Goal: Information Seeking & Learning: Check status

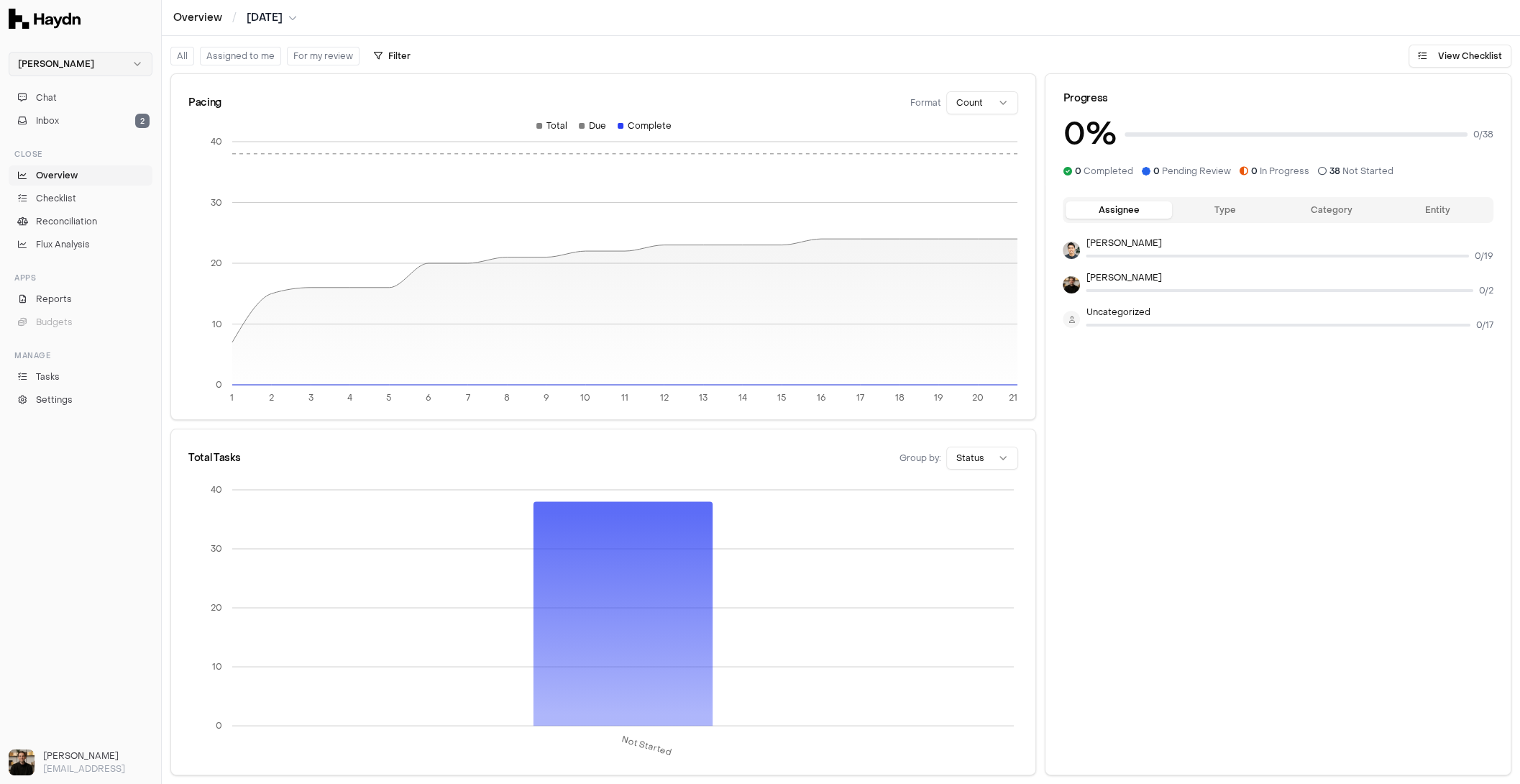
click at [123, 64] on html "[PERSON_NAME] Chat Inbox 2 Close Overview Checklist Reconciliation Flux Analysi…" at bounding box center [760, 392] width 1520 height 784
click at [130, 29] on html "Haydn Chat Inbox 2 Close Overview Checklist Reconciliation Flux Analysis Apps R…" at bounding box center [760, 392] width 1520 height 784
click at [78, 92] on button "Chat" at bounding box center [81, 97] width 144 height 20
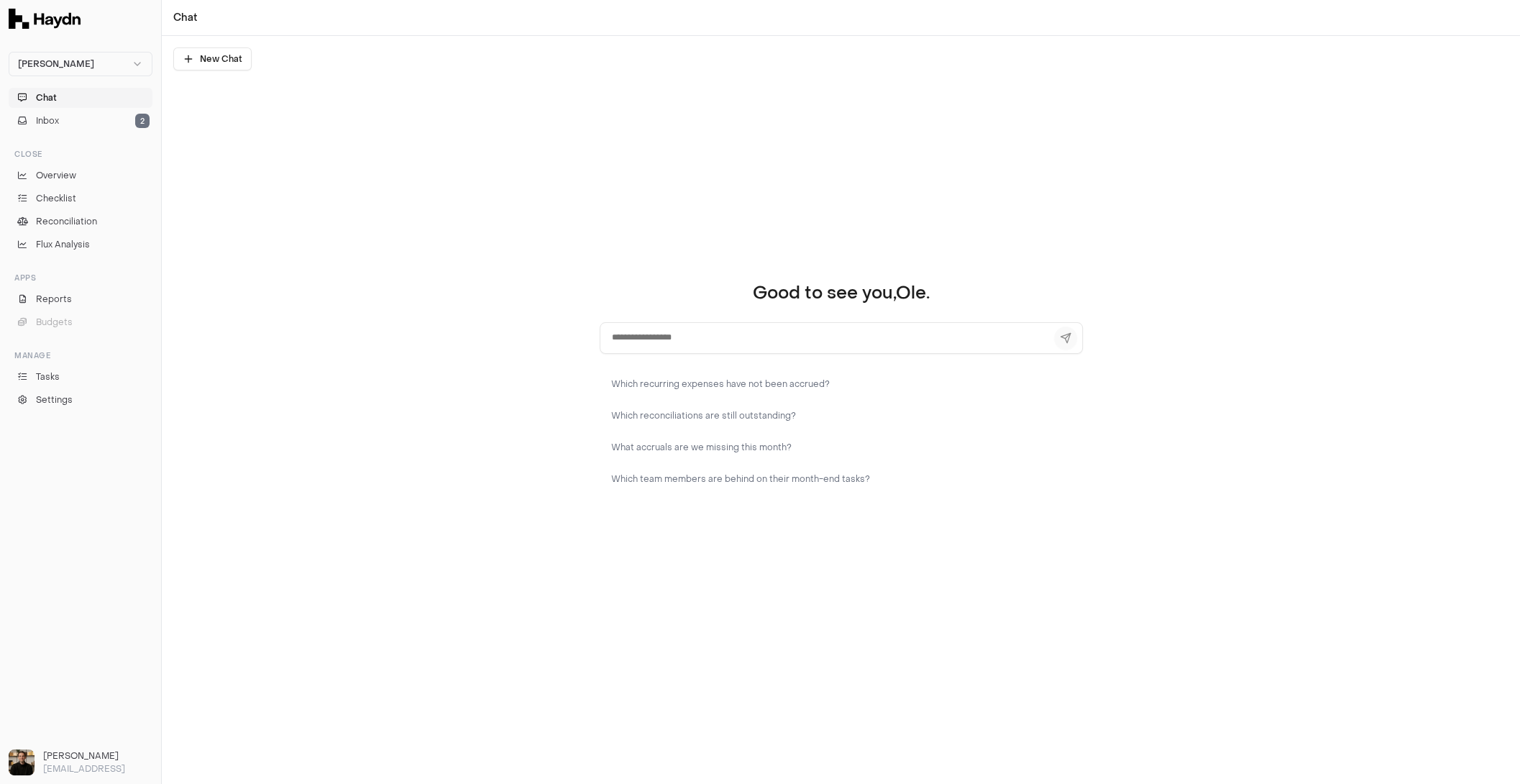
click at [708, 334] on textarea at bounding box center [842, 338] width 483 height 31
type textarea "**********"
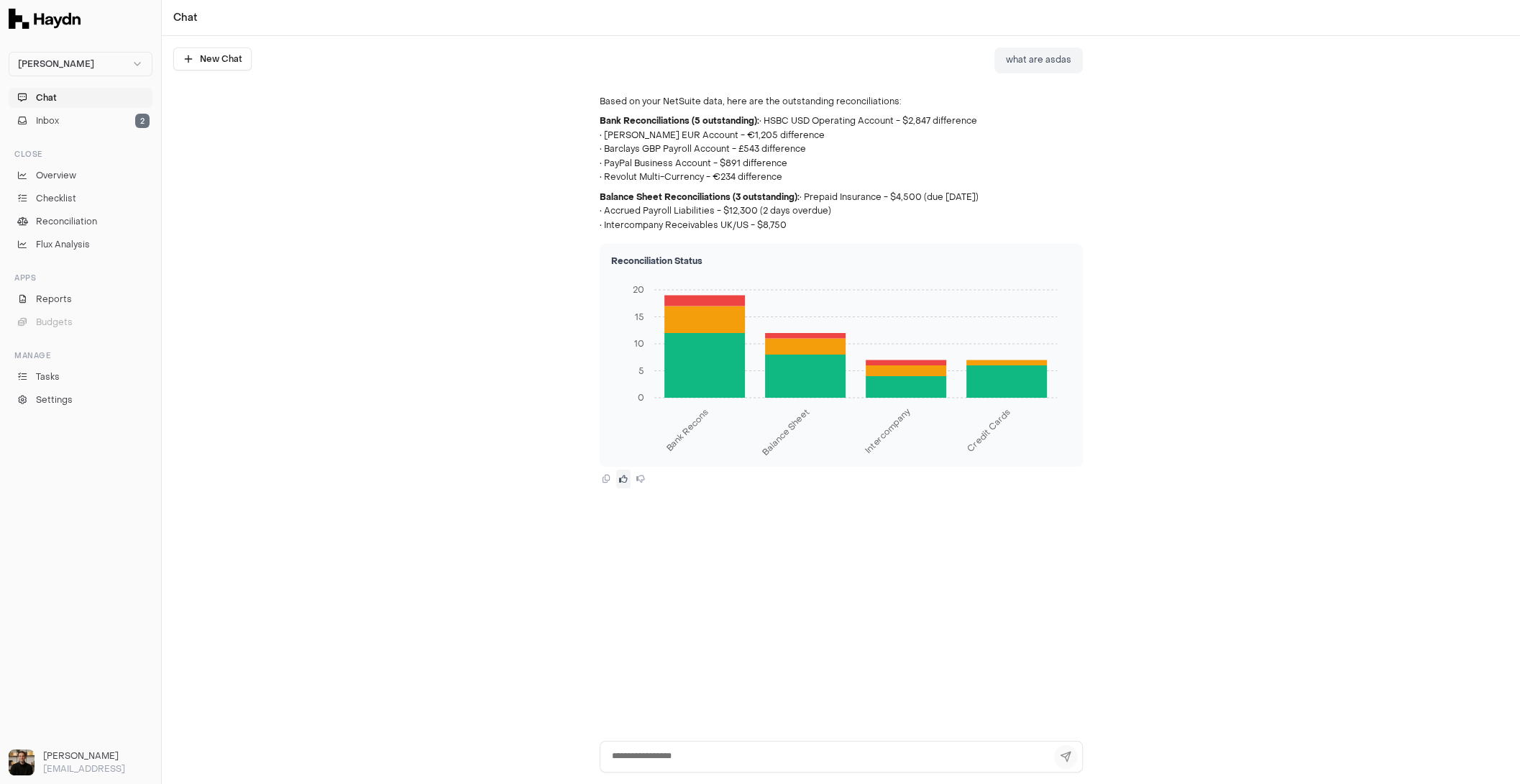
click at [620, 479] on icon at bounding box center [624, 478] width 9 height 9
click at [755, 626] on textarea at bounding box center [842, 756] width 483 height 31
type textarea "****"
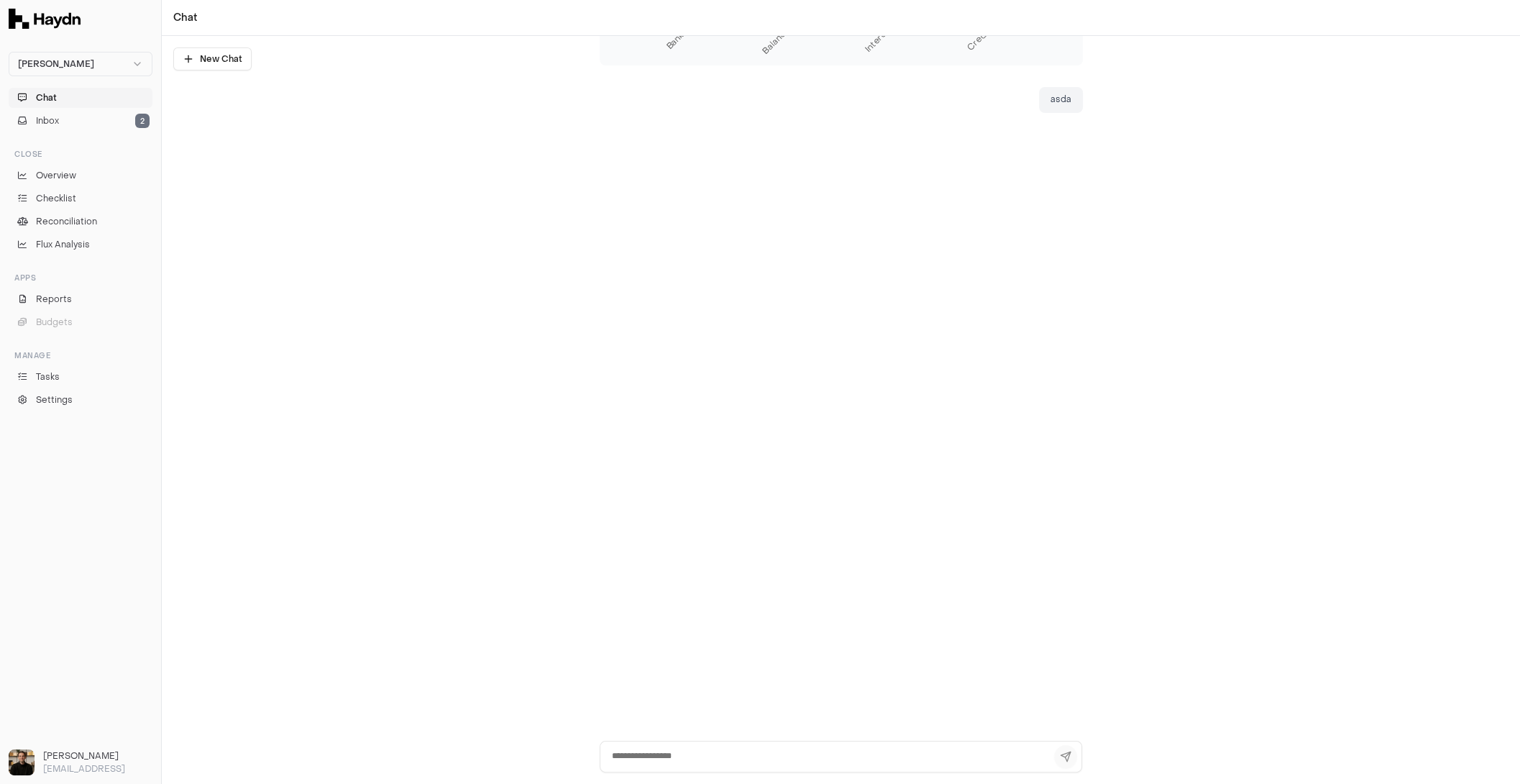
scroll to position [413, 0]
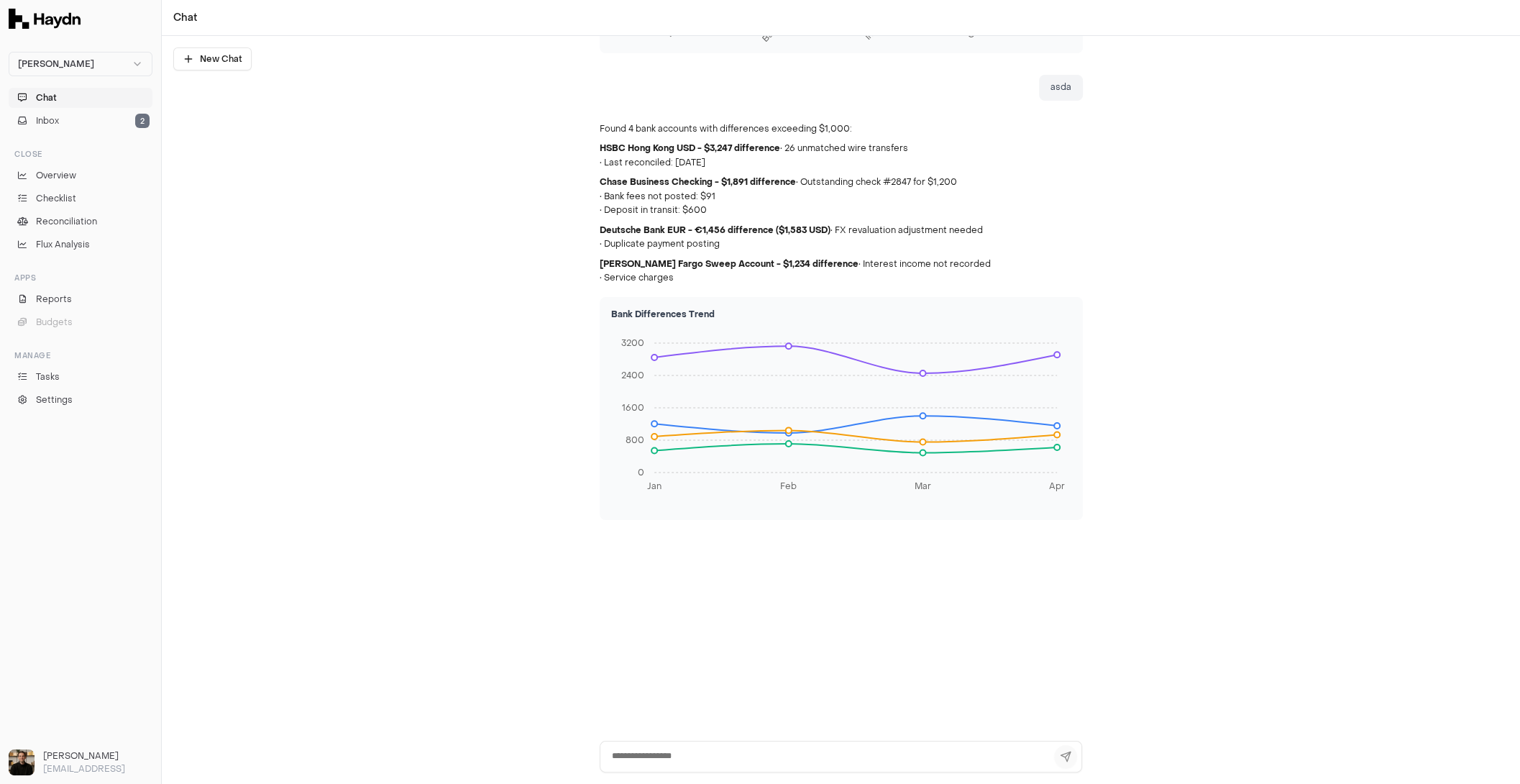
click at [670, 626] on div at bounding box center [841, 762] width 1358 height 43
click at [662, 626] on textarea at bounding box center [842, 756] width 483 height 31
click at [674, 626] on textarea at bounding box center [842, 756] width 483 height 31
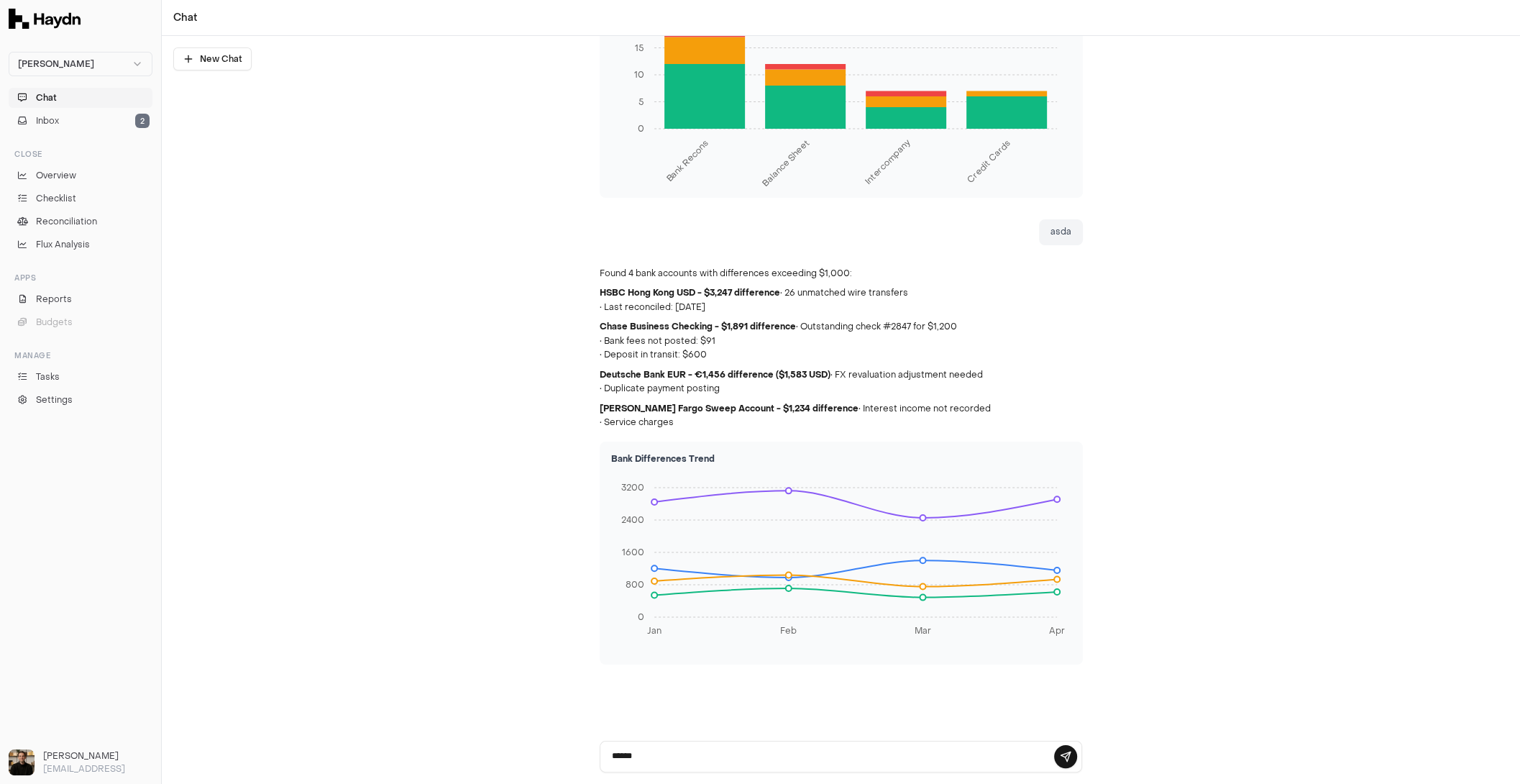
scroll to position [267, 0]
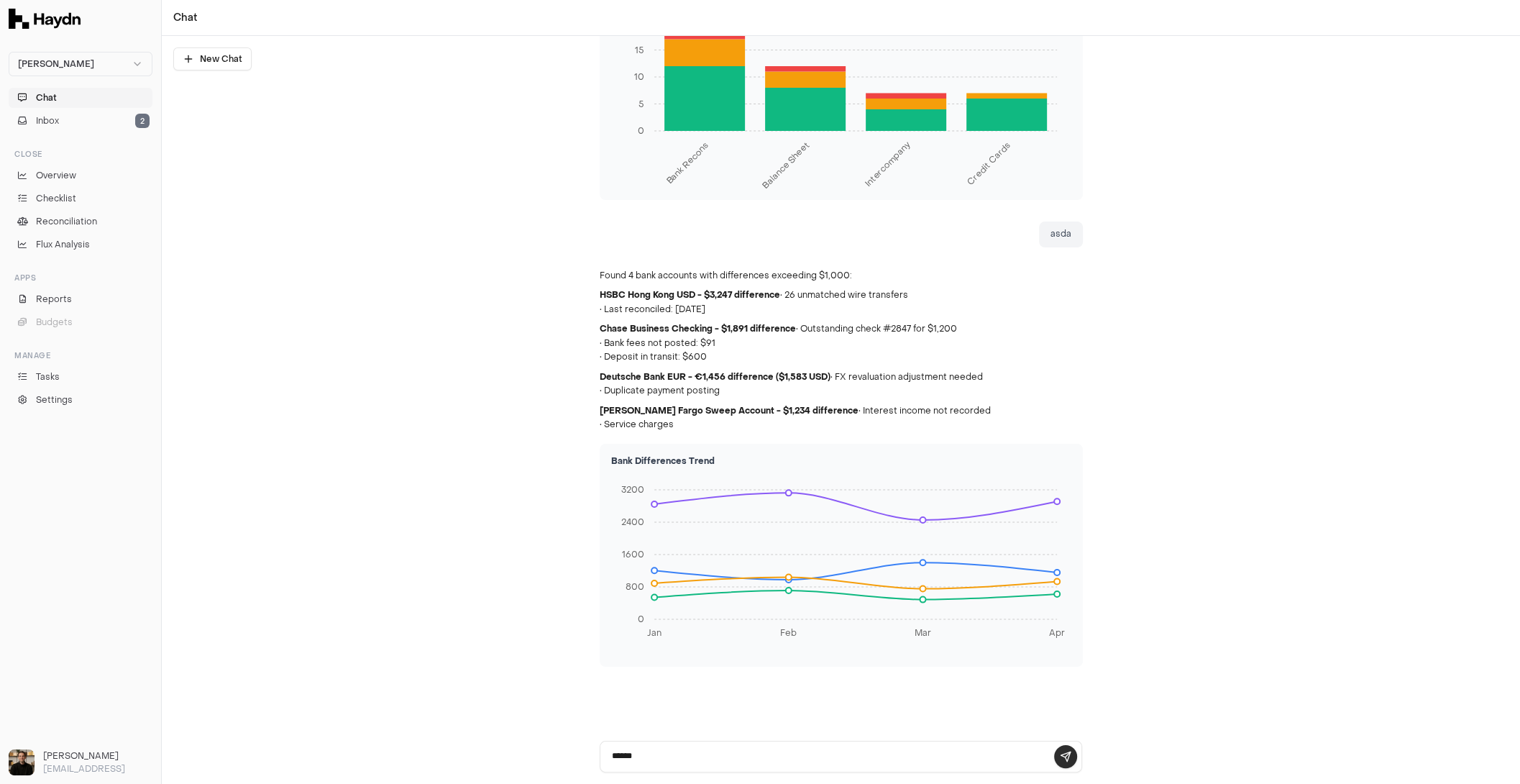
type textarea "******"
click at [1069, 626] on button at bounding box center [1066, 757] width 23 height 23
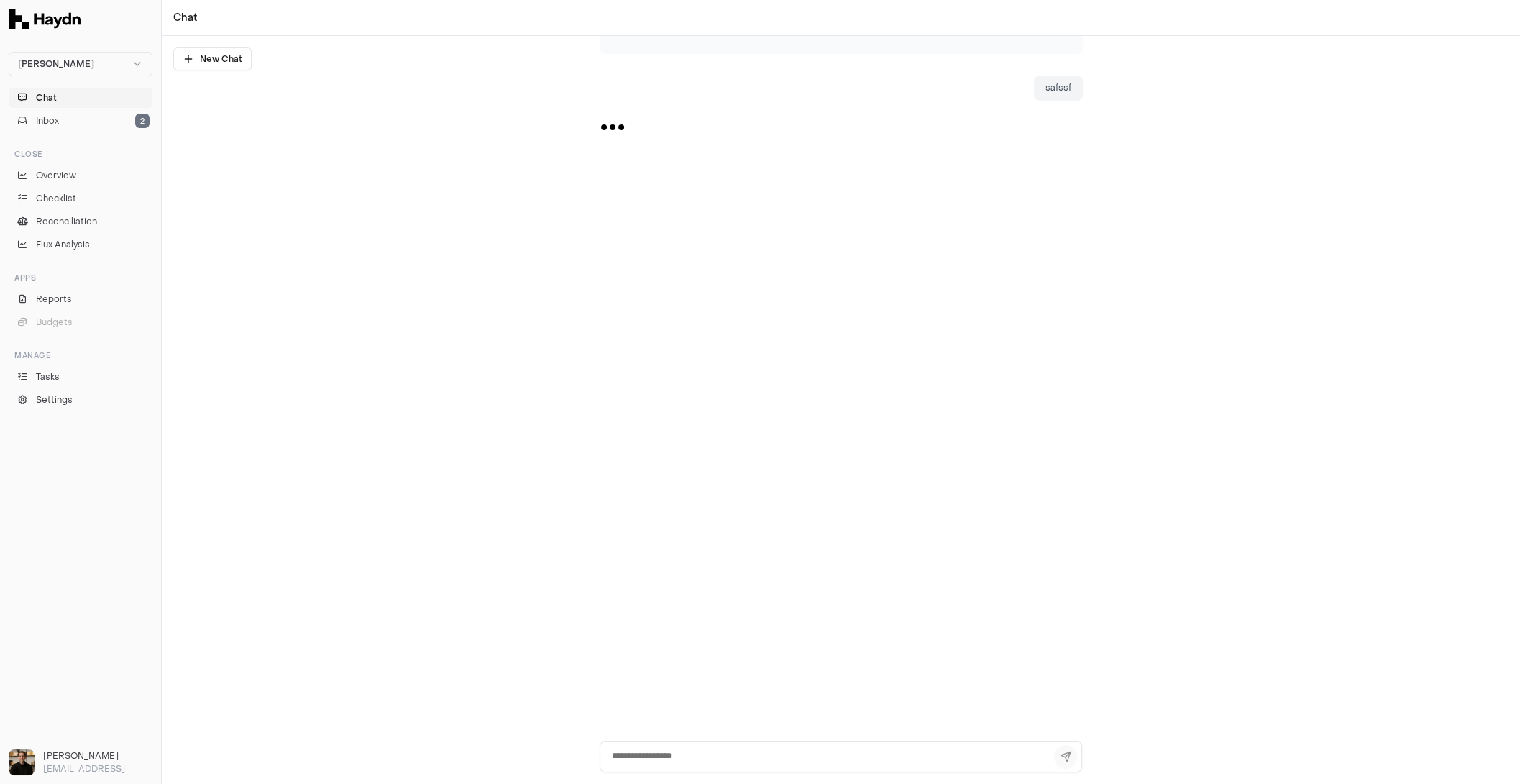
scroll to position [879, 0]
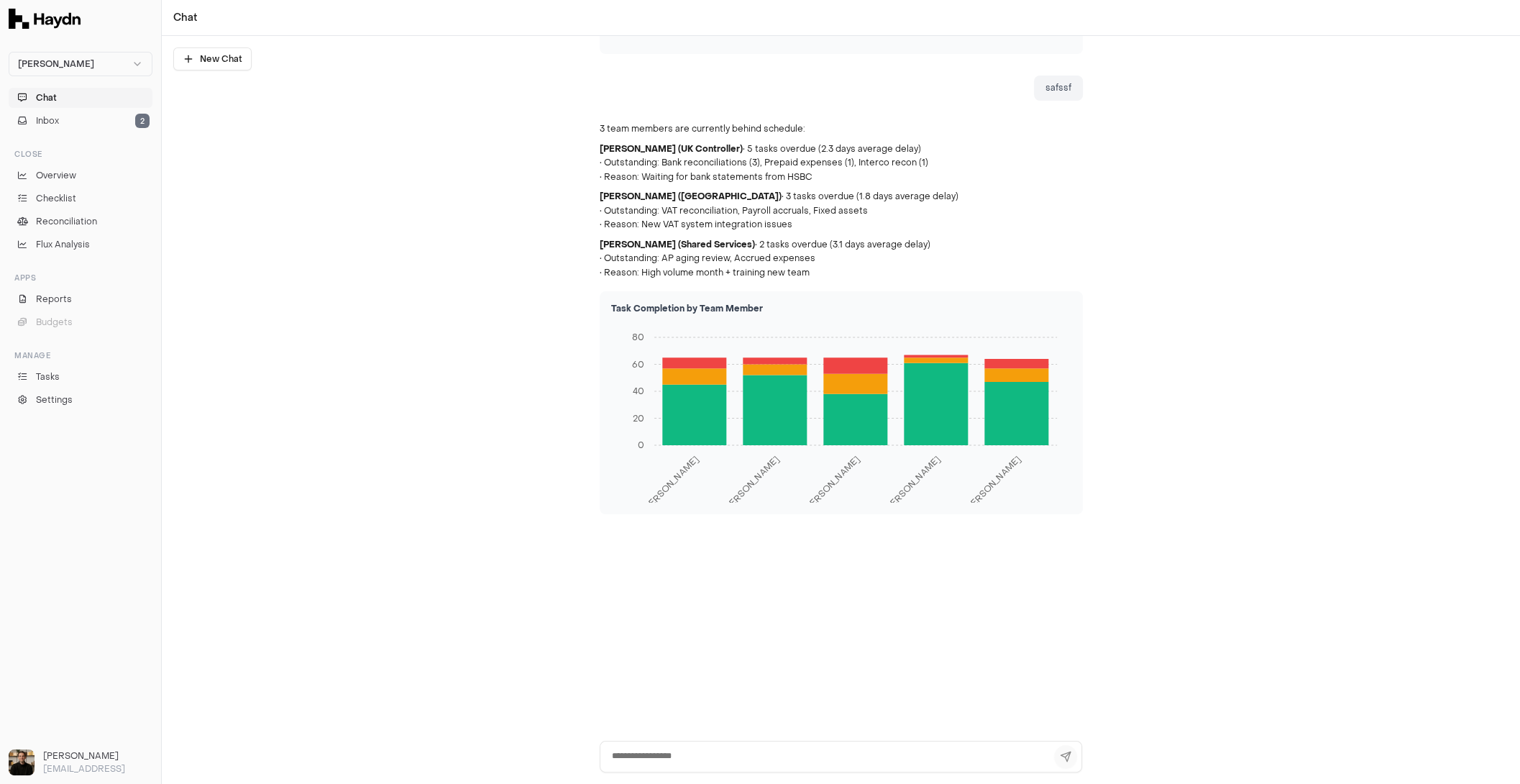
drag, startPoint x: 752, startPoint y: 613, endPoint x: 910, endPoint y: 611, distance: 158.0
click at [910, 611] on div "what are asdas Based on your NetSuite data, here are the outstanding reconcilia…" at bounding box center [842, 120] width 483 height 1927
click at [740, 567] on div "what are asdas Based on your NetSuite data, here are the outstanding reconcilia…" at bounding box center [842, 120] width 483 height 1927
drag, startPoint x: 709, startPoint y: 566, endPoint x: 885, endPoint y: 553, distance: 176.5
click at [885, 553] on div "what are asdas Based on your NetSuite data, here are the outstanding reconcilia…" at bounding box center [842, 120] width 483 height 1927
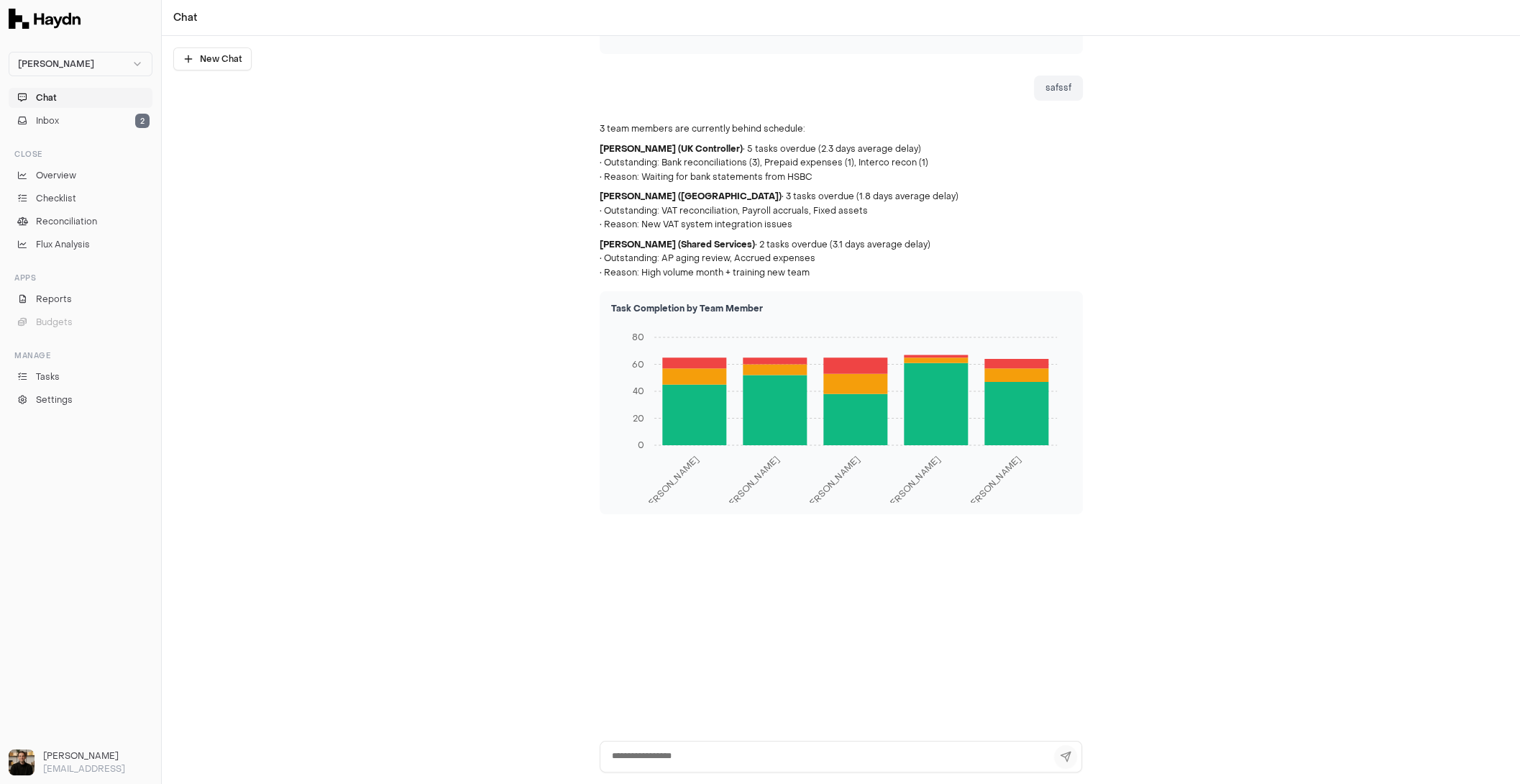
drag, startPoint x: 640, startPoint y: 548, endPoint x: 840, endPoint y: 545, distance: 200.0
click at [840, 545] on div "what are asdas Based on your NetSuite data, here are the outstanding reconcilia…" at bounding box center [842, 120] width 483 height 1927
click at [693, 626] on textarea at bounding box center [842, 756] width 483 height 31
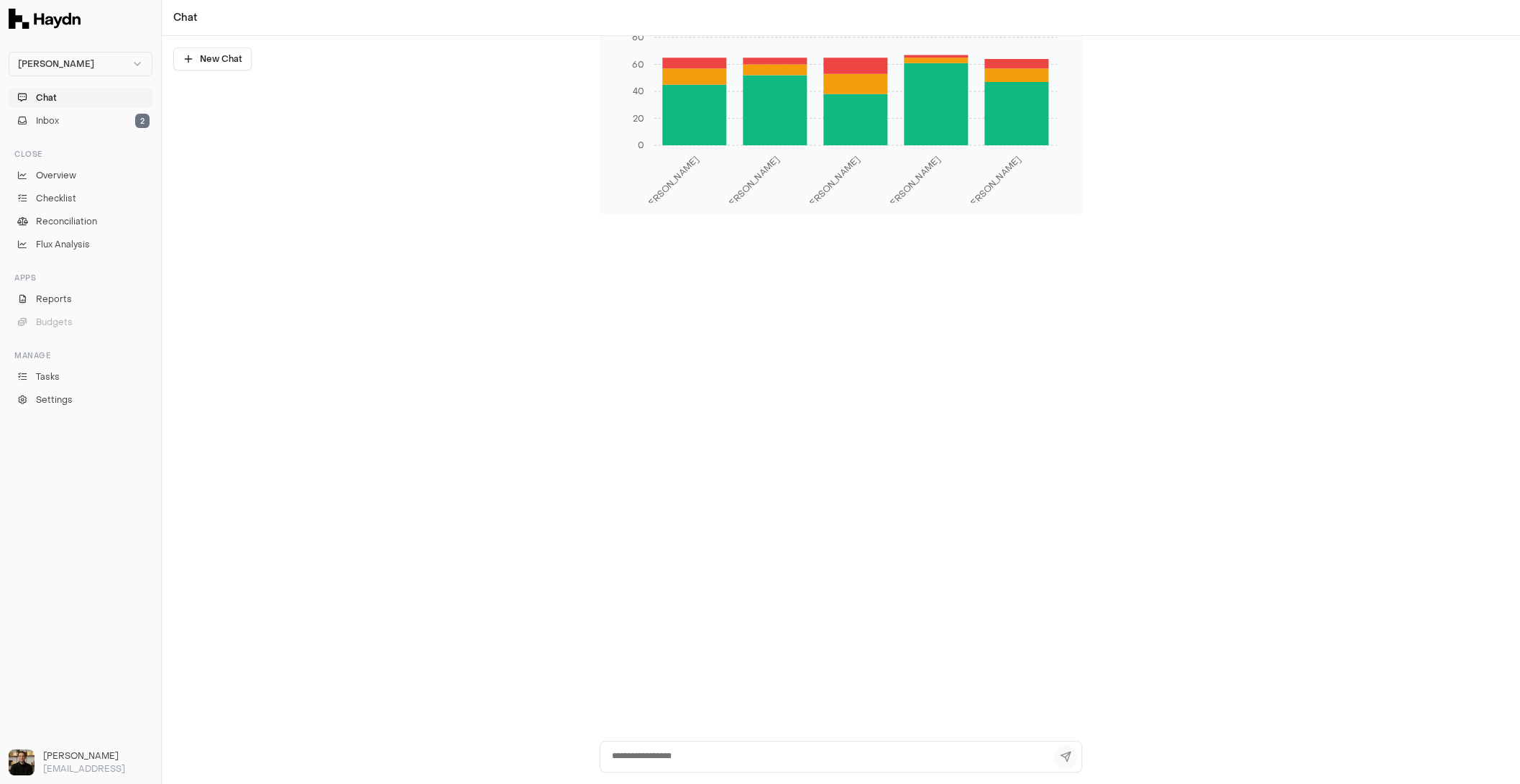
scroll to position [1280, 0]
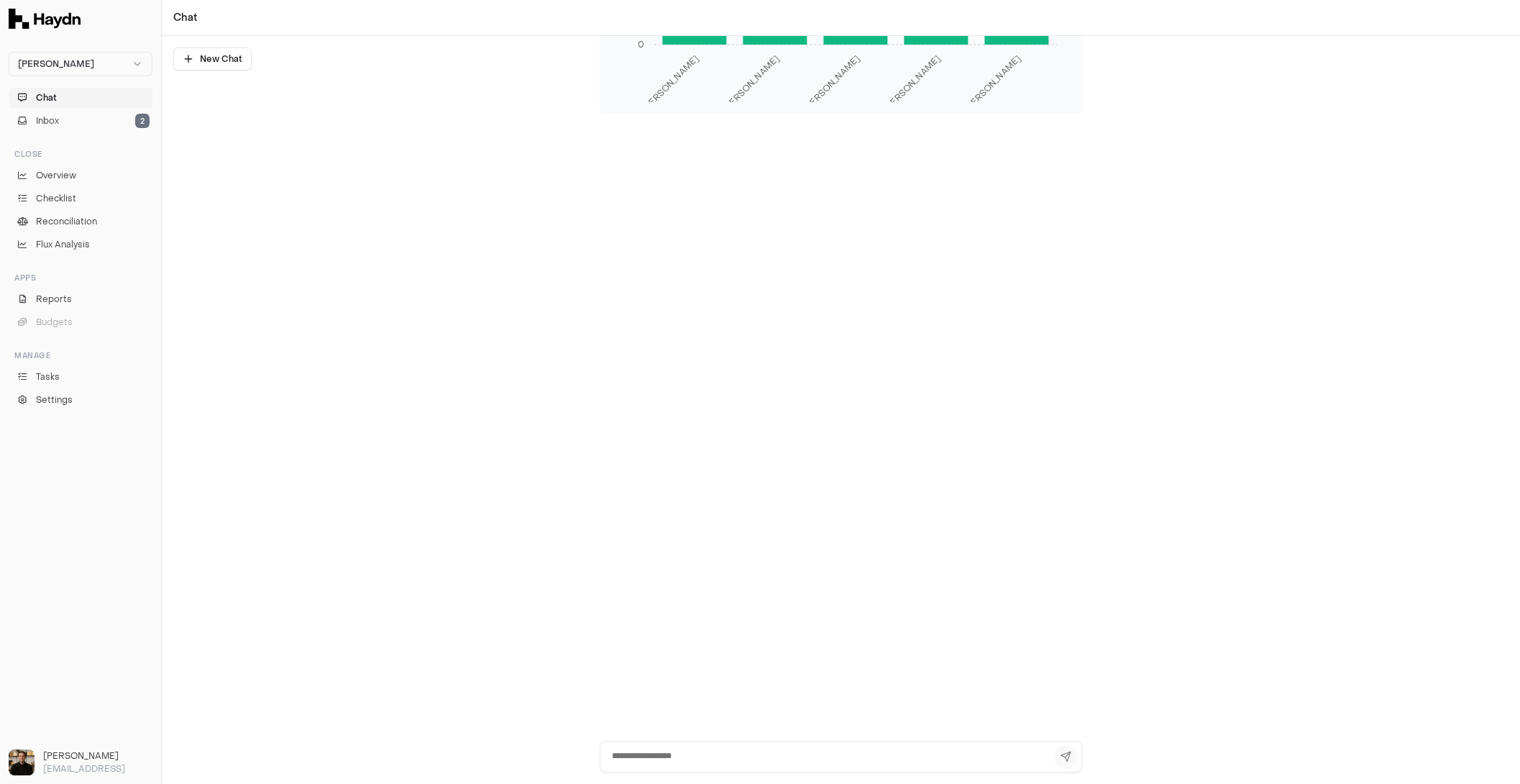
click at [678, 626] on textarea at bounding box center [842, 756] width 483 height 31
type textarea "******"
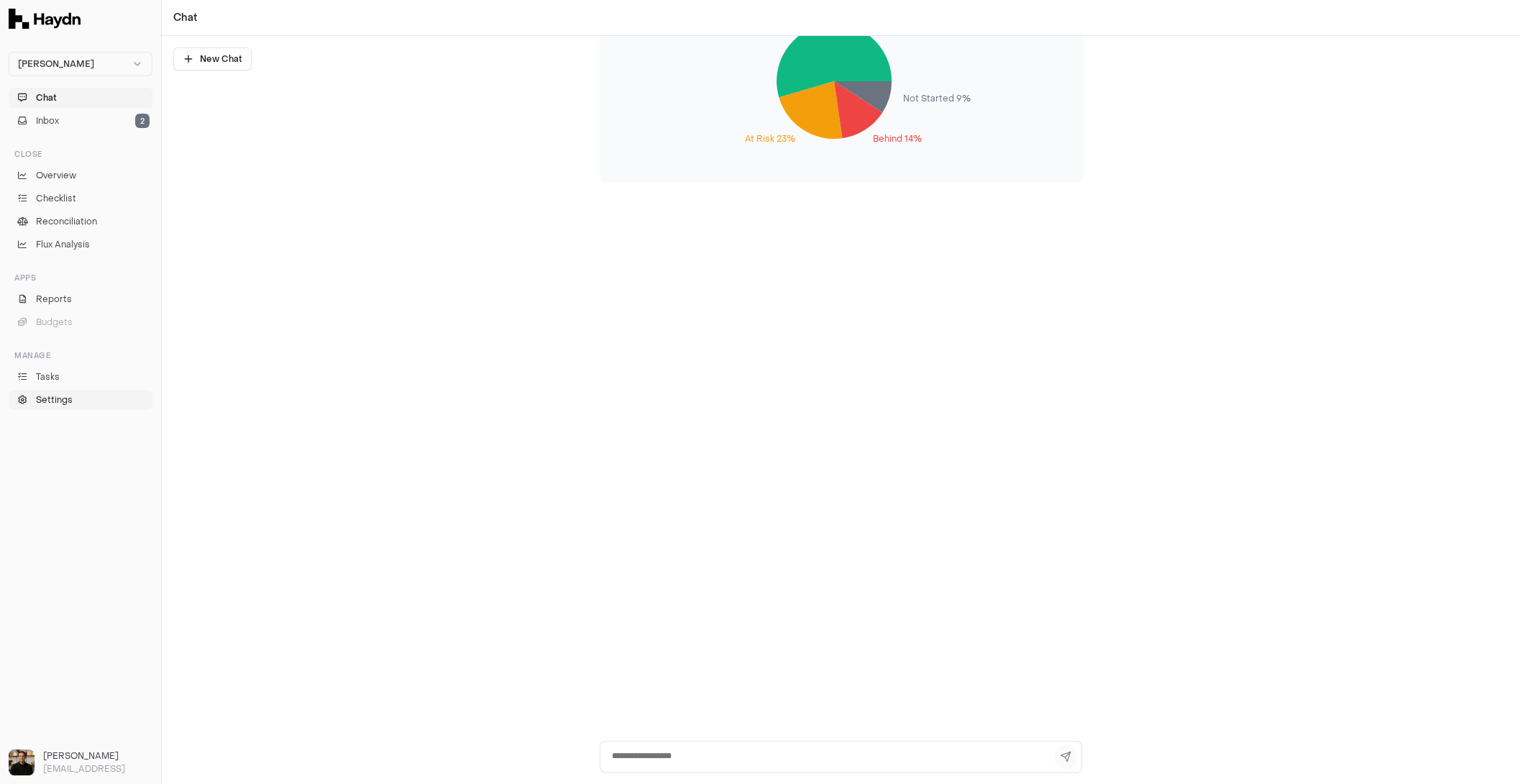
scroll to position [1760, 0]
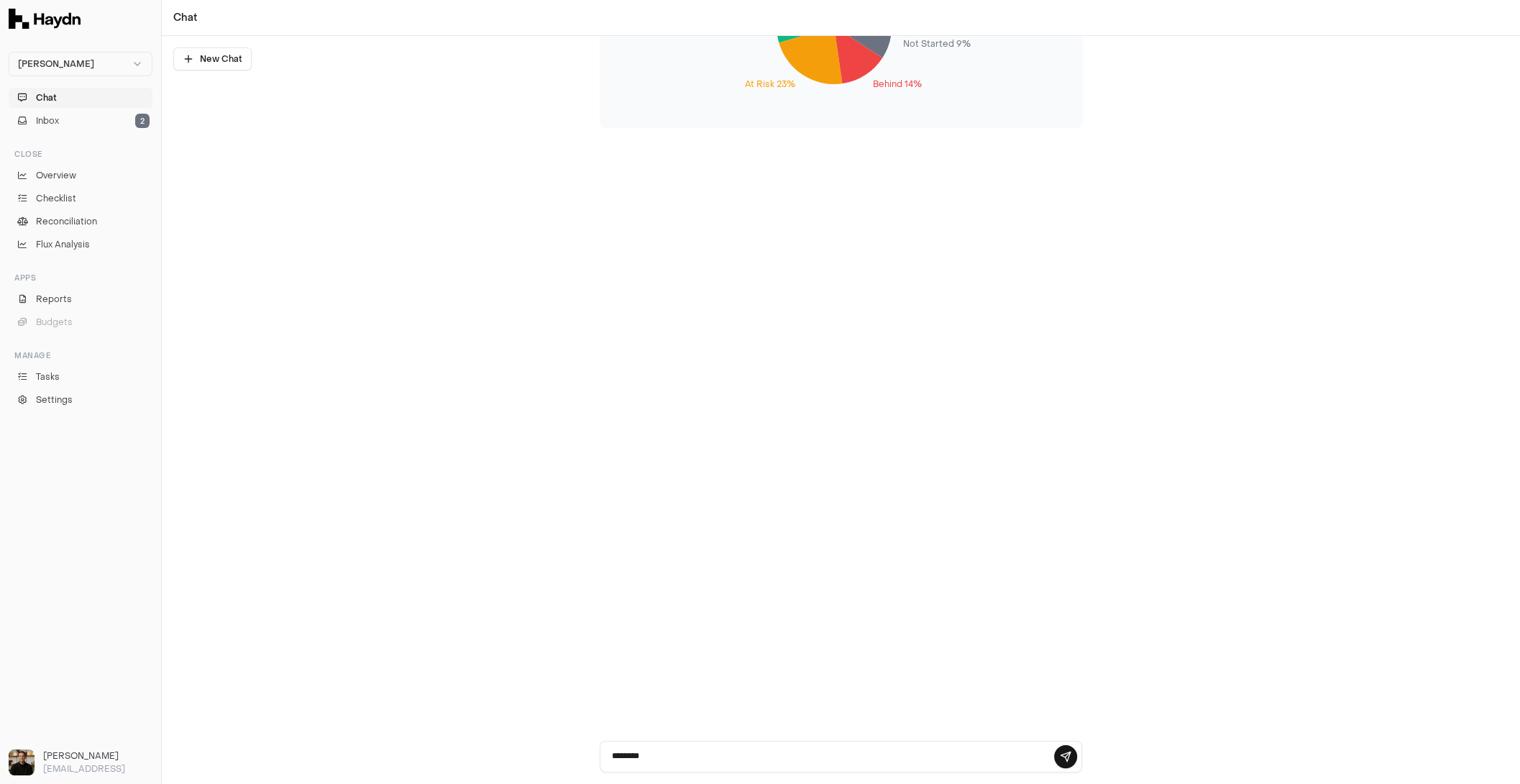
type textarea "*********"
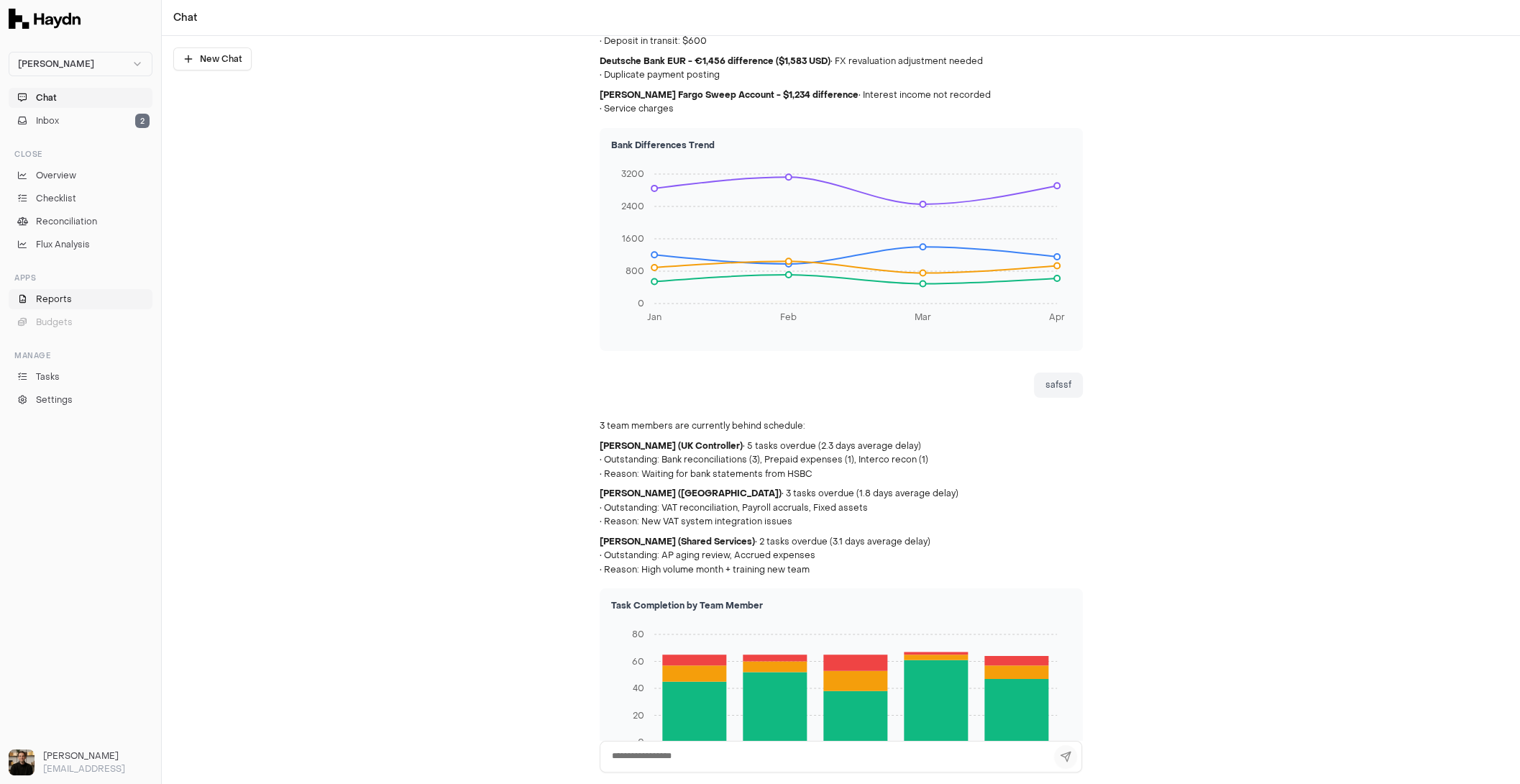
scroll to position [0, 0]
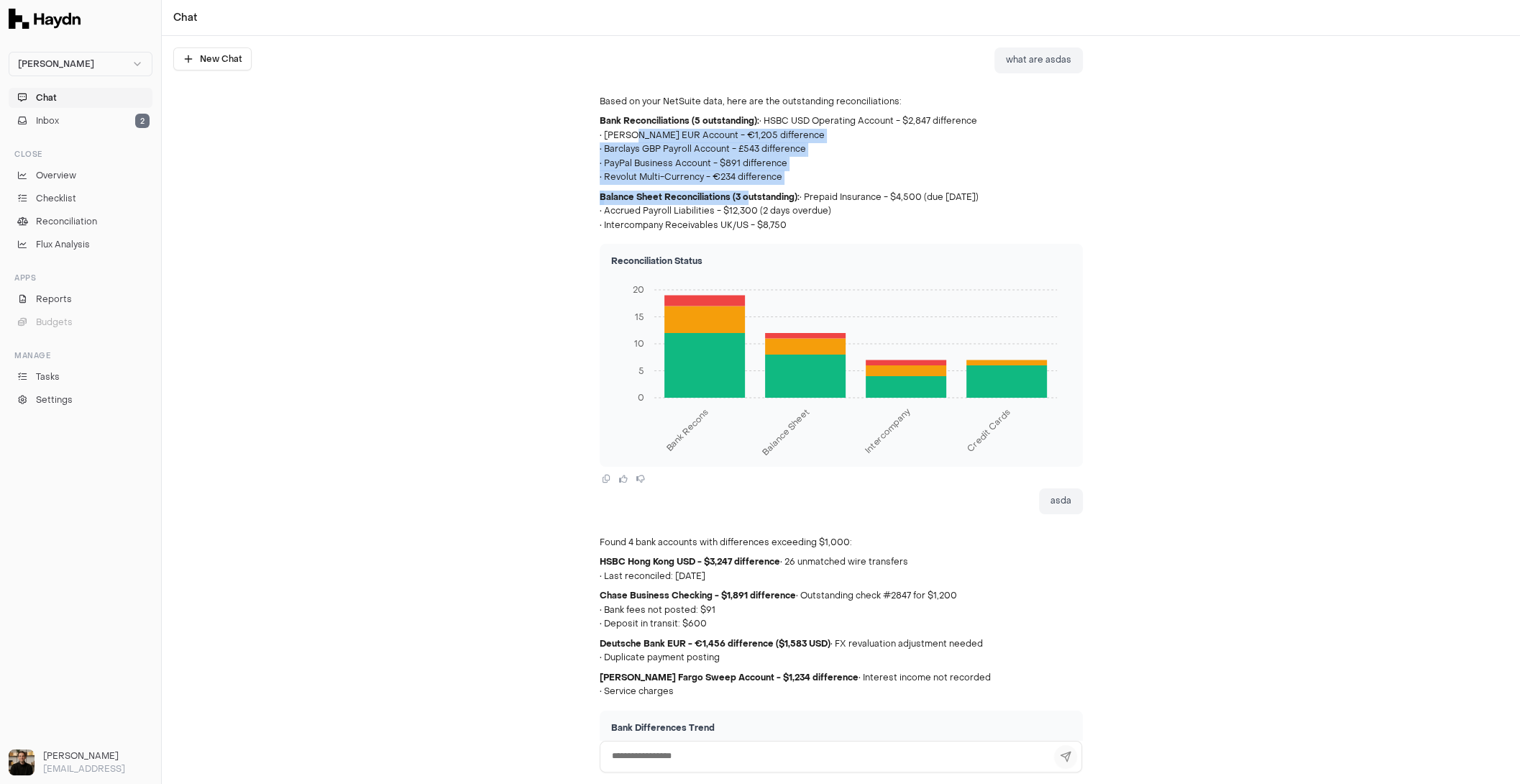
drag, startPoint x: 626, startPoint y: 141, endPoint x: 741, endPoint y: 192, distance: 125.8
click at [741, 192] on div "Based on your NetSuite data, here are the outstanding reconciliations: Bank Rec…" at bounding box center [842, 164] width 483 height 138
click at [741, 192] on strong "Balance Sheet Reconciliations (3 outstanding):" at bounding box center [700, 197] width 200 height 12
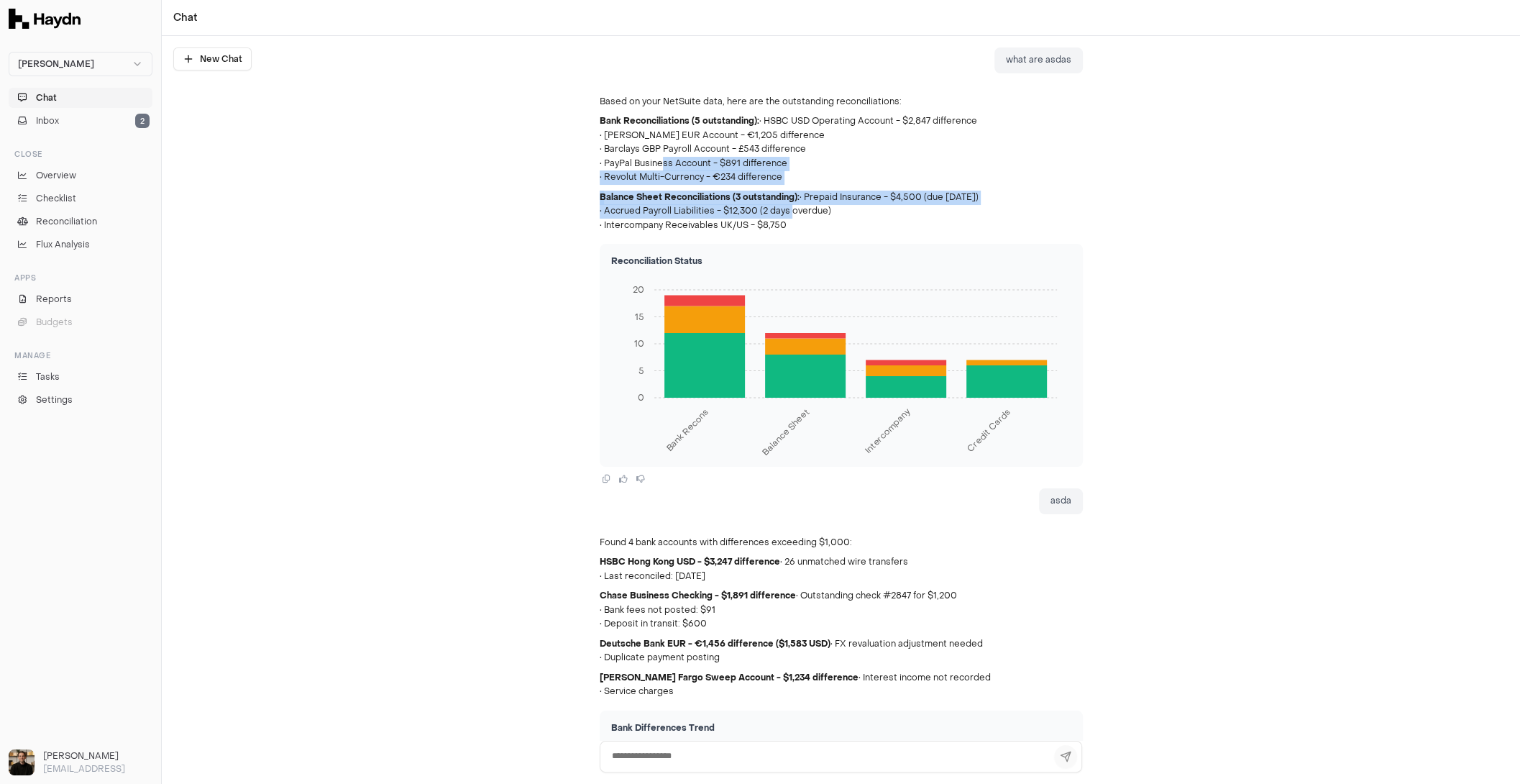
drag, startPoint x: 655, startPoint y: 166, endPoint x: 782, endPoint y: 205, distance: 132.9
click at [782, 205] on div "Based on your NetSuite data, here are the outstanding reconciliations: Bank Rec…" at bounding box center [842, 164] width 483 height 138
click at [782, 205] on p "Balance Sheet Reconciliations (3 outstanding): • Prepaid Insurance - $4,500 (du…" at bounding box center [842, 212] width 483 height 43
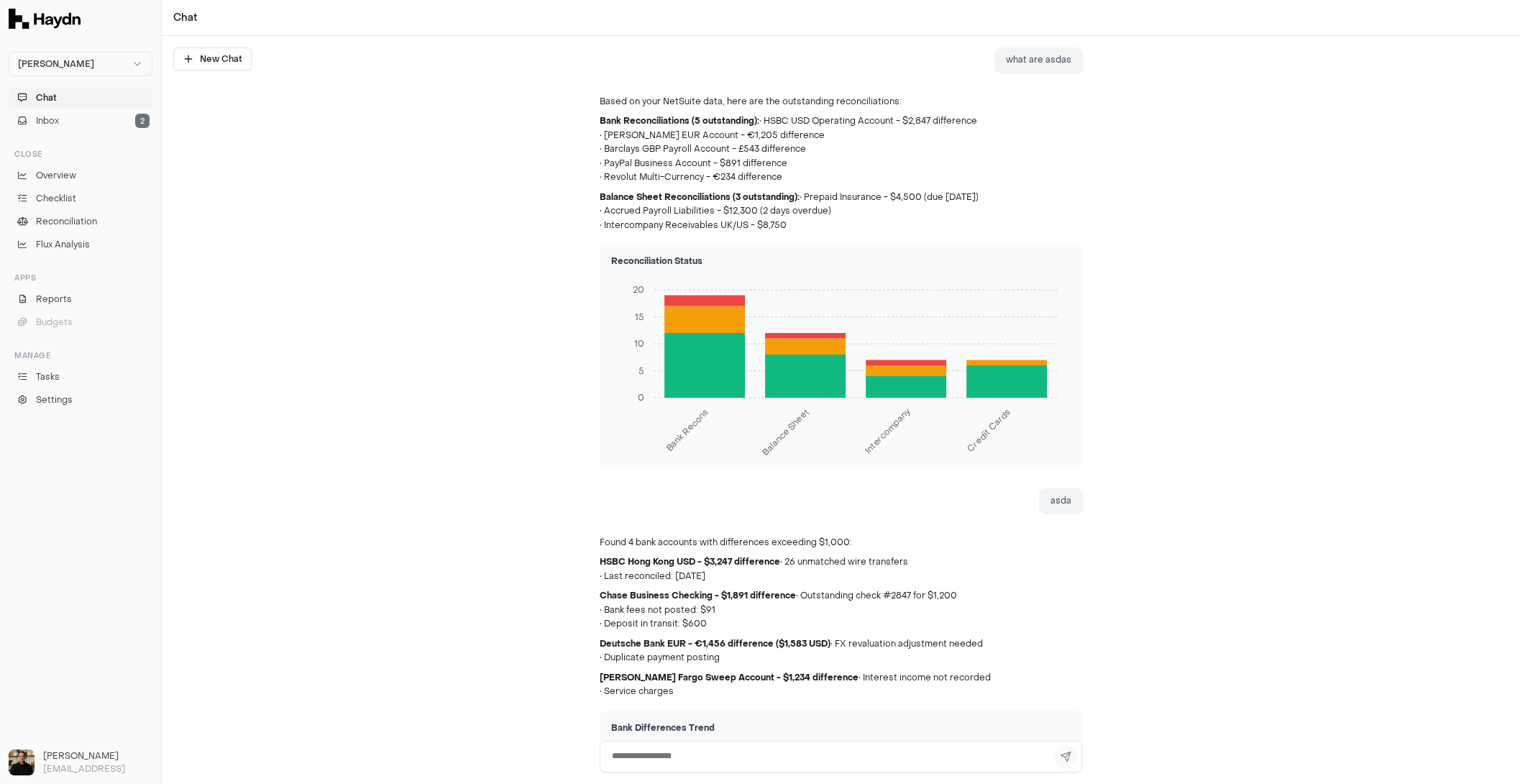
click at [61, 99] on button "Chat" at bounding box center [81, 97] width 144 height 20
click at [70, 175] on span "Overview" at bounding box center [56, 174] width 40 height 13
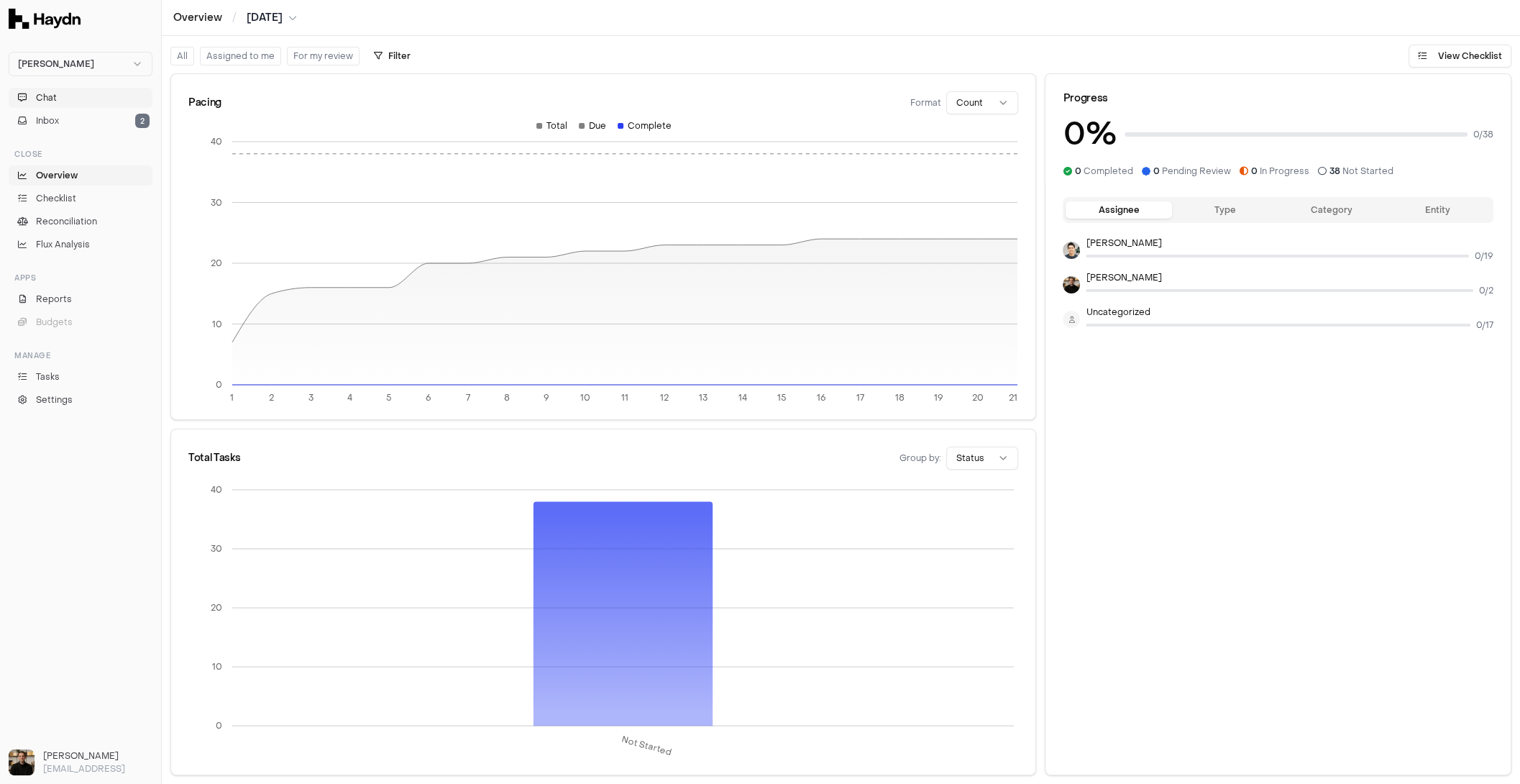
click at [96, 94] on button "Chat" at bounding box center [81, 97] width 144 height 20
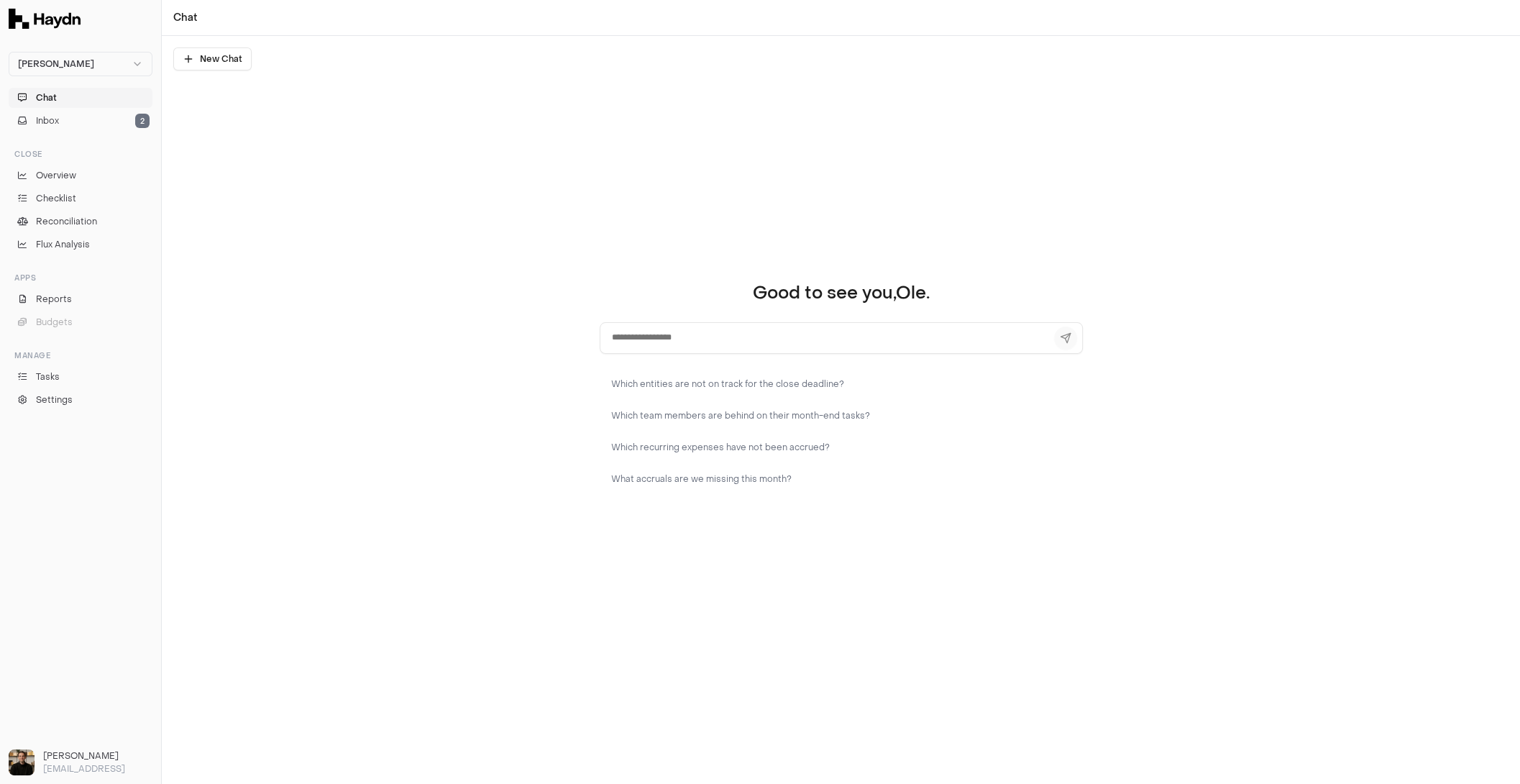
click at [694, 346] on textarea at bounding box center [842, 338] width 483 height 31
click at [701, 383] on button "Which entities are not on track for the close deadline?" at bounding box center [842, 384] width 483 height 26
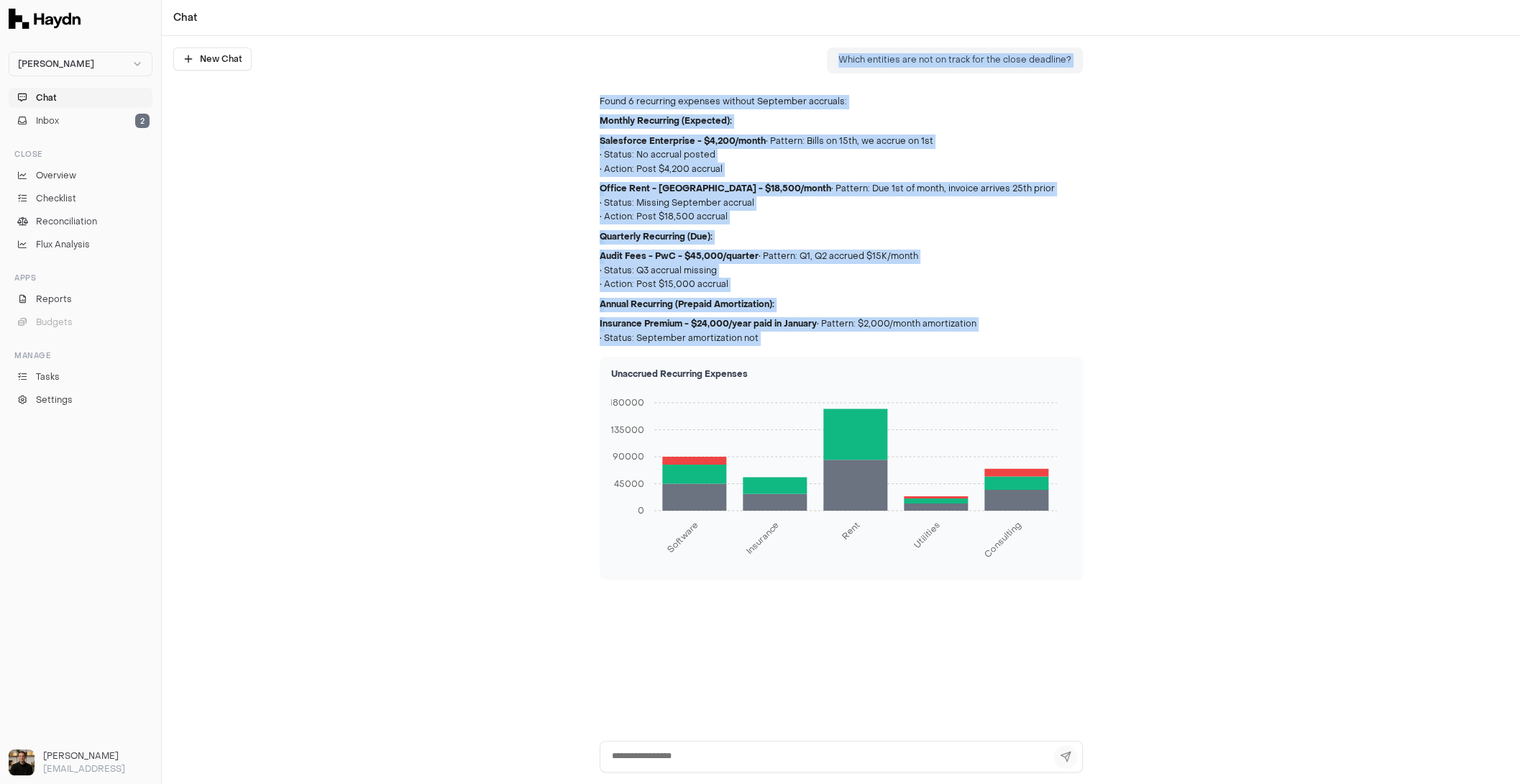
drag, startPoint x: 838, startPoint y: 59, endPoint x: 1129, endPoint y: 353, distance: 413.7
click at [1129, 353] on div "Which entities are not on track for the close deadline? Found 6 recurring expen…" at bounding box center [841, 388] width 1358 height 704
copy div "Which entities are not on track for the close deadline? Found 6 recurring expen…"
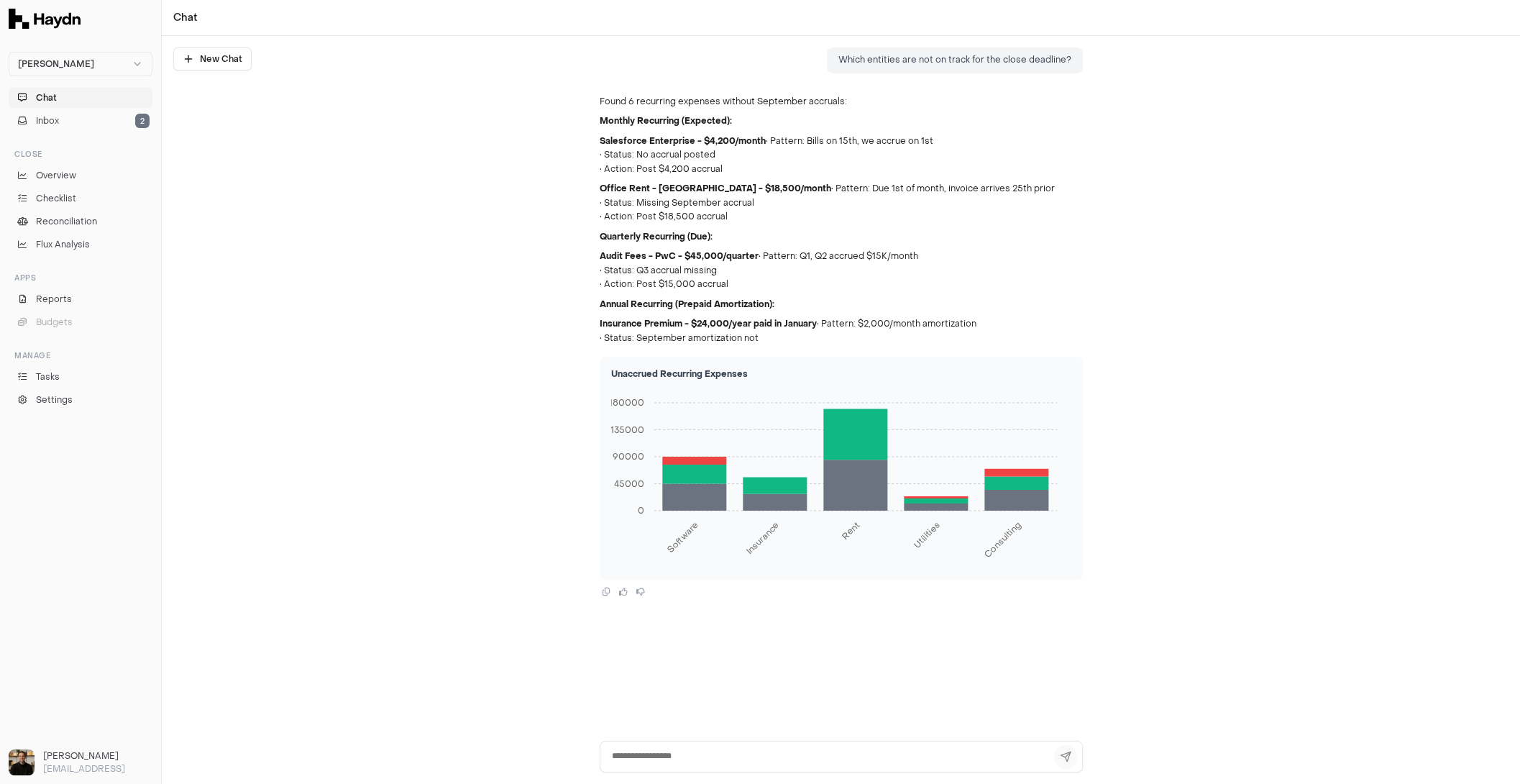
click at [726, 296] on div "Found 6 recurring expenses without September accruals: Monthly Recurring (Expec…" at bounding box center [842, 220] width 483 height 251
click at [103, 96] on button "Chat" at bounding box center [81, 97] width 144 height 20
click at [211, 51] on button "New Chat" at bounding box center [212, 59] width 78 height 23
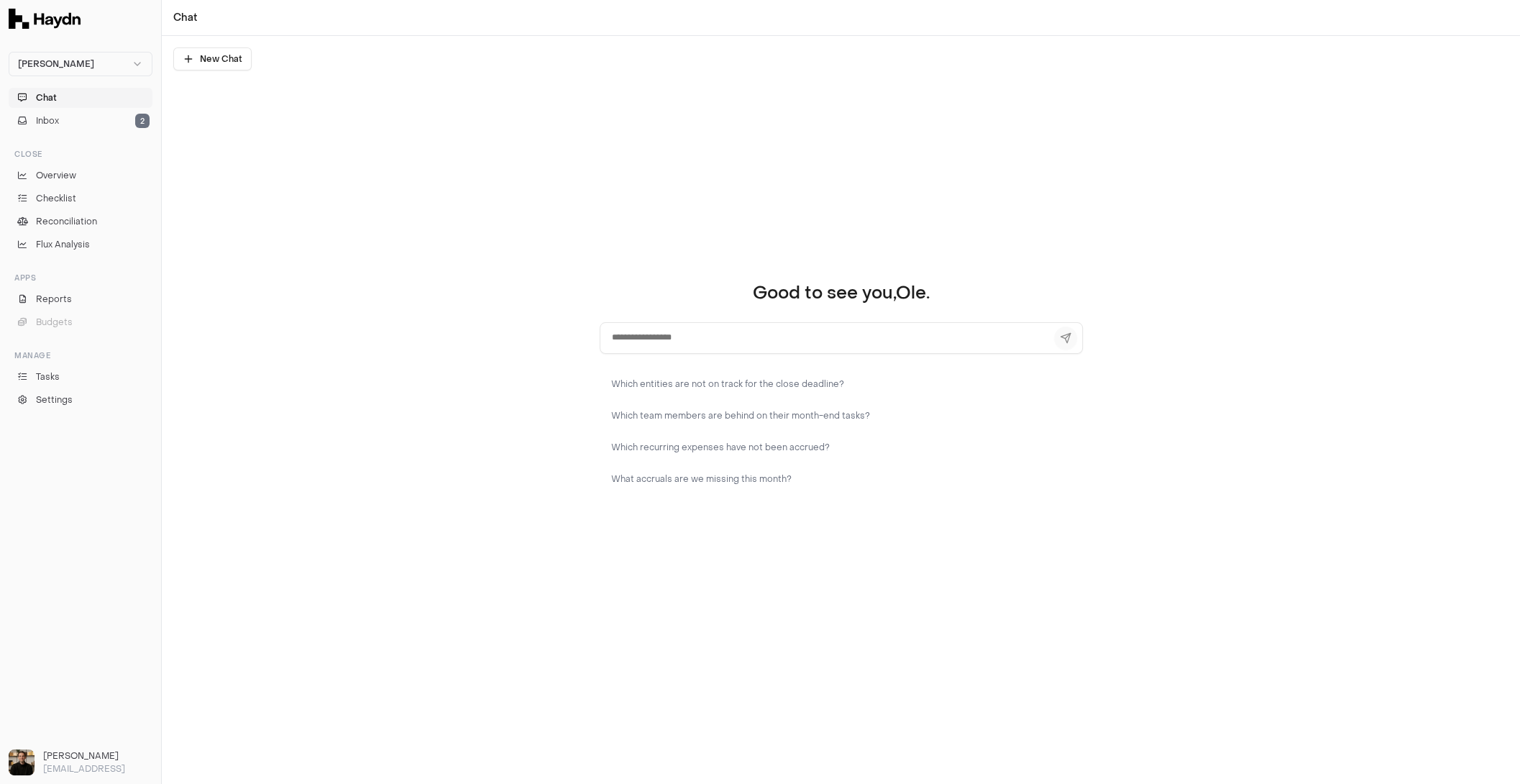
click at [707, 338] on textarea at bounding box center [842, 338] width 483 height 31
type textarea "****"
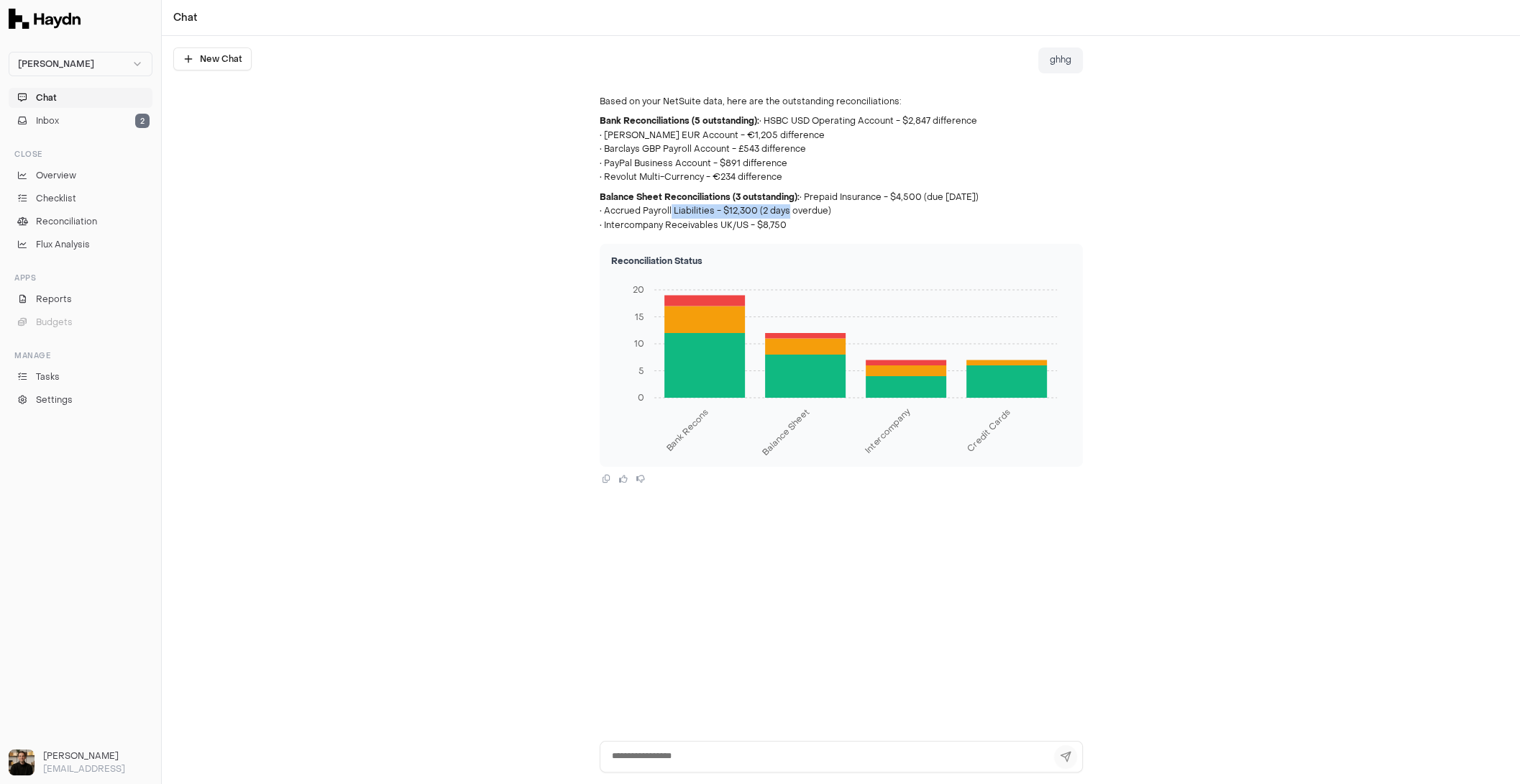
drag, startPoint x: 671, startPoint y: 215, endPoint x: 779, endPoint y: 215, distance: 108.0
click at [779, 215] on p "Balance Sheet Reconciliations (3 outstanding): • Prepaid Insurance - $4,500 (du…" at bounding box center [842, 212] width 483 height 43
drag, startPoint x: 797, startPoint y: 198, endPoint x: 886, endPoint y: 210, distance: 89.8
click at [886, 210] on p "Balance Sheet Reconciliations (3 outstanding): • Prepaid Insurance - $4,500 (du…" at bounding box center [842, 212] width 483 height 43
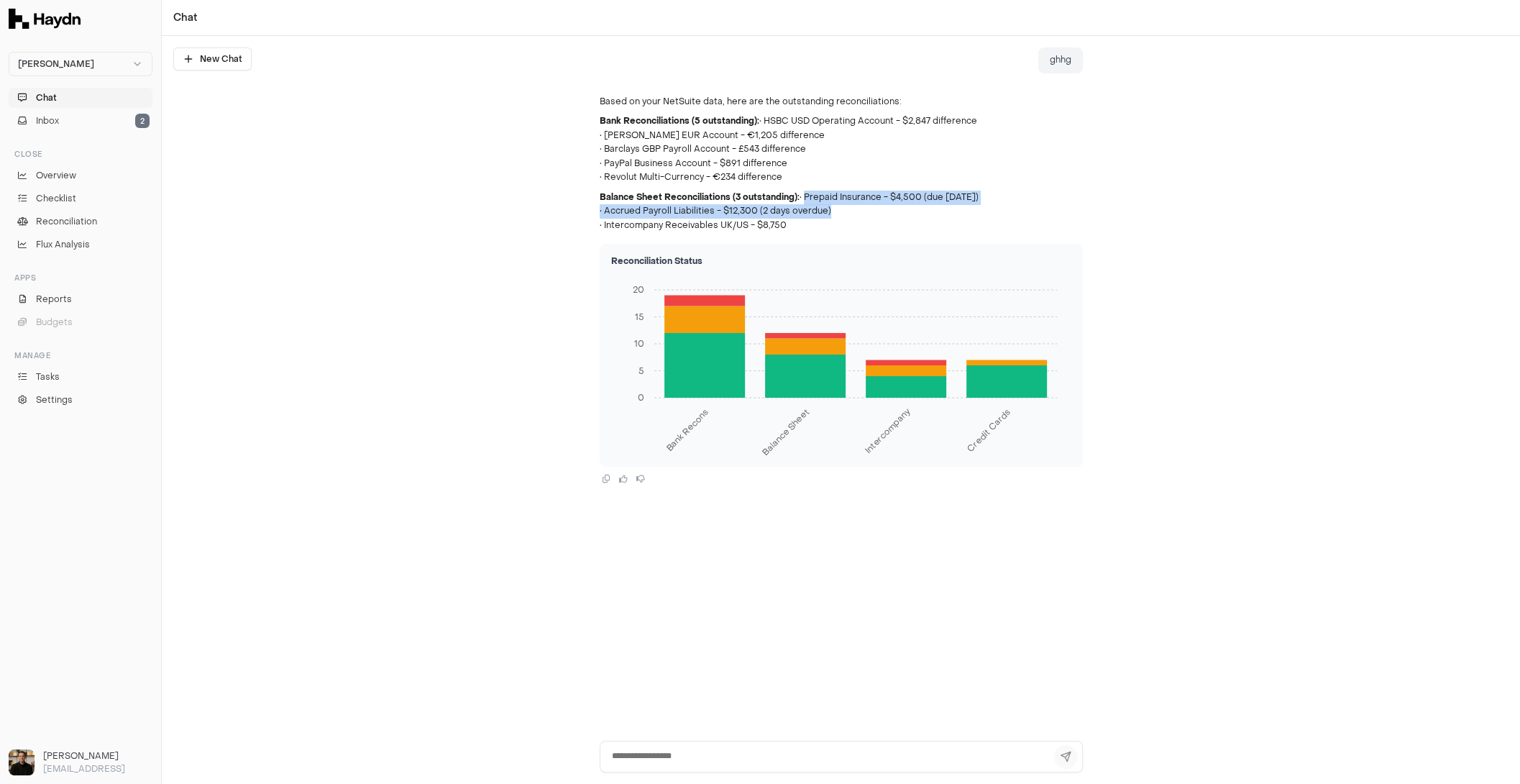
drag, startPoint x: 886, startPoint y: 210, endPoint x: 877, endPoint y: 230, distance: 21.9
click at [886, 210] on p "Balance Sheet Reconciliations (3 outstanding): • Prepaid Insurance - $4,500 (du…" at bounding box center [842, 212] width 483 height 43
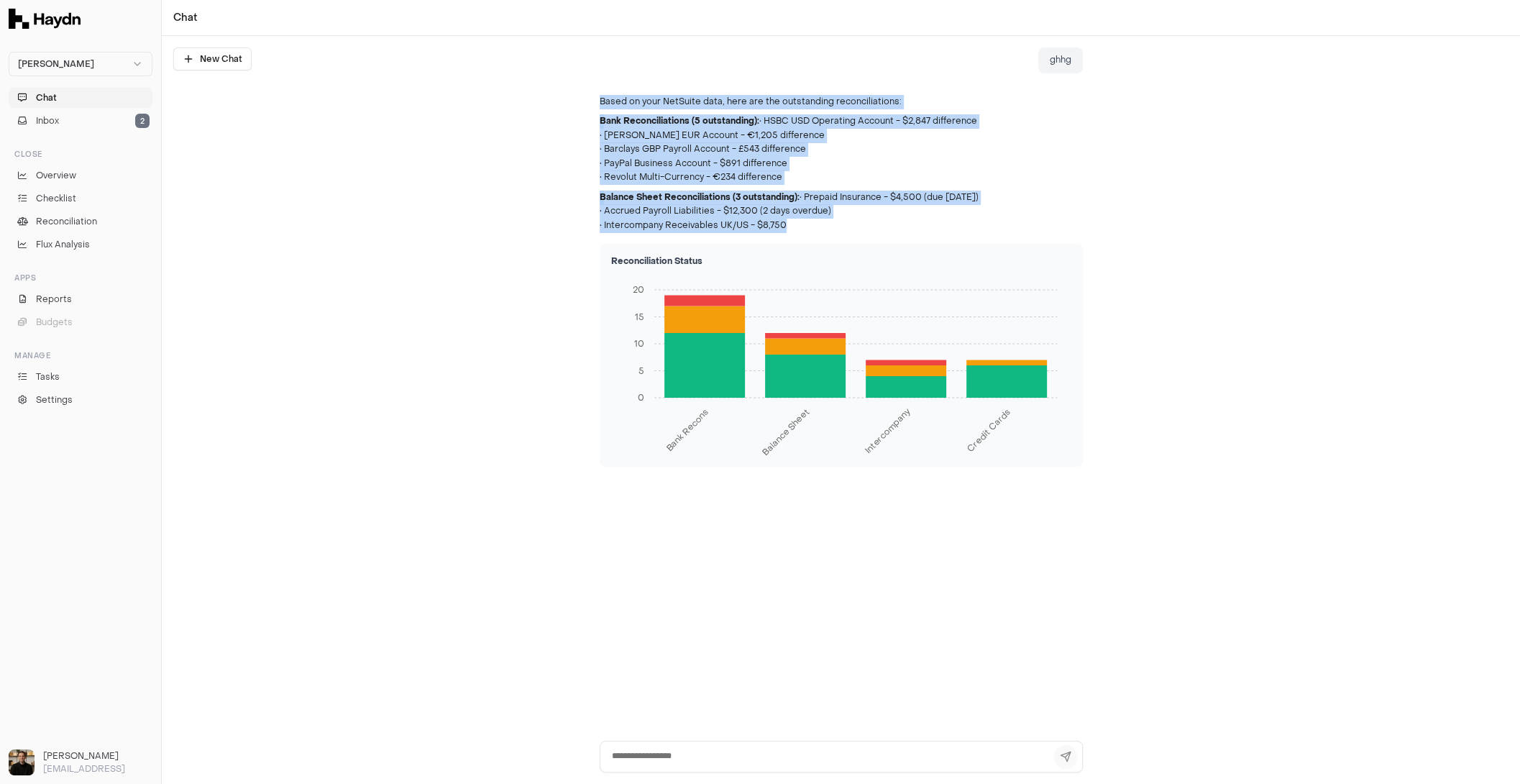
drag, startPoint x: 825, startPoint y: 230, endPoint x: 533, endPoint y: 100, distance: 319.6
click at [533, 100] on div "ghhg Based on your NetSuite data, here are the outstanding reconciliations: Ban…" at bounding box center [841, 388] width 1358 height 704
copy div "Based on your NetSuite data, here are the outstanding reconciliations: Bank Rec…"
click at [836, 200] on p "Balance Sheet Reconciliations (3 outstanding): • Prepaid Insurance - $4,500 (du…" at bounding box center [842, 212] width 483 height 43
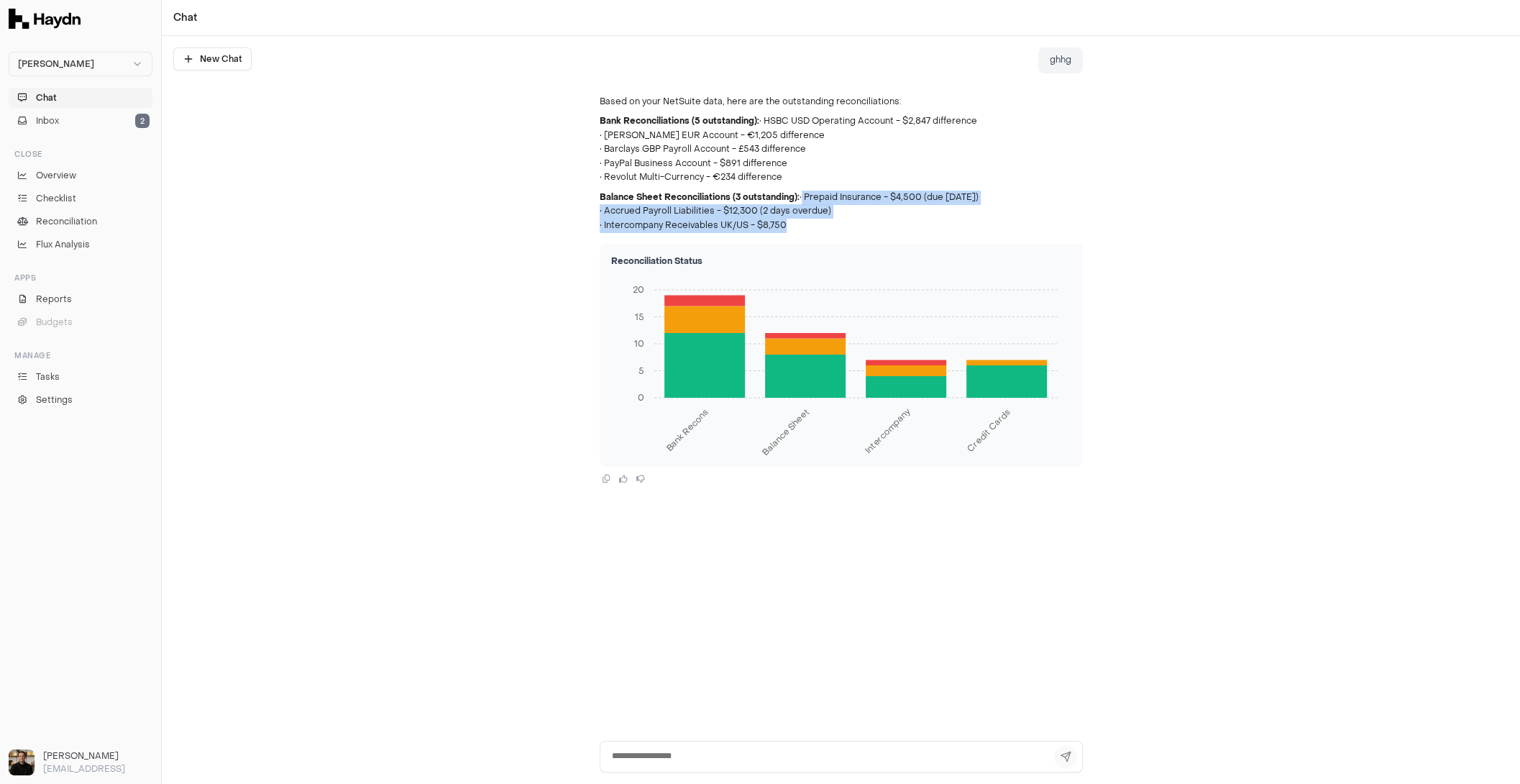
drag, startPoint x: 801, startPoint y: 202, endPoint x: 833, endPoint y: 228, distance: 41.2
click at [833, 228] on p "Balance Sheet Reconciliations (3 outstanding): • Prepaid Insurance - $4,500 (du…" at bounding box center [842, 212] width 483 height 43
click at [833, 227] on p "Balance Sheet Reconciliations (3 outstanding): • Prepaid Insurance - $4,500 (du…" at bounding box center [842, 212] width 483 height 43
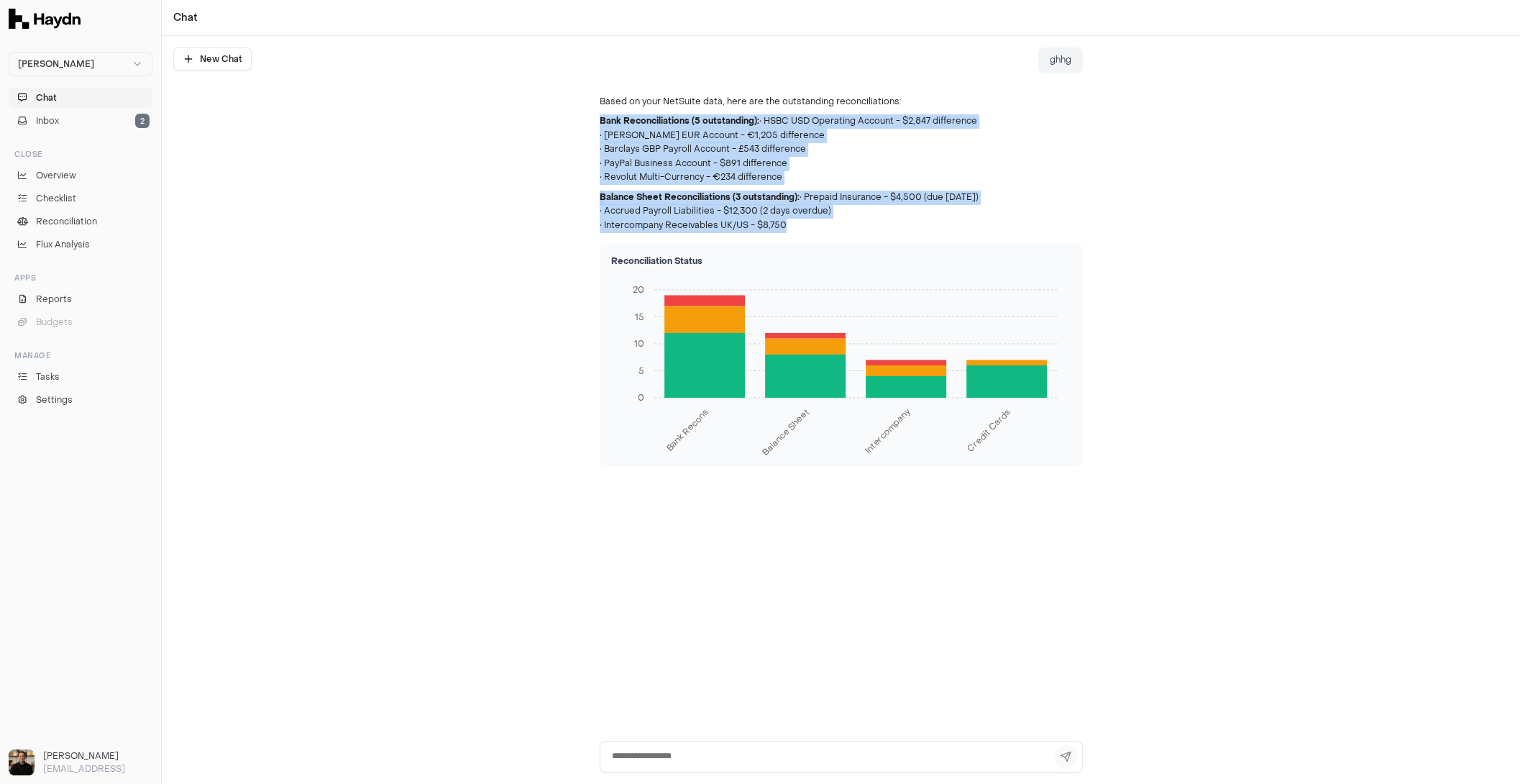
drag, startPoint x: 818, startPoint y: 226, endPoint x: 580, endPoint y: 119, distance: 260.9
click at [580, 119] on div "ghhg Based on your NetSuite data, here are the outstanding reconciliations: Ban…" at bounding box center [841, 388] width 1358 height 704
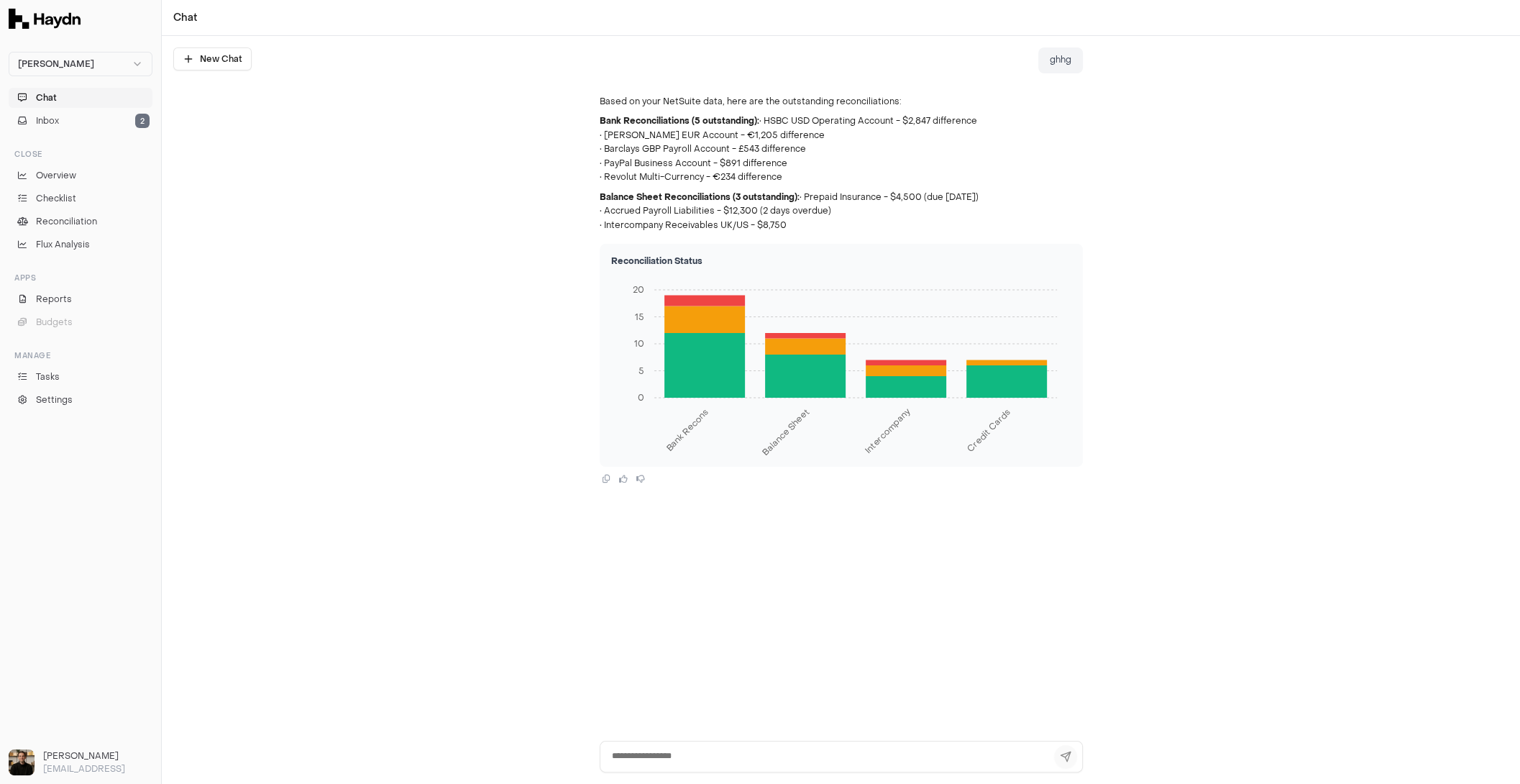
click at [778, 184] on div "Based on your NetSuite data, here are the outstanding reconciliations: Bank Rec…" at bounding box center [842, 164] width 483 height 138
drag, startPoint x: 783, startPoint y: 193, endPoint x: 809, endPoint y: 210, distance: 31.1
click at [809, 211] on div "Based on your NetSuite data, here are the outstanding reconciliations: Bank Rec…" at bounding box center [842, 164] width 483 height 138
click at [809, 208] on p "Balance Sheet Reconciliations (3 outstanding): • Prepaid Insurance - $4,500 (du…" at bounding box center [842, 212] width 483 height 43
click at [63, 182] on link "Overview" at bounding box center [81, 175] width 144 height 20
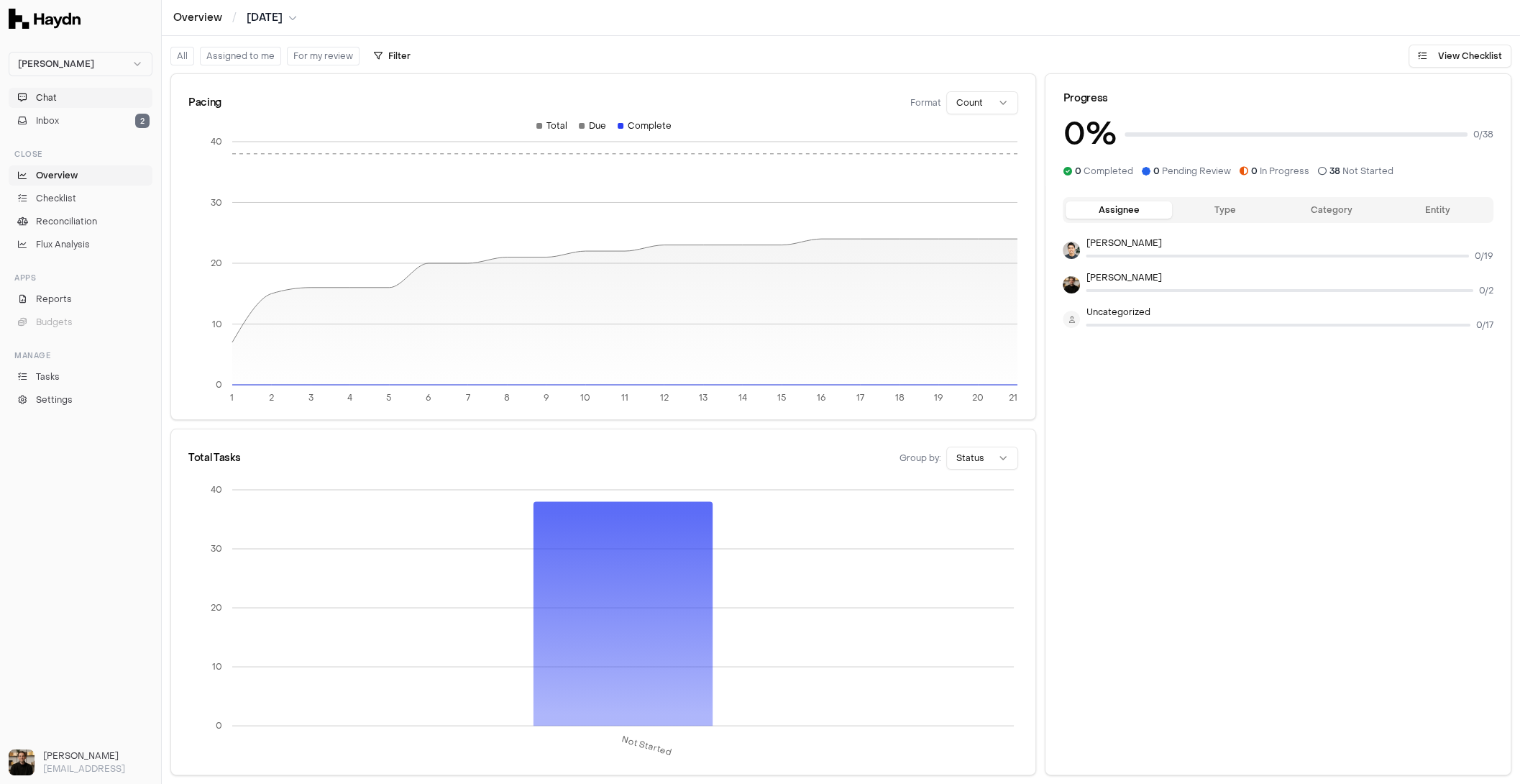
click at [46, 98] on span "Chat" at bounding box center [46, 97] width 20 height 13
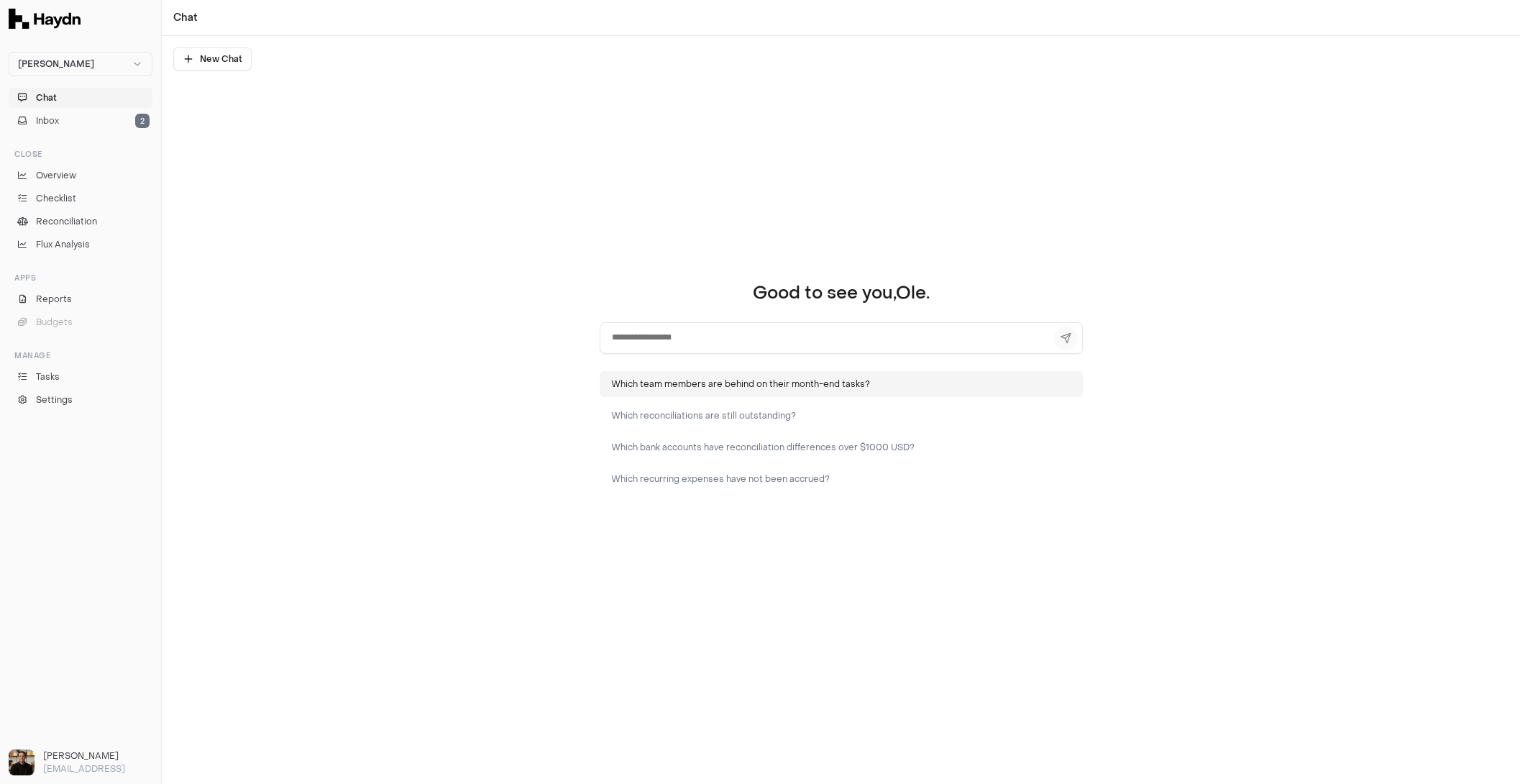
click at [759, 381] on button "Which team members are behind on their month-end tasks?" at bounding box center [842, 384] width 483 height 26
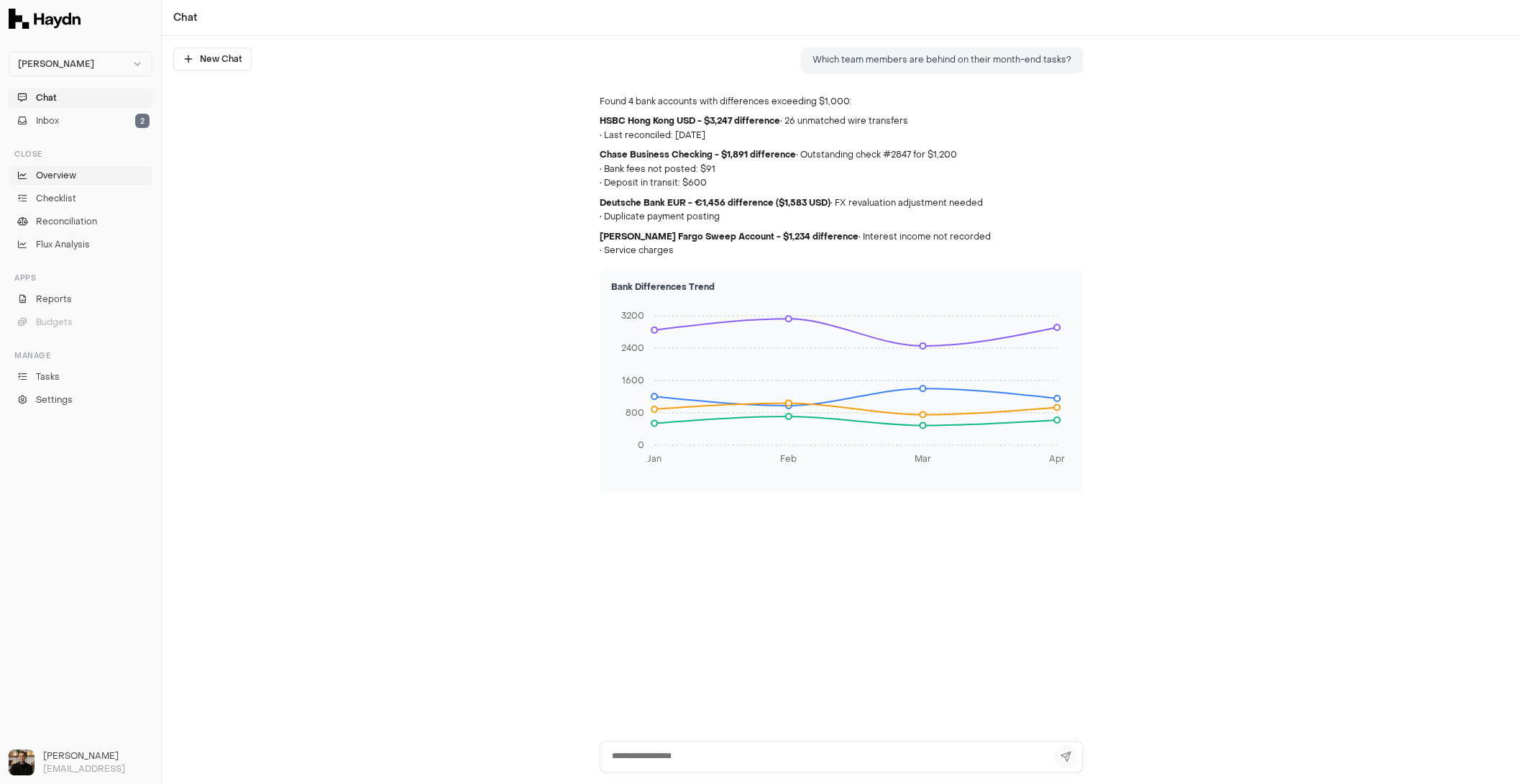
click at [76, 172] on link "Overview" at bounding box center [81, 175] width 144 height 20
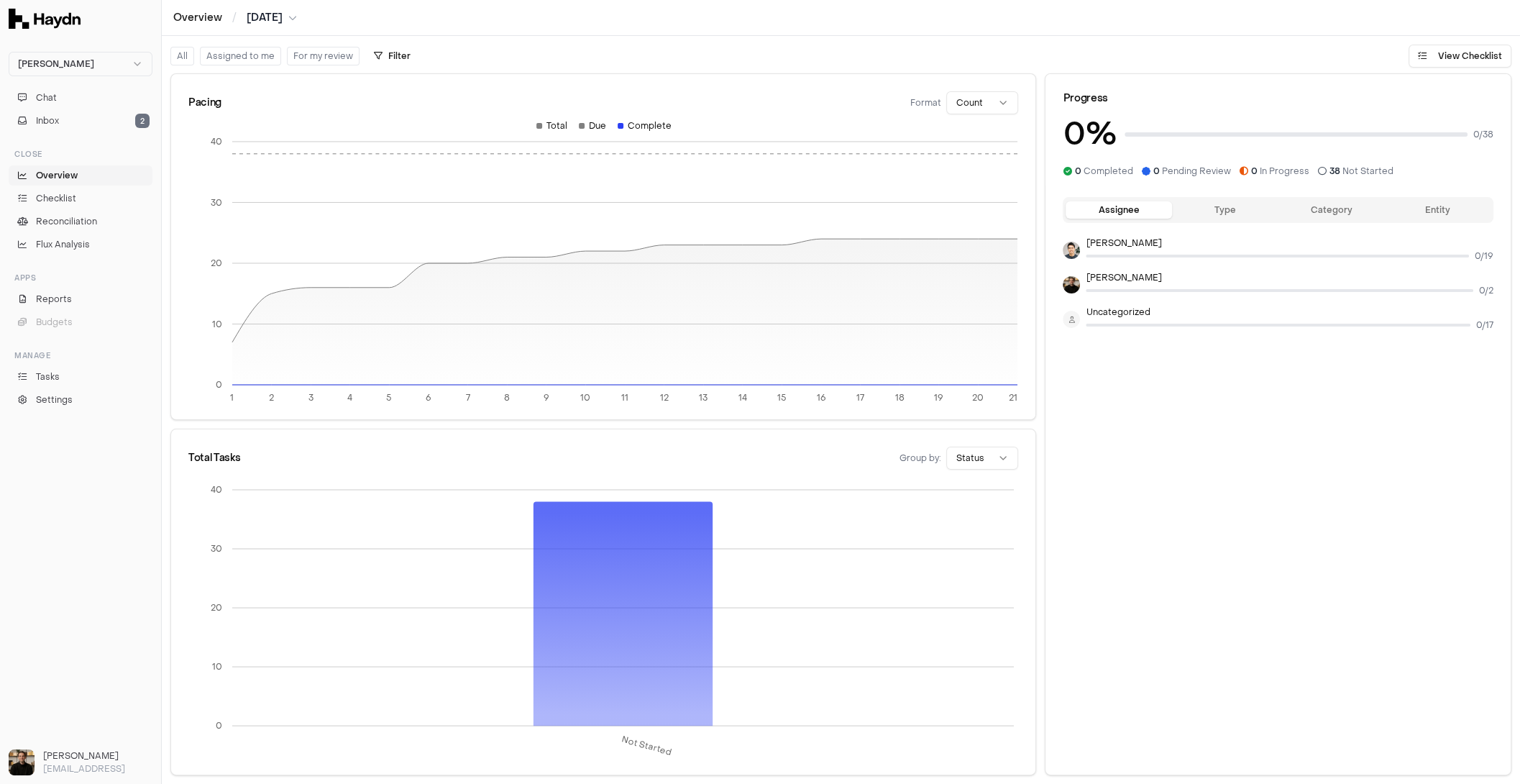
click at [75, 86] on div "Chat Inbox 2" at bounding box center [80, 109] width 155 height 55
click at [57, 104] on button "Chat" at bounding box center [81, 97] width 144 height 20
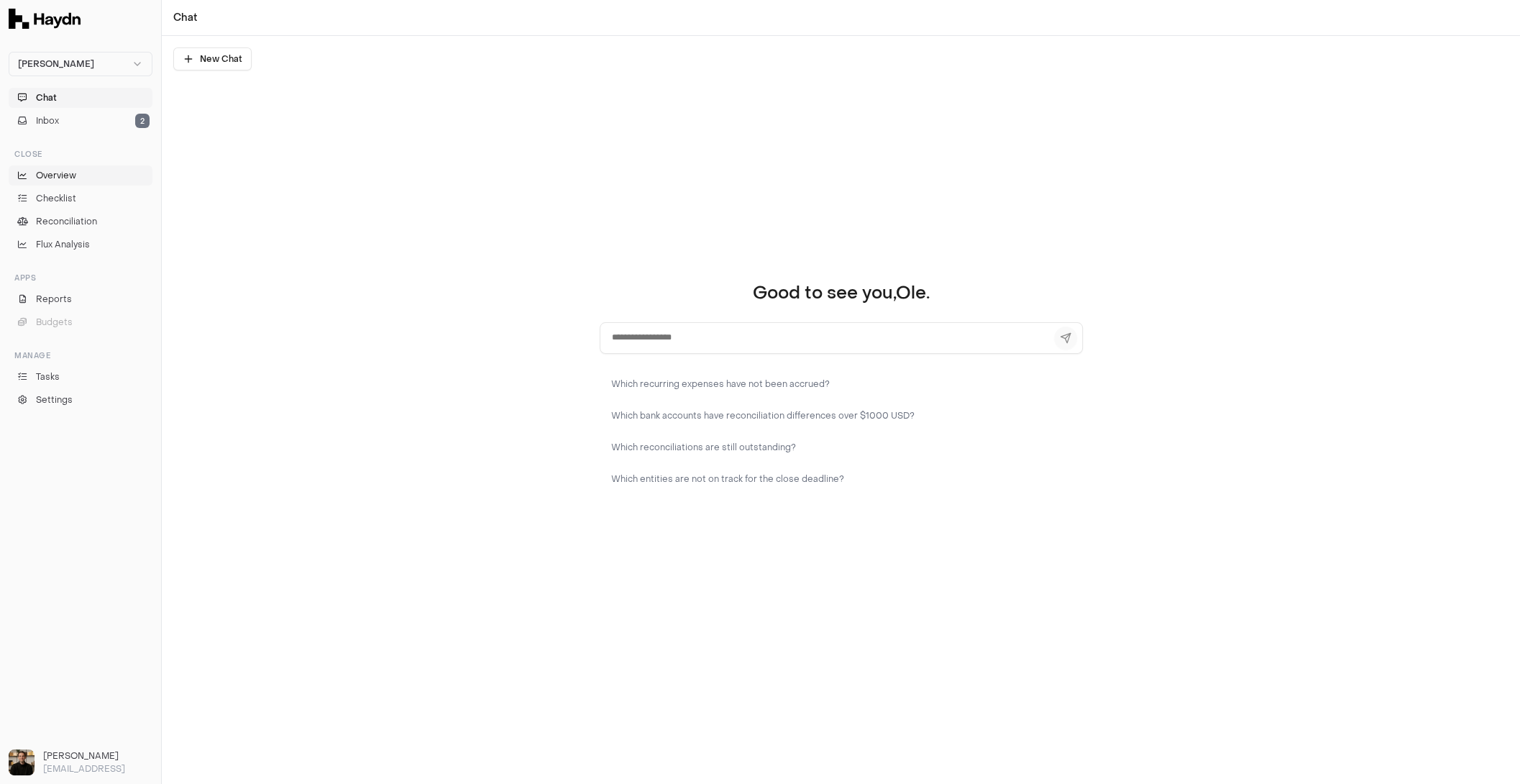
click at [64, 174] on span "Overview" at bounding box center [56, 174] width 40 height 13
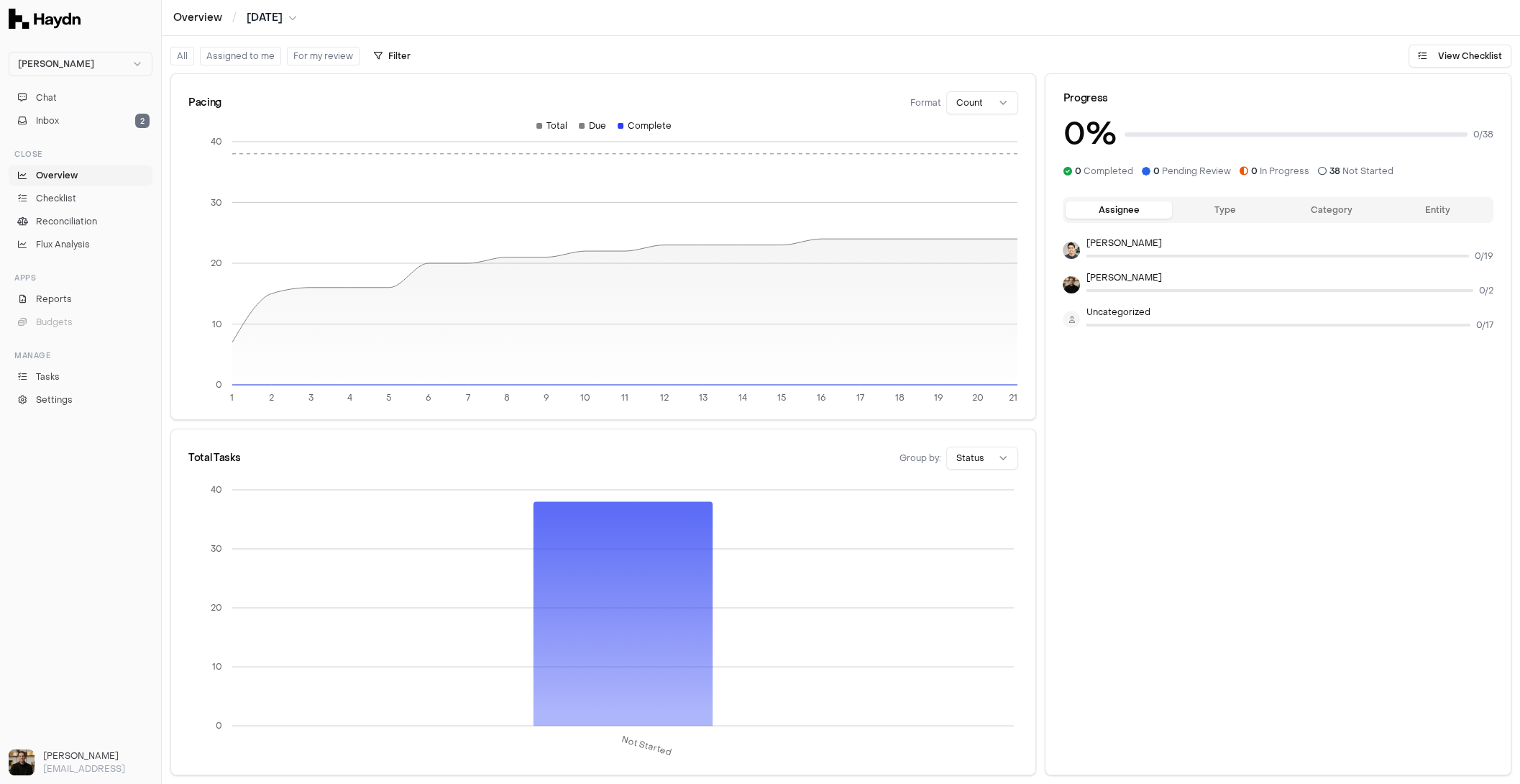
click at [259, 57] on button "Assigned to me" at bounding box center [240, 56] width 81 height 19
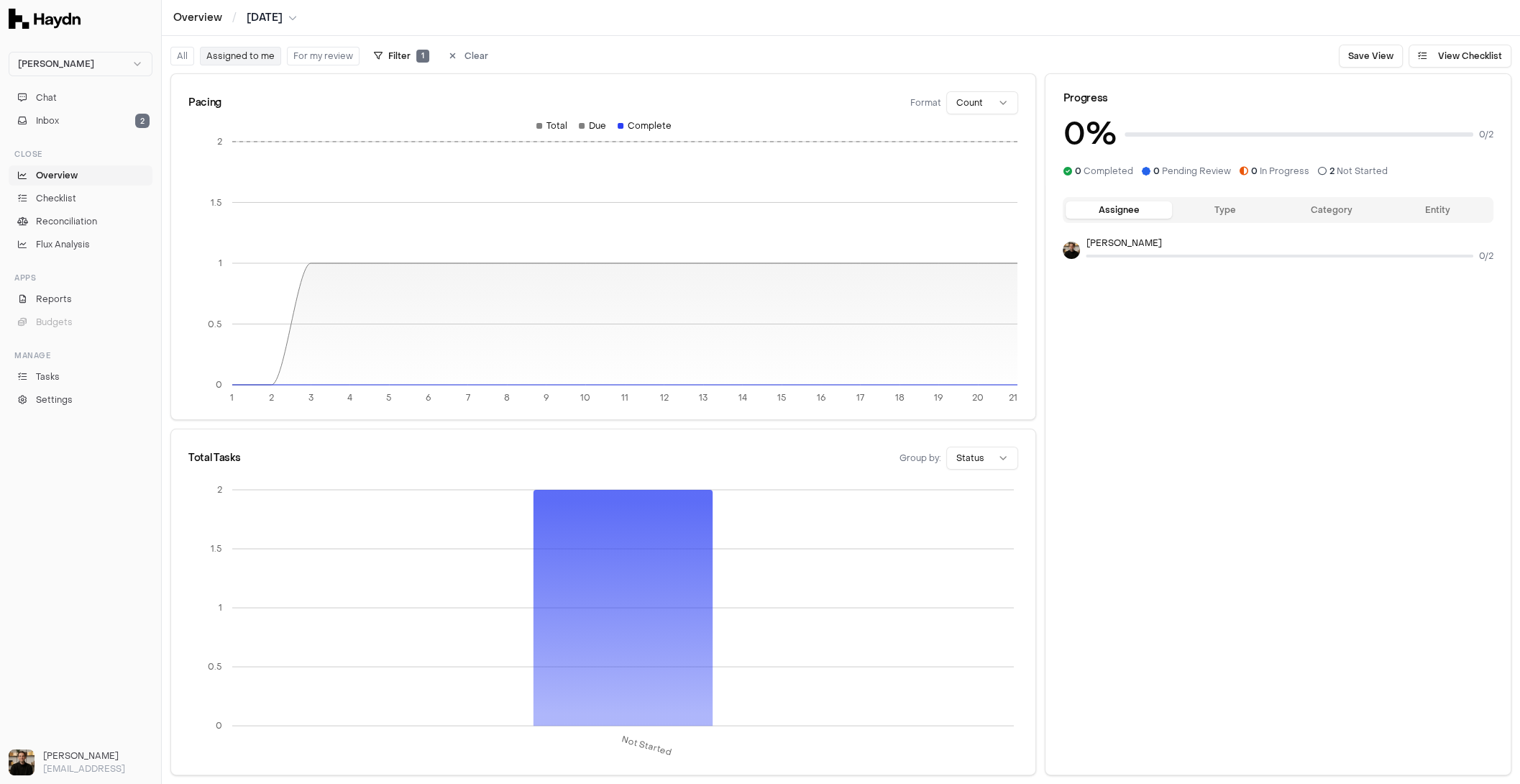
click at [188, 56] on button "All" at bounding box center [182, 56] width 23 height 19
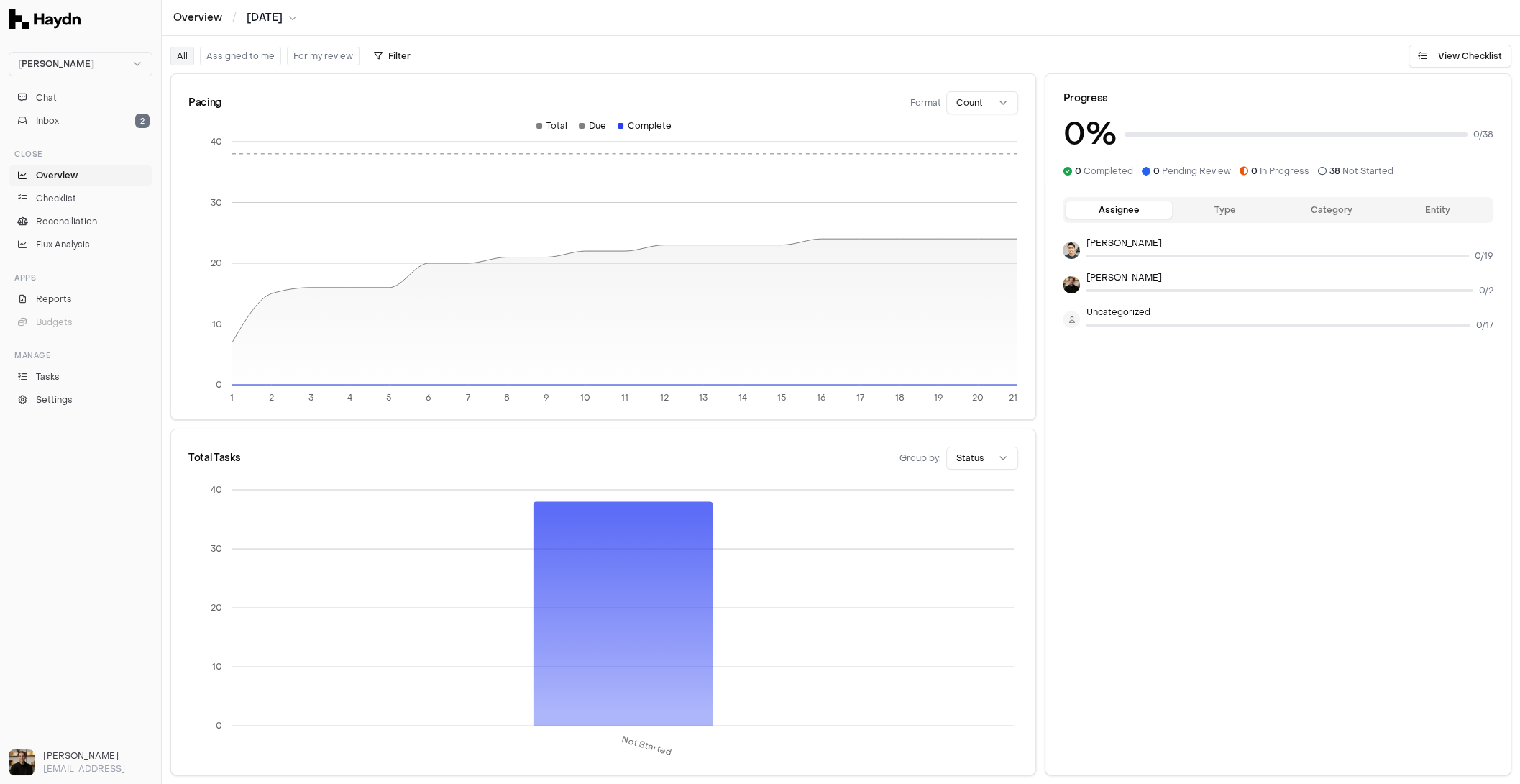
click at [187, 56] on button "All" at bounding box center [182, 56] width 23 height 19
click at [227, 56] on button "Assigned to me" at bounding box center [240, 56] width 81 height 19
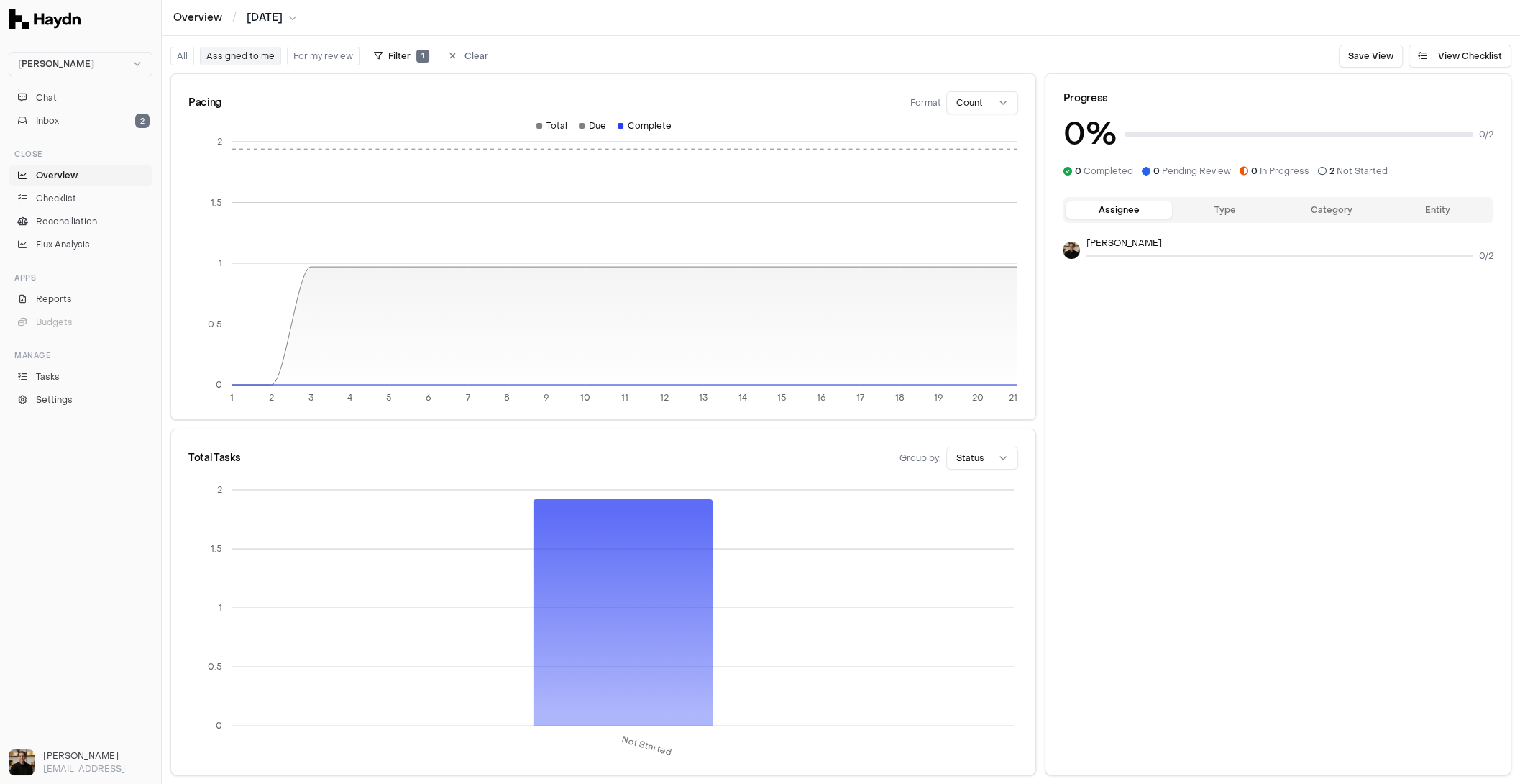
click at [178, 55] on button "All" at bounding box center [182, 56] width 23 height 19
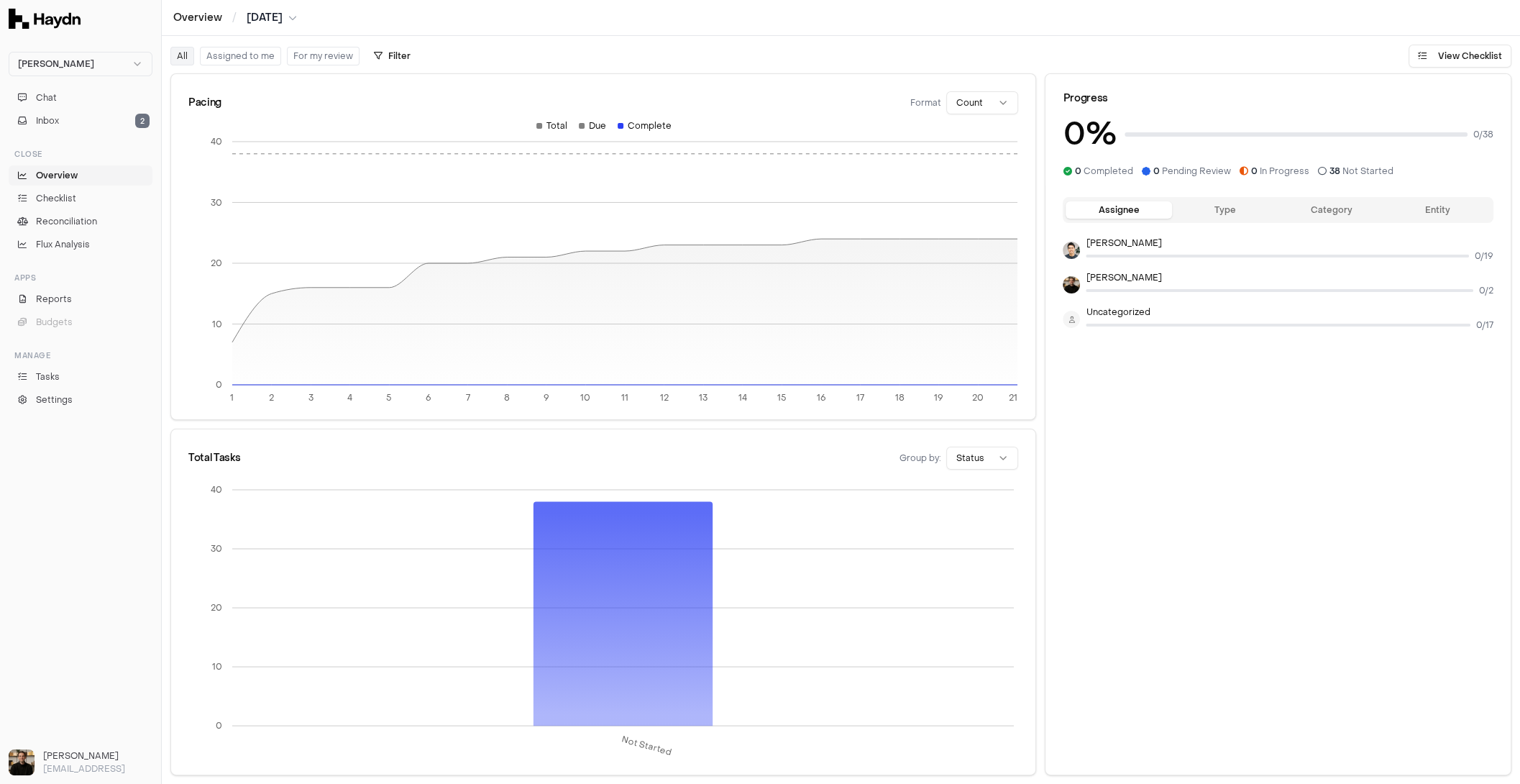
click at [306, 59] on button "For my review" at bounding box center [323, 56] width 73 height 19
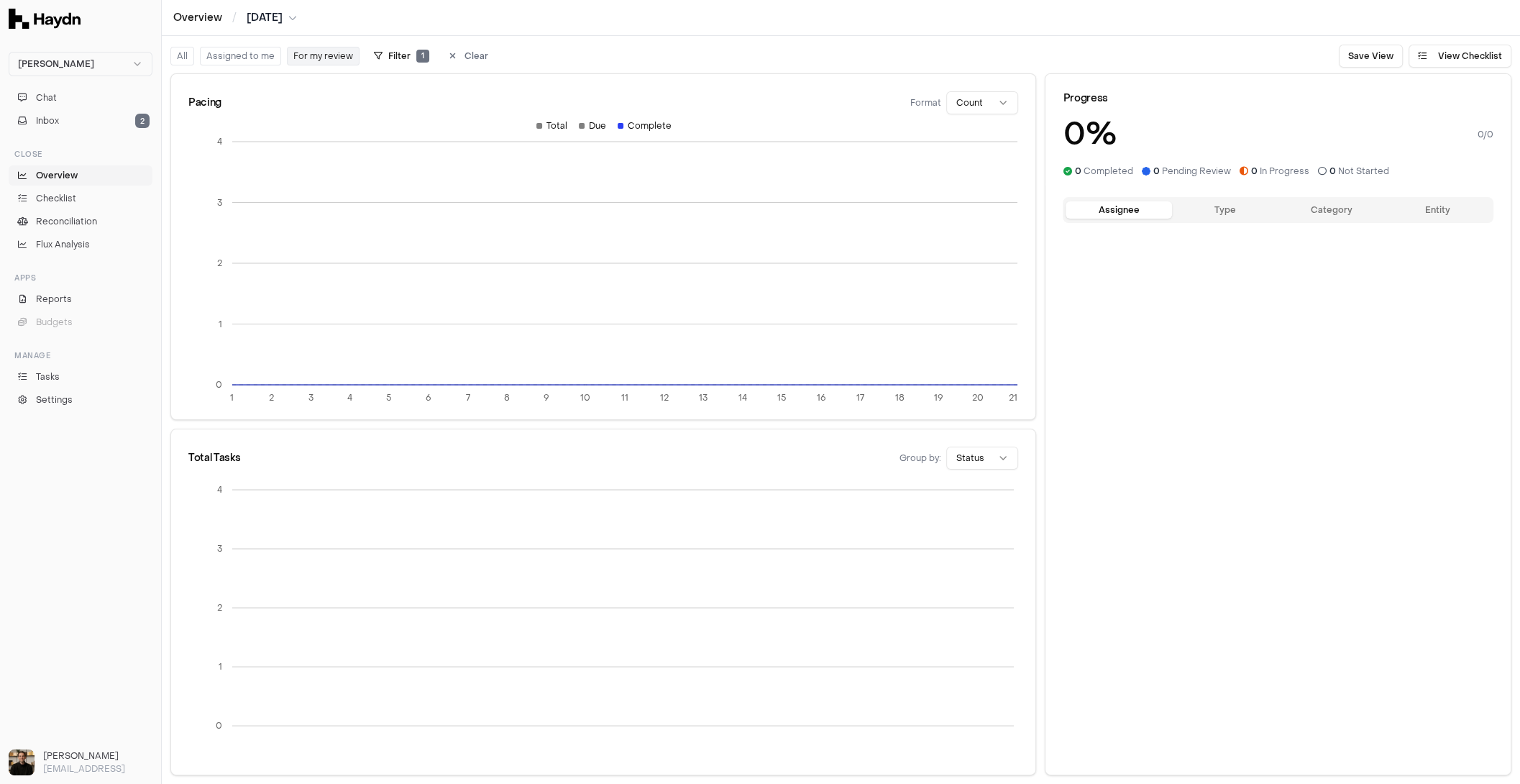
click at [228, 60] on button "Assigned to me" at bounding box center [240, 56] width 81 height 19
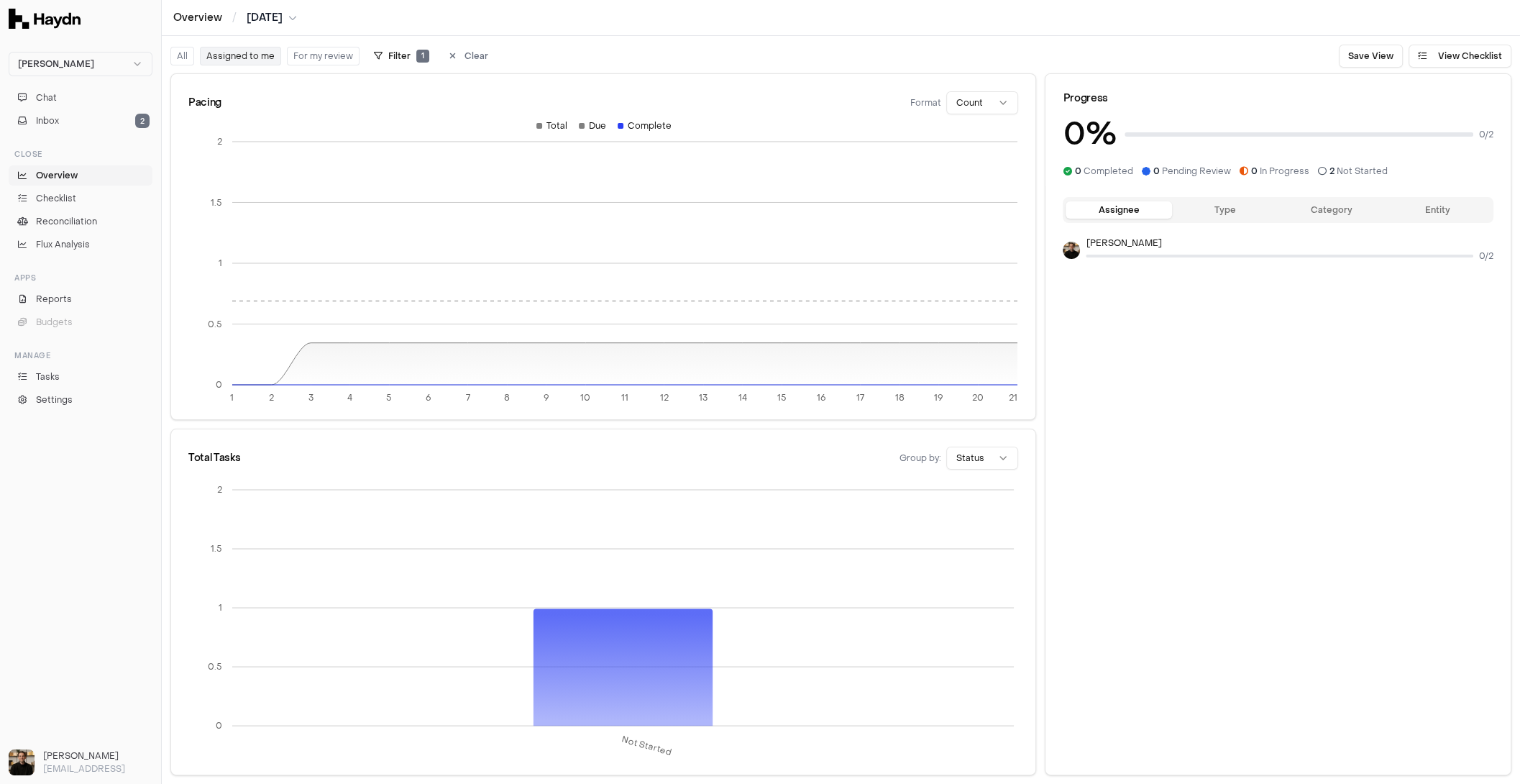
click at [190, 57] on button "All" at bounding box center [182, 56] width 23 height 19
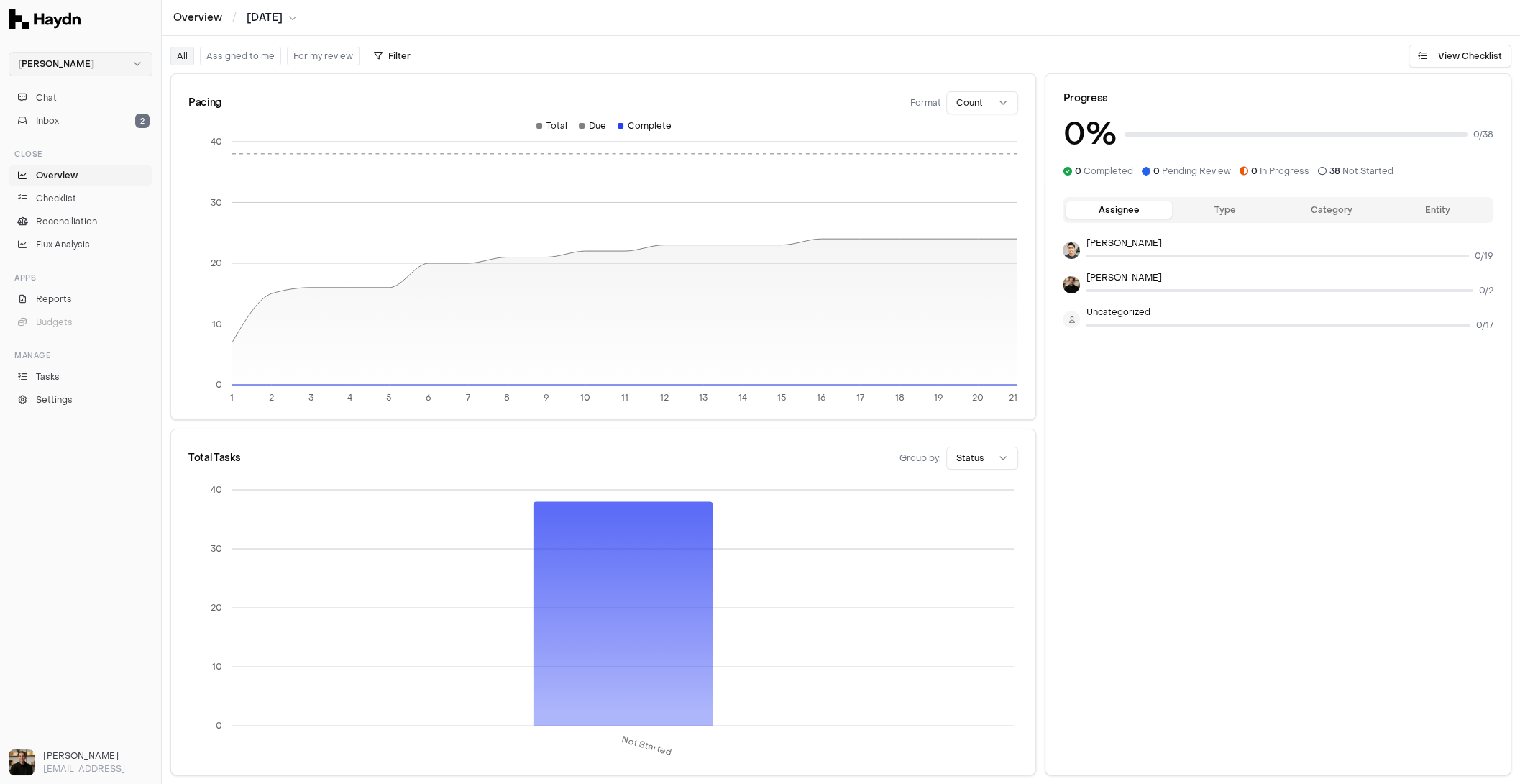
click at [92, 66] on html "Haydn Chat Inbox 2 Close Overview Checklist Reconciliation Flux Analysis Apps R…" at bounding box center [760, 392] width 1520 height 784
click at [95, 46] on html "Haydn Chat Inbox 2 Close Overview Checklist Reconciliation Flux Analysis Apps R…" at bounding box center [760, 392] width 1520 height 784
click at [71, 94] on button "Chat" at bounding box center [81, 97] width 144 height 20
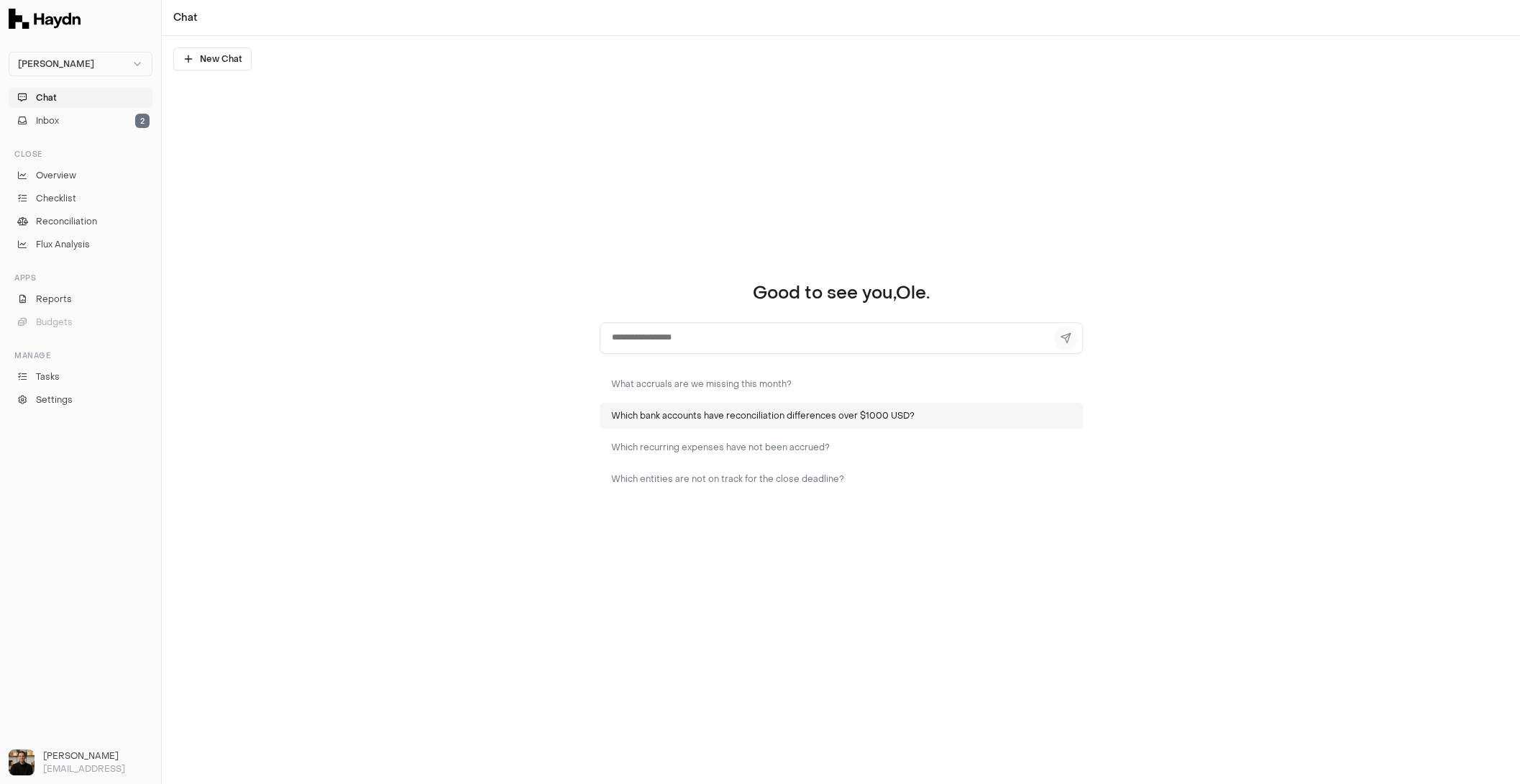
click at [732, 424] on button "Which bank accounts have reconciliation differences over $1000 USD?" at bounding box center [842, 415] width 483 height 26
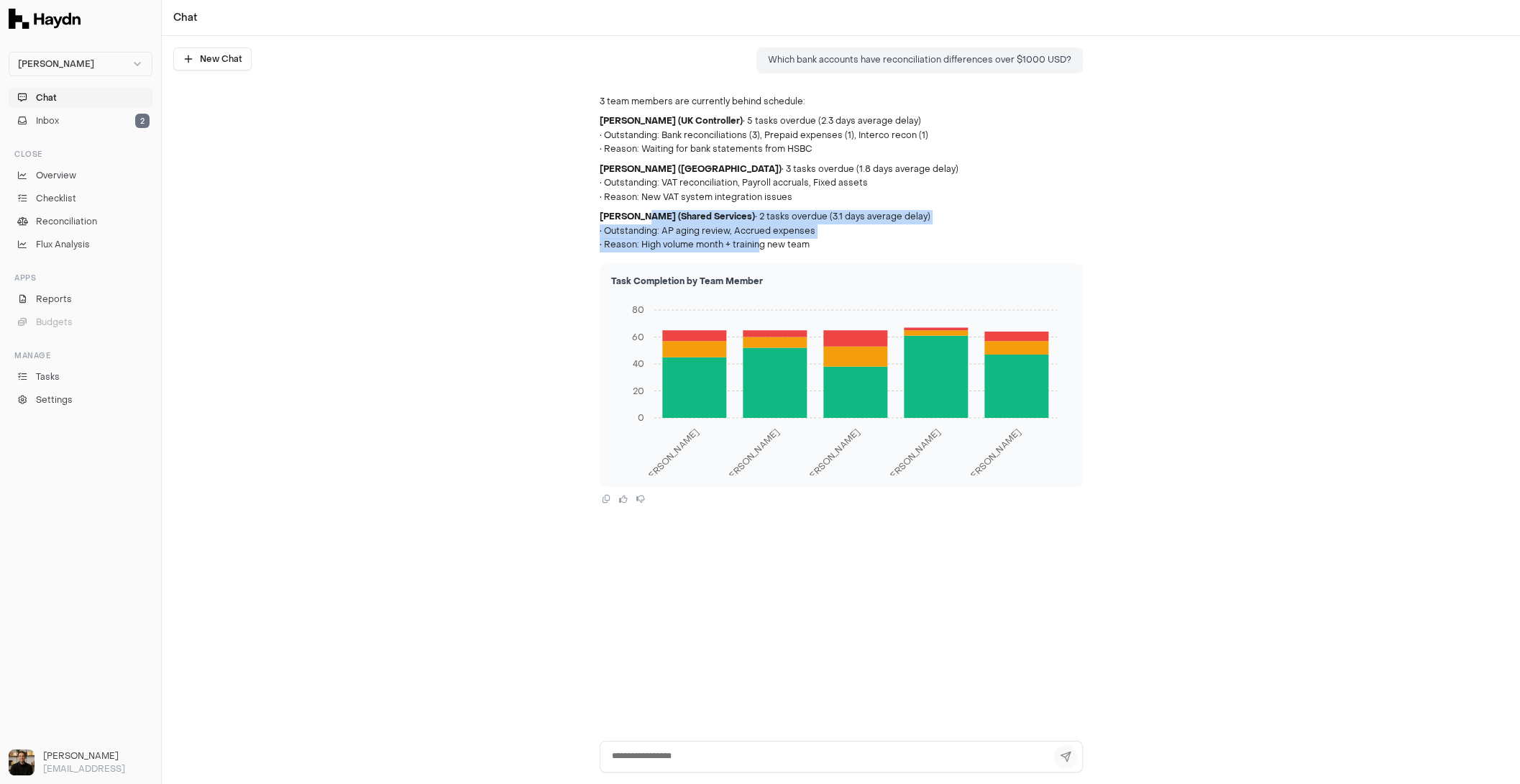
drag, startPoint x: 629, startPoint y: 216, endPoint x: 752, endPoint y: 243, distance: 125.9
click at [751, 243] on p "Lisa Park (Shared Services) • 2 tasks overdue (3.1 days average delay) • Outsta…" at bounding box center [842, 232] width 483 height 43
click at [752, 243] on p "Lisa Park (Shared Services) • 2 tasks overdue (3.1 days average delay) • Outsta…" at bounding box center [842, 232] width 483 height 43
click at [58, 164] on div "Close" at bounding box center [81, 154] width 144 height 23
click at [53, 189] on ul "Overview Checklist Reconciliation Flux Analysis" at bounding box center [81, 210] width 144 height 90
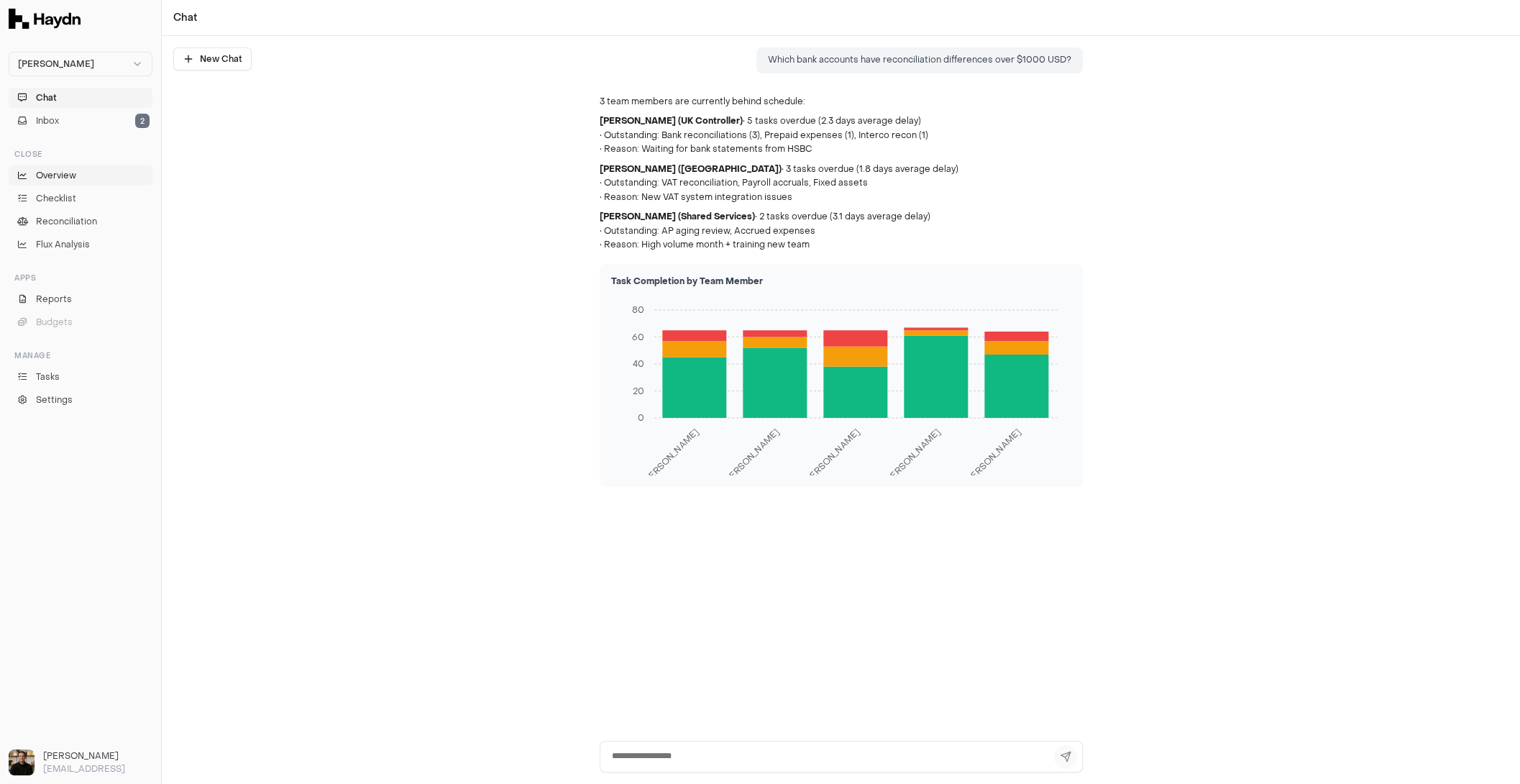
click at [52, 183] on link "Overview" at bounding box center [81, 175] width 144 height 20
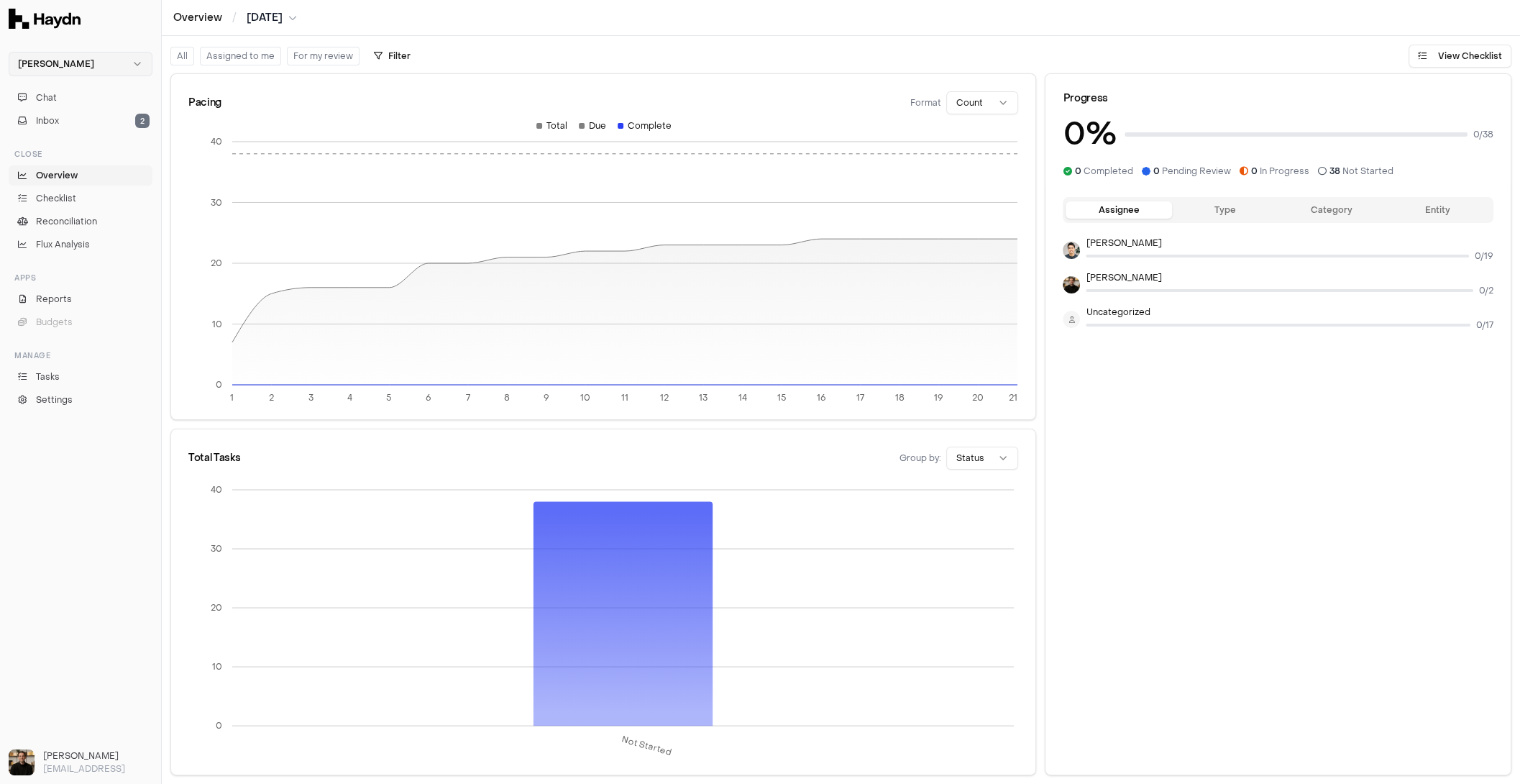
click at [36, 54] on html "Haydn Chat Inbox 2 Close Overview Checklist Reconciliation Flux Analysis Apps R…" at bounding box center [760, 392] width 1520 height 784
click at [46, 132] on span "Nivoda" at bounding box center [32, 132] width 29 height 12
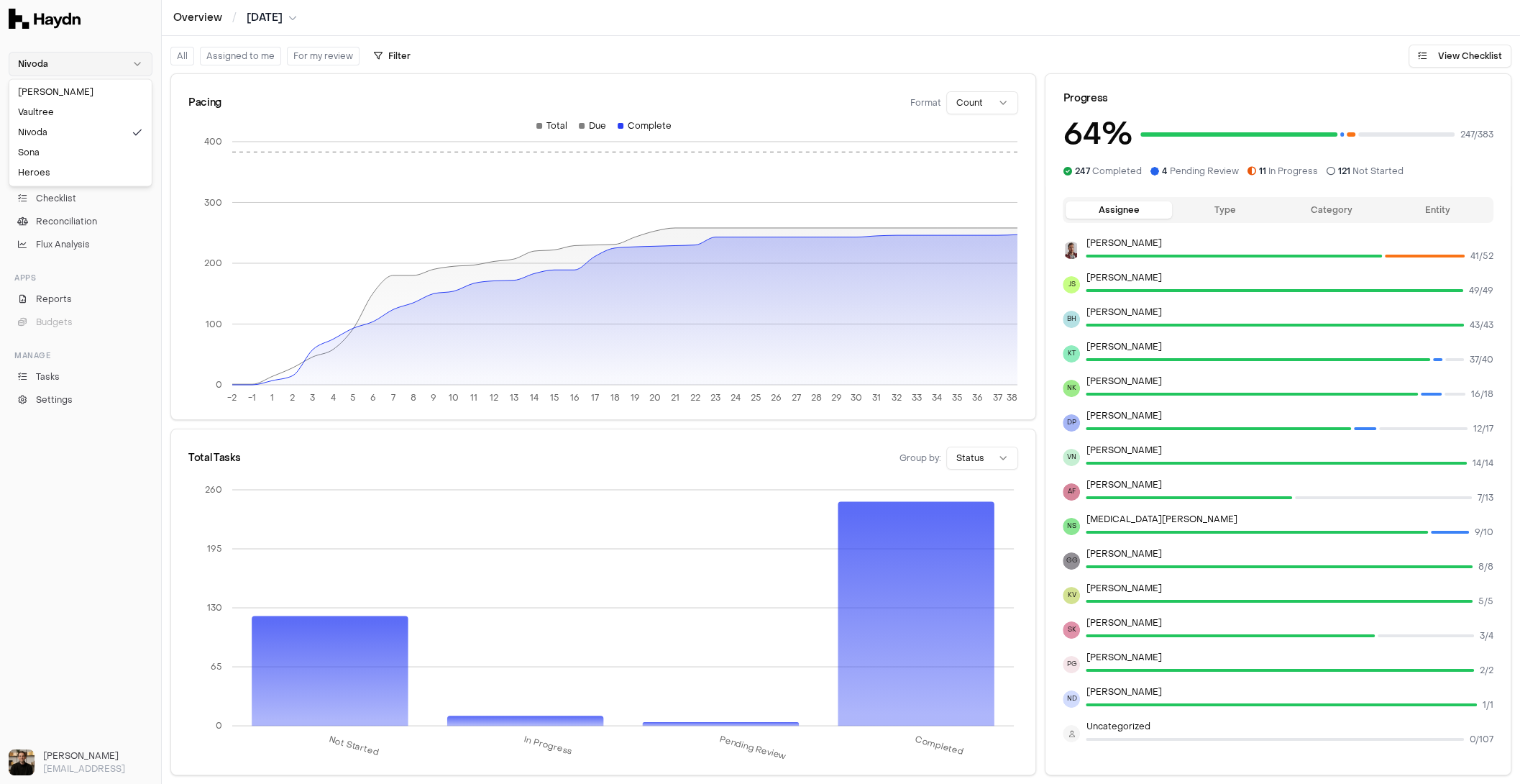
click at [80, 64] on html "Nivoda Chat Inbox Close Overview Checklist Reconciliation Flux Analysis Apps Re…" at bounding box center [760, 392] width 1520 height 784
click at [103, 43] on html "Nivoda Chat Inbox Close Overview Checklist Reconciliation Flux Analysis Apps Re…" at bounding box center [760, 392] width 1520 height 784
click at [45, 100] on span "Chat" at bounding box center [46, 97] width 20 height 13
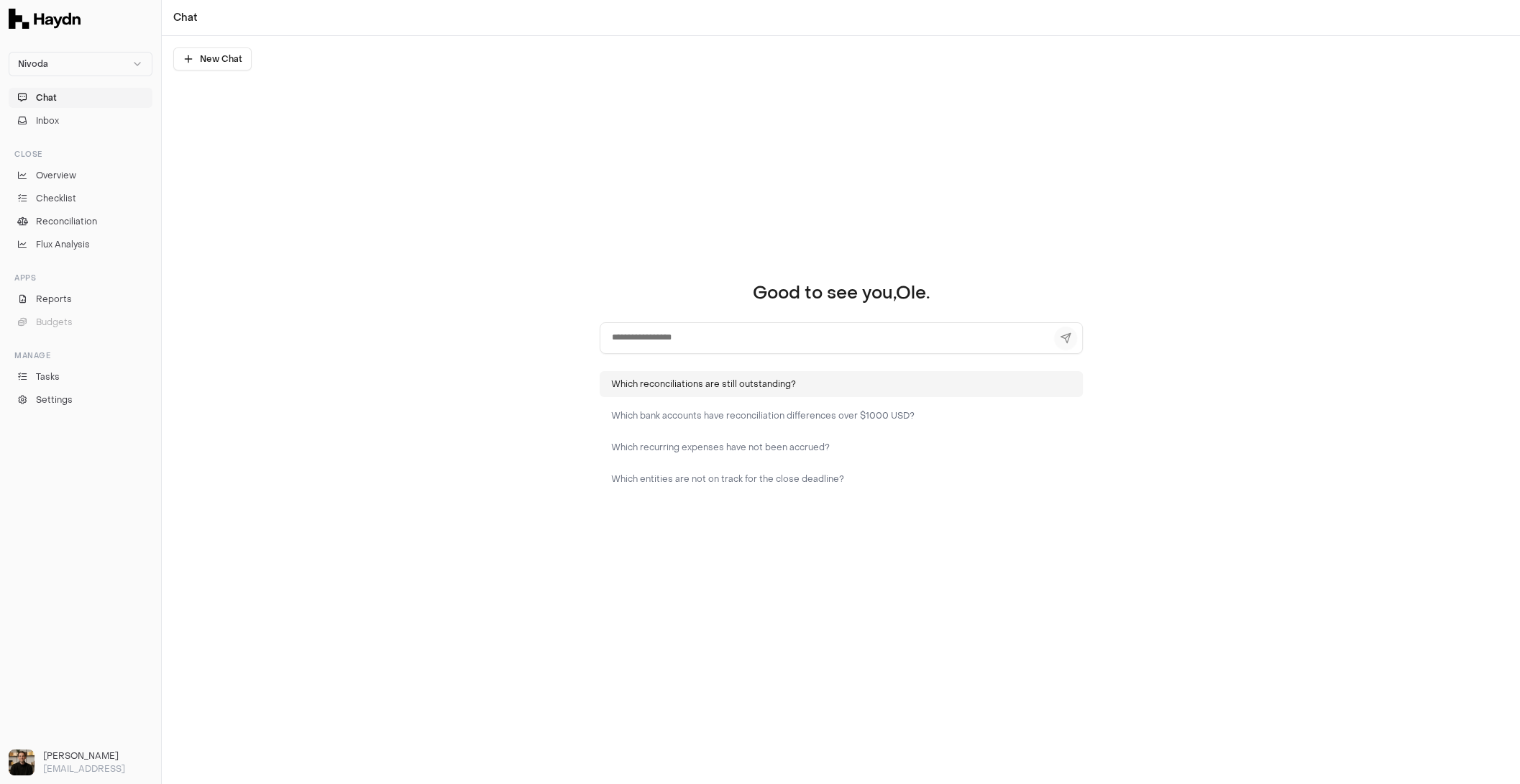
click at [735, 386] on button "Which reconciliations are still outstanding?" at bounding box center [842, 384] width 483 height 26
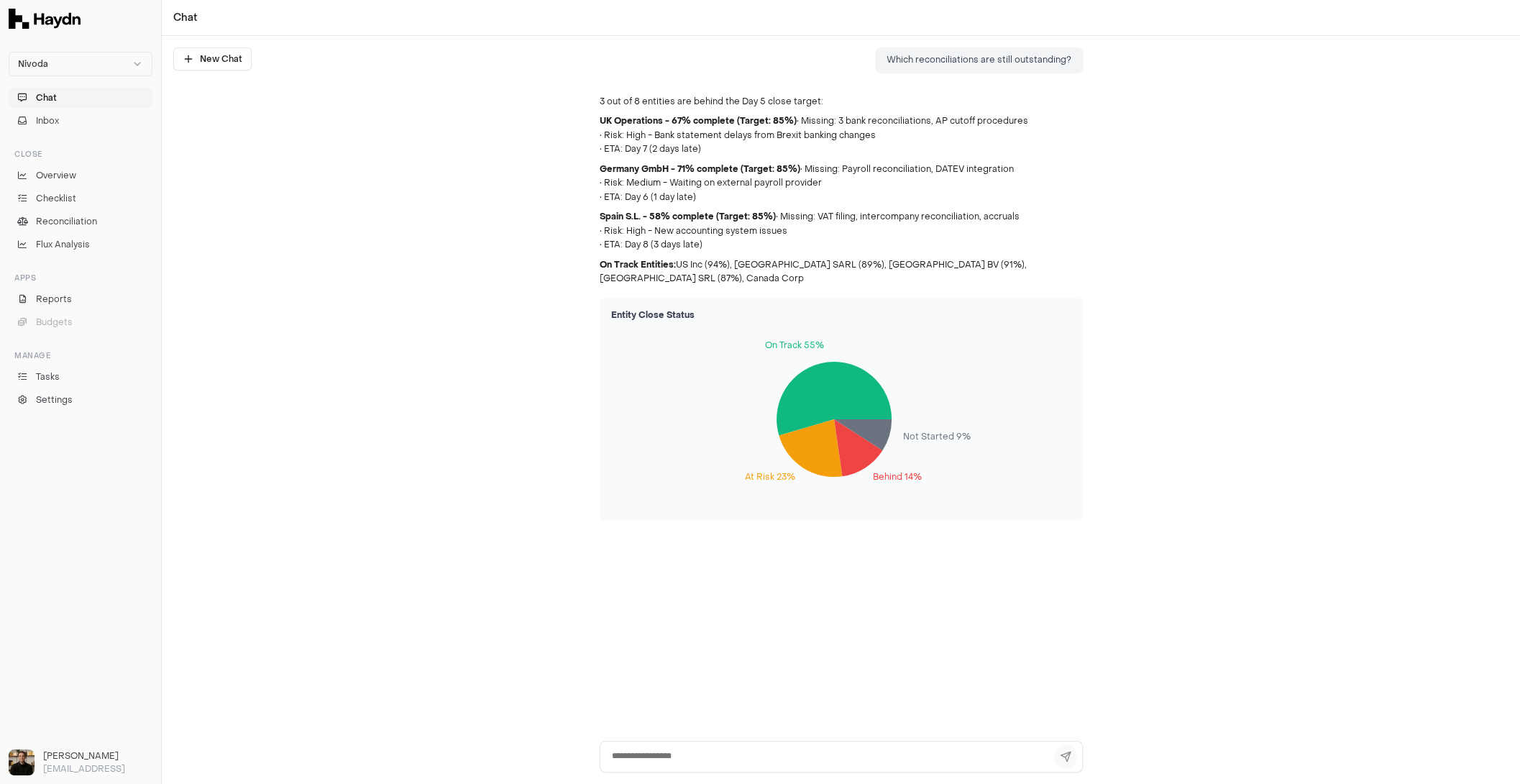
click at [76, 95] on button "Chat" at bounding box center [81, 97] width 144 height 20
click at [65, 121] on button "Inbox" at bounding box center [81, 121] width 144 height 20
click at [64, 121] on button "Inbox" at bounding box center [81, 121] width 144 height 20
click at [57, 174] on span "Overview" at bounding box center [56, 174] width 40 height 13
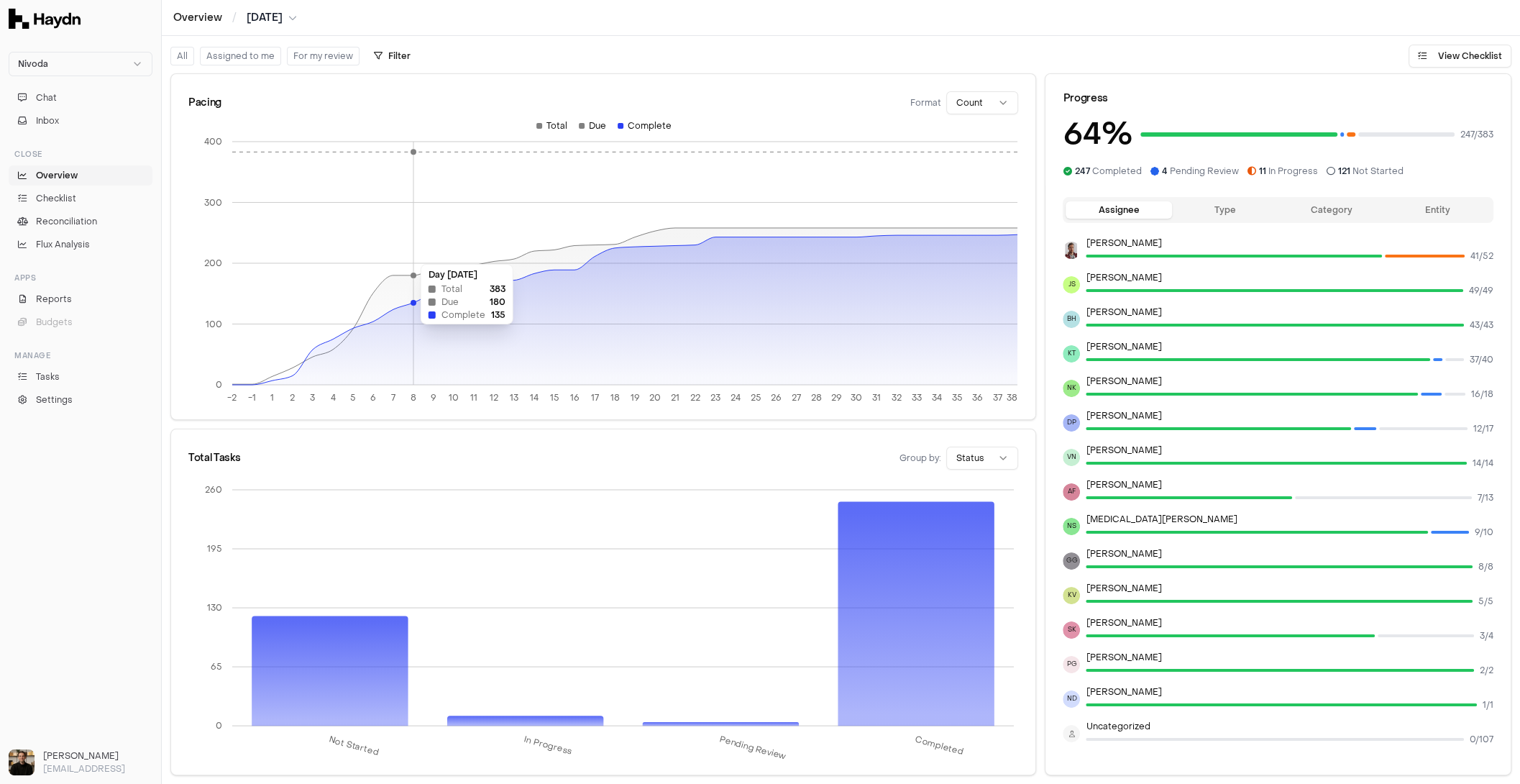
drag, startPoint x: 573, startPoint y: 251, endPoint x: 353, endPoint y: 251, distance: 220.0
click at [356, 255] on icon "-2 -1 1 2 3 4 5 6 7 8 9 10 11 12 13 14 15 16 17 18 19 20 21 22 23 24 25 26 27 2…" at bounding box center [603, 266] width 830 height 293
click at [770, 190] on icon "-2 -1 1 2 3 4 5 6 7 8 9 10 11 12 13 14 15 16 17 18 19 20 21 22 23 24 25 26 27 2…" at bounding box center [603, 266] width 830 height 293
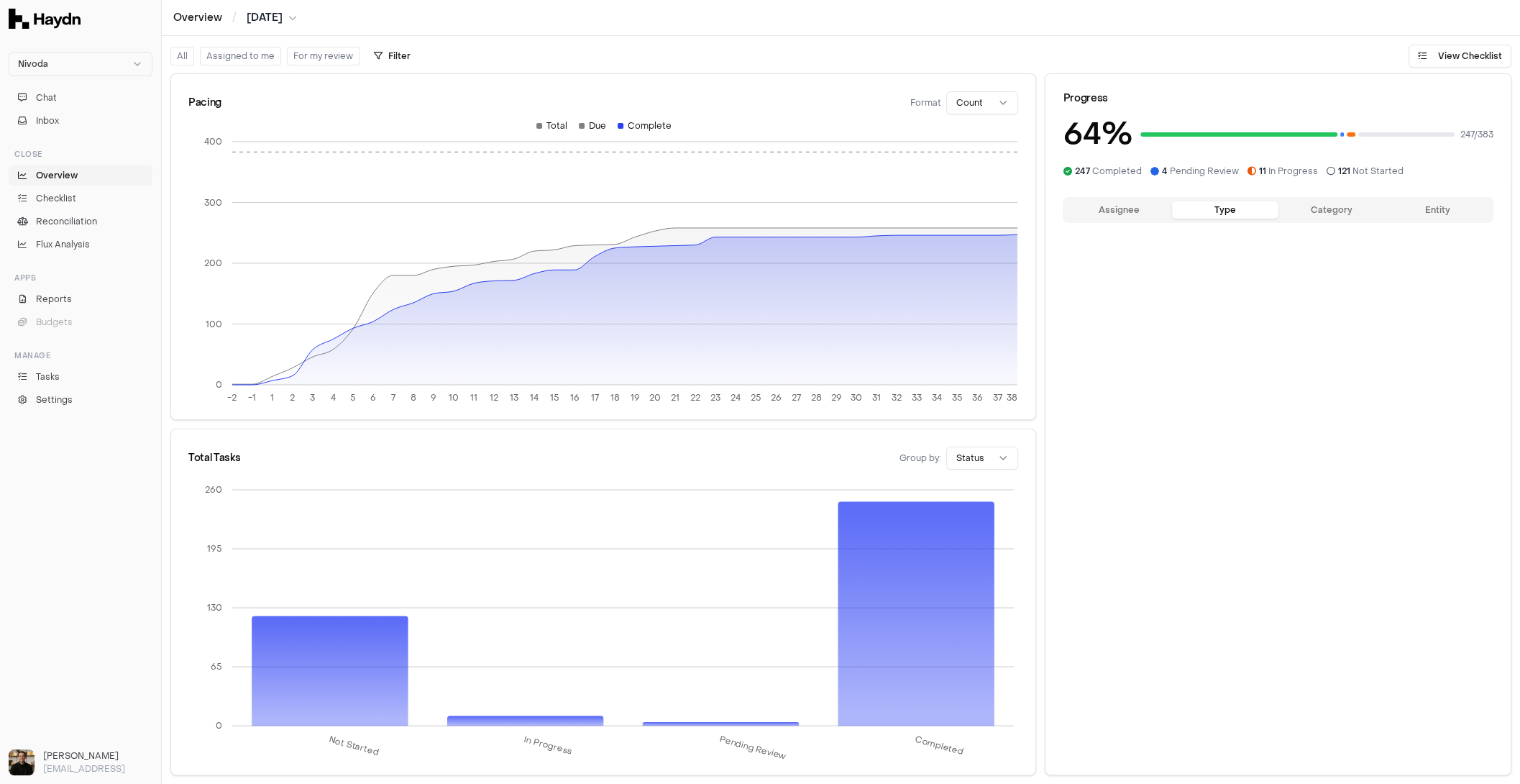
click at [1215, 209] on button "Type" at bounding box center [1225, 210] width 106 height 18
click at [1215, 211] on button "Category" at bounding box center [1331, 210] width 106 height 18
click at [1215, 217] on button "Entity" at bounding box center [1437, 210] width 106 height 18
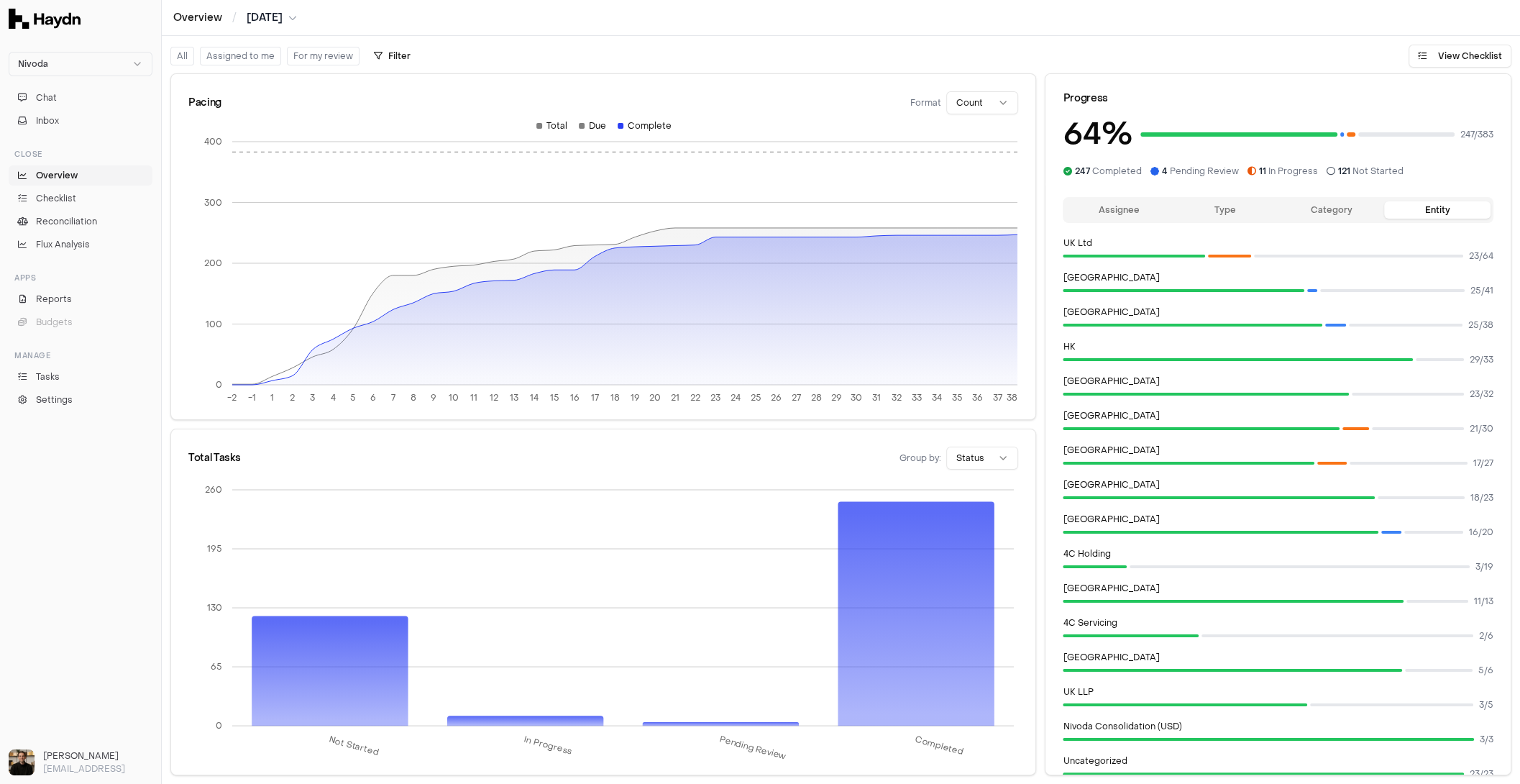
click at [1215, 212] on button "Category" at bounding box center [1331, 210] width 106 height 18
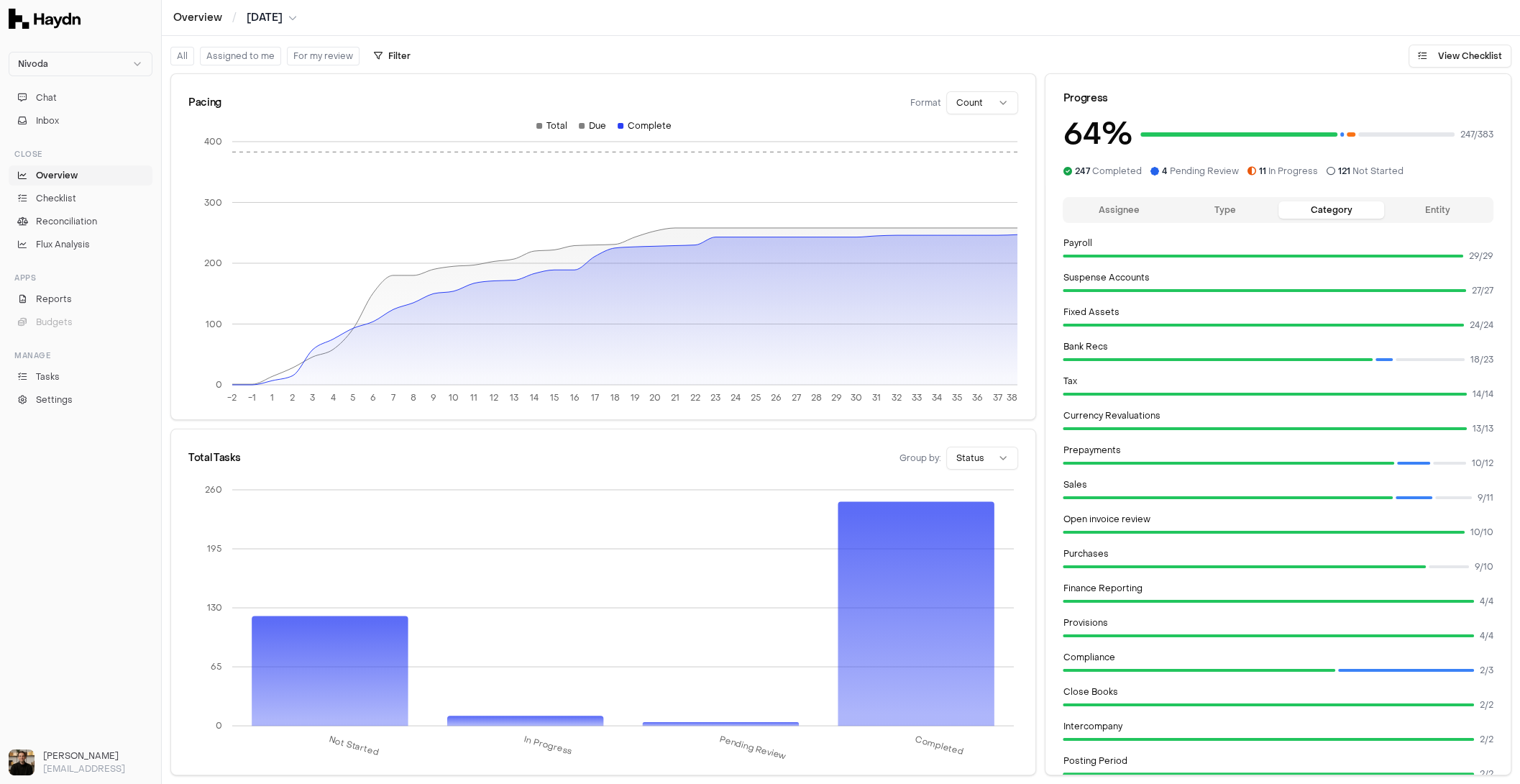
click at [1155, 209] on button "Assignee" at bounding box center [1119, 210] width 106 height 18
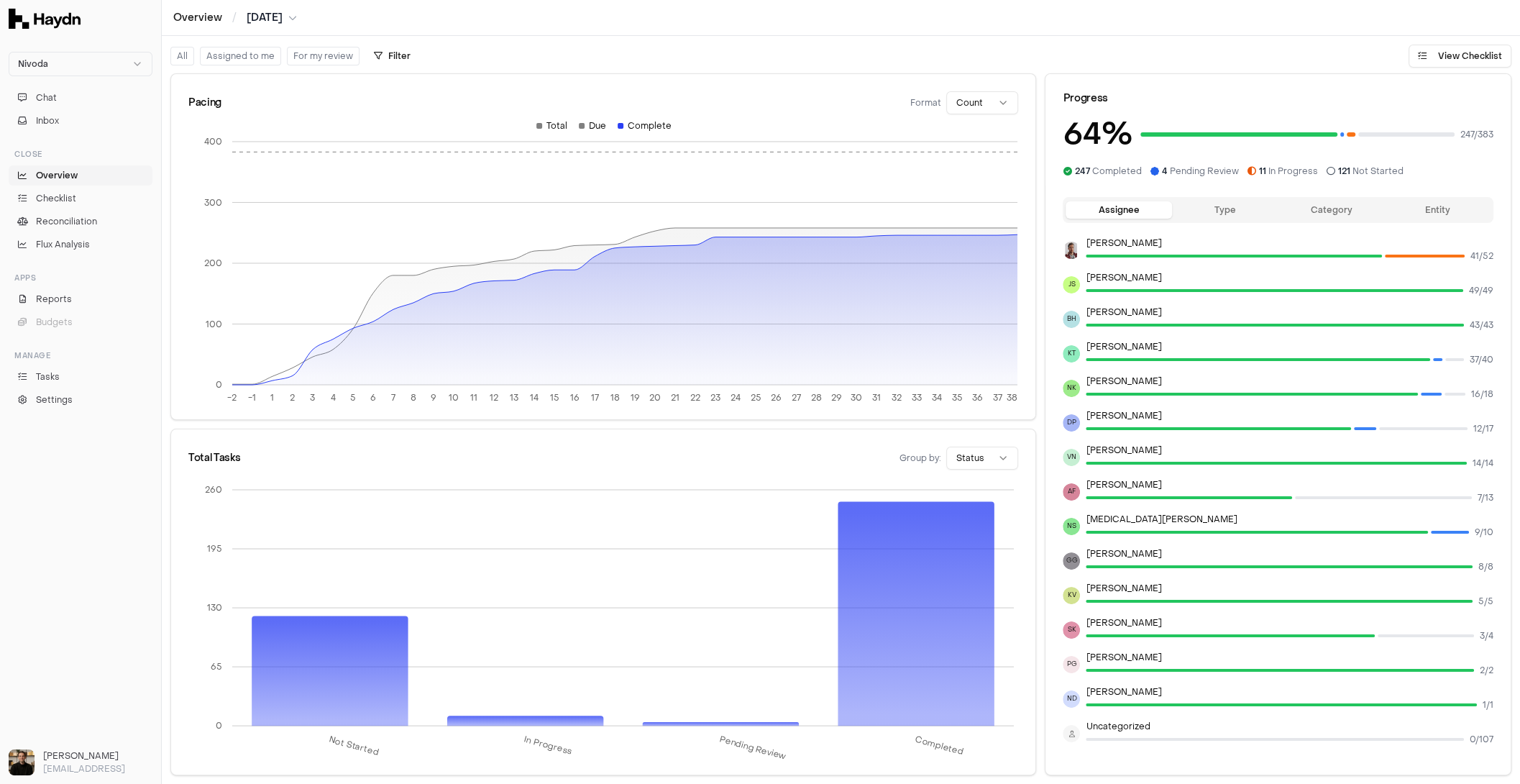
click at [1207, 209] on button "Type" at bounding box center [1225, 210] width 106 height 18
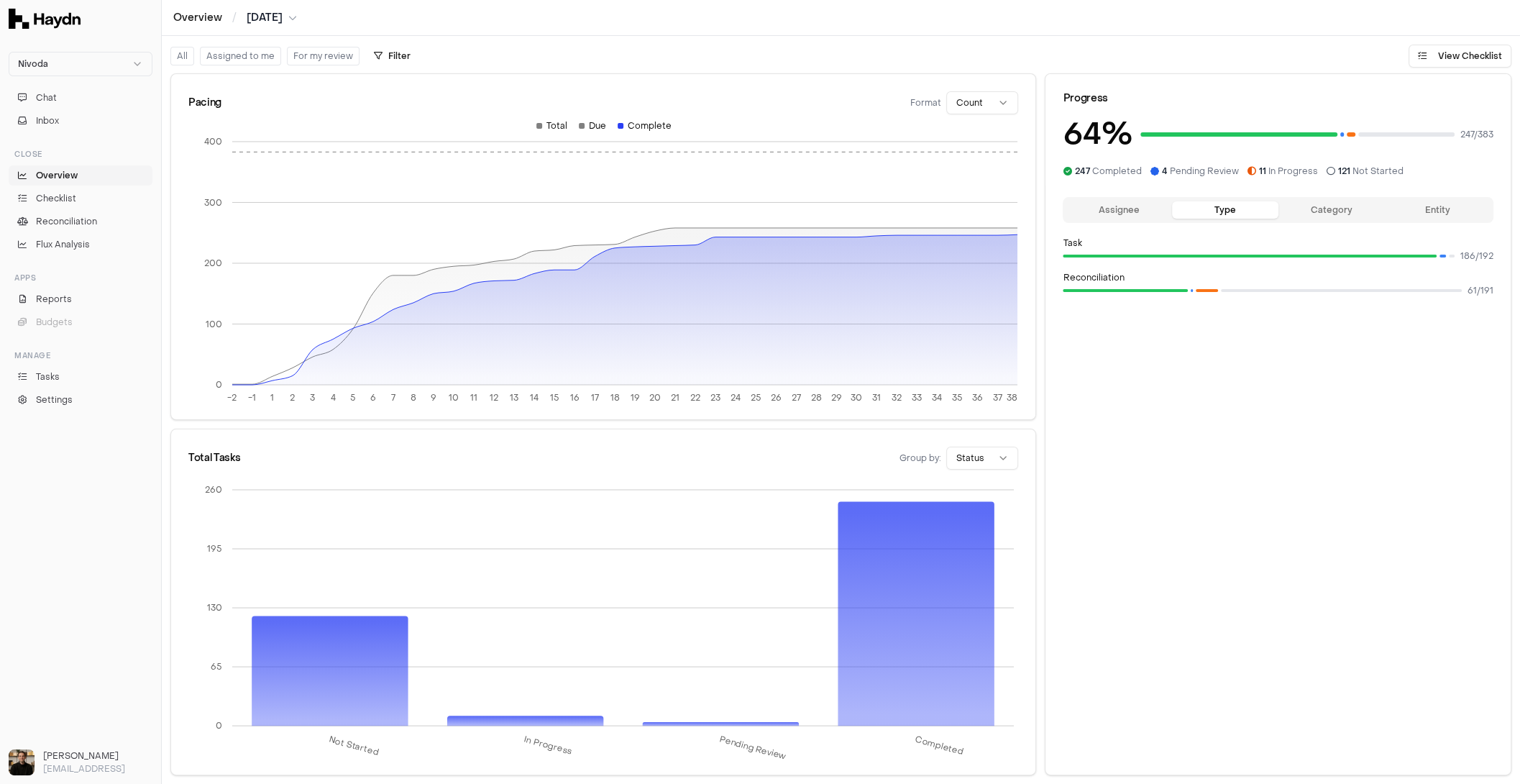
click at [1110, 210] on button "Assignee" at bounding box center [1119, 210] width 106 height 18
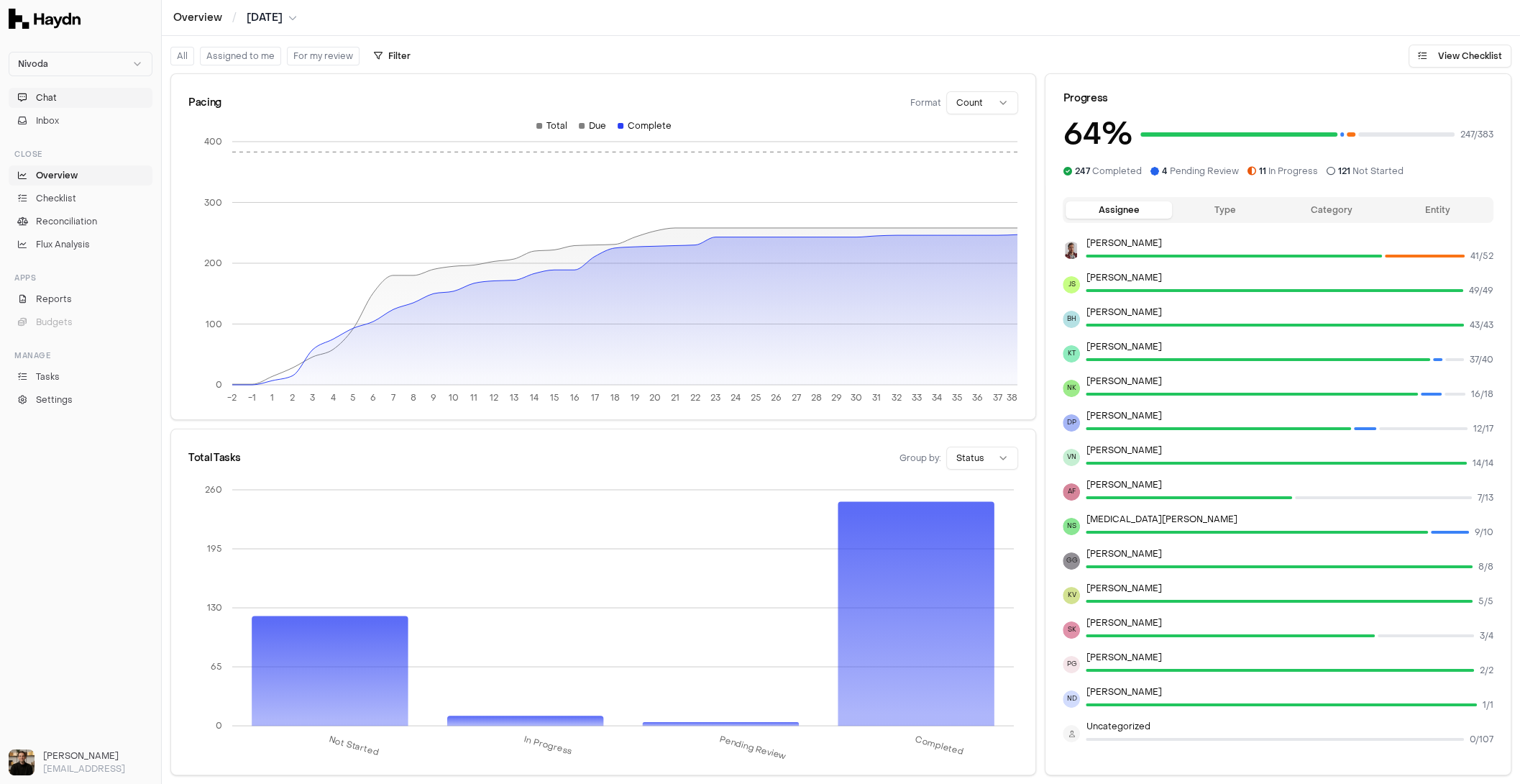
click at [86, 107] on ul "Chat Inbox" at bounding box center [81, 109] width 144 height 43
click at [76, 105] on button "Chat" at bounding box center [81, 97] width 144 height 20
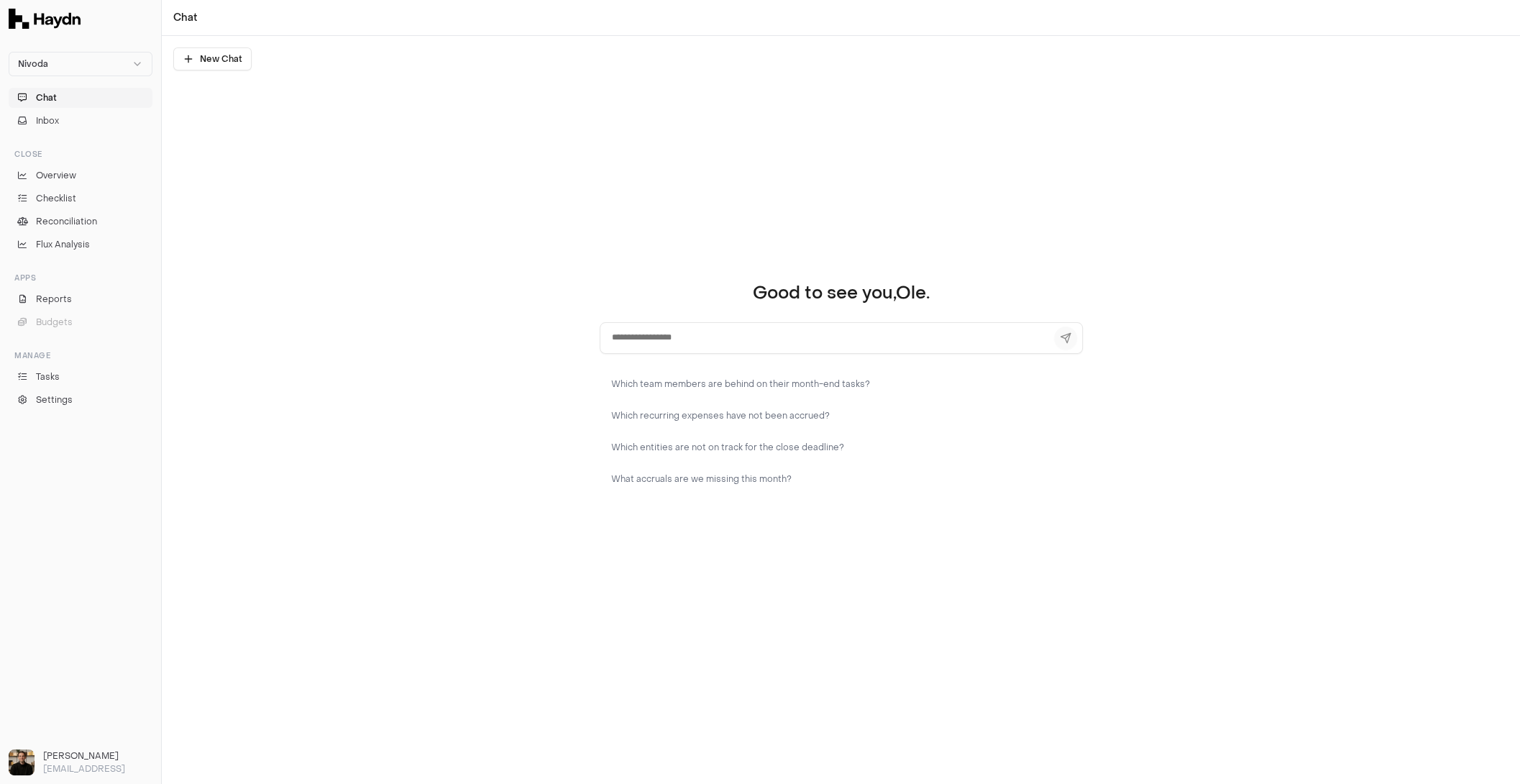
click at [664, 336] on textarea at bounding box center [842, 338] width 483 height 31
click at [448, 356] on div "Good to see you, Ole . Which team members are behind on their month-end tasks? …" at bounding box center [841, 410] width 1358 height 748
click at [59, 174] on span "Overview" at bounding box center [56, 174] width 40 height 13
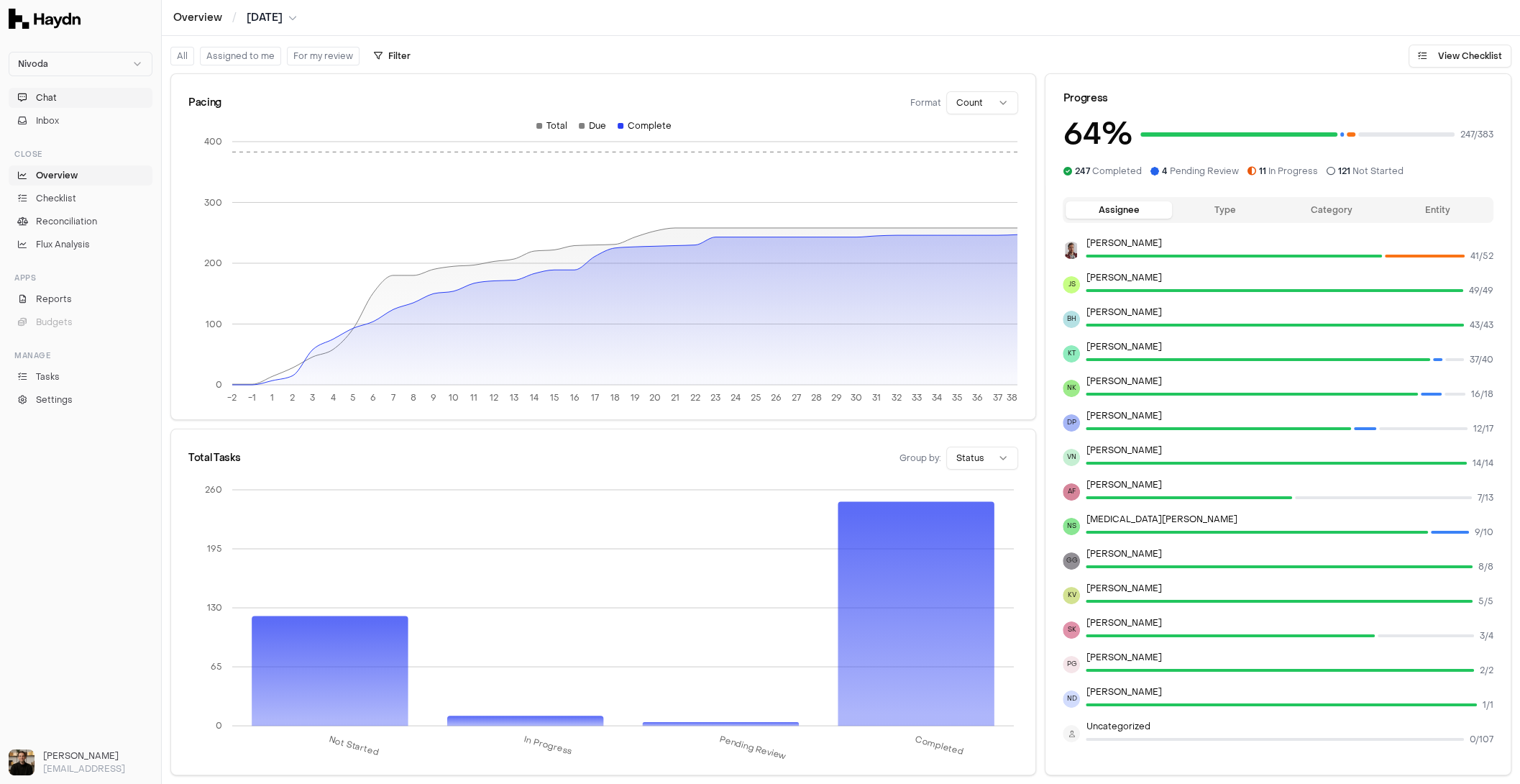
click at [68, 100] on button "Chat" at bounding box center [81, 97] width 144 height 20
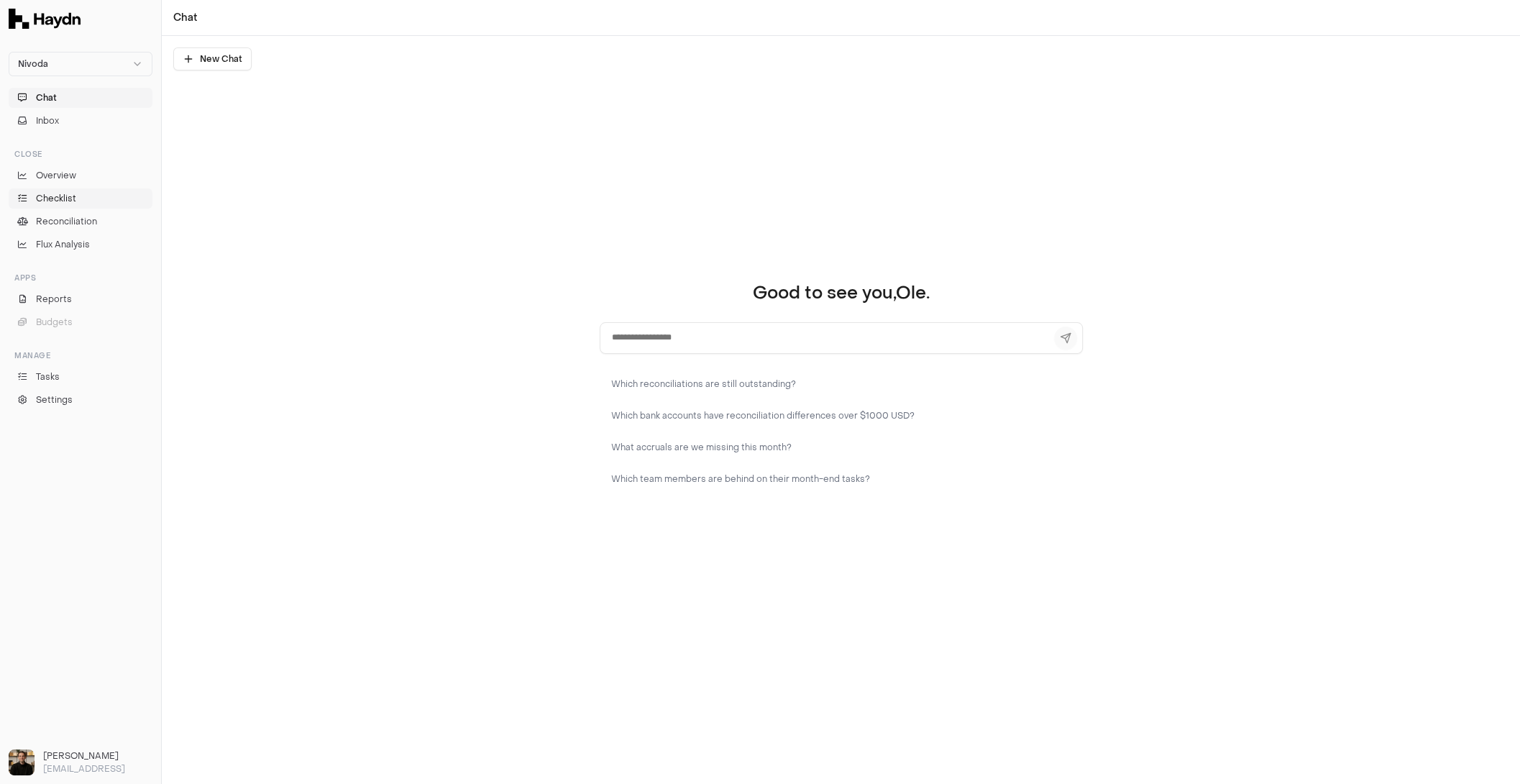
click at [60, 205] on link "Checklist" at bounding box center [81, 198] width 144 height 20
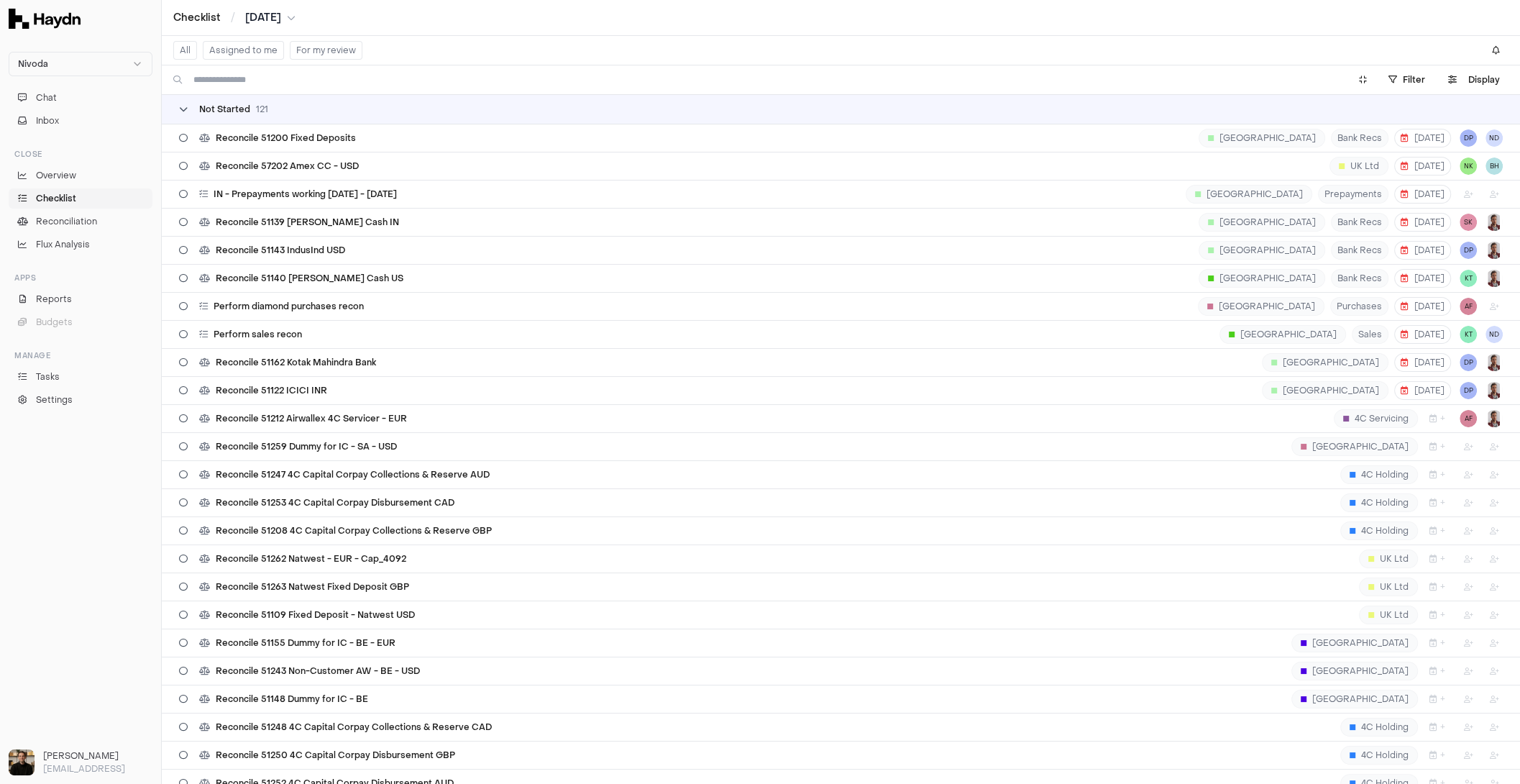
click at [232, 112] on span "Not Started" at bounding box center [224, 109] width 51 height 12
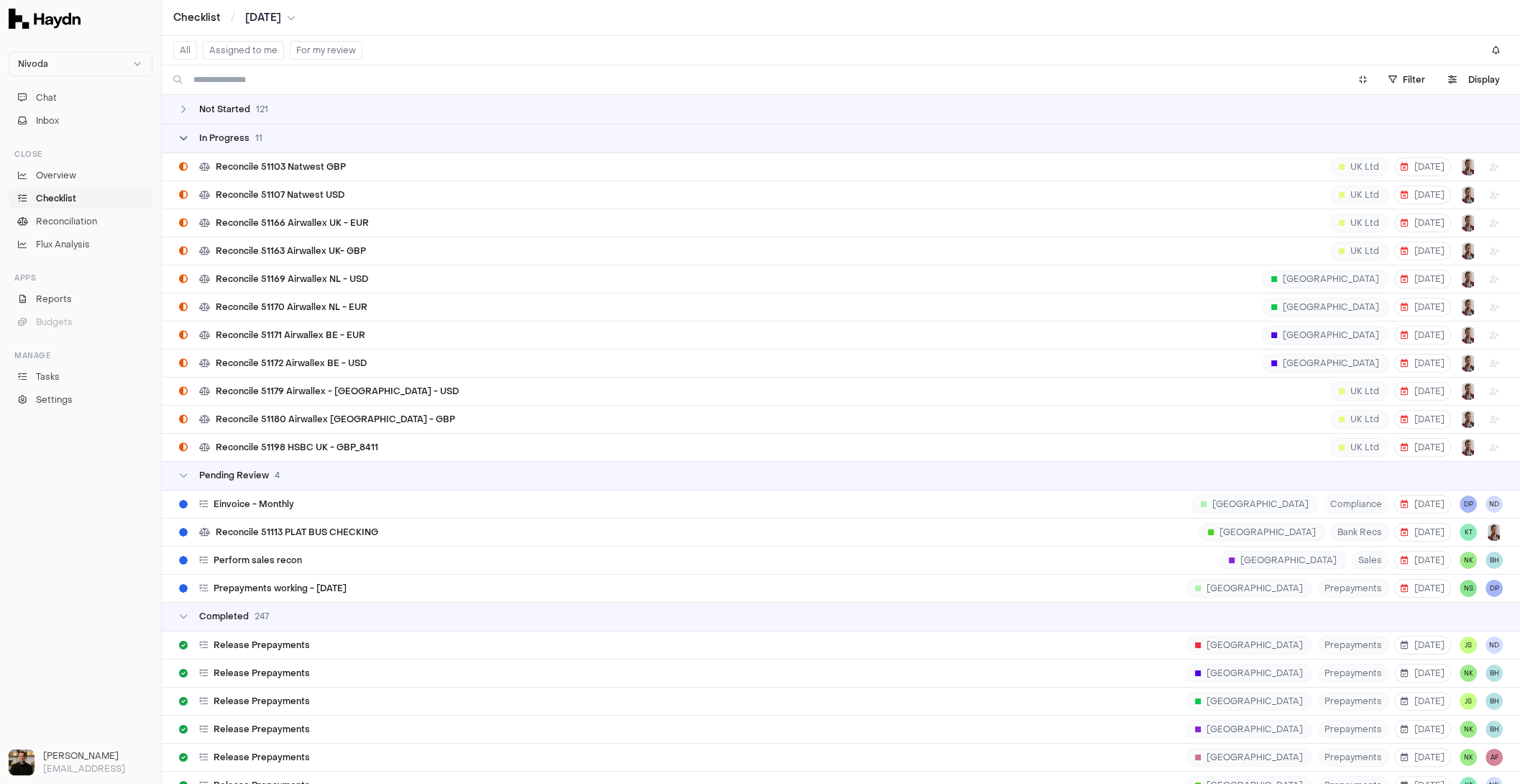
click at [228, 132] on span "In Progress" at bounding box center [224, 138] width 51 height 12
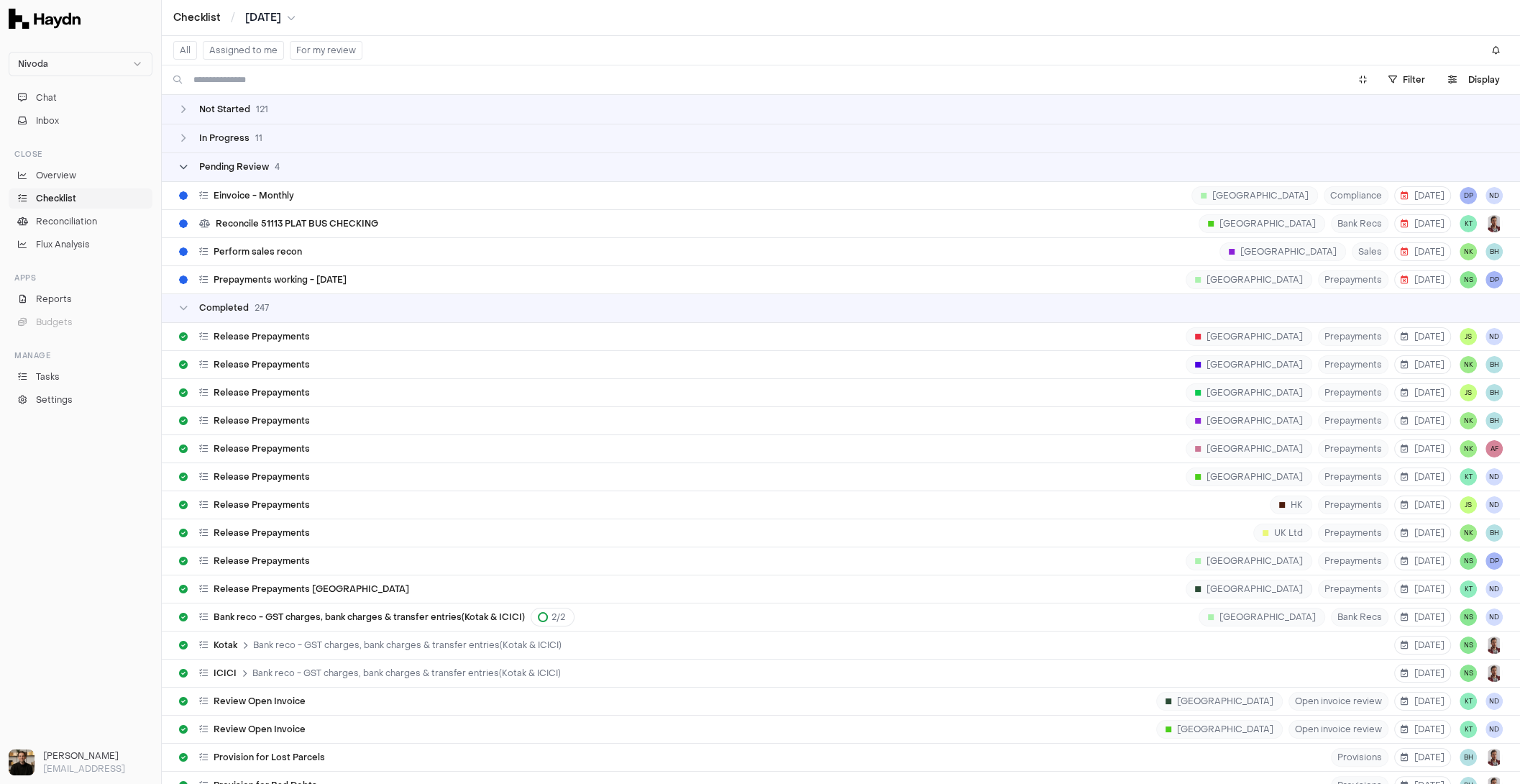
click at [233, 164] on span "Pending Review" at bounding box center [234, 167] width 70 height 12
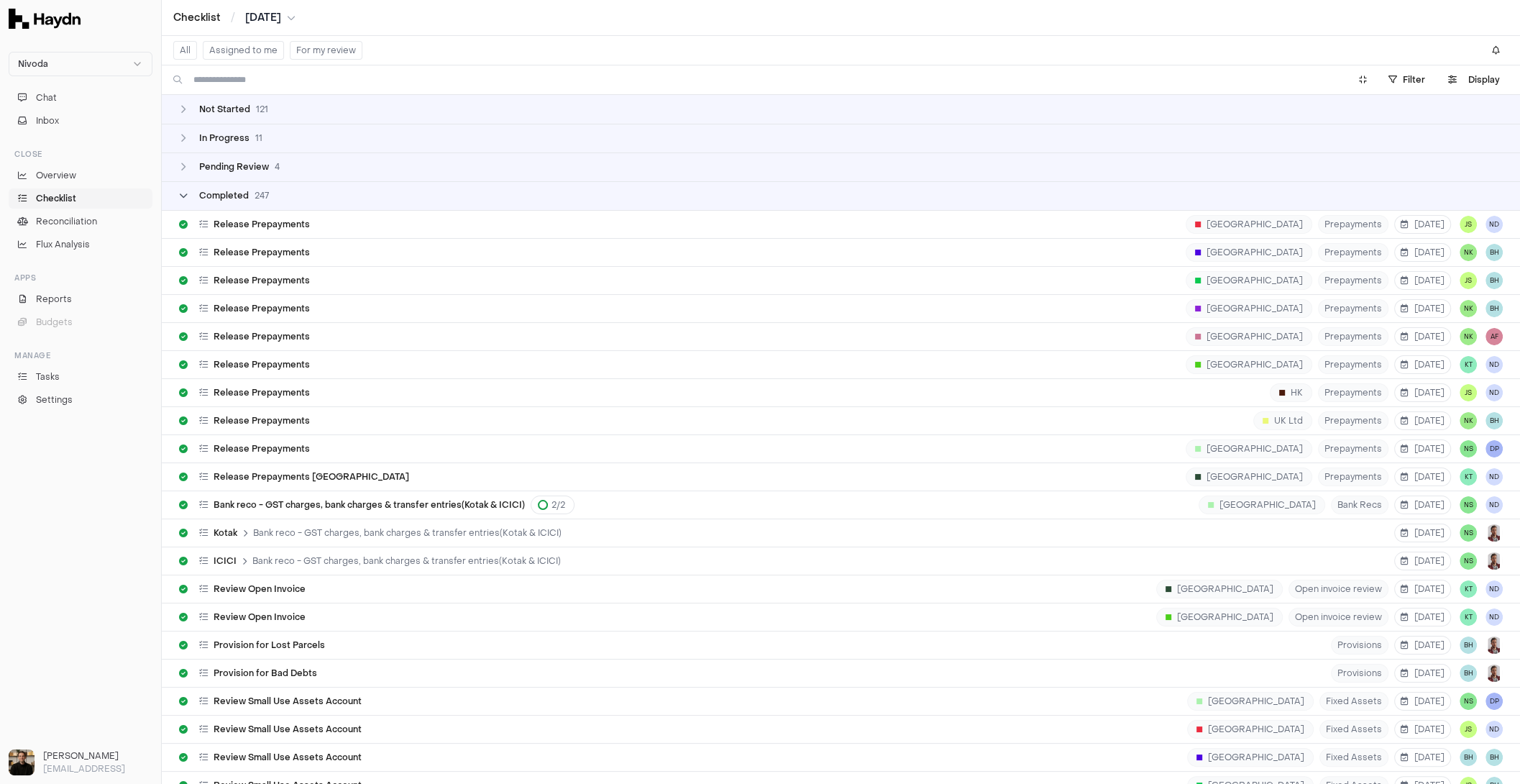
click at [232, 190] on span "Completed" at bounding box center [223, 196] width 50 height 12
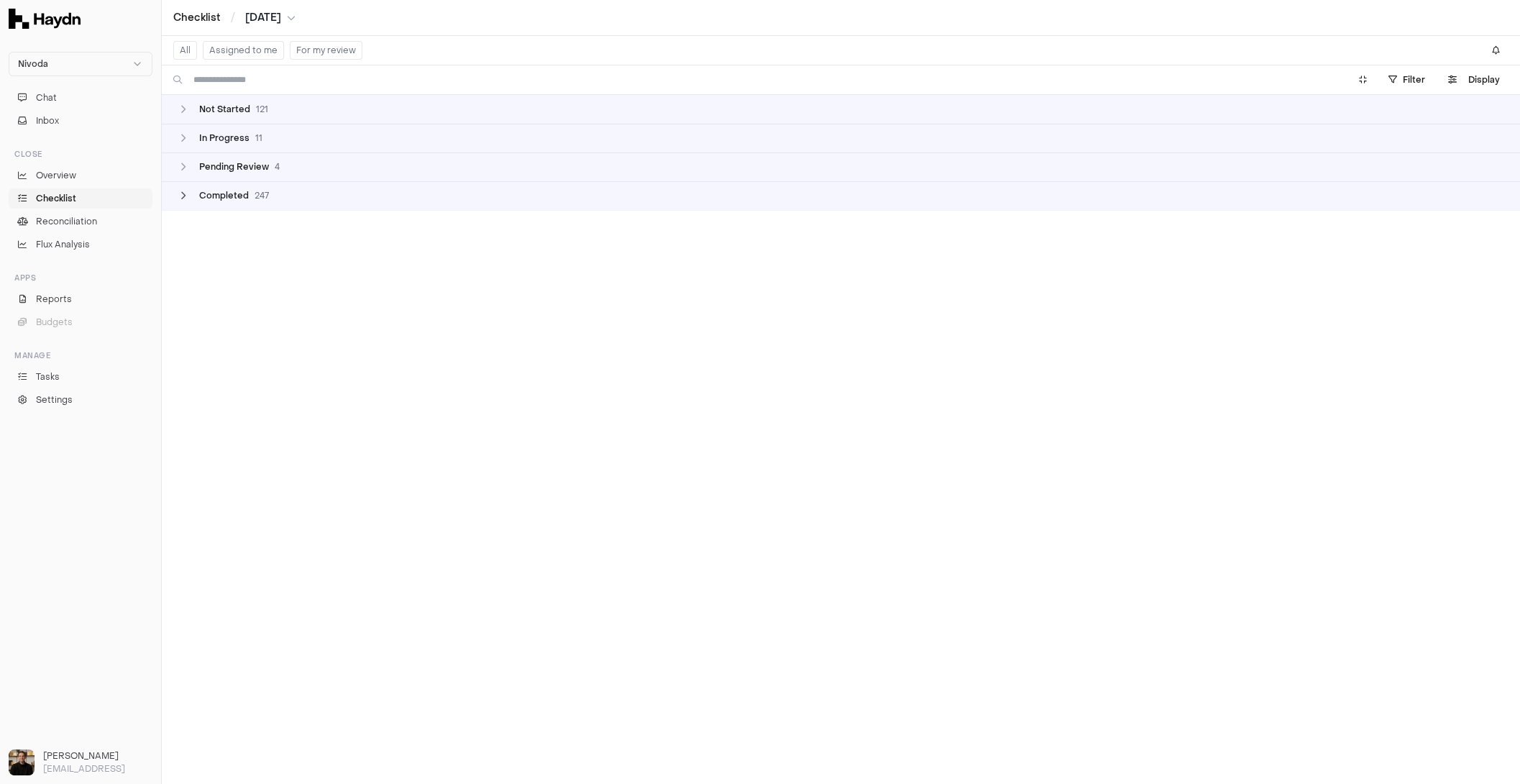
click at [232, 190] on span "Completed" at bounding box center [223, 196] width 50 height 12
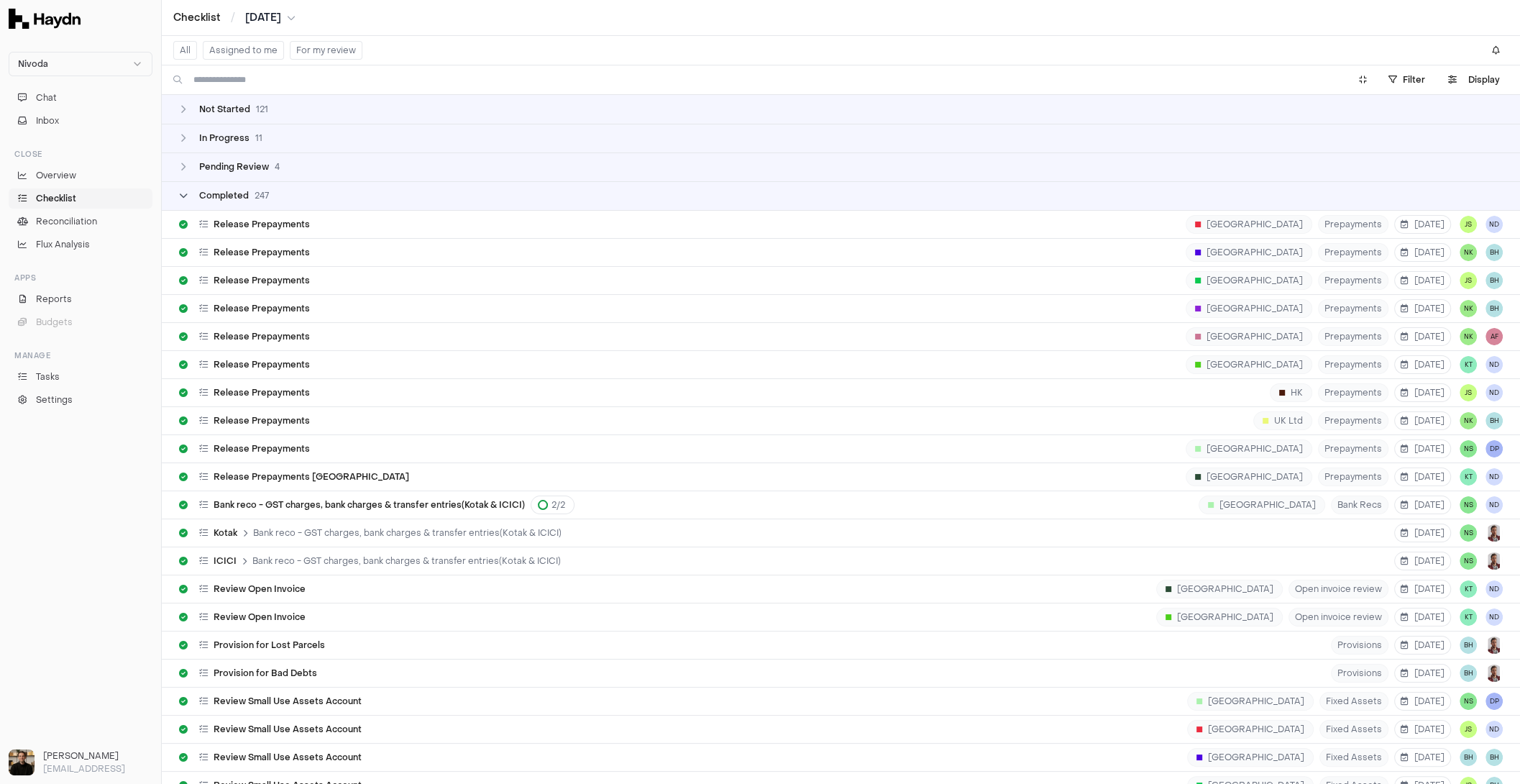
click at [232, 190] on span "Completed" at bounding box center [223, 196] width 50 height 12
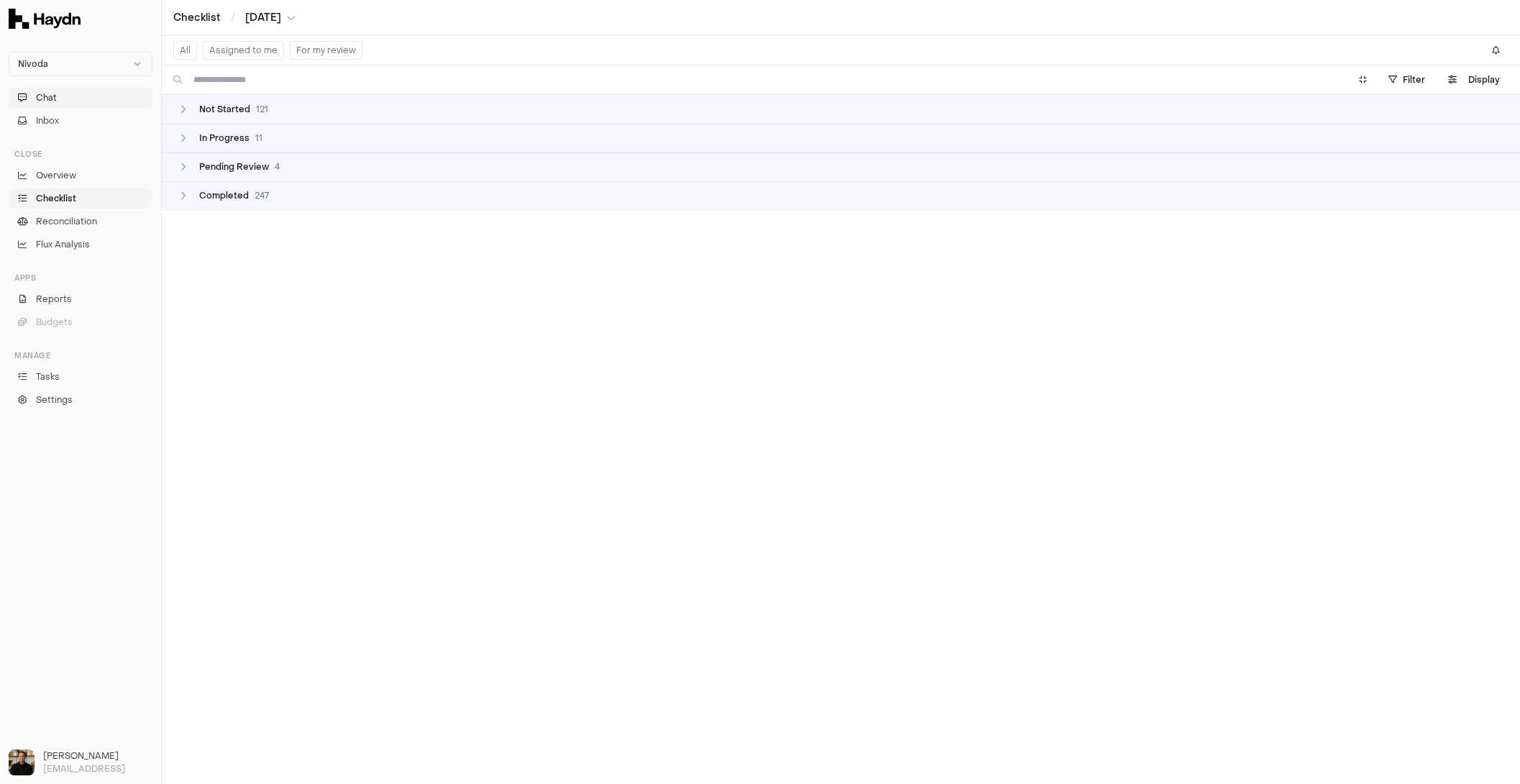
click at [43, 96] on span "Chat" at bounding box center [46, 97] width 20 height 13
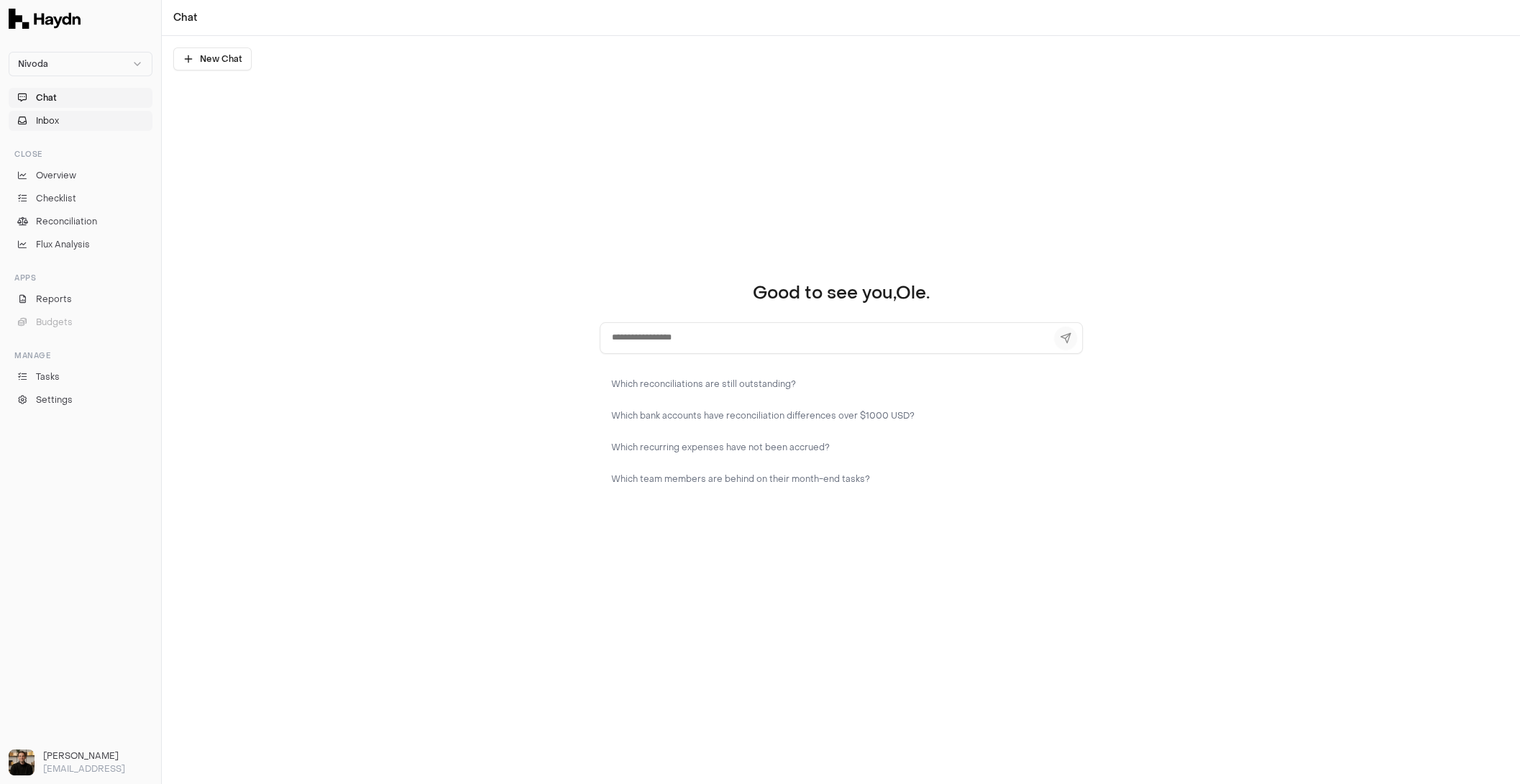
click at [42, 113] on button "Inbox" at bounding box center [81, 121] width 144 height 20
click at [51, 97] on span "Chat" at bounding box center [46, 97] width 20 height 13
click at [57, 94] on button "Chat" at bounding box center [81, 97] width 144 height 20
click at [56, 98] on span "Chat" at bounding box center [46, 97] width 20 height 13
click at [48, 125] on span "Inbox" at bounding box center [48, 120] width 23 height 13
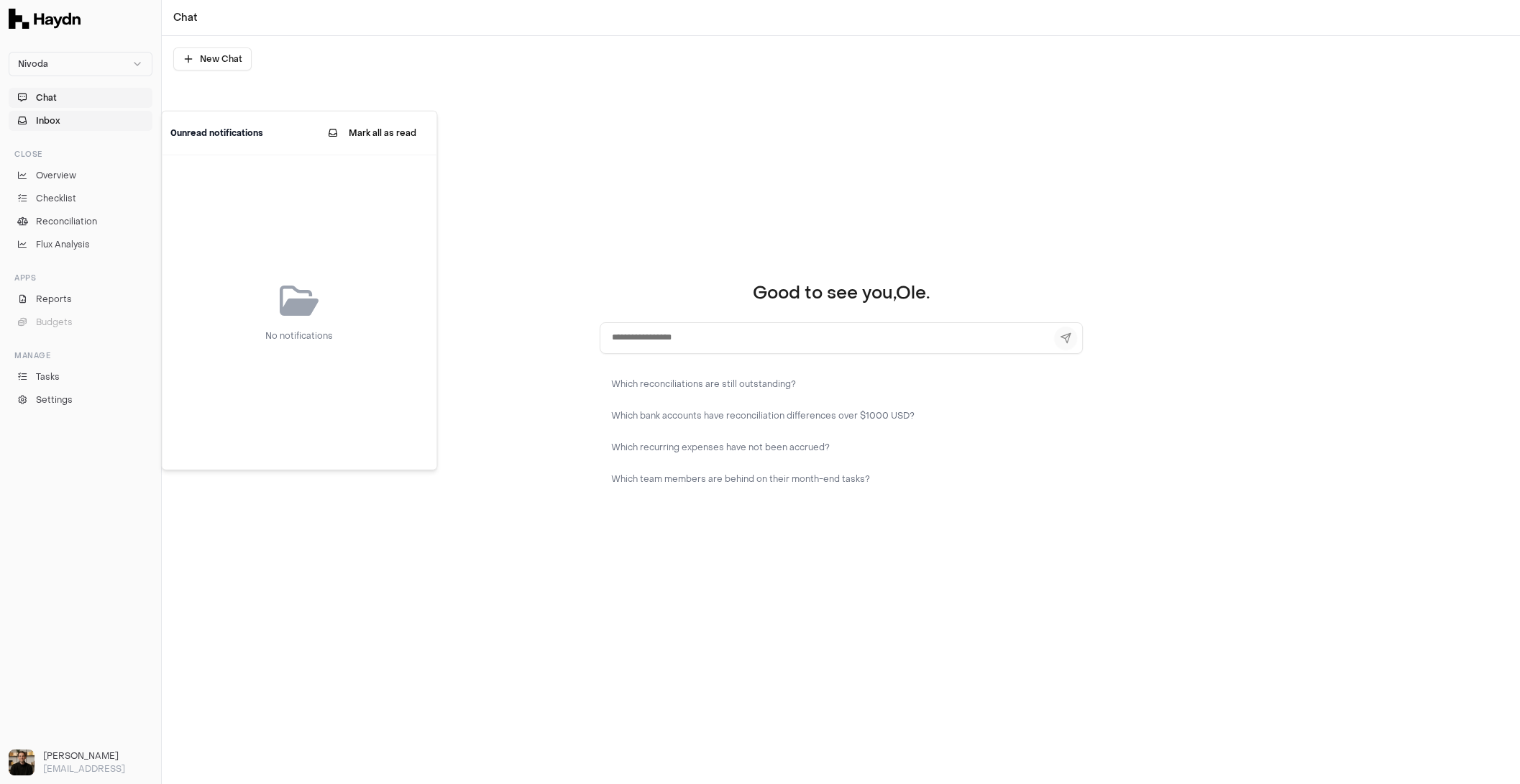
click at [48, 120] on span "Inbox" at bounding box center [48, 120] width 24 height 13
click at [53, 168] on span "Overview" at bounding box center [56, 174] width 40 height 13
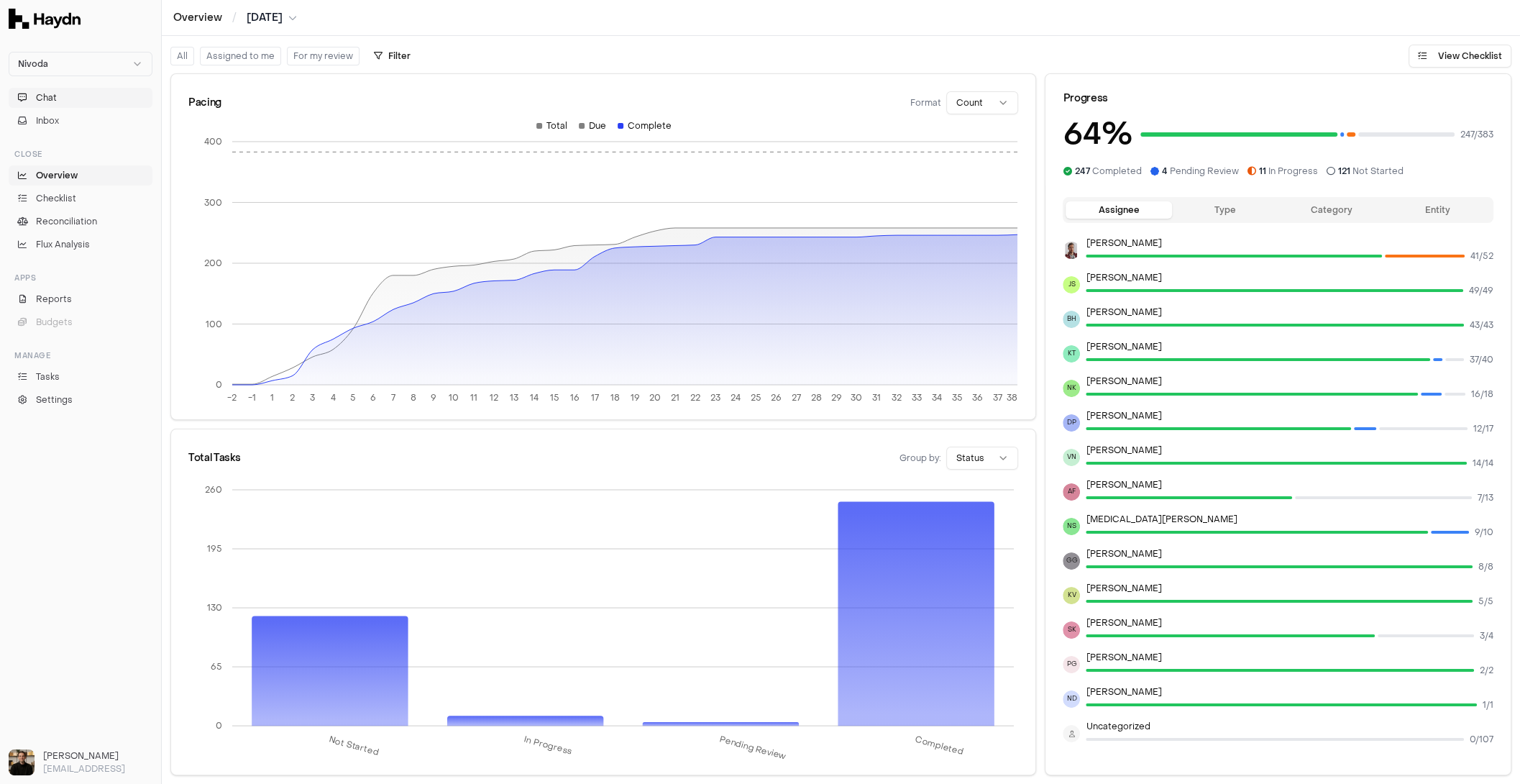
click at [43, 97] on span "Chat" at bounding box center [46, 97] width 20 height 13
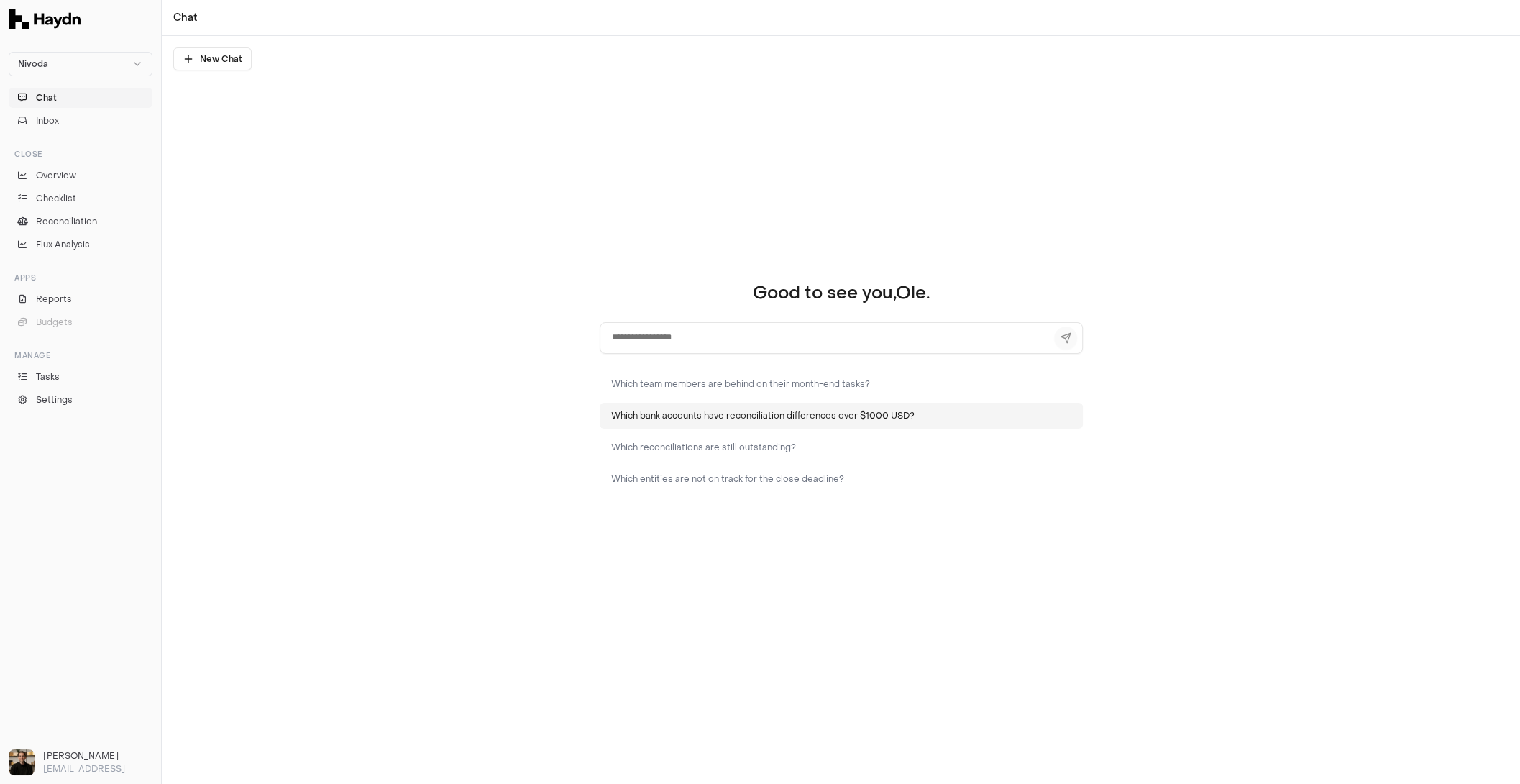
click at [699, 413] on button "Which bank accounts have reconciliation differences over $1000 USD?" at bounding box center [842, 415] width 483 height 26
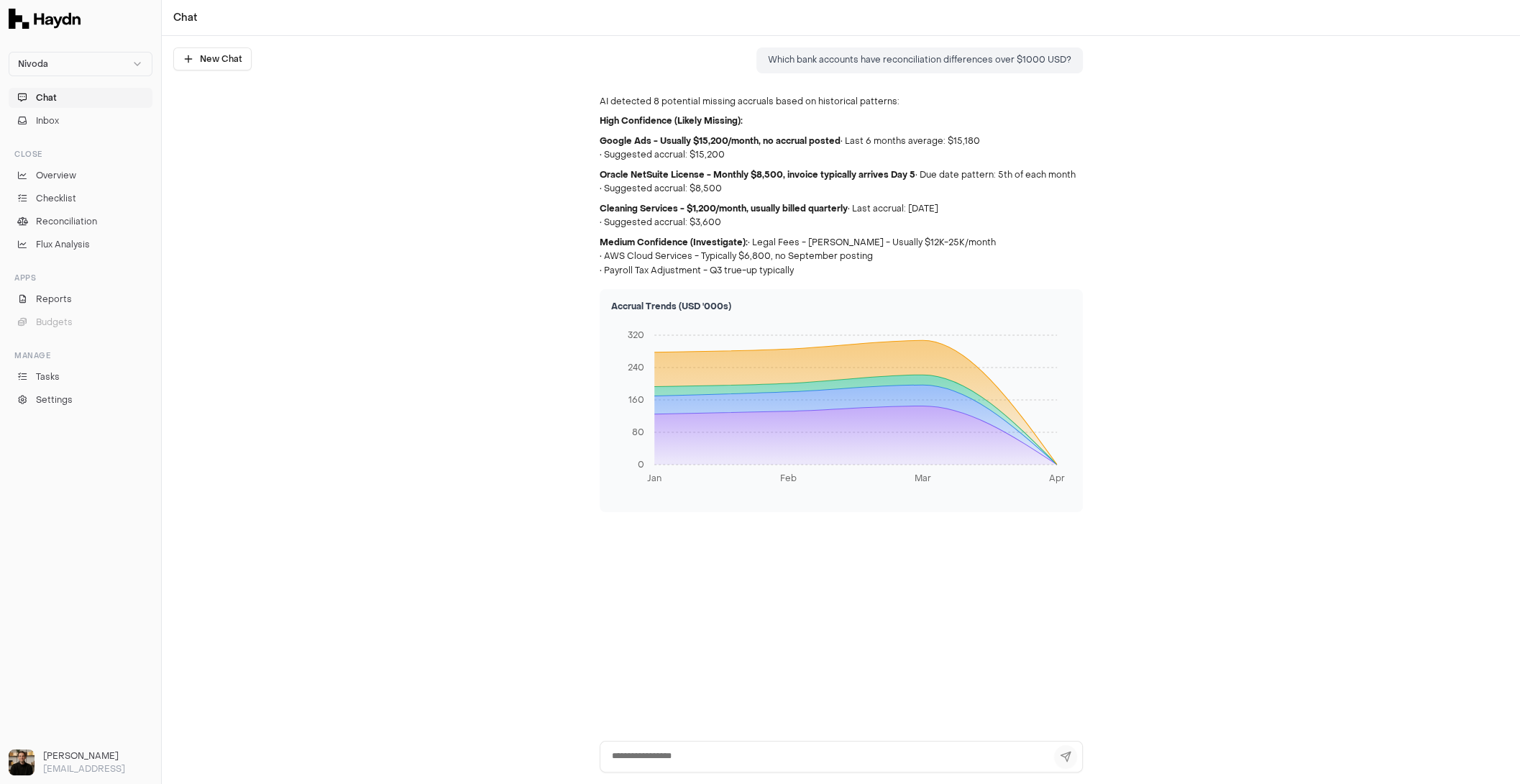
click at [72, 102] on button "Chat" at bounding box center [81, 97] width 144 height 20
click at [51, 171] on span "Overview" at bounding box center [56, 174] width 40 height 13
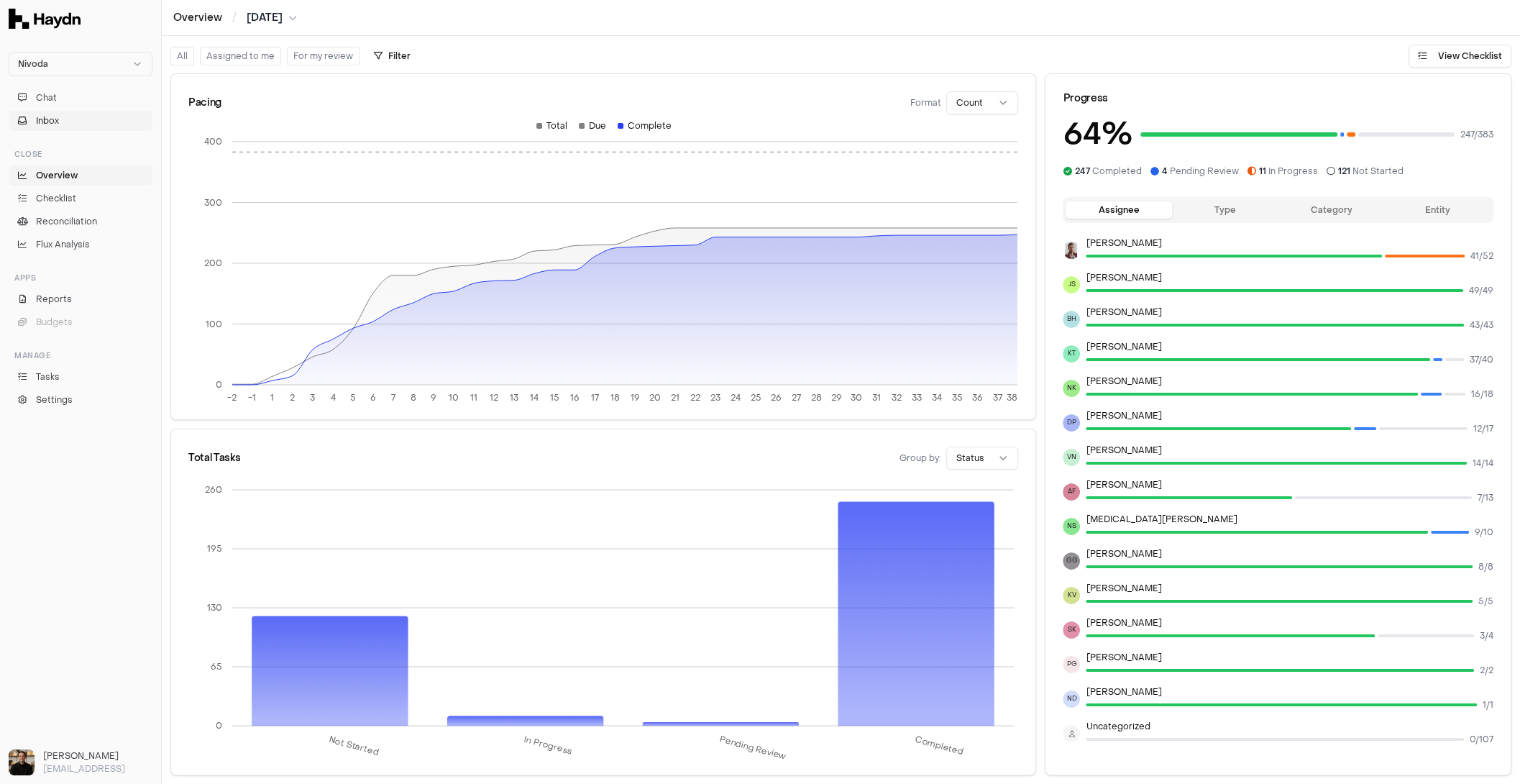
click at [73, 125] on button "Inbox" at bounding box center [81, 121] width 144 height 20
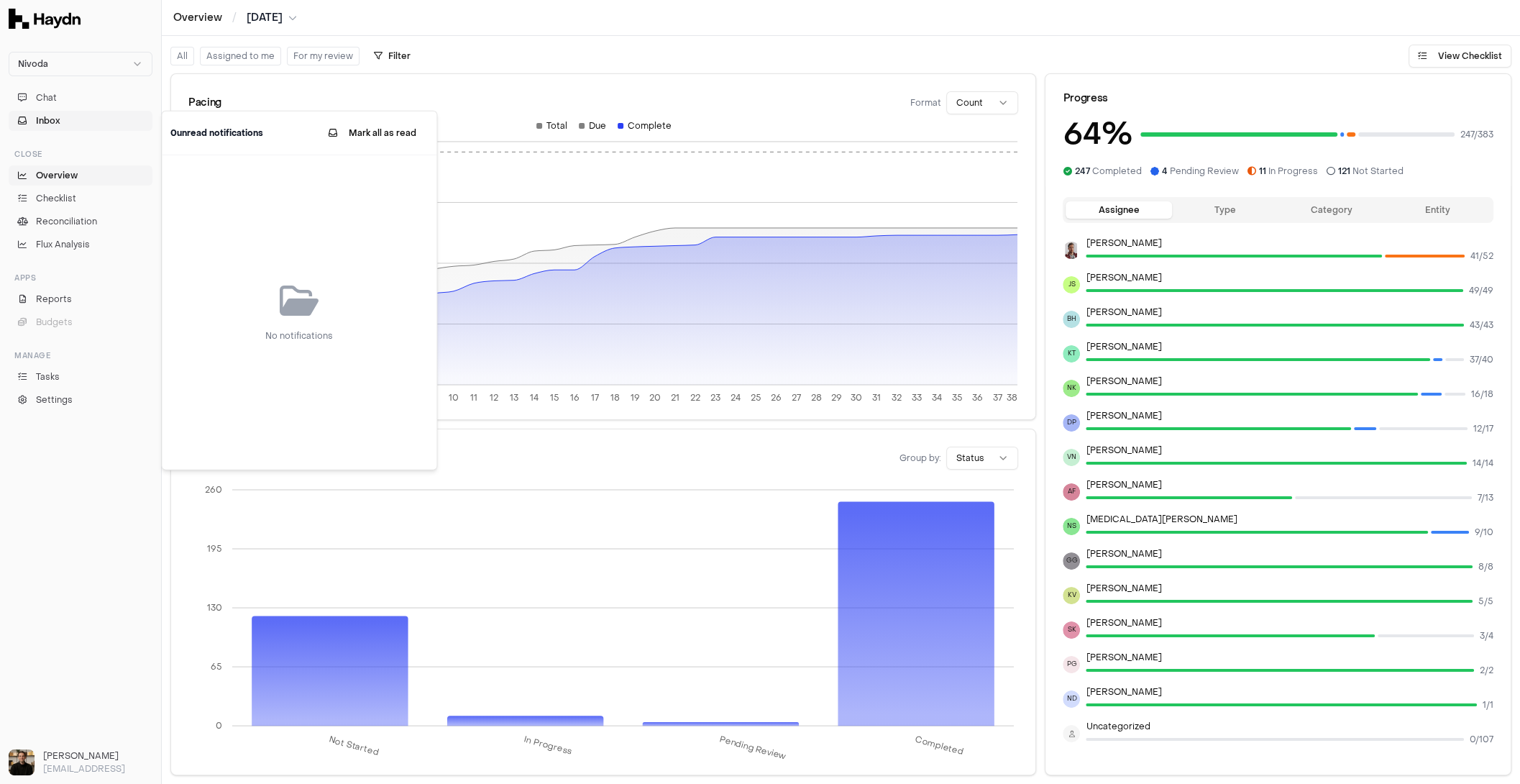
click at [72, 125] on button "Inbox" at bounding box center [81, 121] width 144 height 20
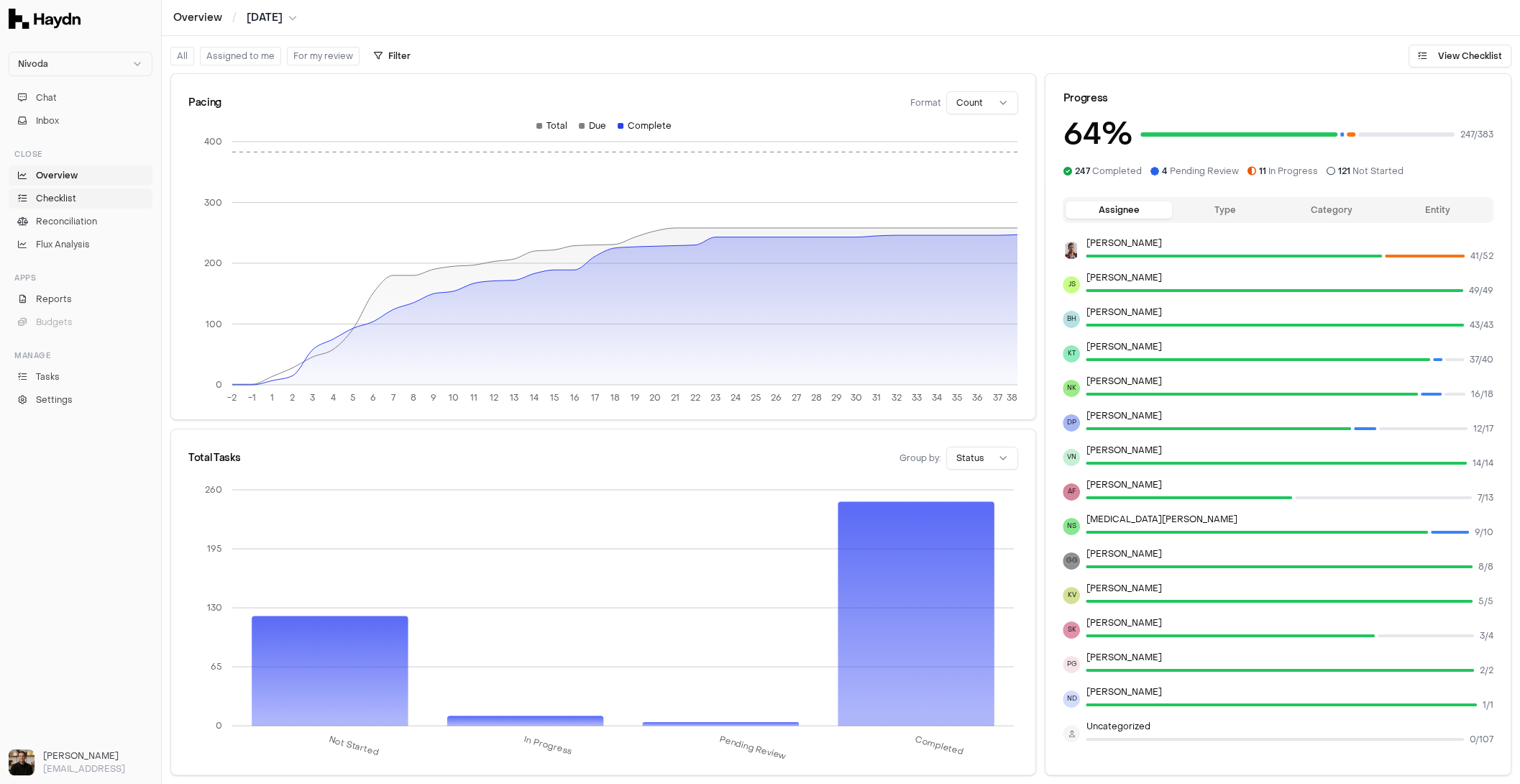
click at [59, 198] on span "Checklist" at bounding box center [56, 198] width 40 height 13
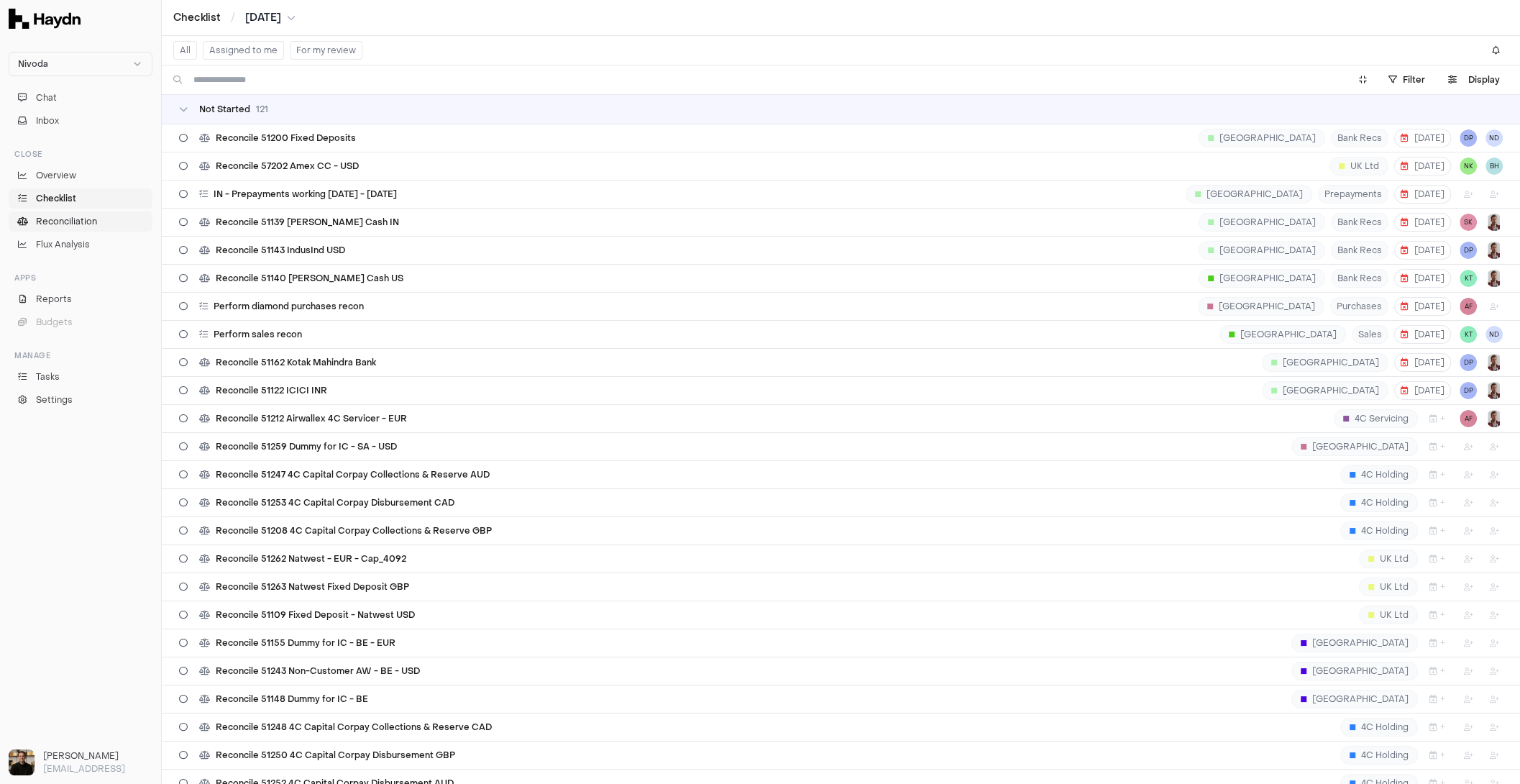
click at [59, 220] on span "Reconciliation" at bounding box center [66, 221] width 61 height 13
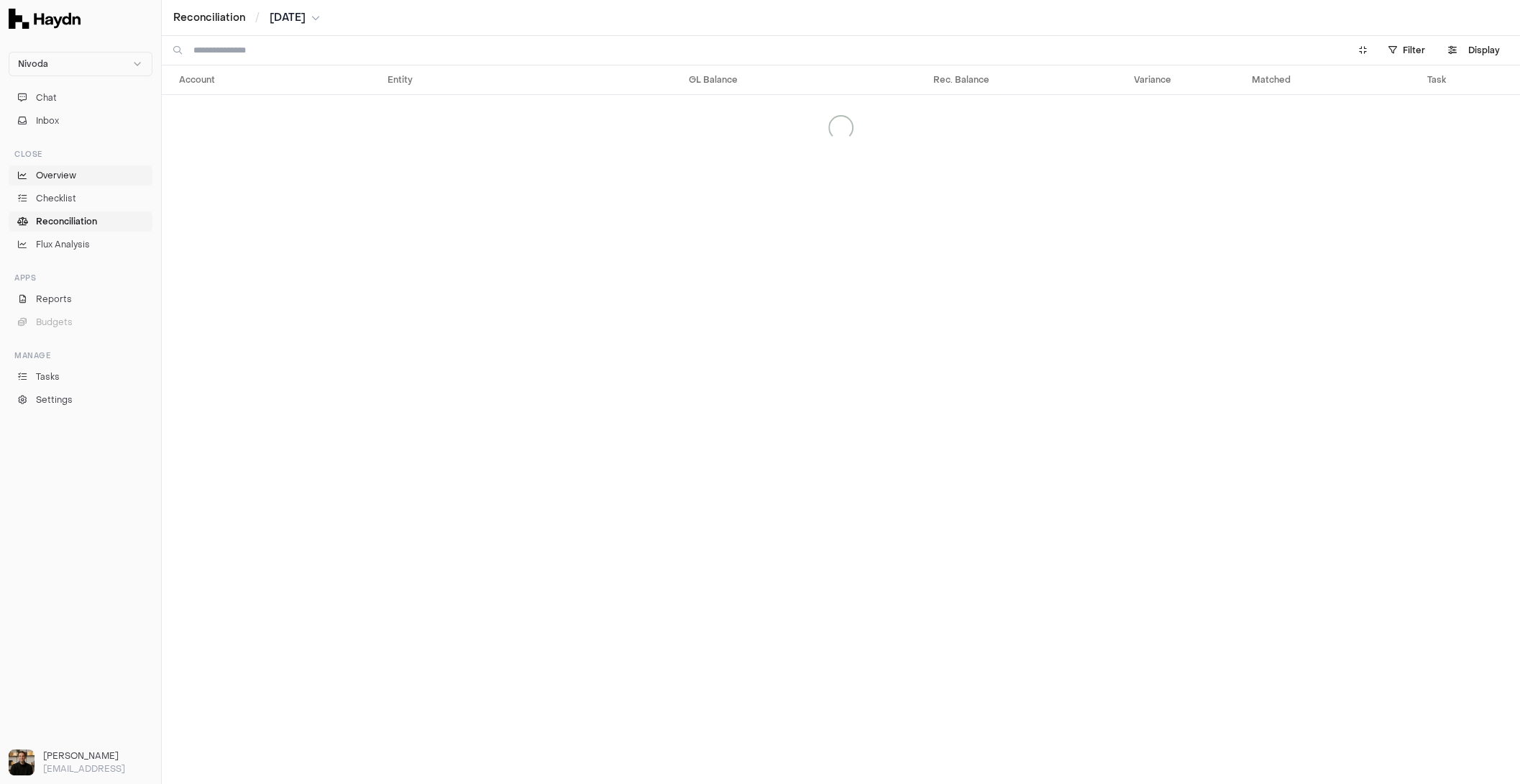
click at [67, 180] on span "Overview" at bounding box center [56, 174] width 40 height 13
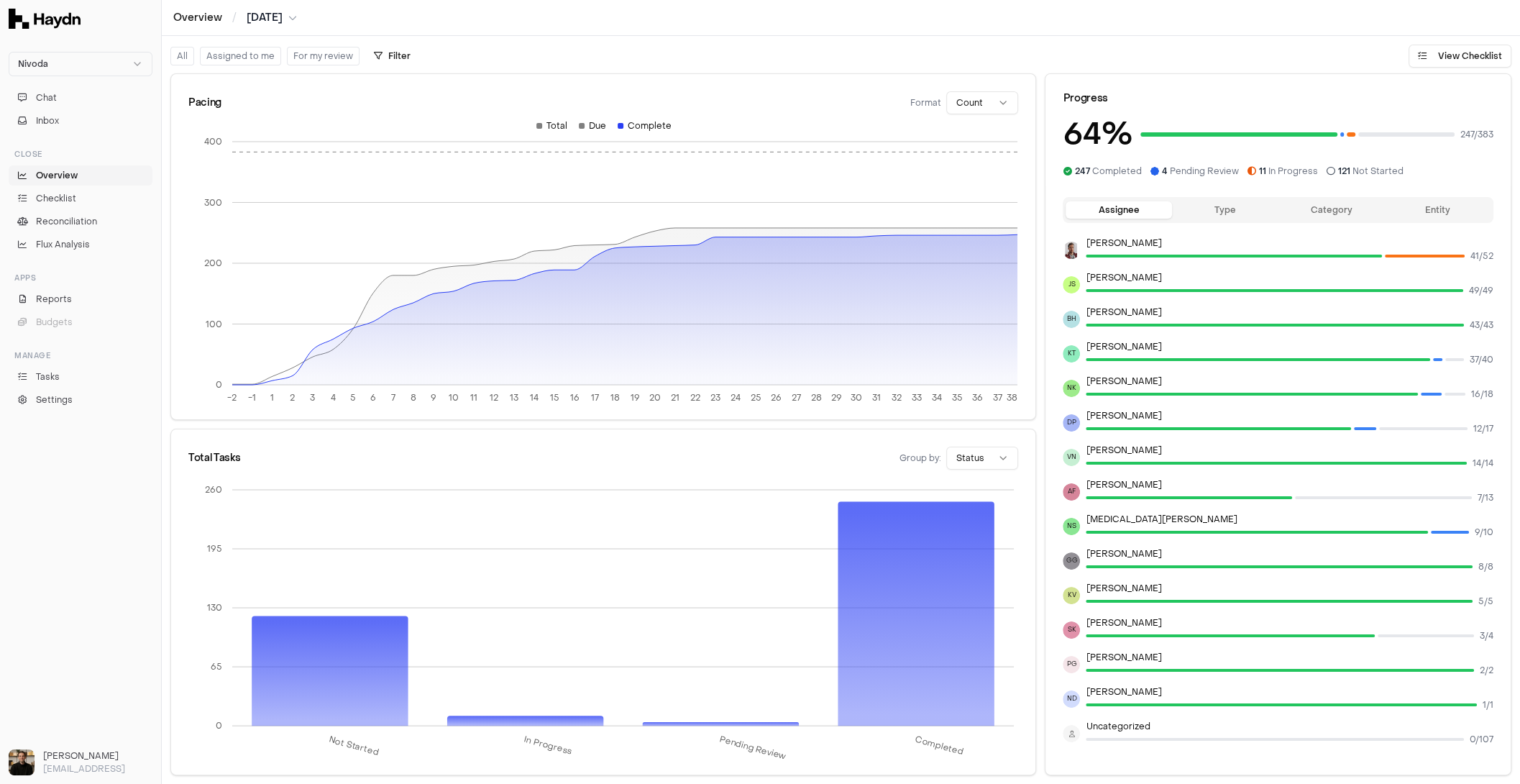
click at [1215, 209] on button "Type" at bounding box center [1225, 210] width 106 height 18
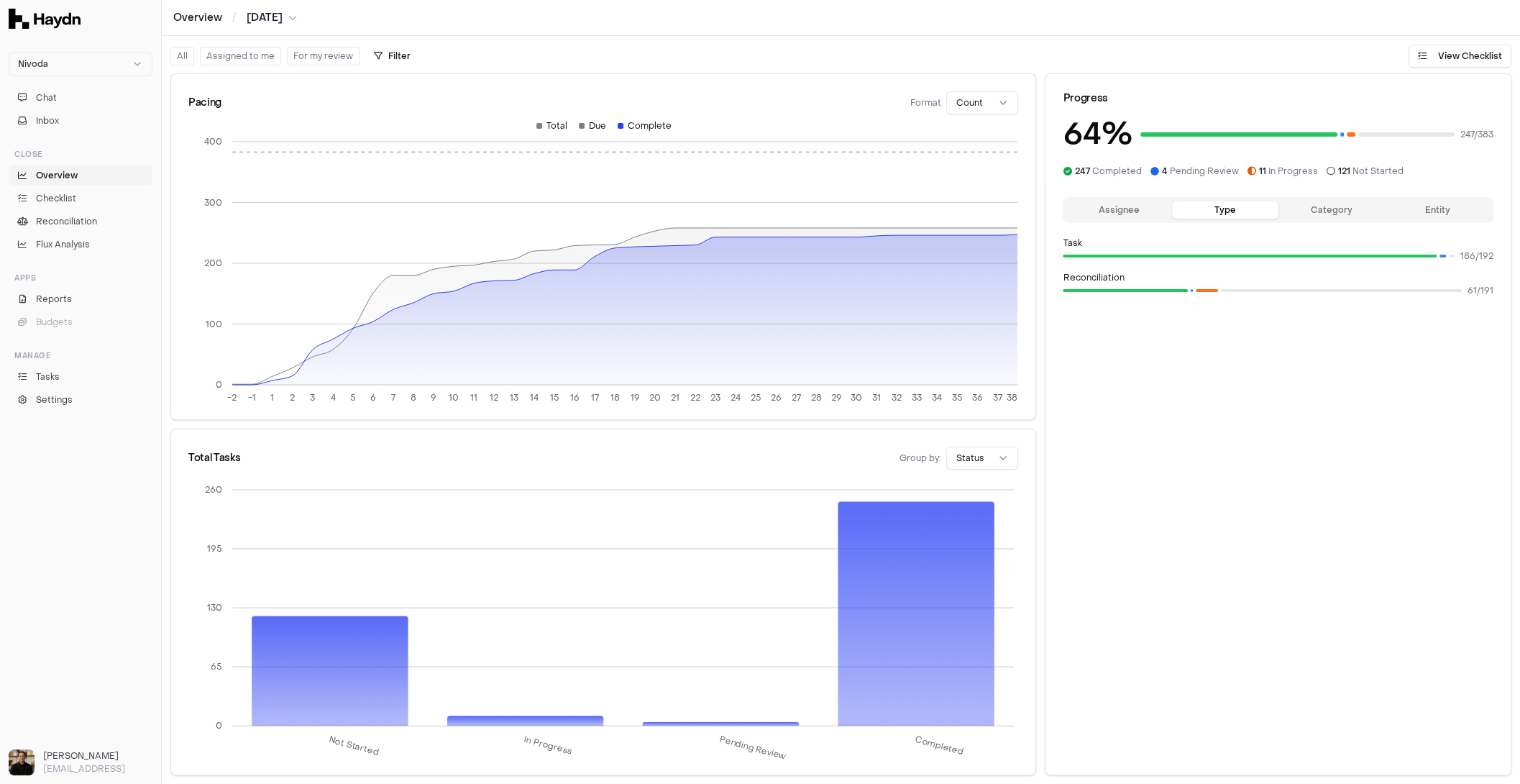
click at [1138, 218] on div "Assignee Type Category Entity" at bounding box center [1278, 209] width 431 height 26
click at [1124, 213] on button "Assignee" at bounding box center [1119, 210] width 106 height 18
click at [1215, 208] on button "Category" at bounding box center [1331, 210] width 106 height 18
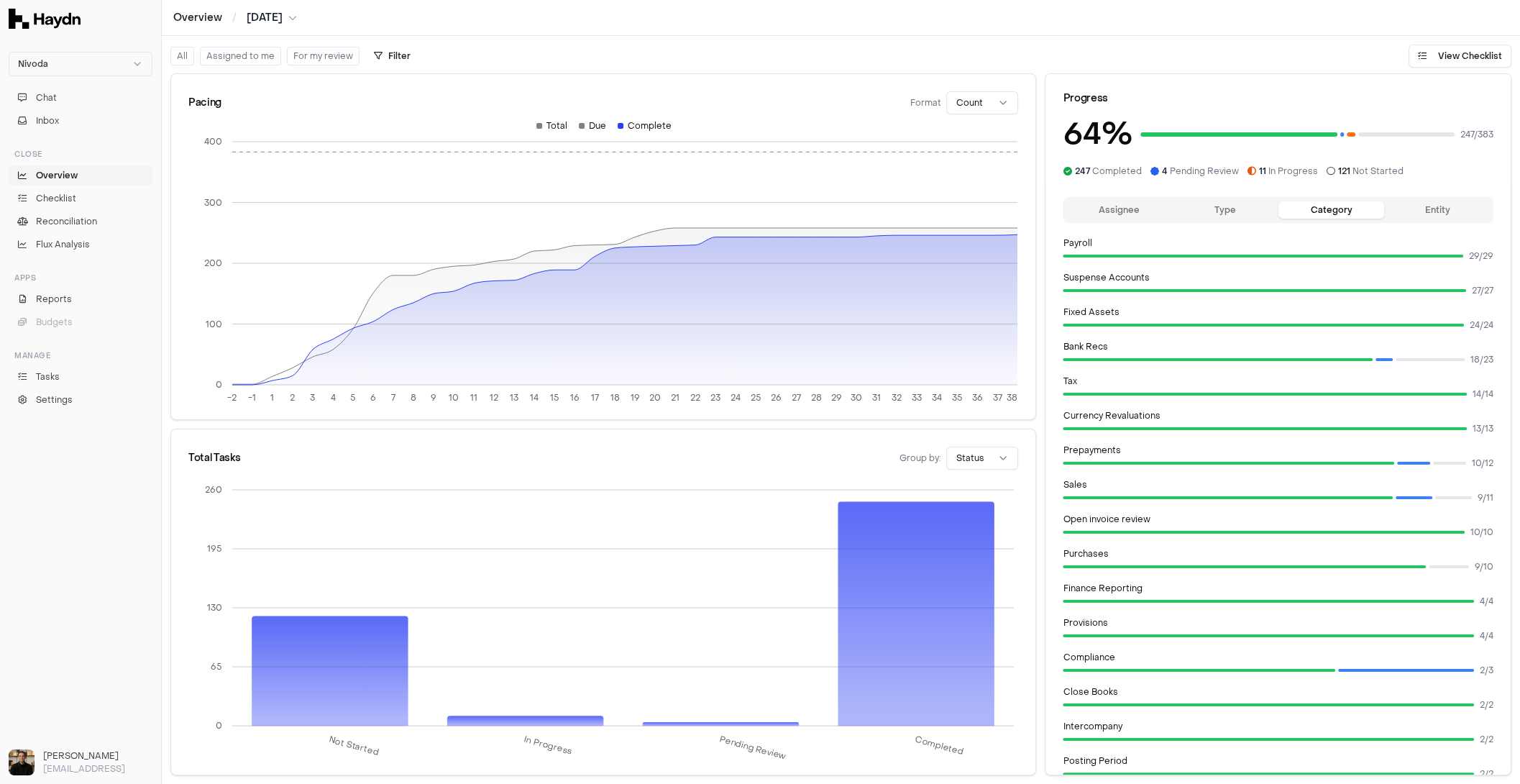
click at [1215, 212] on button "Entity" at bounding box center [1437, 210] width 106 height 18
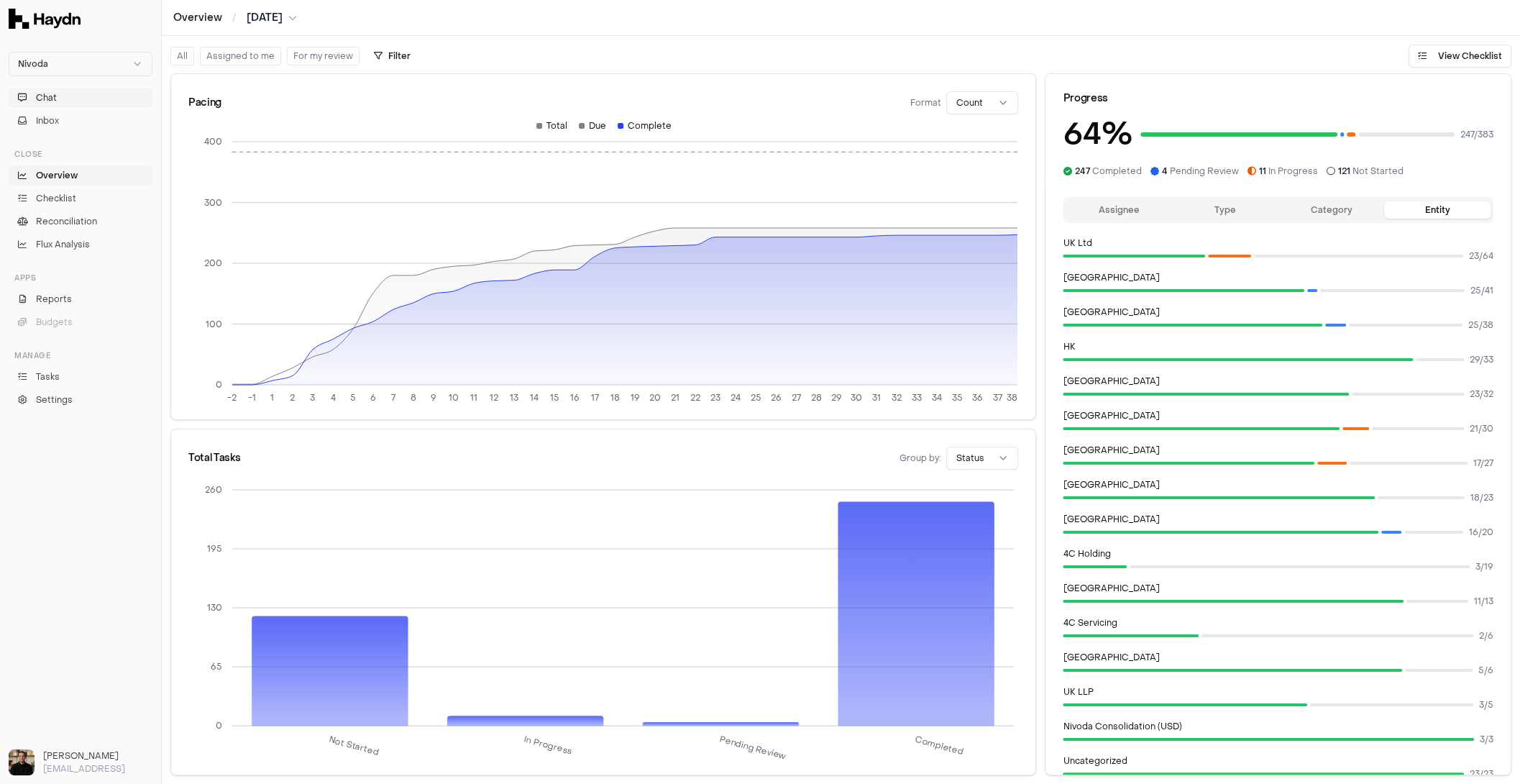
click at [55, 97] on span "Chat" at bounding box center [46, 97] width 20 height 13
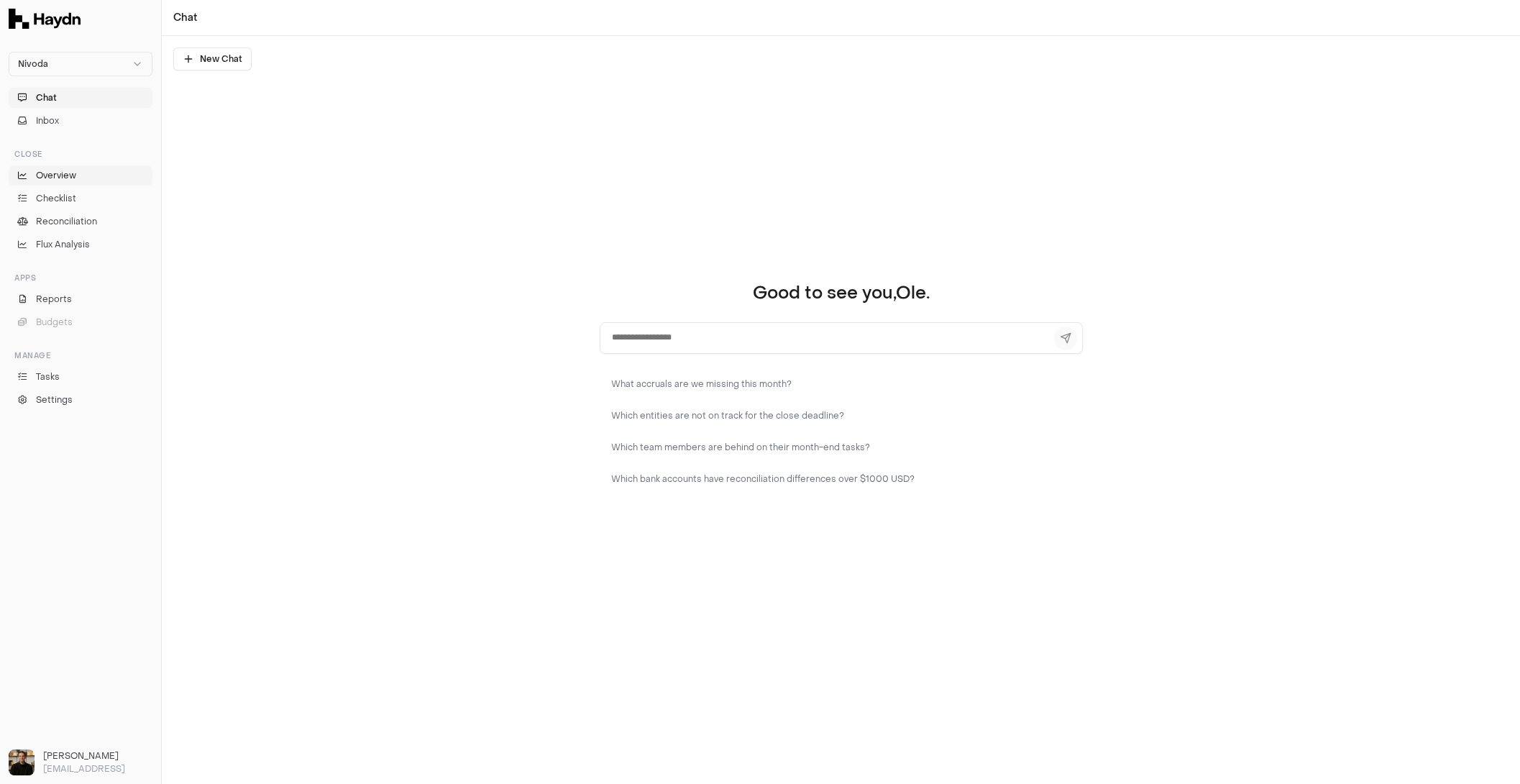
click at [59, 181] on link "Overview" at bounding box center [81, 175] width 144 height 20
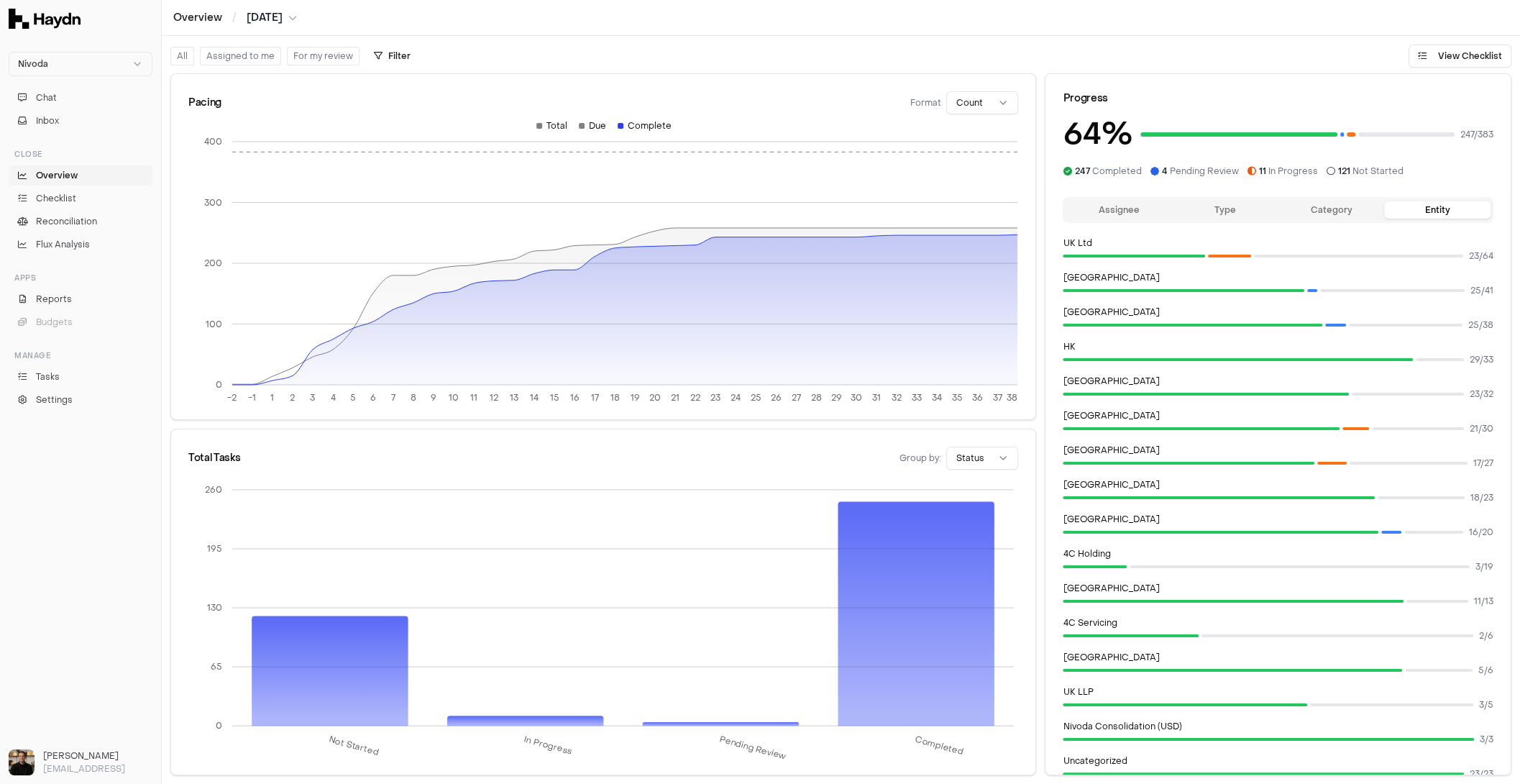
click at [62, 208] on ul "Overview Checklist Reconciliation Flux Analysis" at bounding box center [81, 210] width 144 height 90
click at [65, 199] on span "Checklist" at bounding box center [56, 198] width 40 height 13
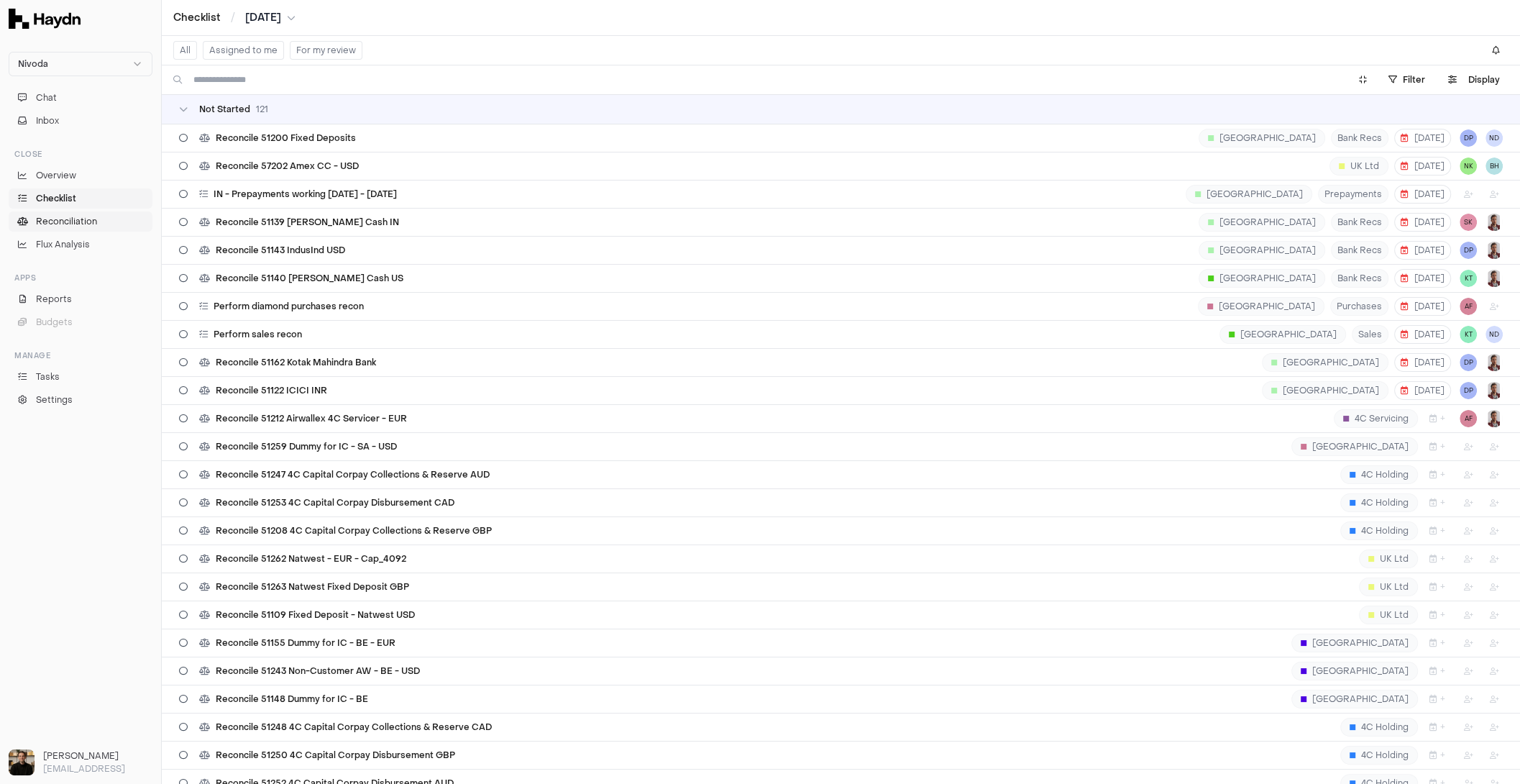
click at [67, 227] on link "Reconciliation" at bounding box center [81, 221] width 144 height 20
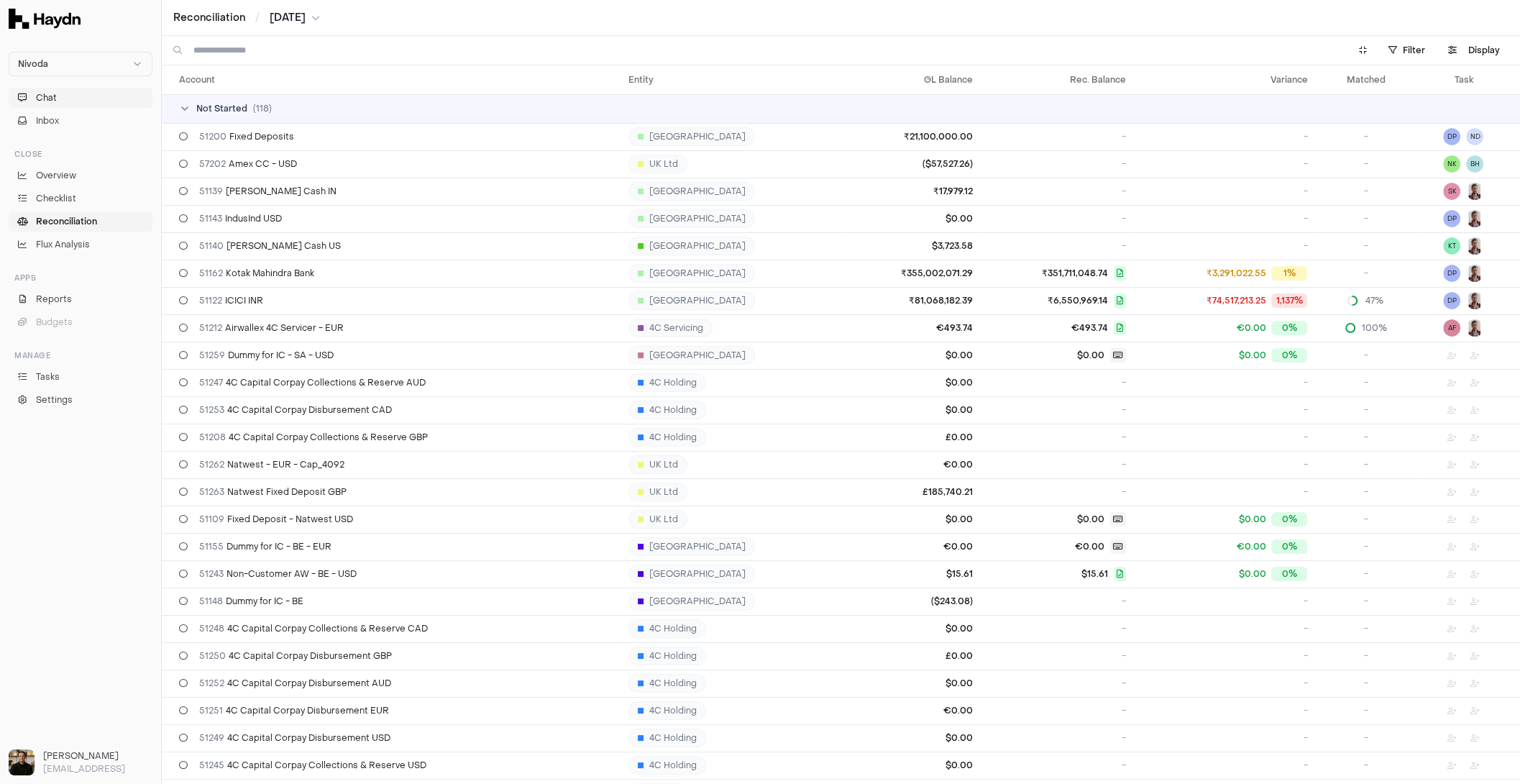
click at [87, 98] on button "Chat" at bounding box center [81, 97] width 144 height 20
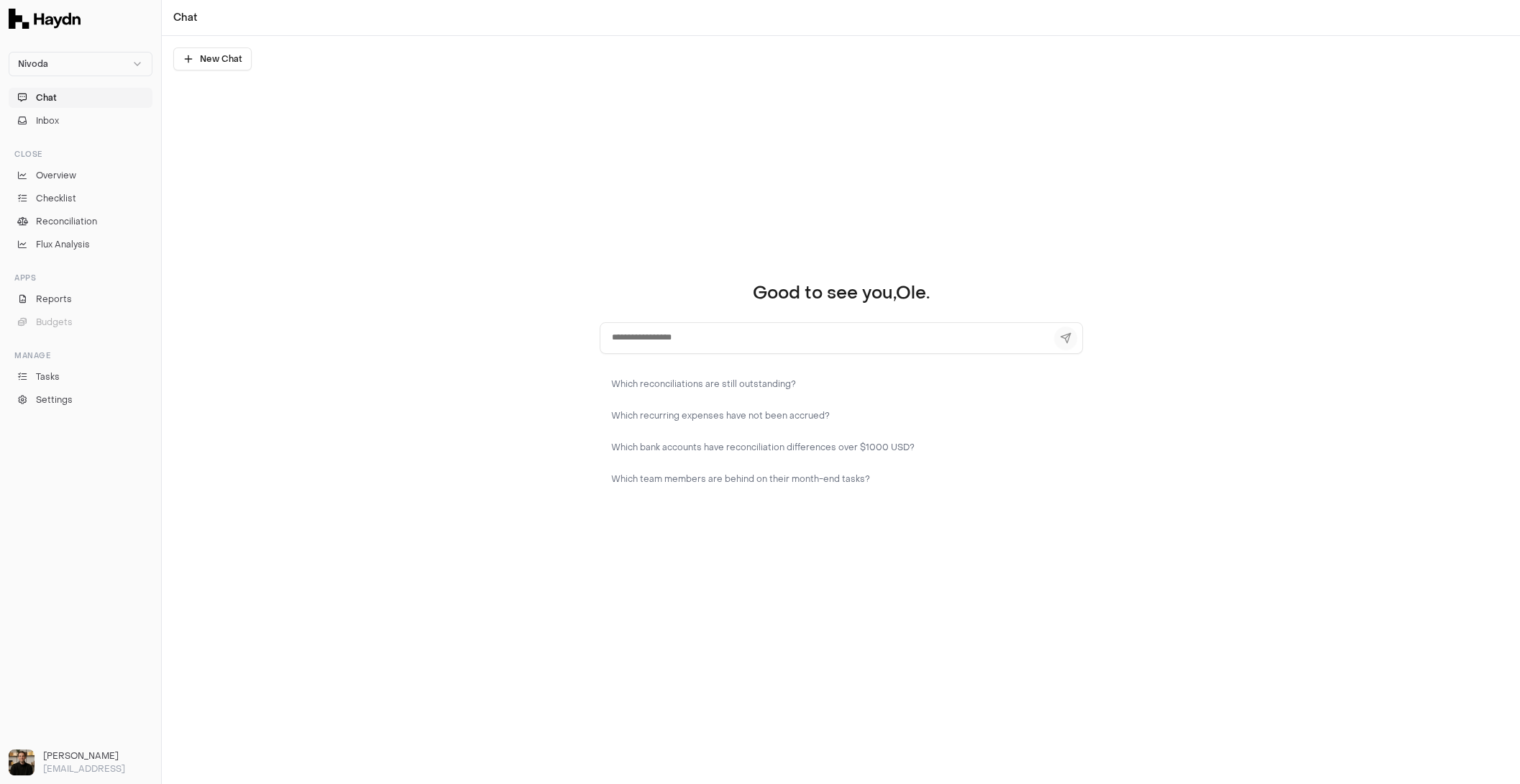
click at [724, 329] on textarea at bounding box center [842, 338] width 483 height 31
click at [526, 380] on div "Good to see you, Ole . Which reconciliations are still outstanding? Which recur…" at bounding box center [841, 410] width 1358 height 748
click at [59, 122] on button "Inbox" at bounding box center [81, 121] width 144 height 20
click at [79, 174] on link "Overview" at bounding box center [81, 175] width 144 height 20
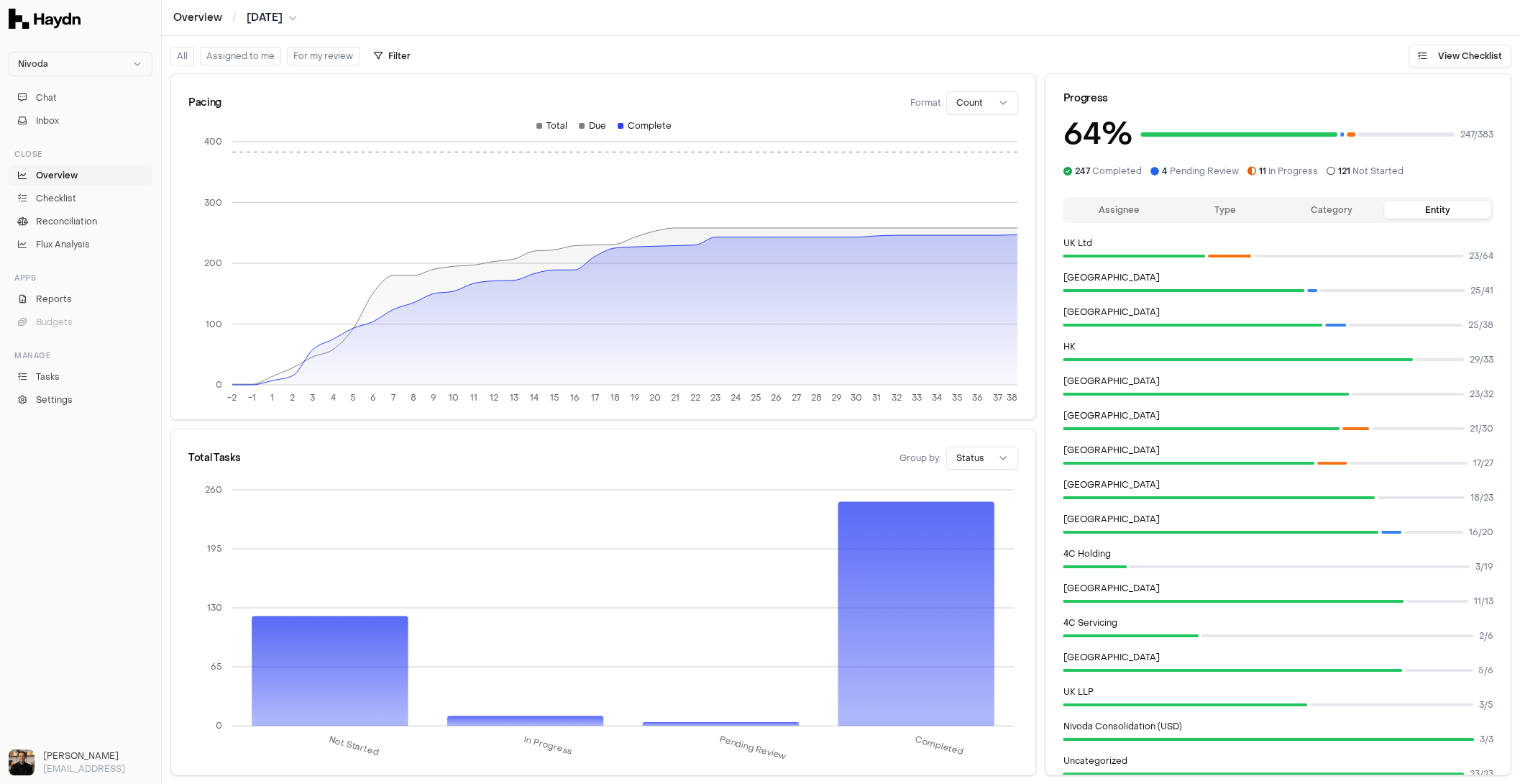
click at [1103, 209] on button "Assignee" at bounding box center [1119, 210] width 106 height 18
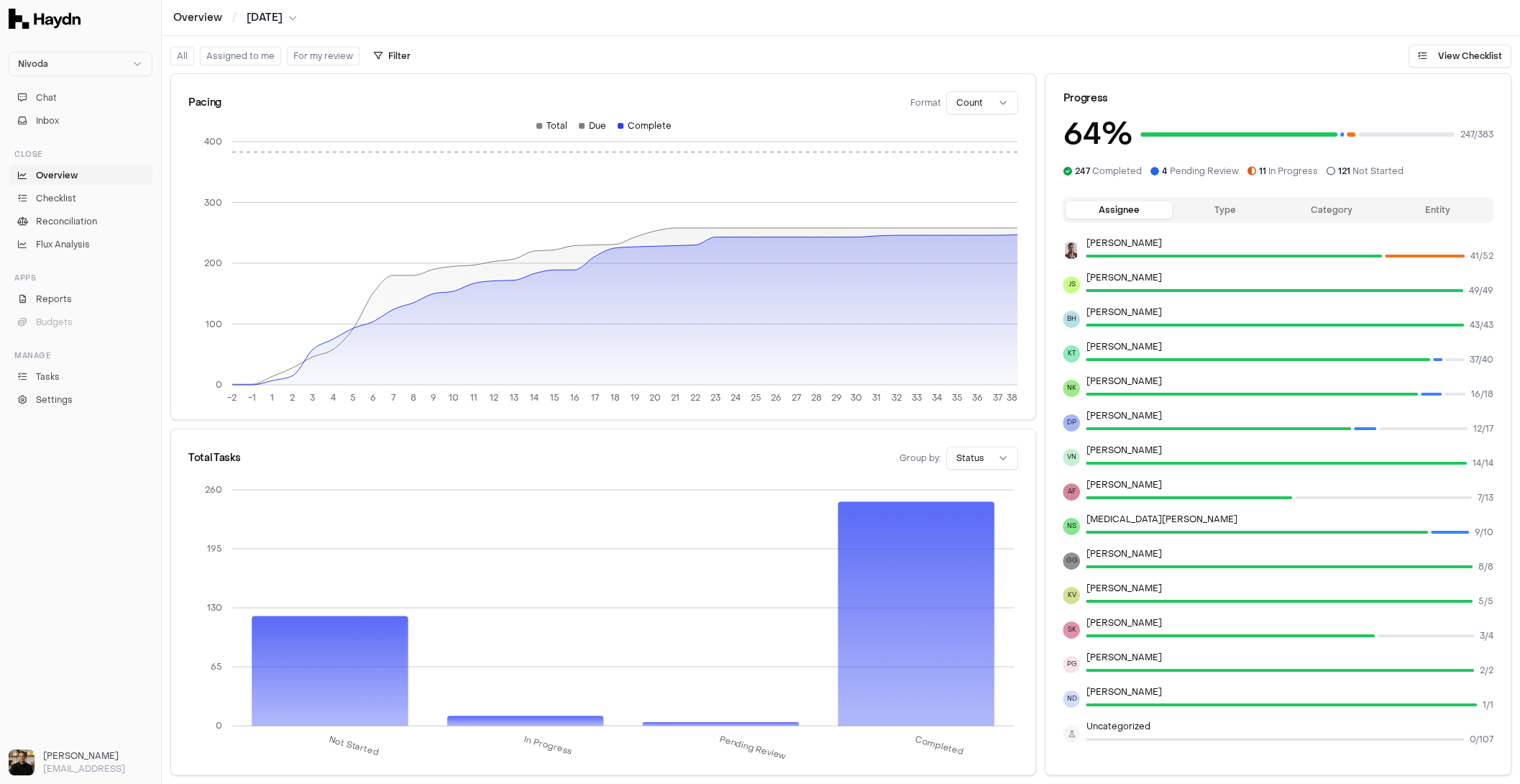
click at [1215, 208] on button "Type" at bounding box center [1225, 210] width 106 height 18
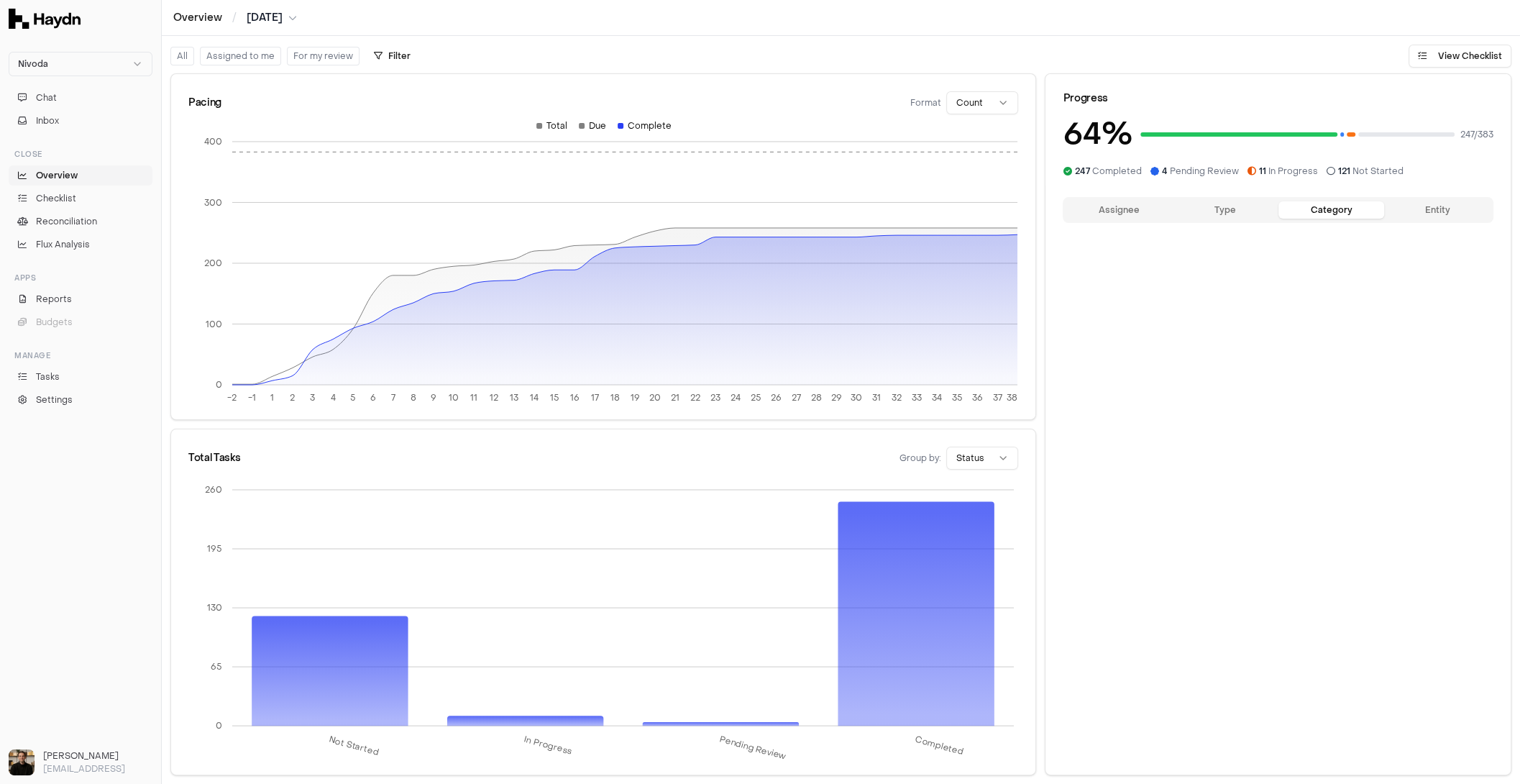
click at [1215, 205] on button "Category" at bounding box center [1331, 210] width 106 height 18
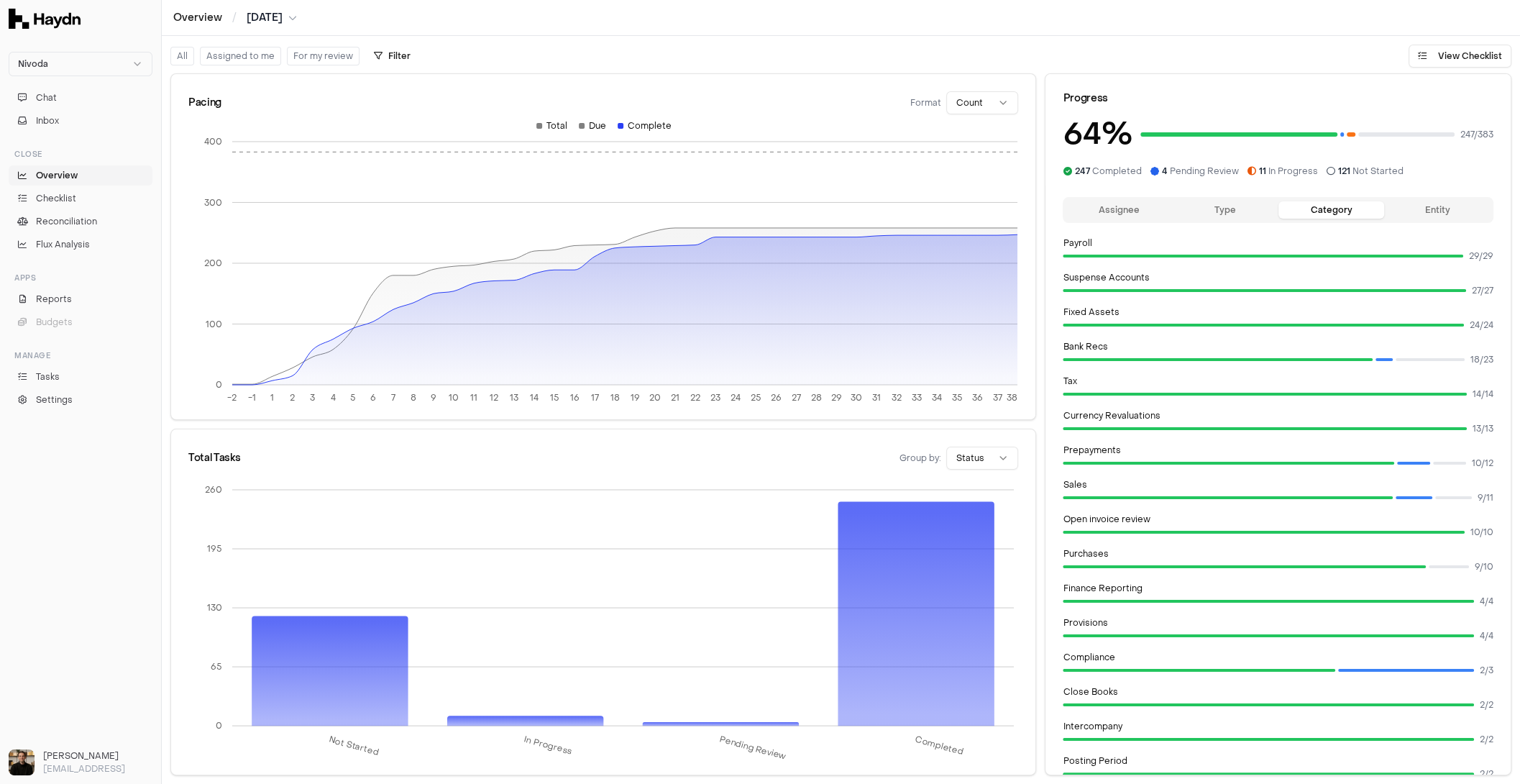
click at [1215, 205] on button "Entity" at bounding box center [1437, 210] width 106 height 18
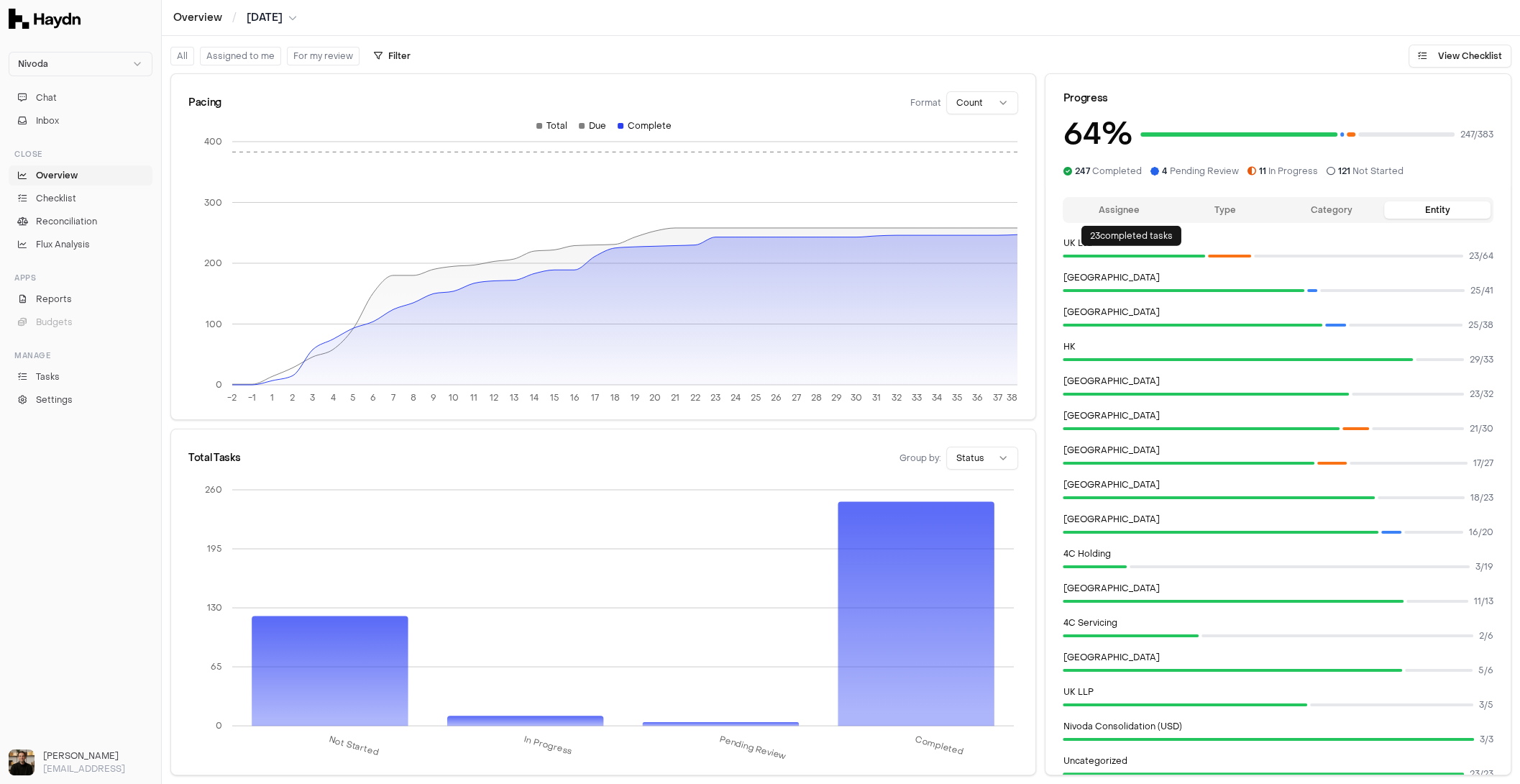
click at [1109, 208] on button "Assignee" at bounding box center [1119, 210] width 106 height 18
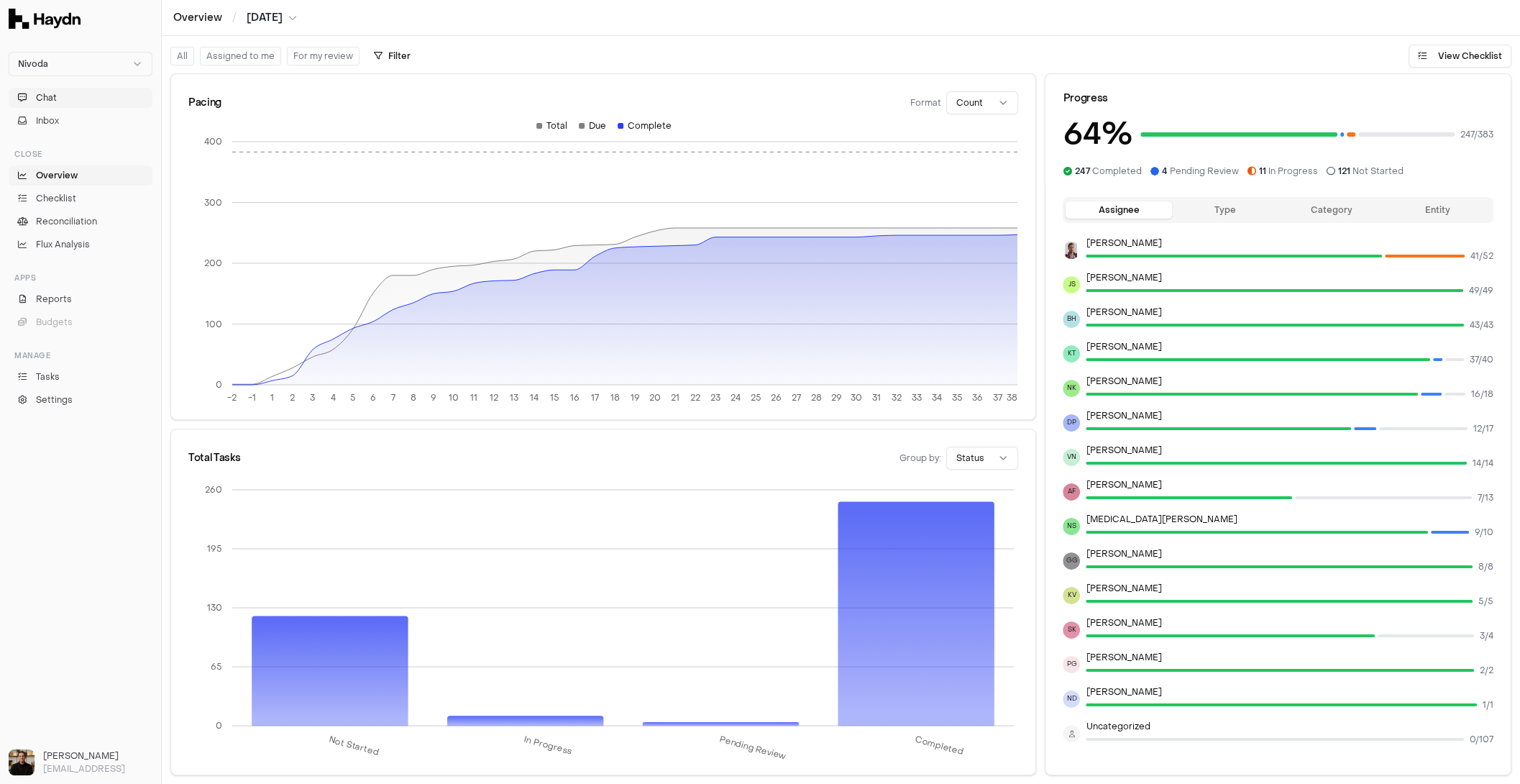
click at [87, 106] on button "Chat" at bounding box center [81, 97] width 144 height 20
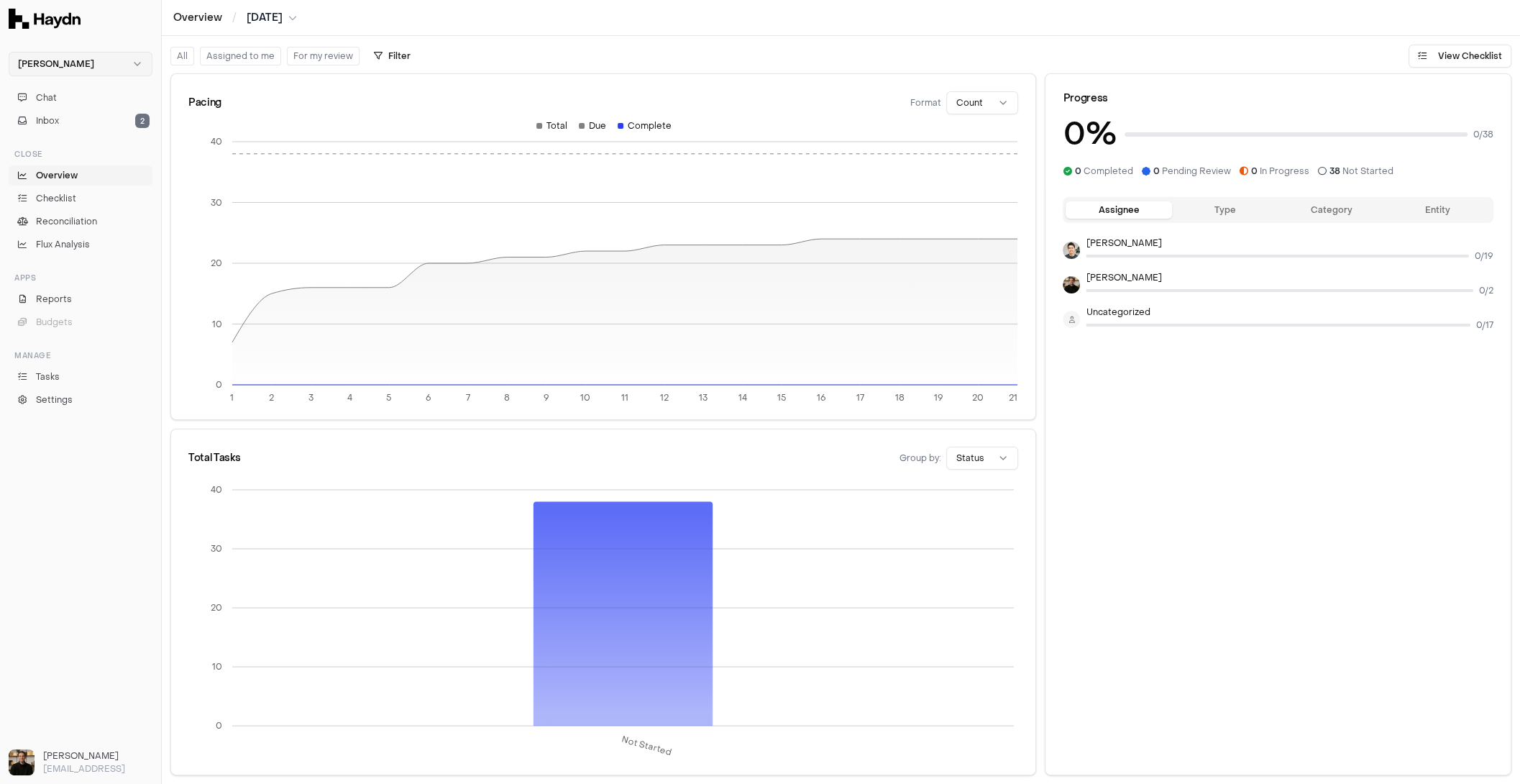
click at [80, 62] on html "Haydn Chat Inbox 2 Close Overview Checklist Reconciliation Flux Analysis Apps R…" at bounding box center [760, 392] width 1520 height 784
click at [74, 125] on button "Inbox 2" at bounding box center [81, 121] width 144 height 20
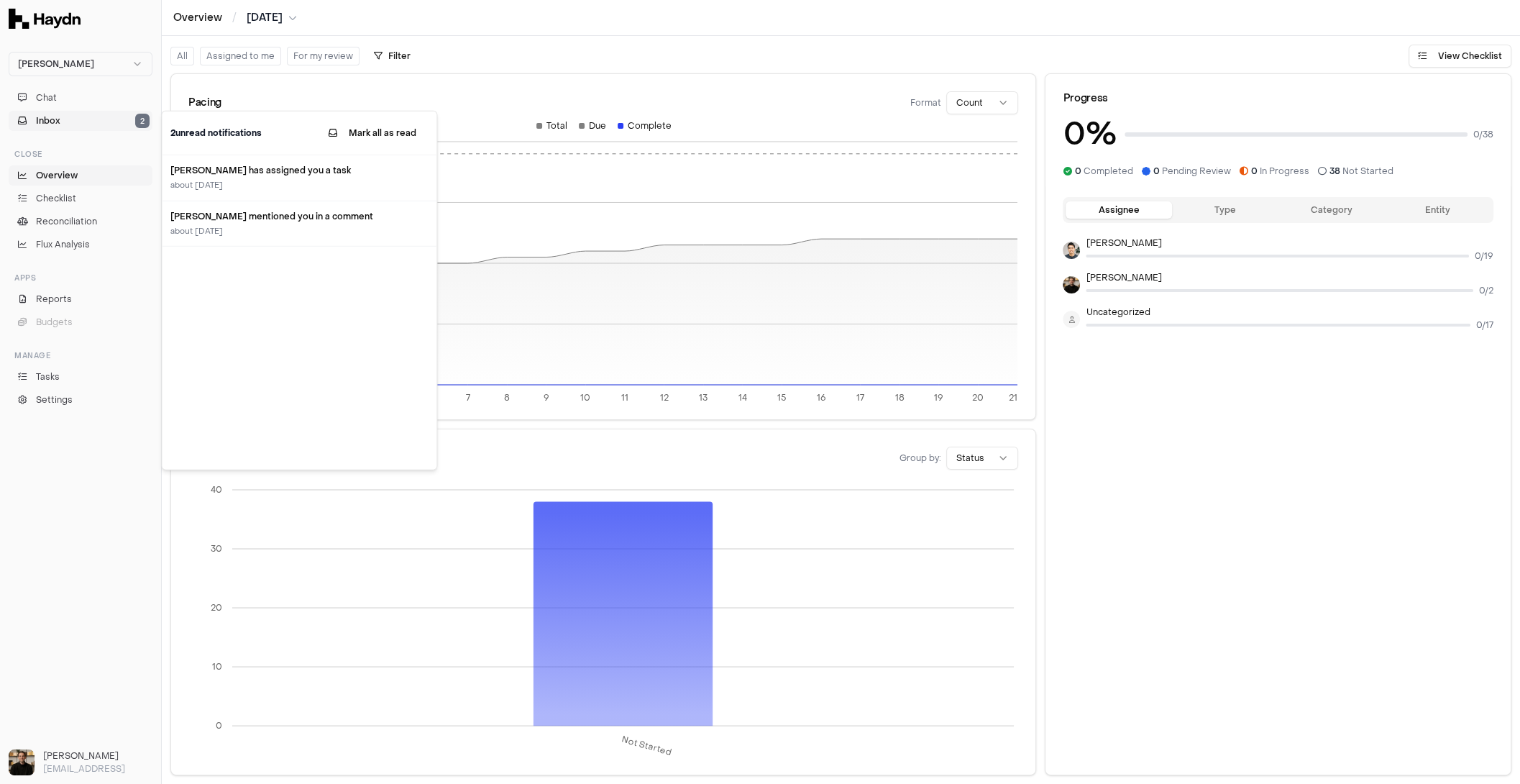
click at [74, 125] on button "Inbox 2" at bounding box center [81, 121] width 144 height 20
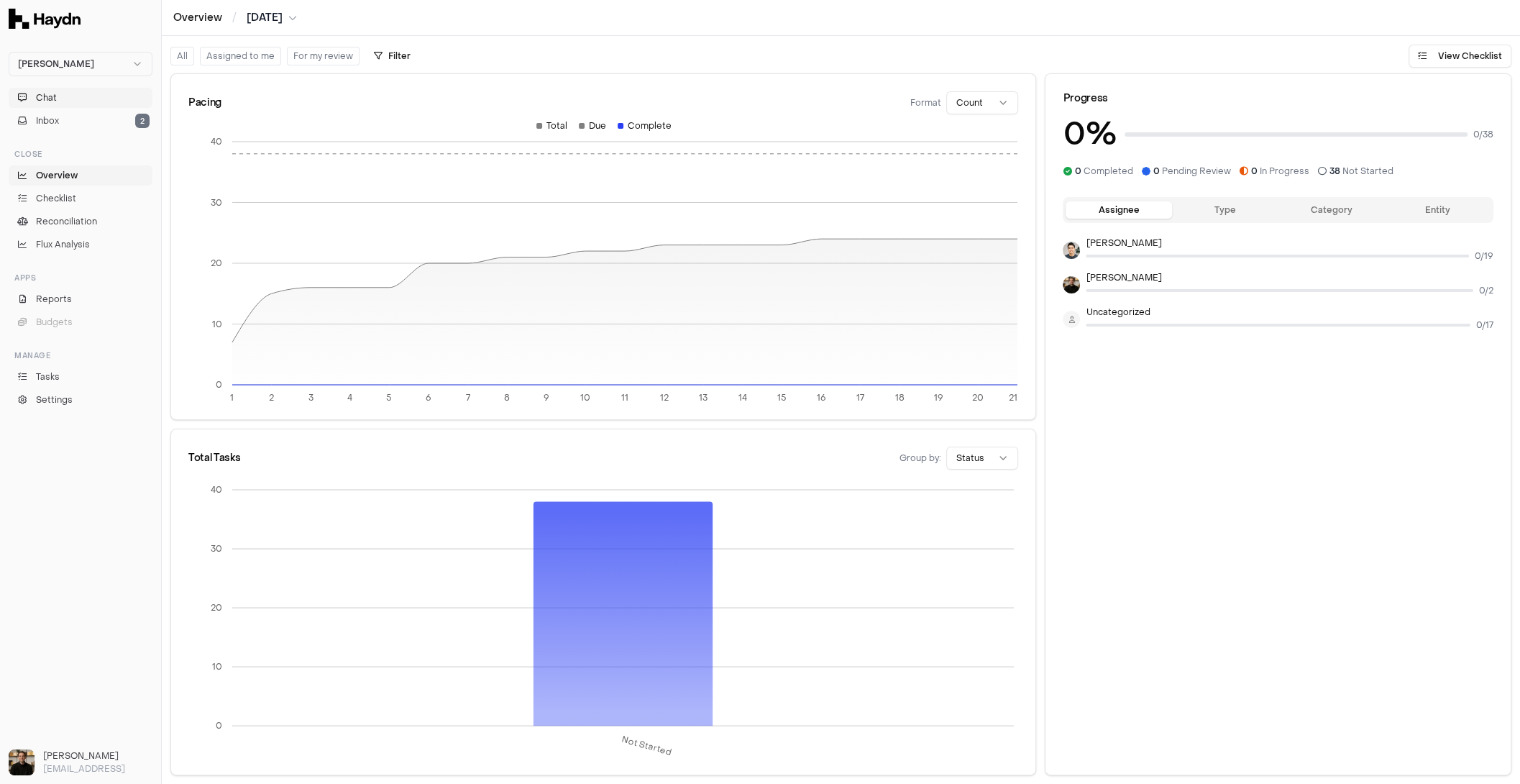
click at [78, 106] on button "Chat" at bounding box center [81, 97] width 144 height 20
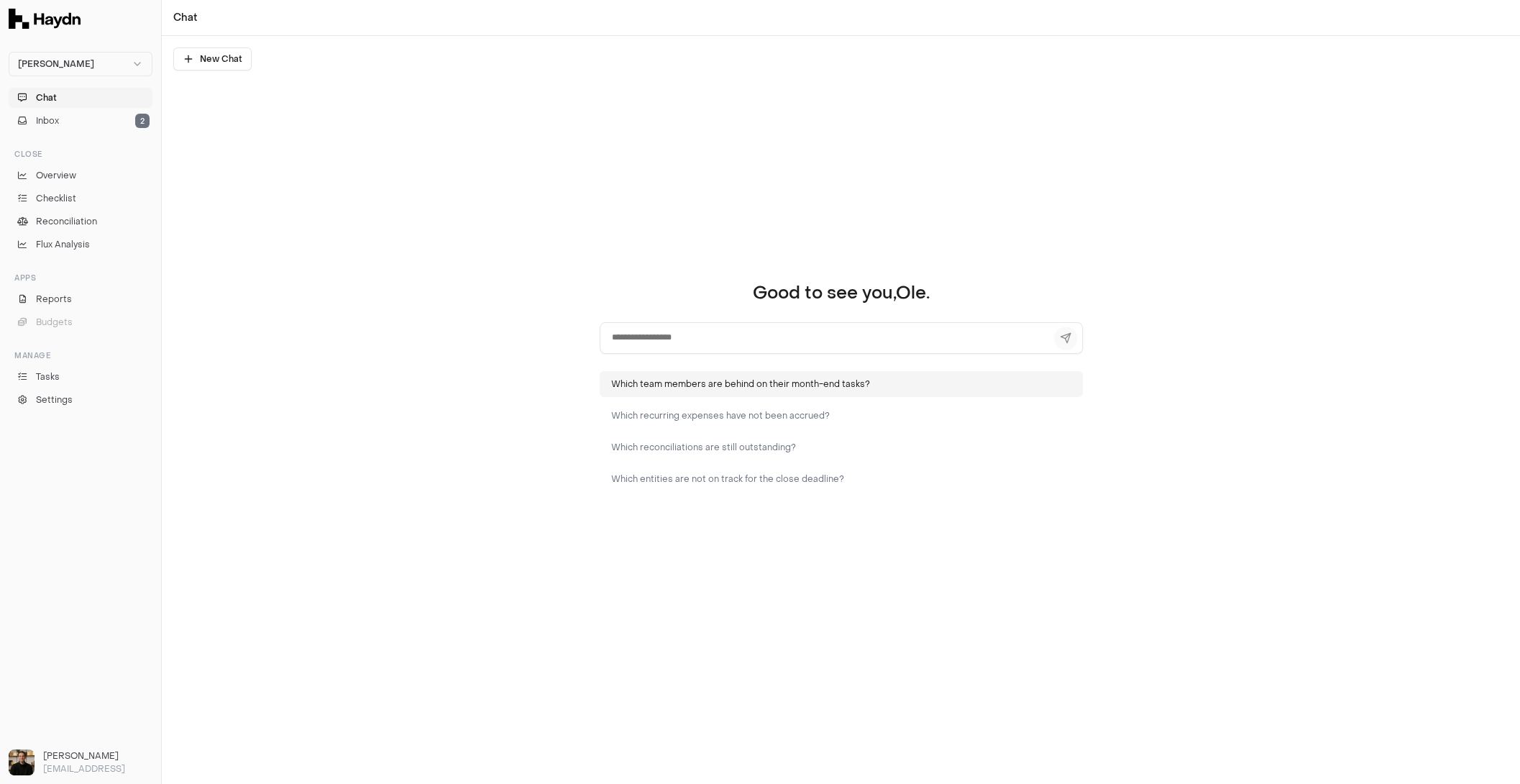
click at [724, 379] on button "Which team members are behind on their month-end tasks?" at bounding box center [842, 384] width 483 height 26
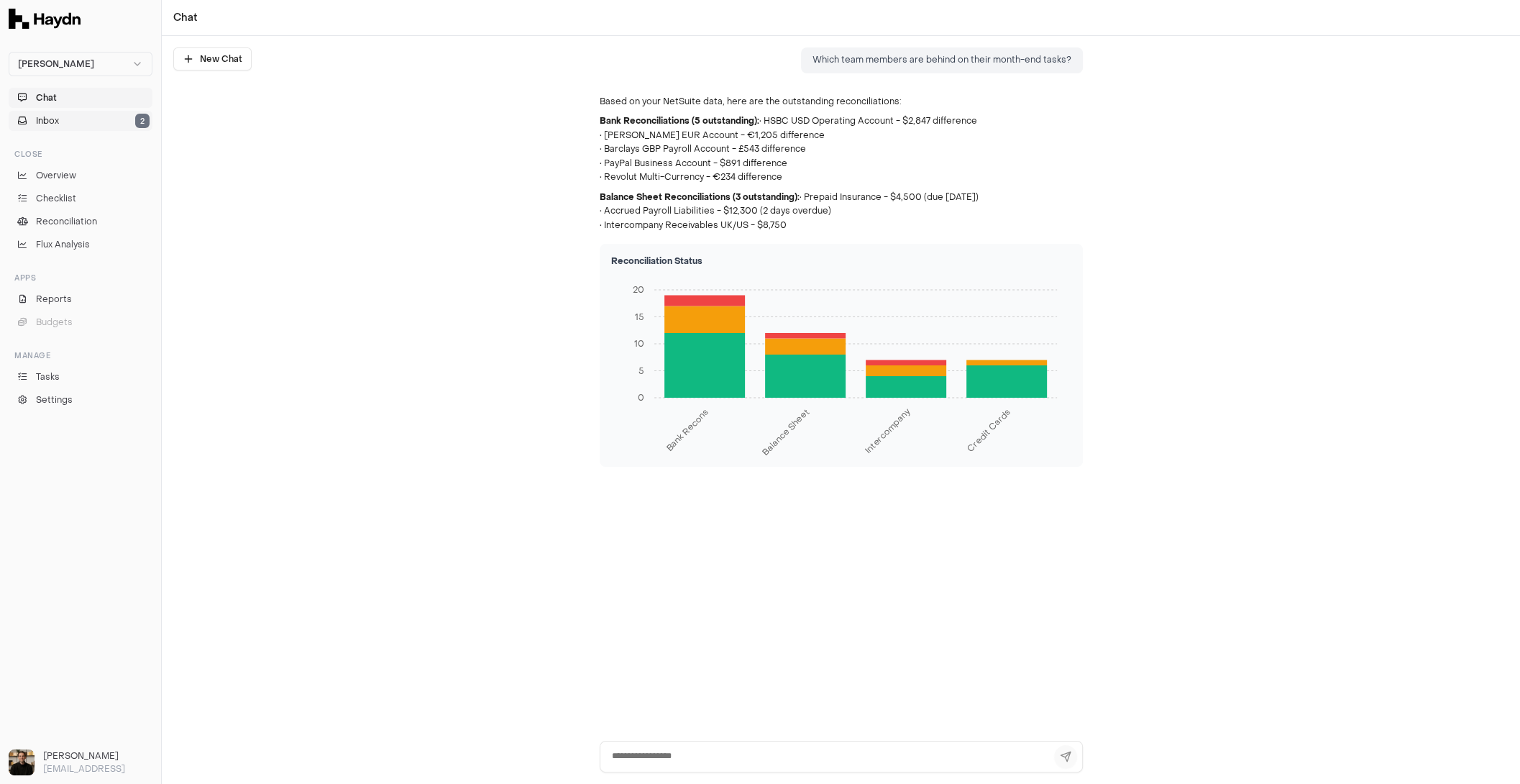
click at [51, 122] on span "Inbox" at bounding box center [48, 120] width 23 height 13
click at [490, 259] on div "Which team members are behind on their month-end tasks? Based on your NetSuite …" at bounding box center [841, 388] width 1358 height 704
click at [43, 173] on span "Overview" at bounding box center [56, 174] width 40 height 13
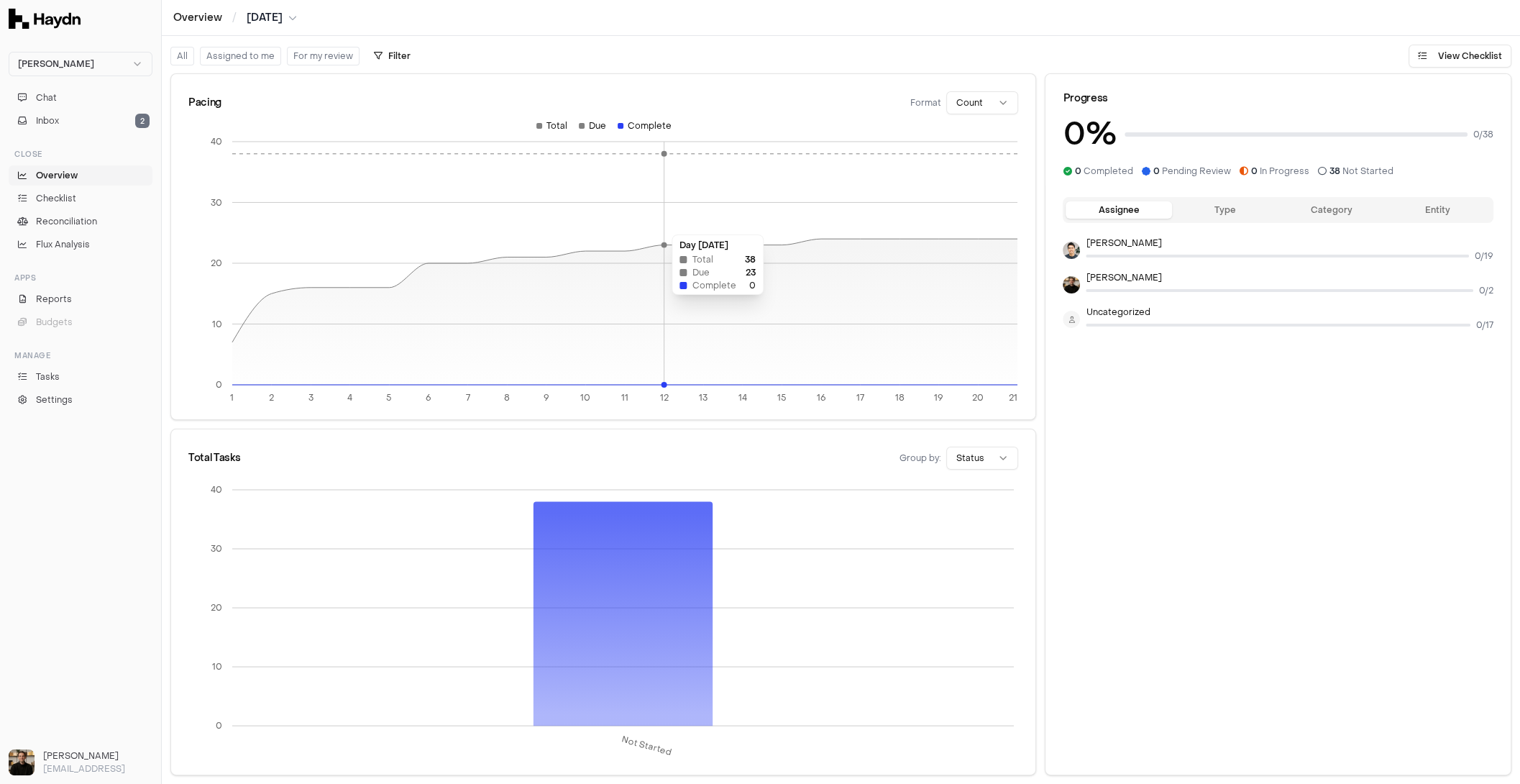
drag, startPoint x: 553, startPoint y: 233, endPoint x: 646, endPoint y: 227, distance: 93.2
click at [646, 227] on icon "1 2 3 4 5 6 7 8 9 10 11 12 13 14 15 16 17 18 19 20 21 0 10 20 30 40" at bounding box center [603, 266] width 830 height 293
click at [542, 249] on icon "1 2 3 4 5 6 7 8 9 10 11 12 13 14 15 16 17 18 19 20 21 0 10 20 30 40" at bounding box center [603, 266] width 830 height 293
click at [443, 252] on icon "1 2 3 4 5 6 7 8 9 10 11 12 13 14 15 16 17 18 19 20 21 0 10 20 30 40" at bounding box center [603, 266] width 830 height 293
click at [81, 68] on html "Haydn Chat Inbox 2 Close Overview Checklist Reconciliation Flux Analysis Apps R…" at bounding box center [760, 392] width 1520 height 784
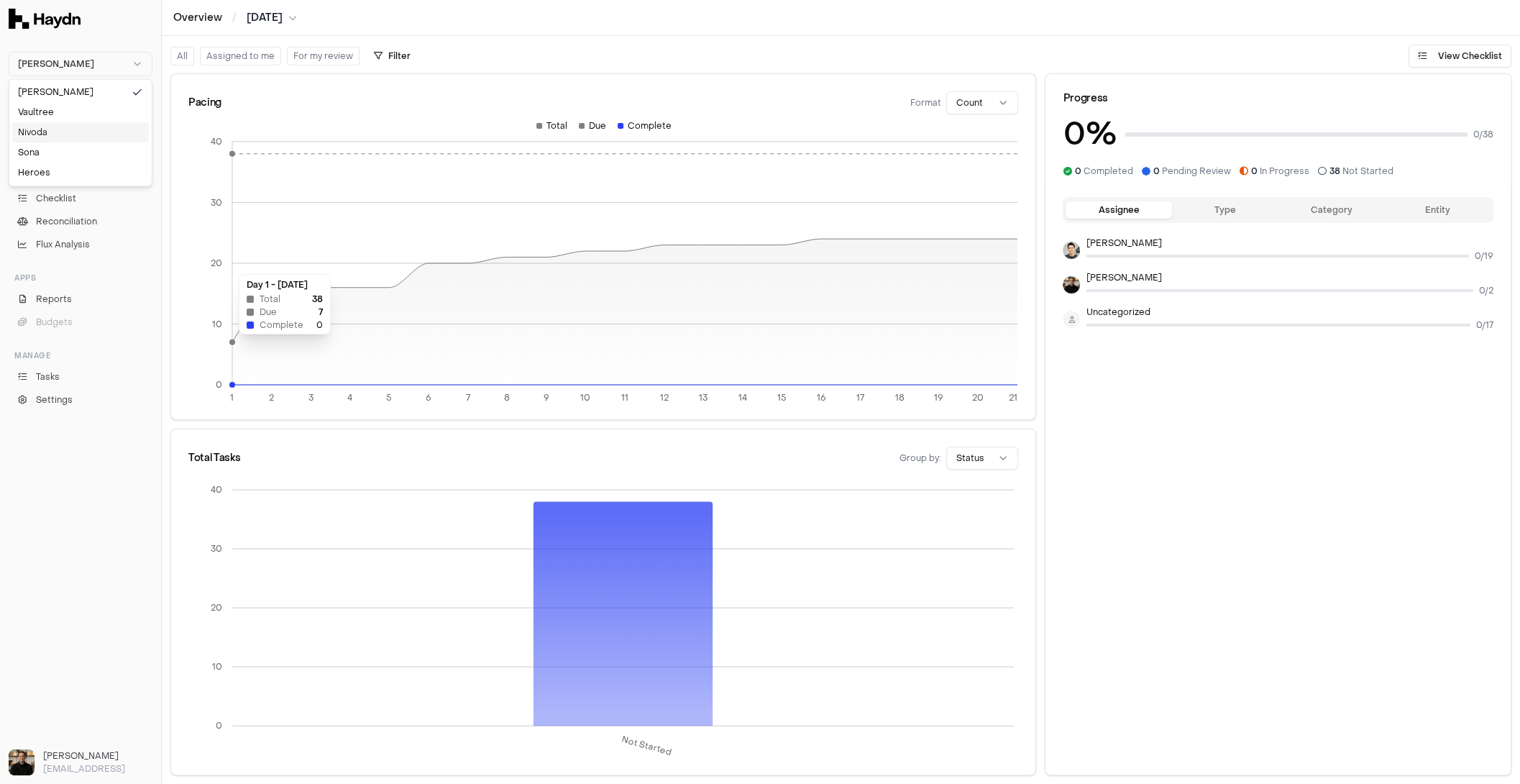
click at [57, 136] on div "Nivoda" at bounding box center [81, 131] width 136 height 20
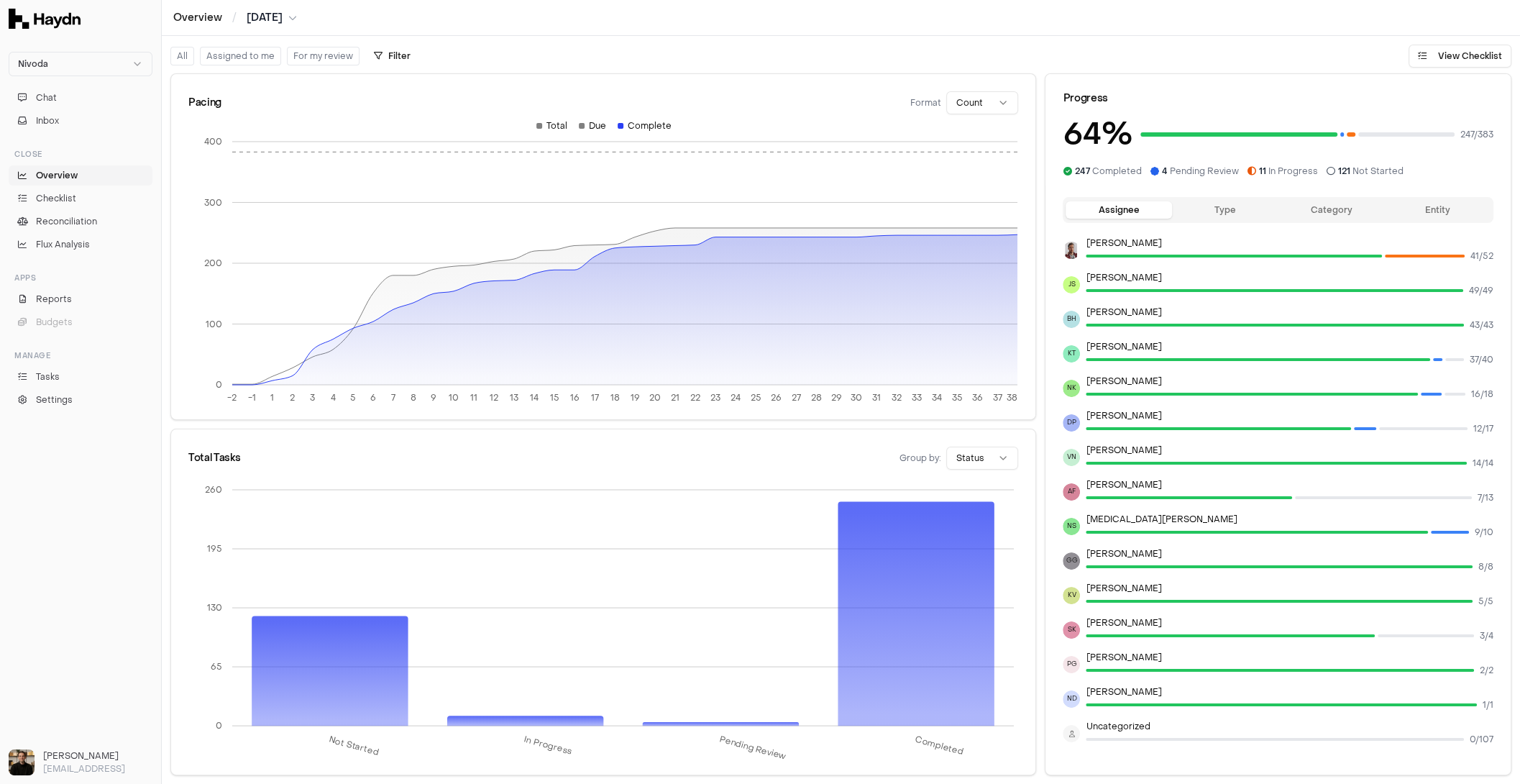
click at [1218, 205] on button "Type" at bounding box center [1225, 210] width 106 height 18
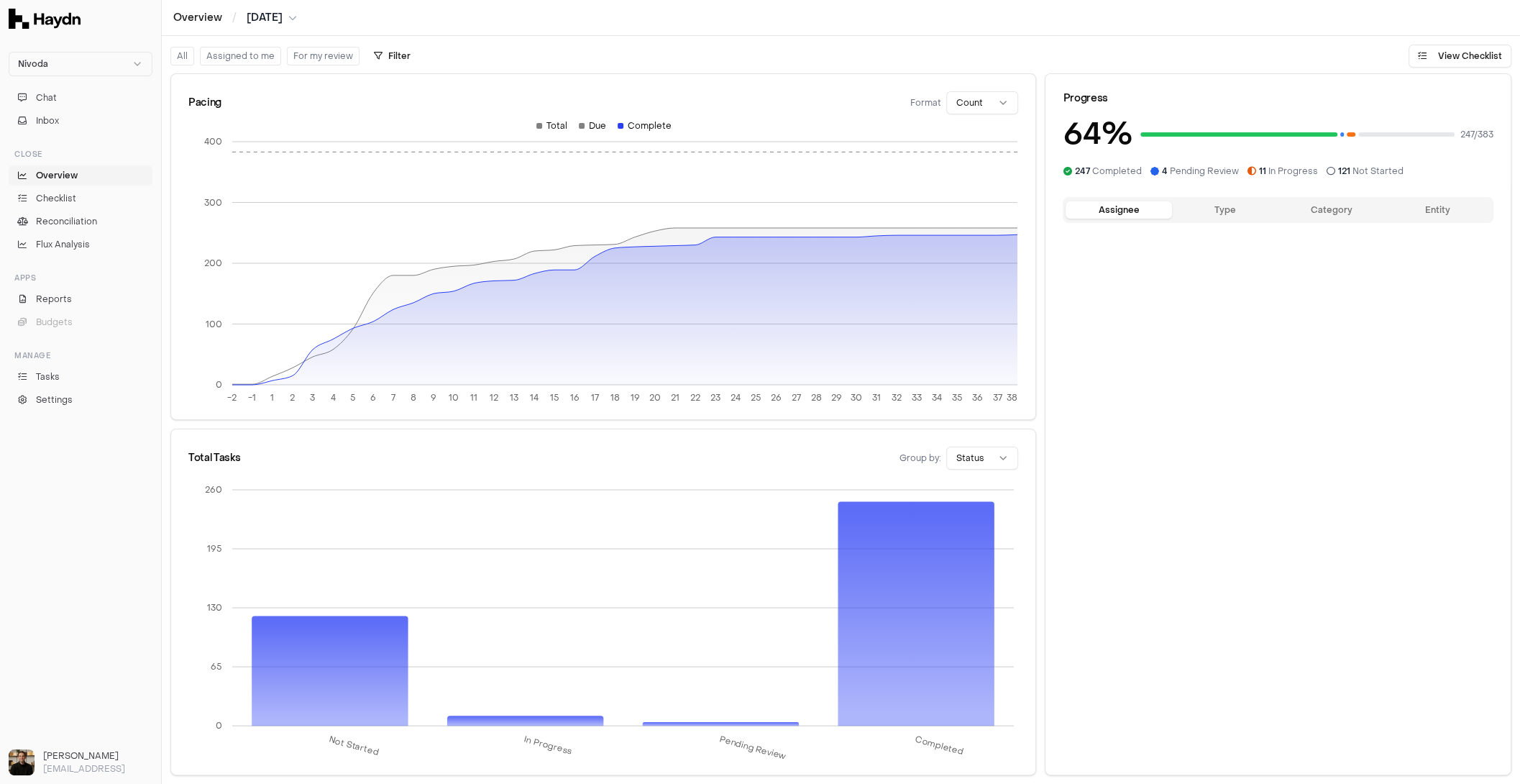
click at [1115, 208] on button "Assignee" at bounding box center [1119, 210] width 106 height 18
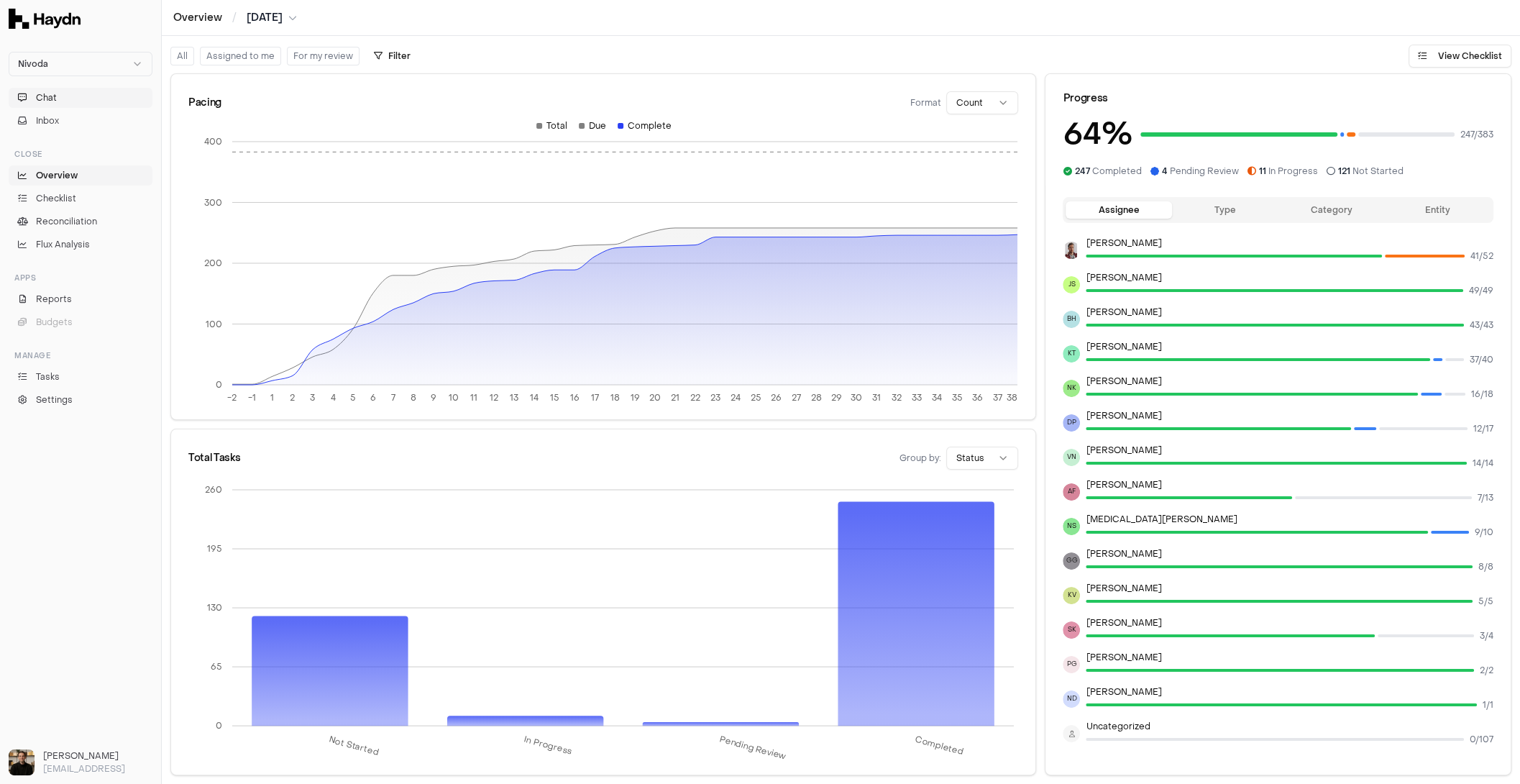
click at [88, 97] on button "Chat" at bounding box center [81, 97] width 144 height 20
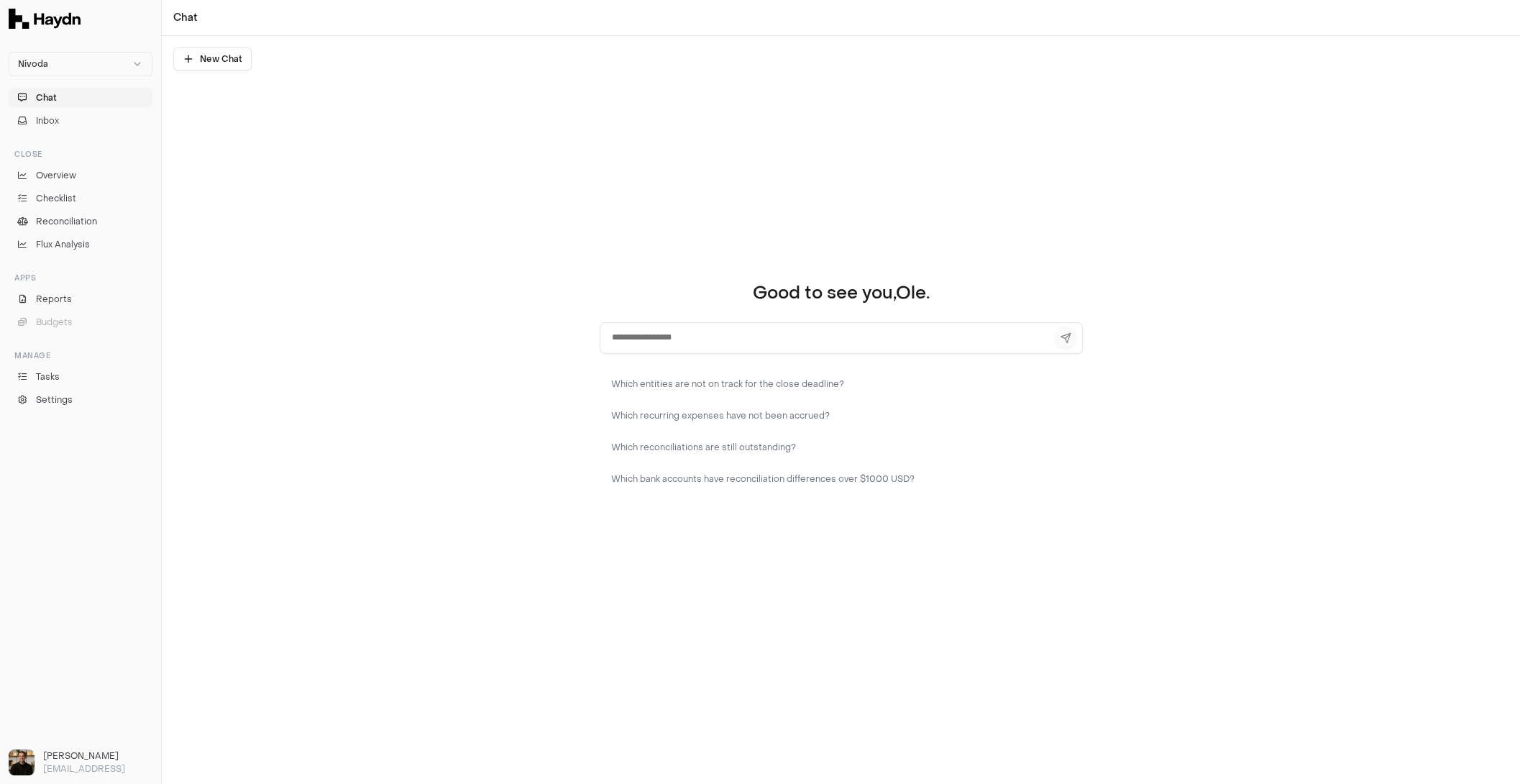
click at [663, 339] on textarea at bounding box center [842, 338] width 483 height 31
click at [679, 376] on button "Which entities are not on track for the close deadline?" at bounding box center [842, 384] width 483 height 26
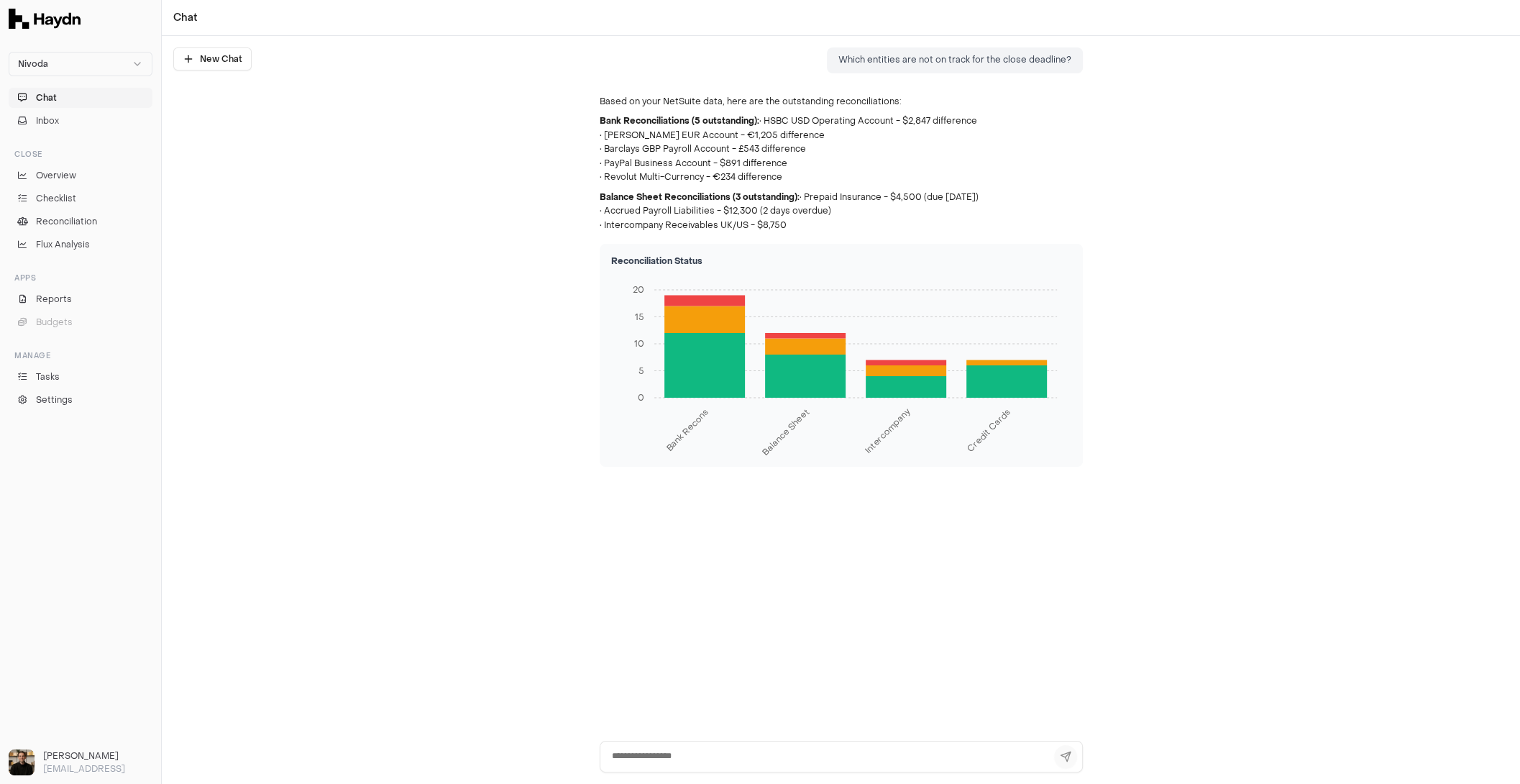
click at [57, 108] on ul "Chat Inbox" at bounding box center [81, 109] width 144 height 43
click at [48, 128] on button "Inbox" at bounding box center [81, 121] width 144 height 20
click at [59, 180] on span "Overview" at bounding box center [56, 174] width 40 height 13
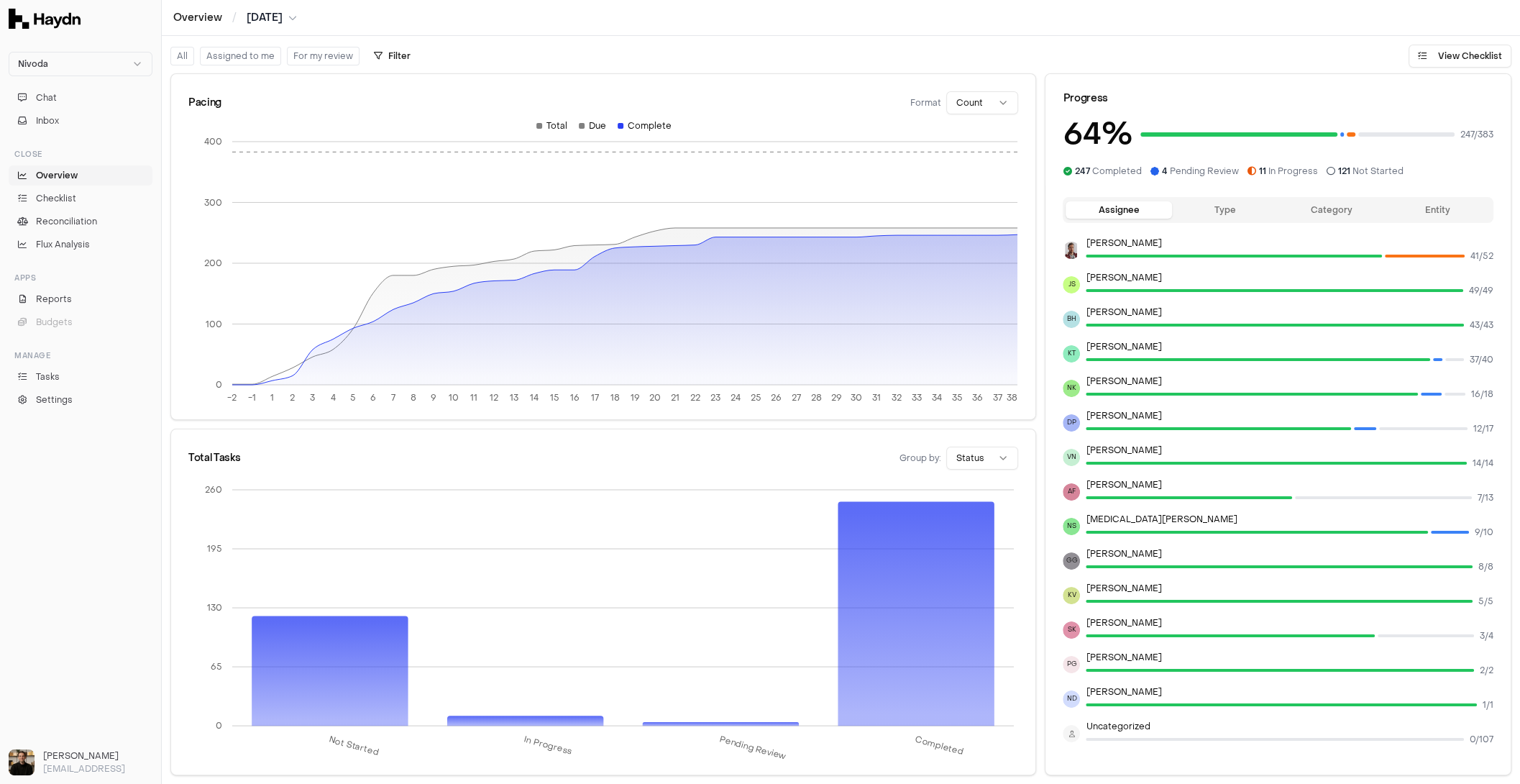
click at [1203, 215] on button "Type" at bounding box center [1225, 210] width 106 height 18
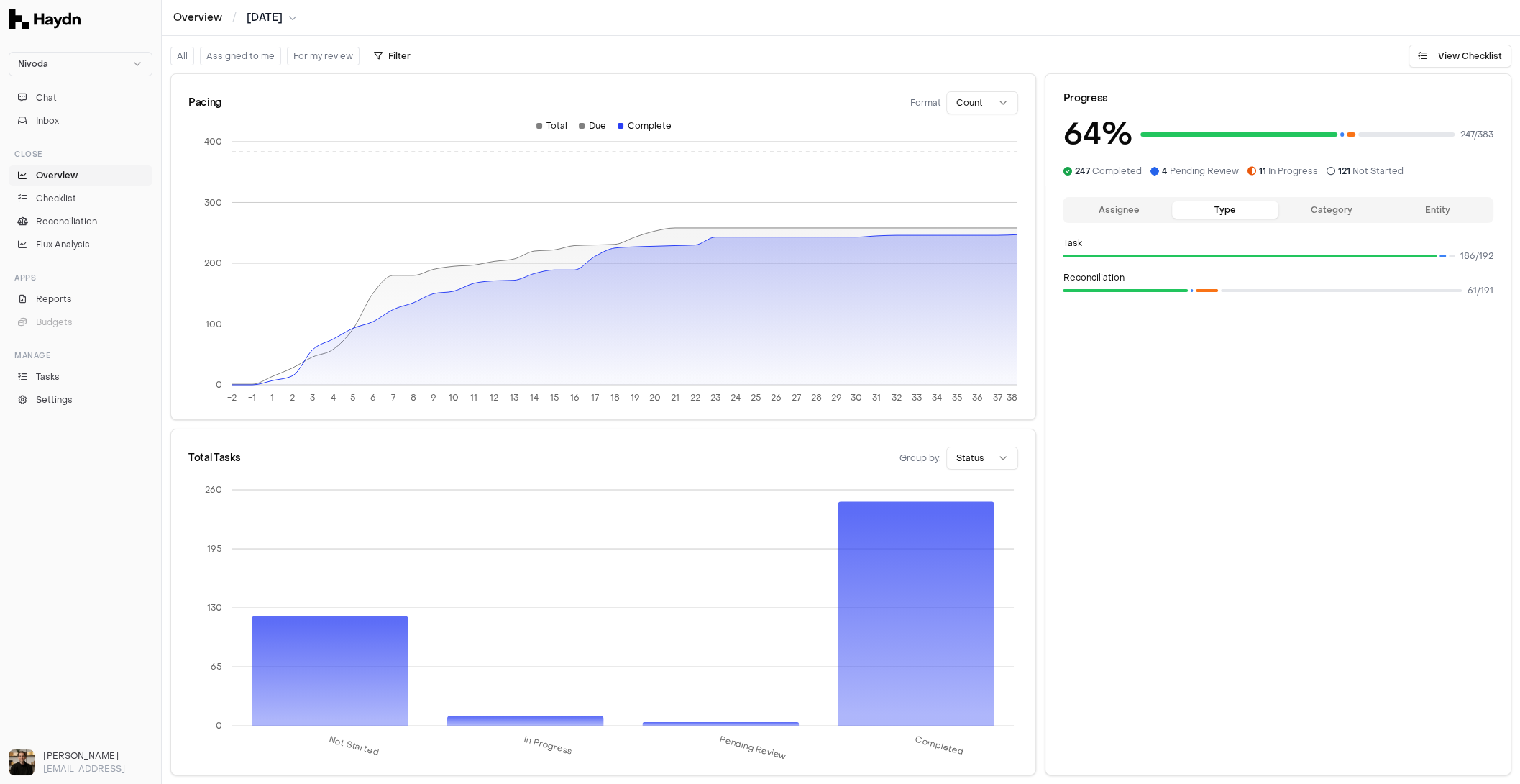
click at [1341, 213] on button "Category" at bounding box center [1331, 210] width 106 height 18
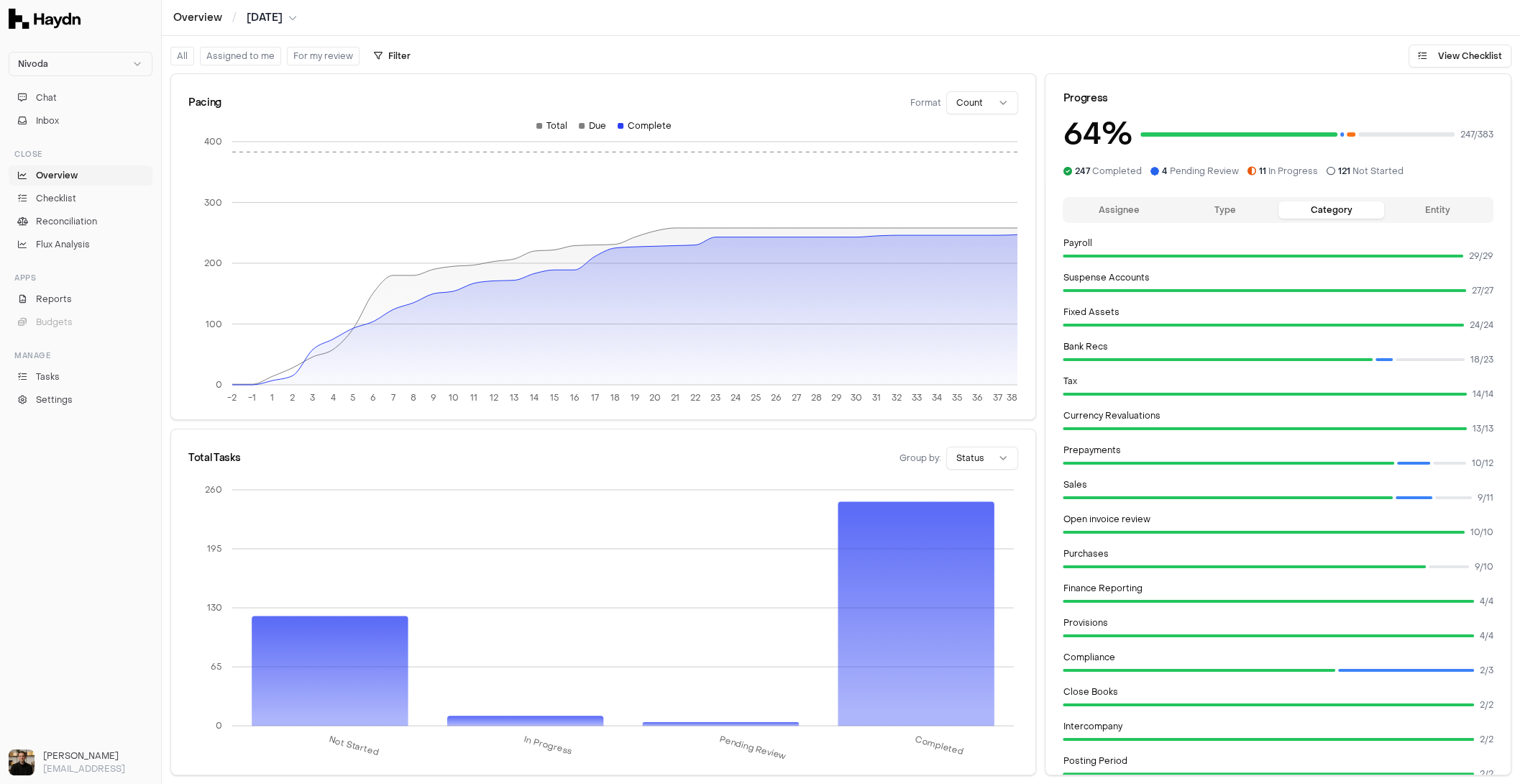
click at [1413, 206] on button "Entity" at bounding box center [1437, 210] width 106 height 18
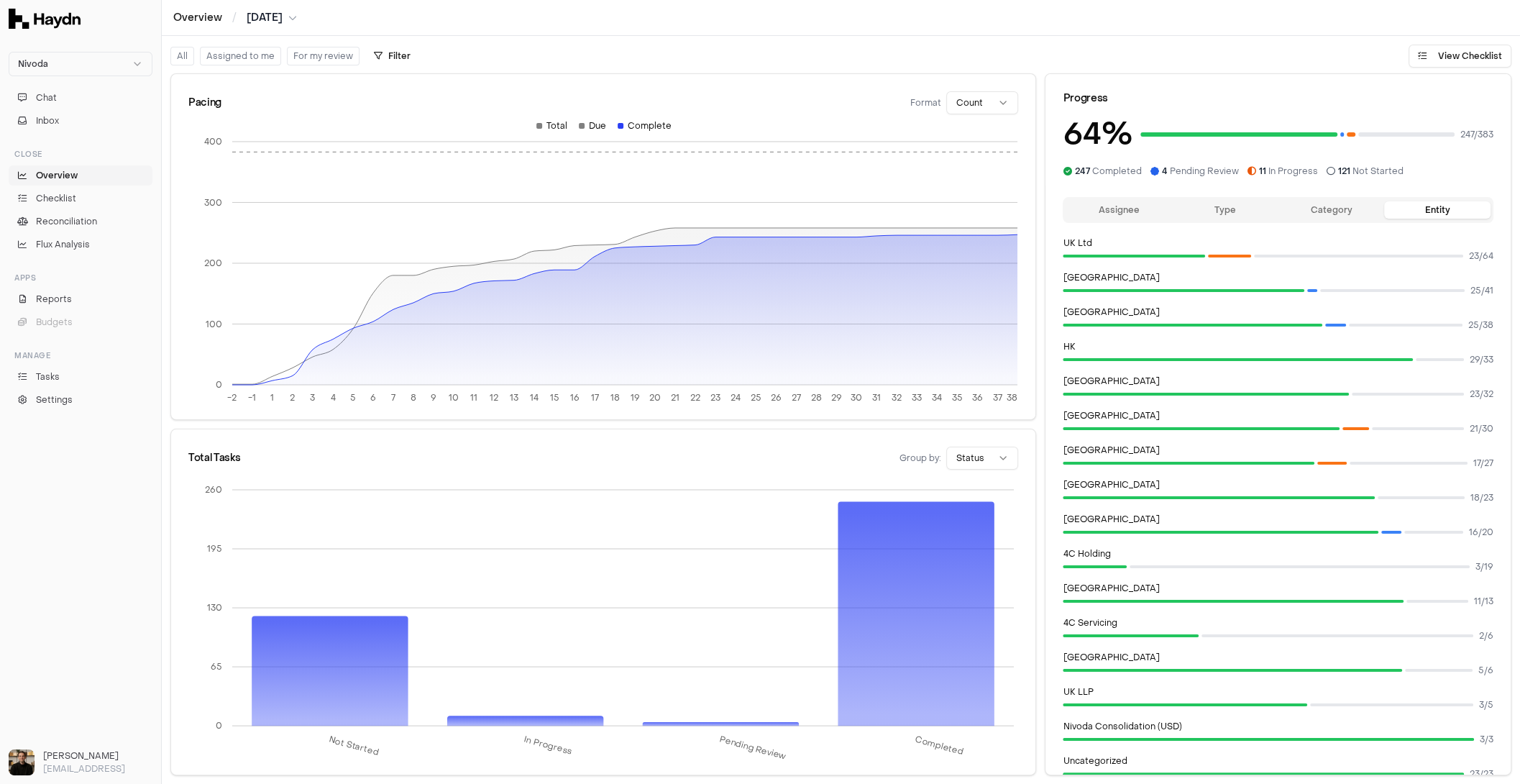
click at [1111, 204] on button "Assignee" at bounding box center [1119, 210] width 106 height 18
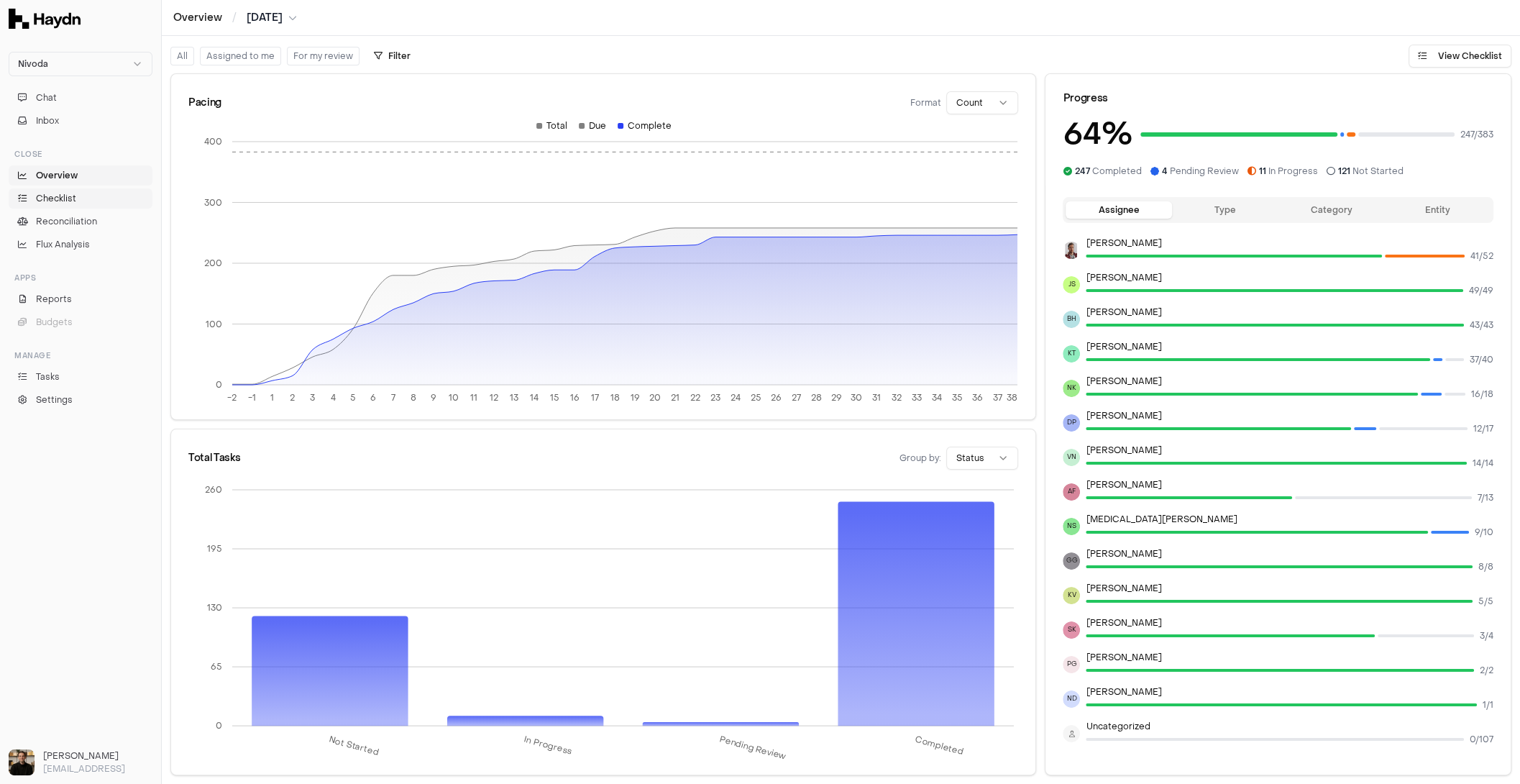
click at [80, 201] on link "Checklist" at bounding box center [81, 198] width 144 height 20
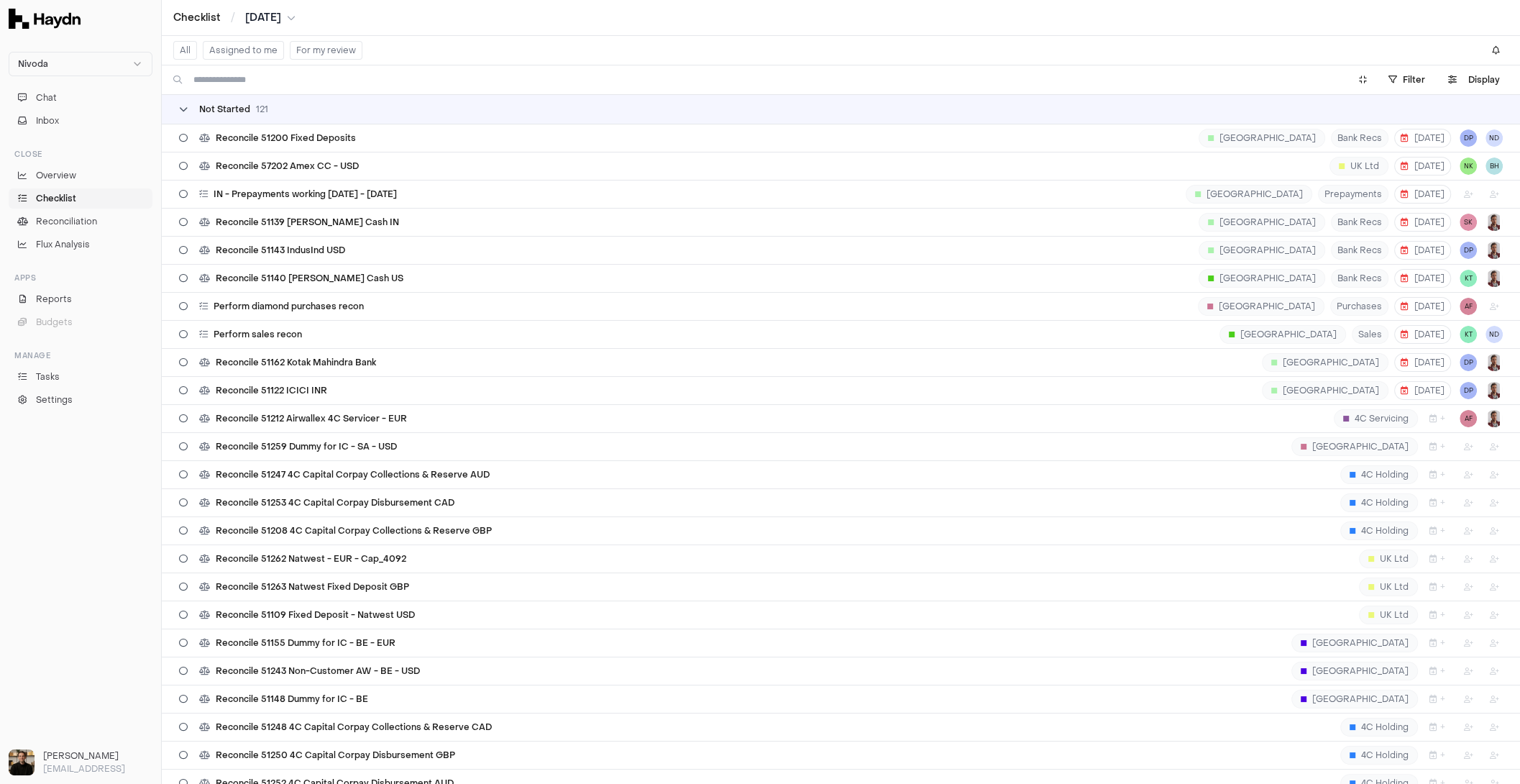
click at [182, 103] on div "Not Started 121" at bounding box center [224, 109] width 90 height 12
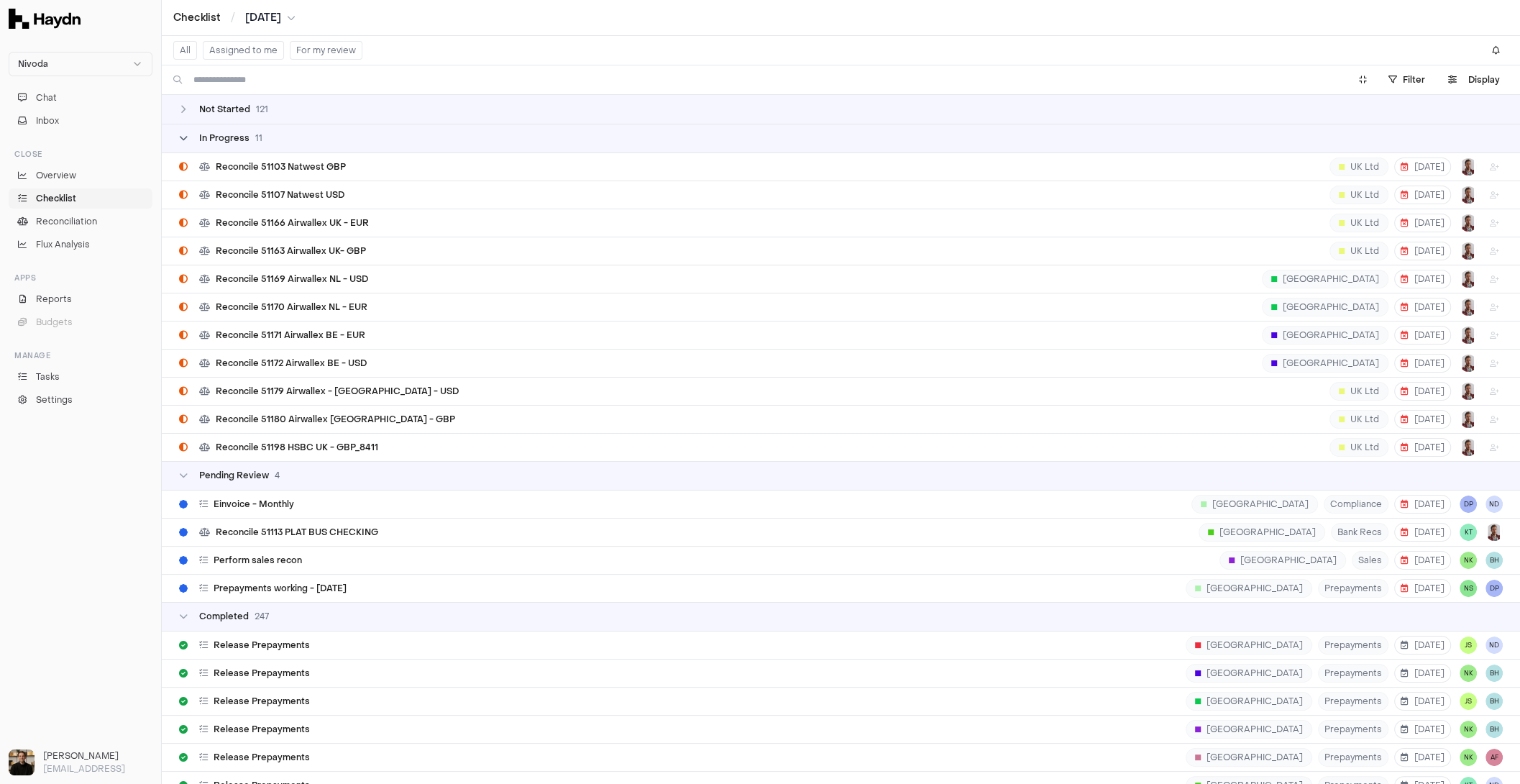
click at [180, 135] on icon at bounding box center [183, 137] width 9 height 9
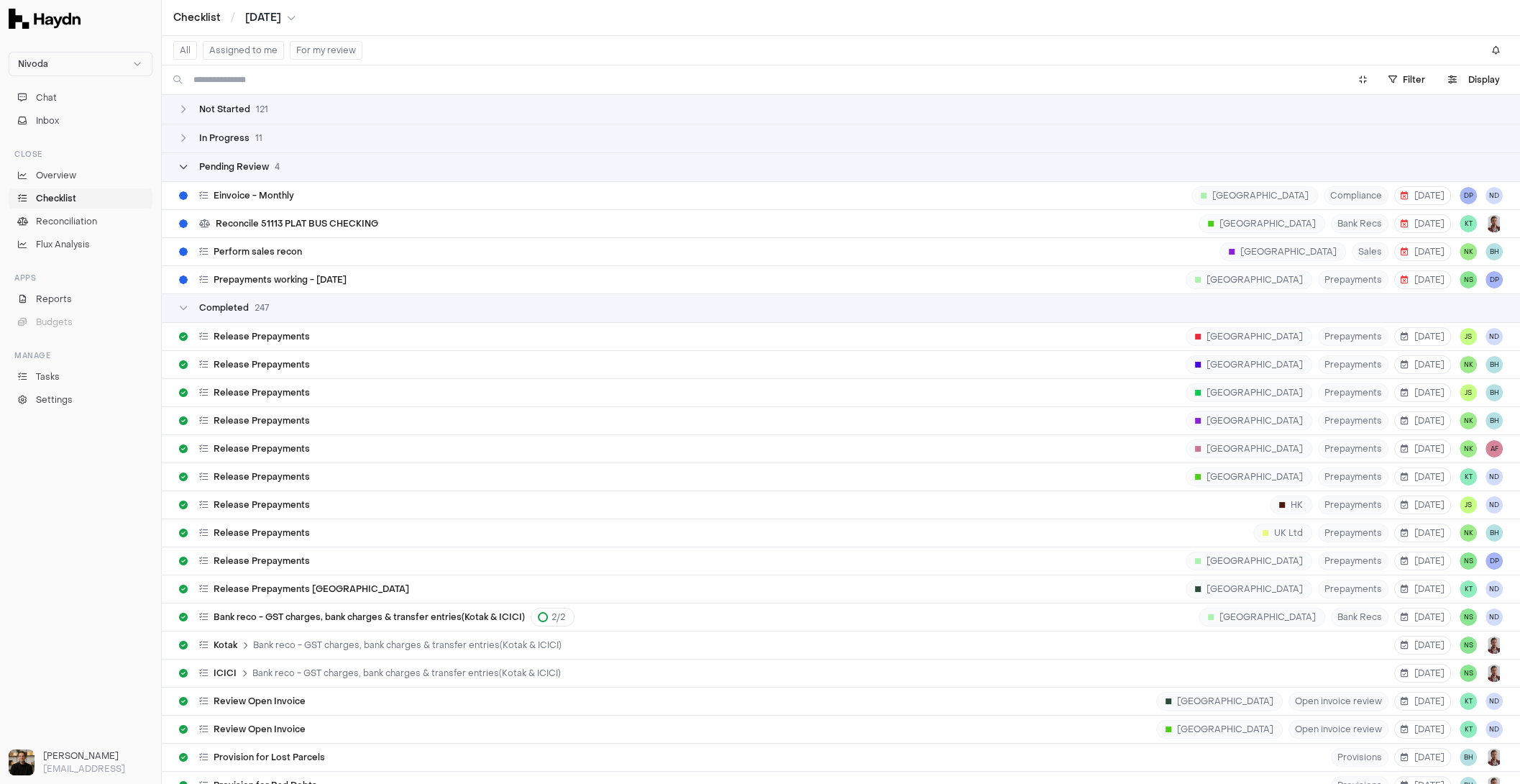
click at [197, 162] on div "Pending Review 4" at bounding box center [229, 167] width 100 height 12
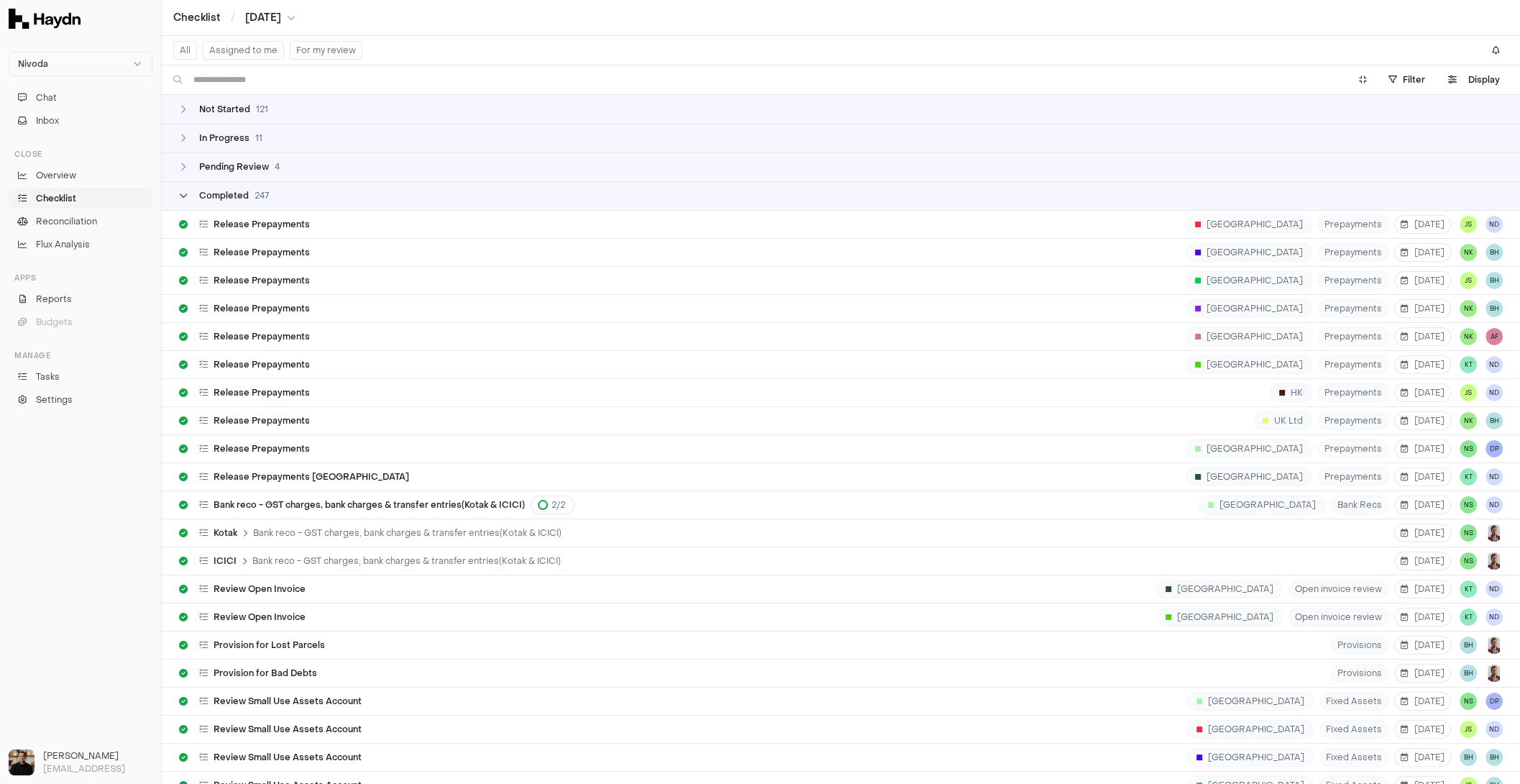
click at [205, 194] on span "Completed" at bounding box center [223, 196] width 50 height 12
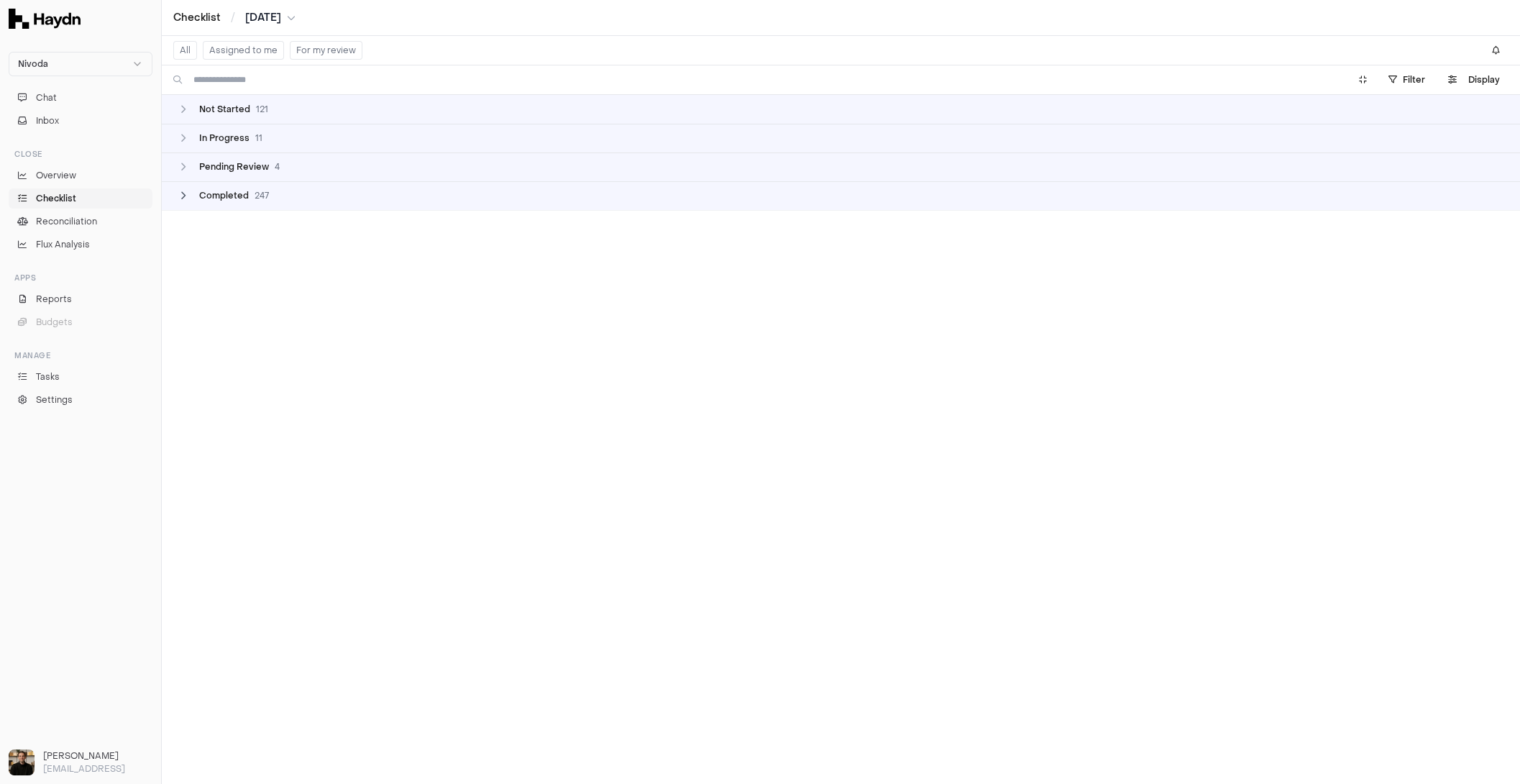
click at [205, 194] on span "Completed" at bounding box center [223, 196] width 50 height 12
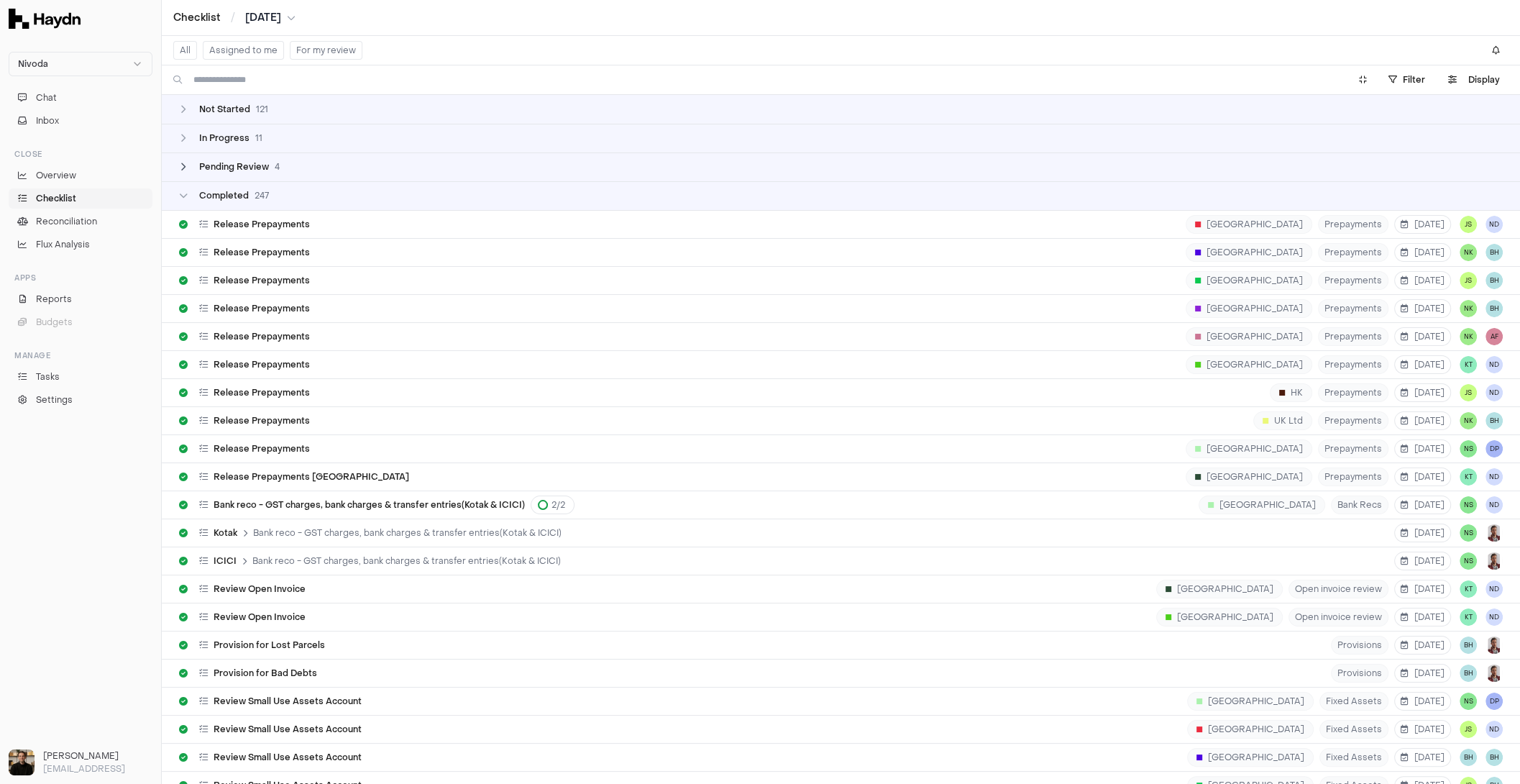
click at [204, 164] on span "Pending Review" at bounding box center [234, 167] width 70 height 12
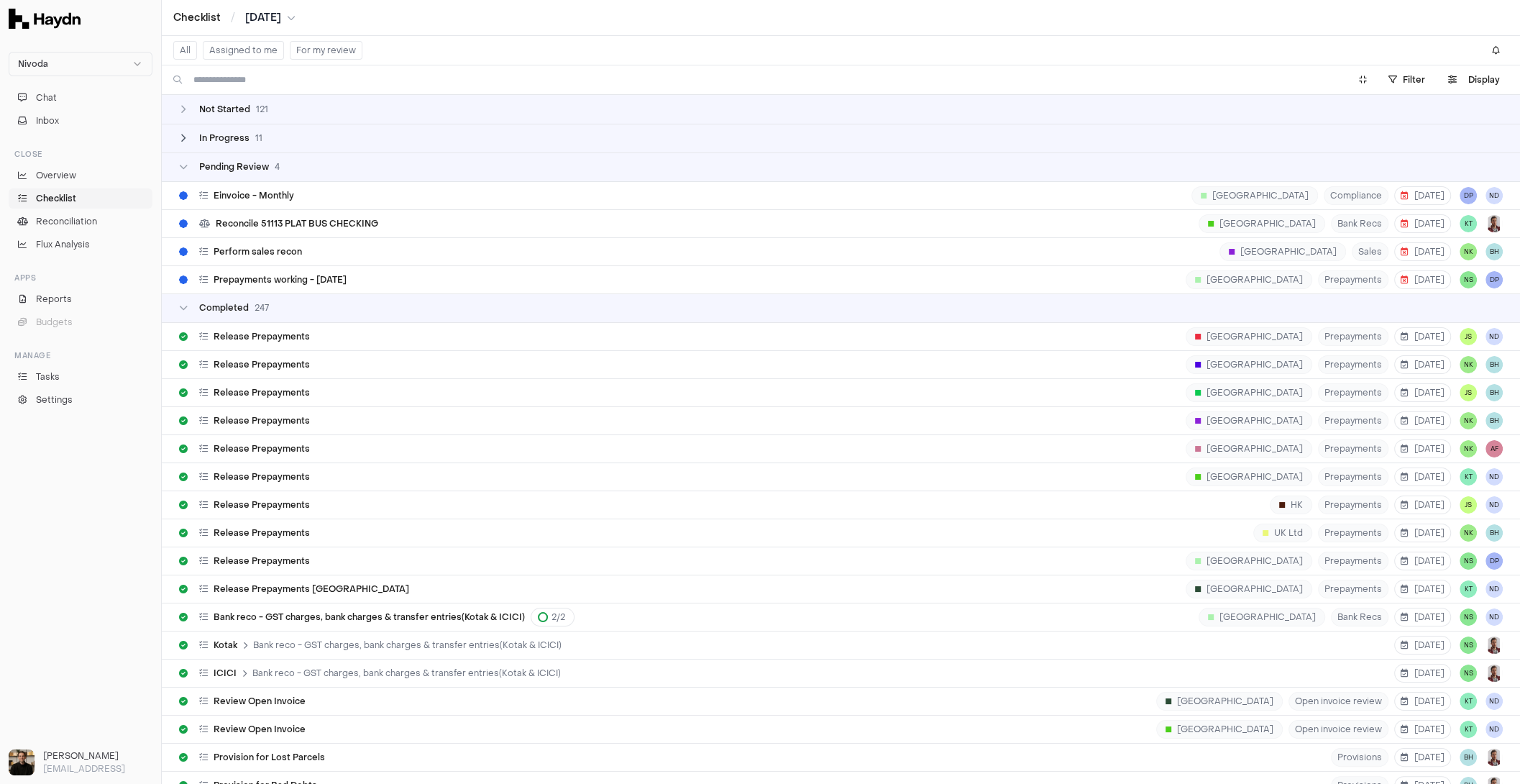
click at [205, 142] on td "In Progress 11" at bounding box center [841, 138] width 1358 height 29
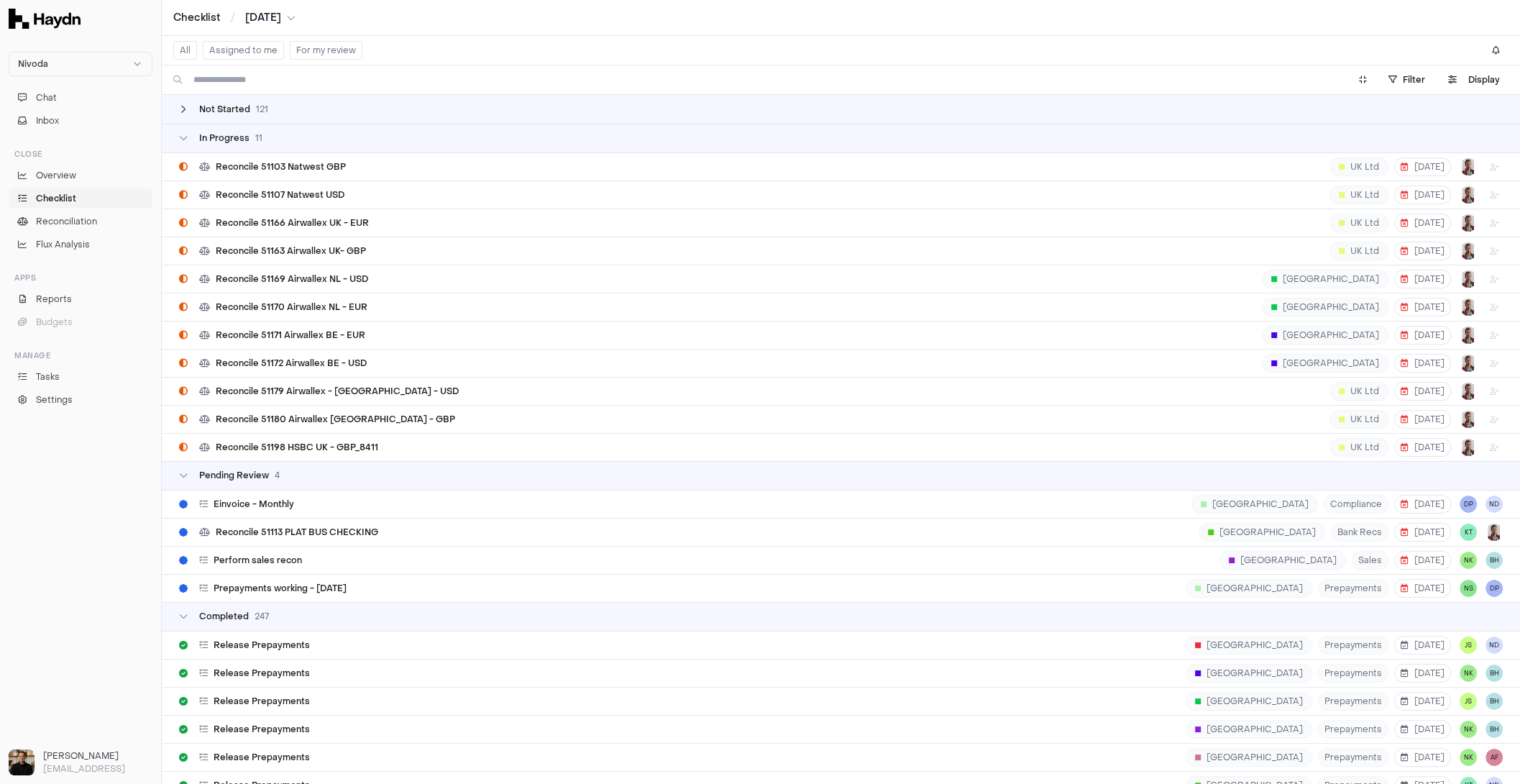
click at [209, 105] on span "Not Started" at bounding box center [224, 109] width 51 height 12
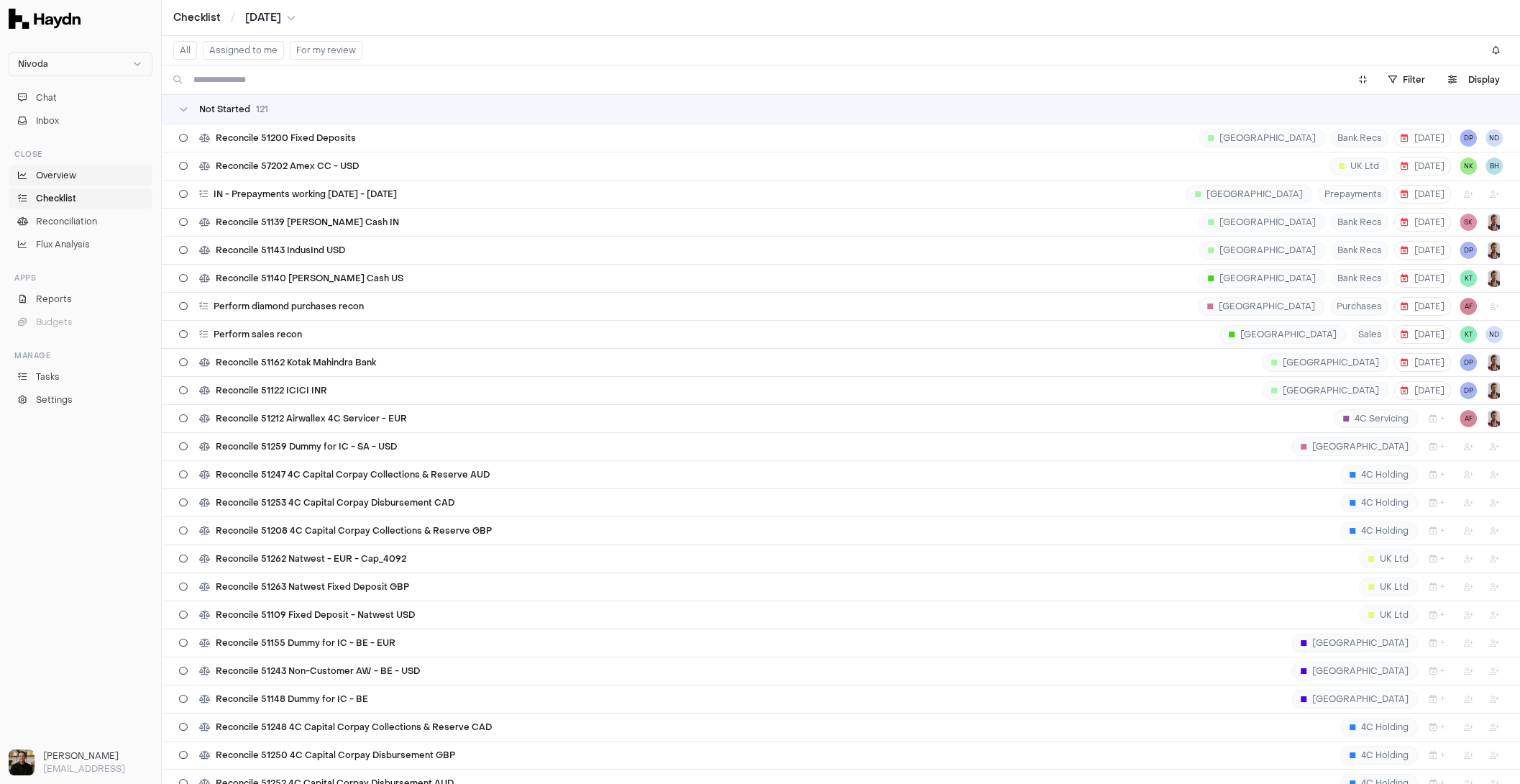
click at [67, 175] on span "Overview" at bounding box center [56, 174] width 40 height 13
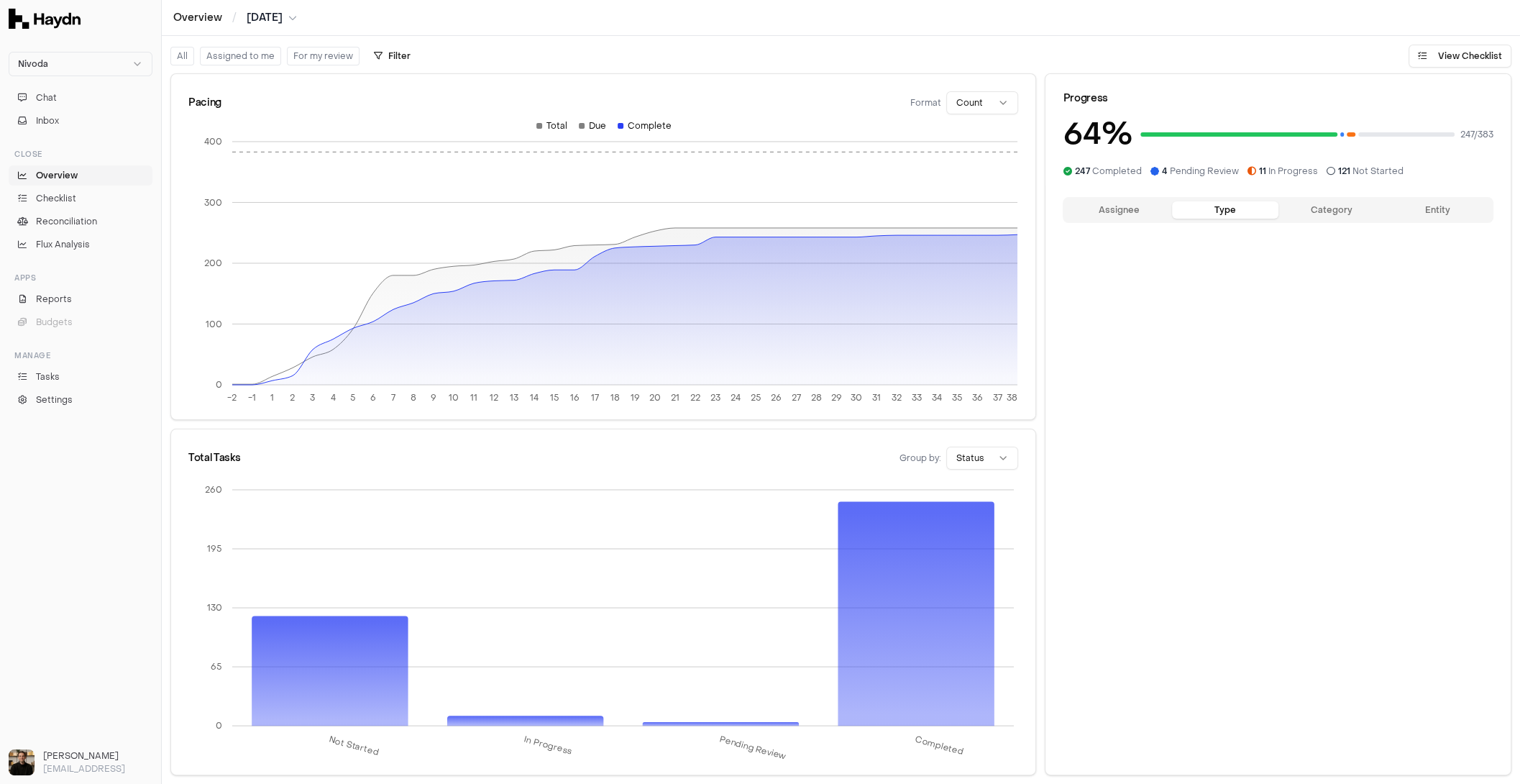
click at [1228, 212] on button "Type" at bounding box center [1225, 210] width 106 height 18
click at [1319, 215] on button "Category" at bounding box center [1331, 210] width 106 height 18
click at [1429, 214] on button "Entity" at bounding box center [1437, 210] width 106 height 18
click at [1105, 217] on button "Assignee" at bounding box center [1119, 210] width 106 height 18
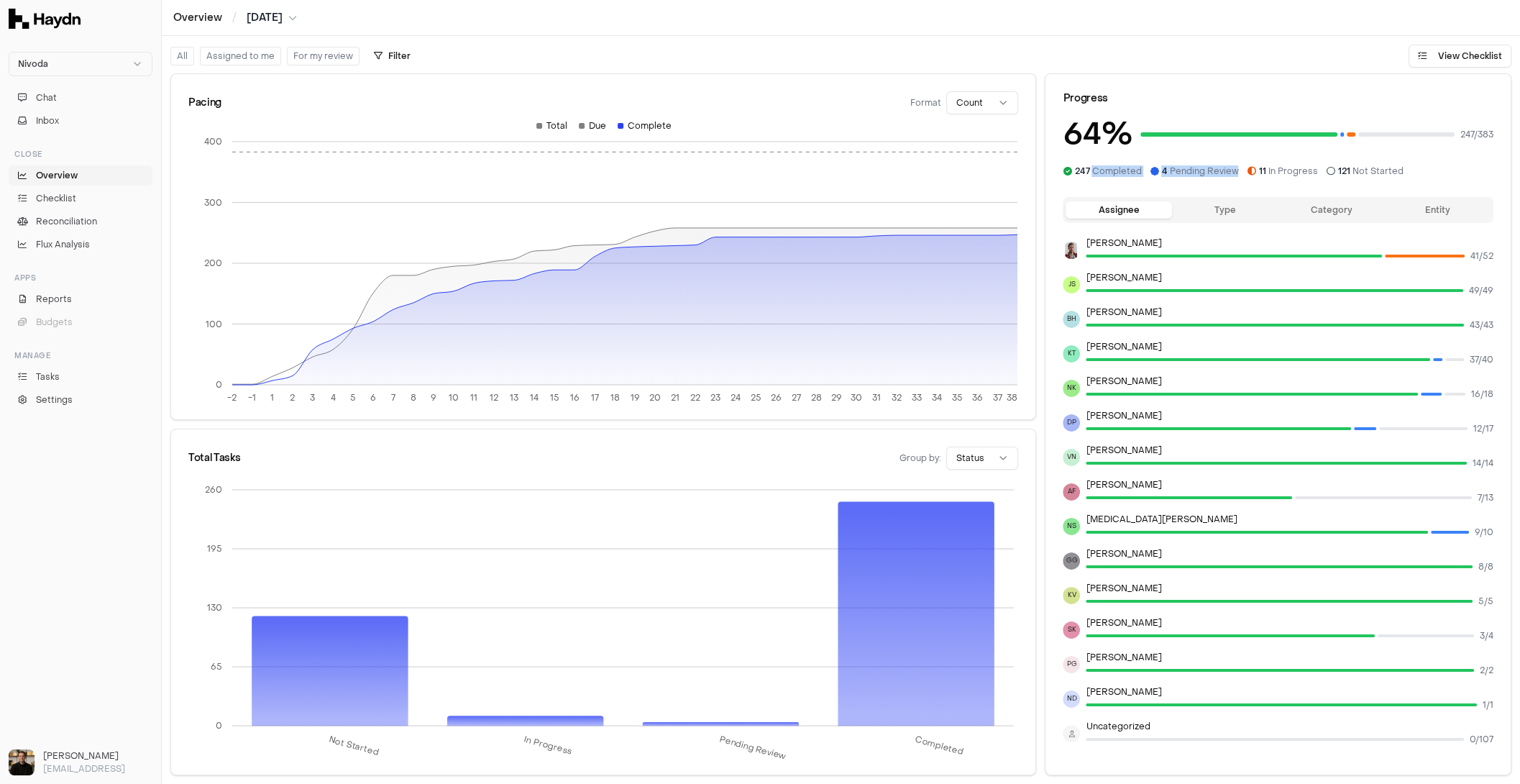
drag, startPoint x: 1091, startPoint y: 171, endPoint x: 1245, endPoint y: 180, distance: 154.3
click at [1245, 180] on div "Progress 64 % 247 / 383 247 Completed 4 Pending Review 11 In Progress 121 Not S…" at bounding box center [1278, 130] width 466 height 111
click at [620, 125] on div at bounding box center [621, 126] width 6 height 6
click at [975, 105] on html "Nivoda Chat Inbox Close Overview Checklist Reconciliation Flux Analysis Apps Re…" at bounding box center [760, 392] width 1520 height 784
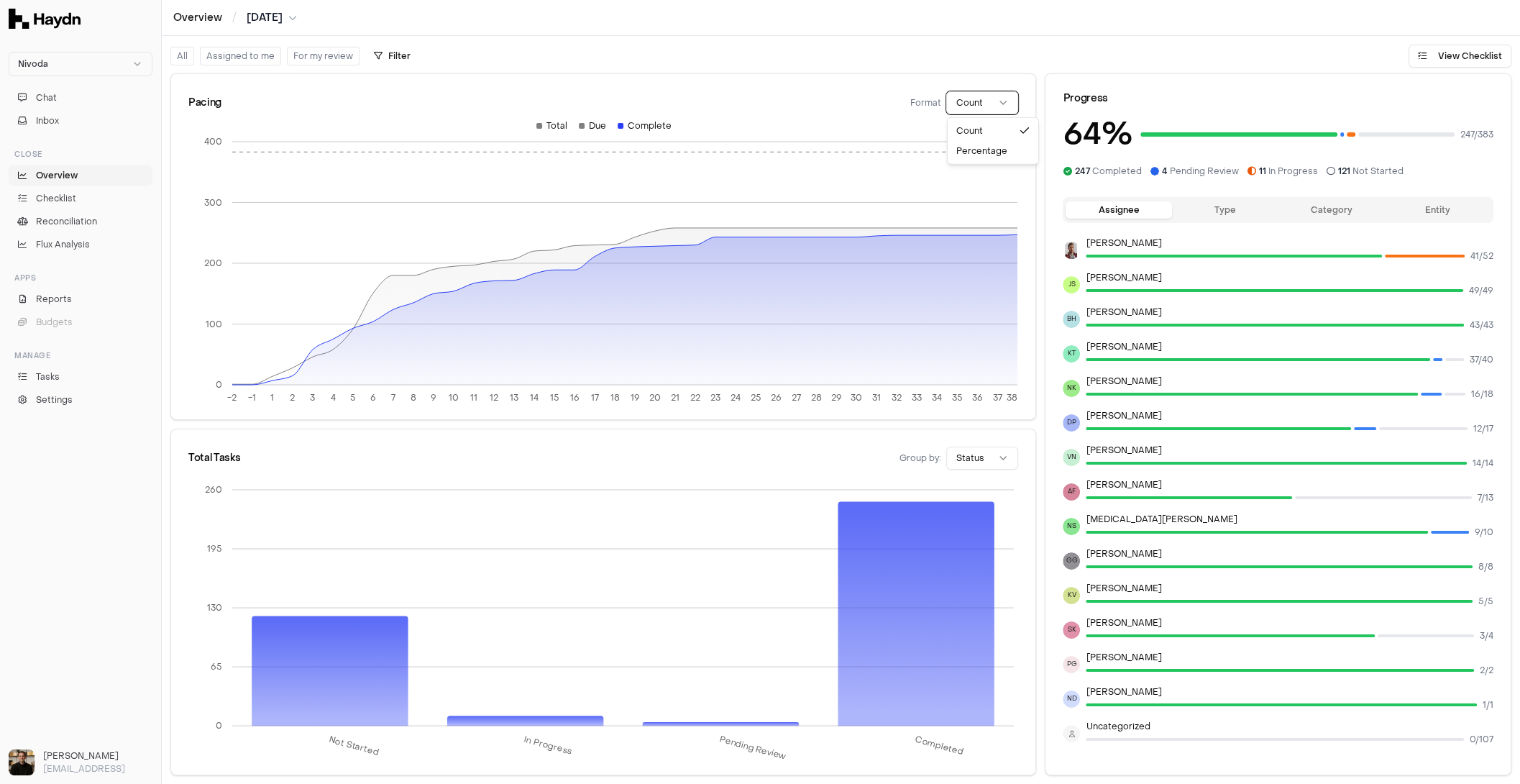
click at [975, 105] on html "Nivoda Chat Inbox Close Overview Checklist Reconciliation Flux Analysis Apps Re…" at bounding box center [760, 392] width 1520 height 784
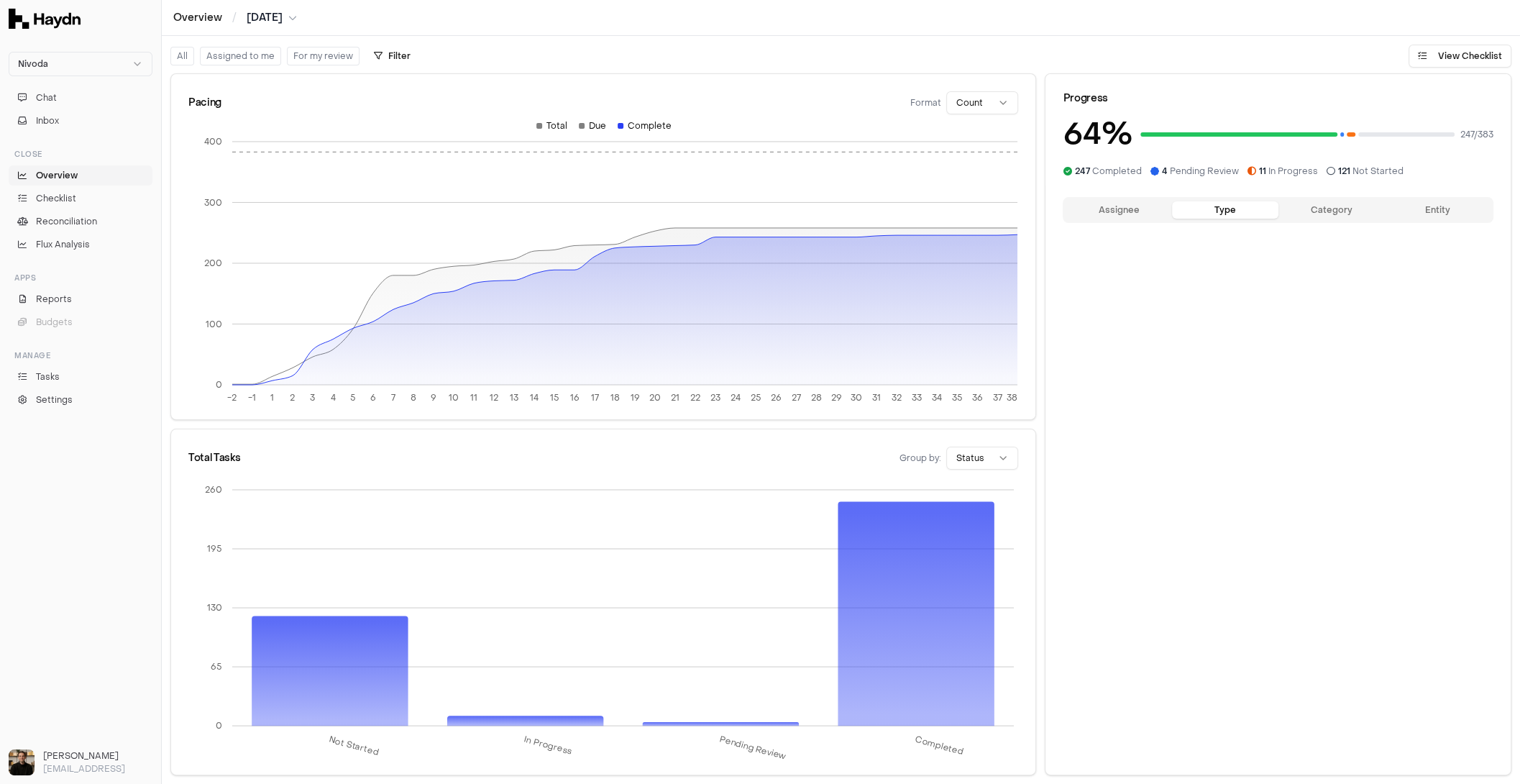
click at [1235, 213] on button "Type" at bounding box center [1225, 210] width 106 height 18
click at [1332, 199] on div "Assignee Type Category Entity" at bounding box center [1278, 209] width 431 height 26
click at [1335, 207] on button "Category" at bounding box center [1331, 210] width 106 height 18
click at [1432, 211] on button "Entity" at bounding box center [1437, 210] width 106 height 18
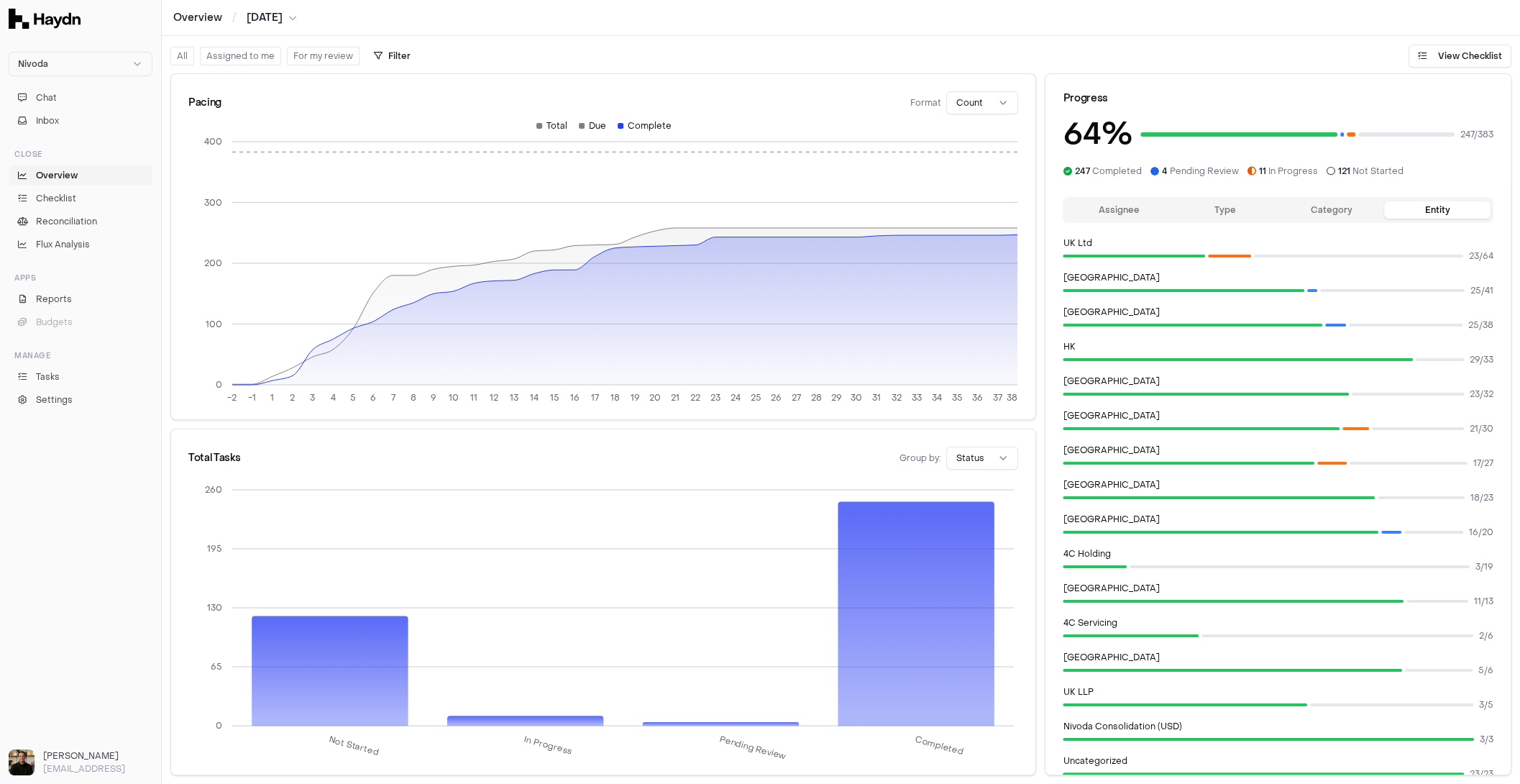
click at [1329, 210] on button "Category" at bounding box center [1331, 210] width 106 height 18
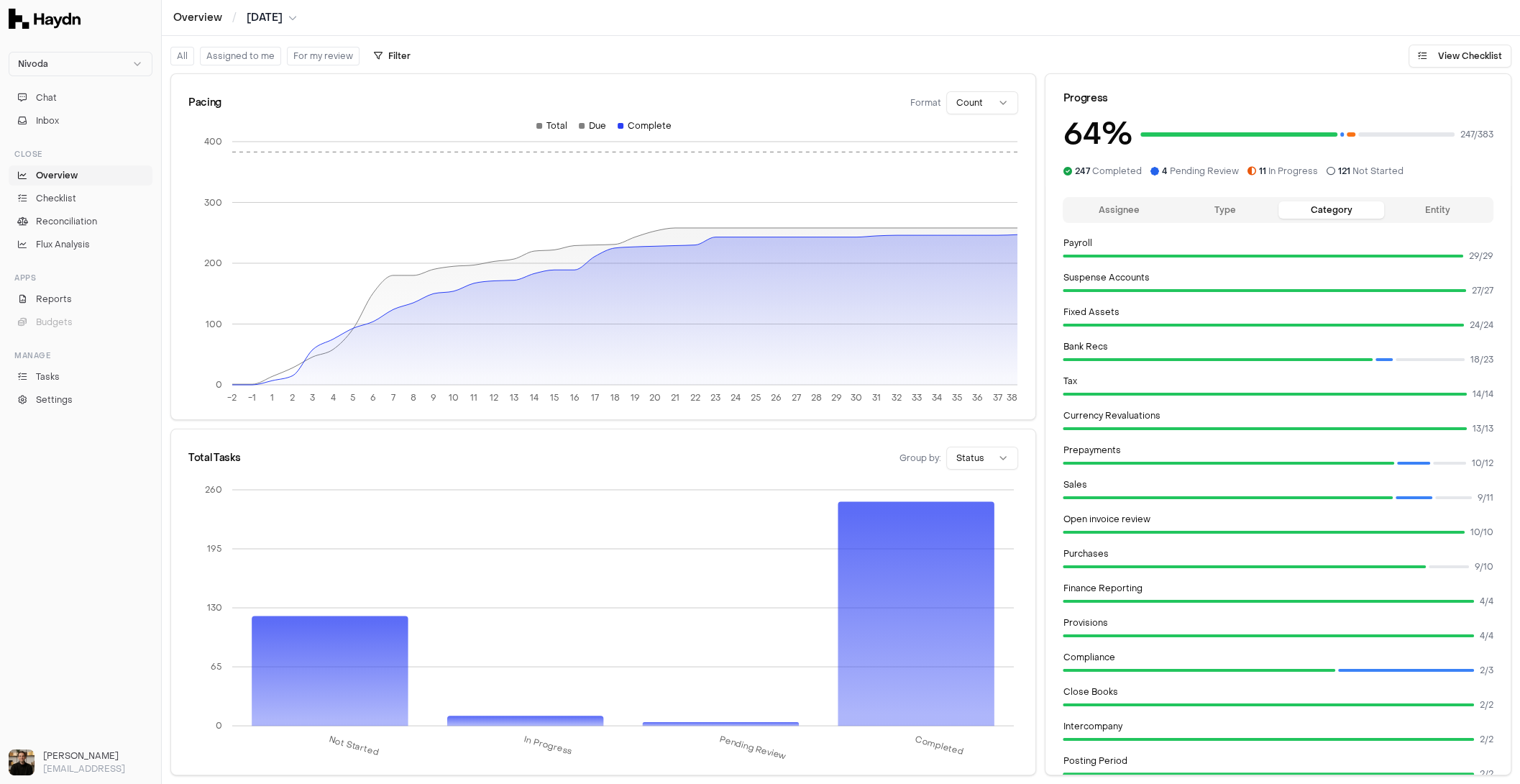
click at [1210, 210] on button "Type" at bounding box center [1225, 210] width 106 height 18
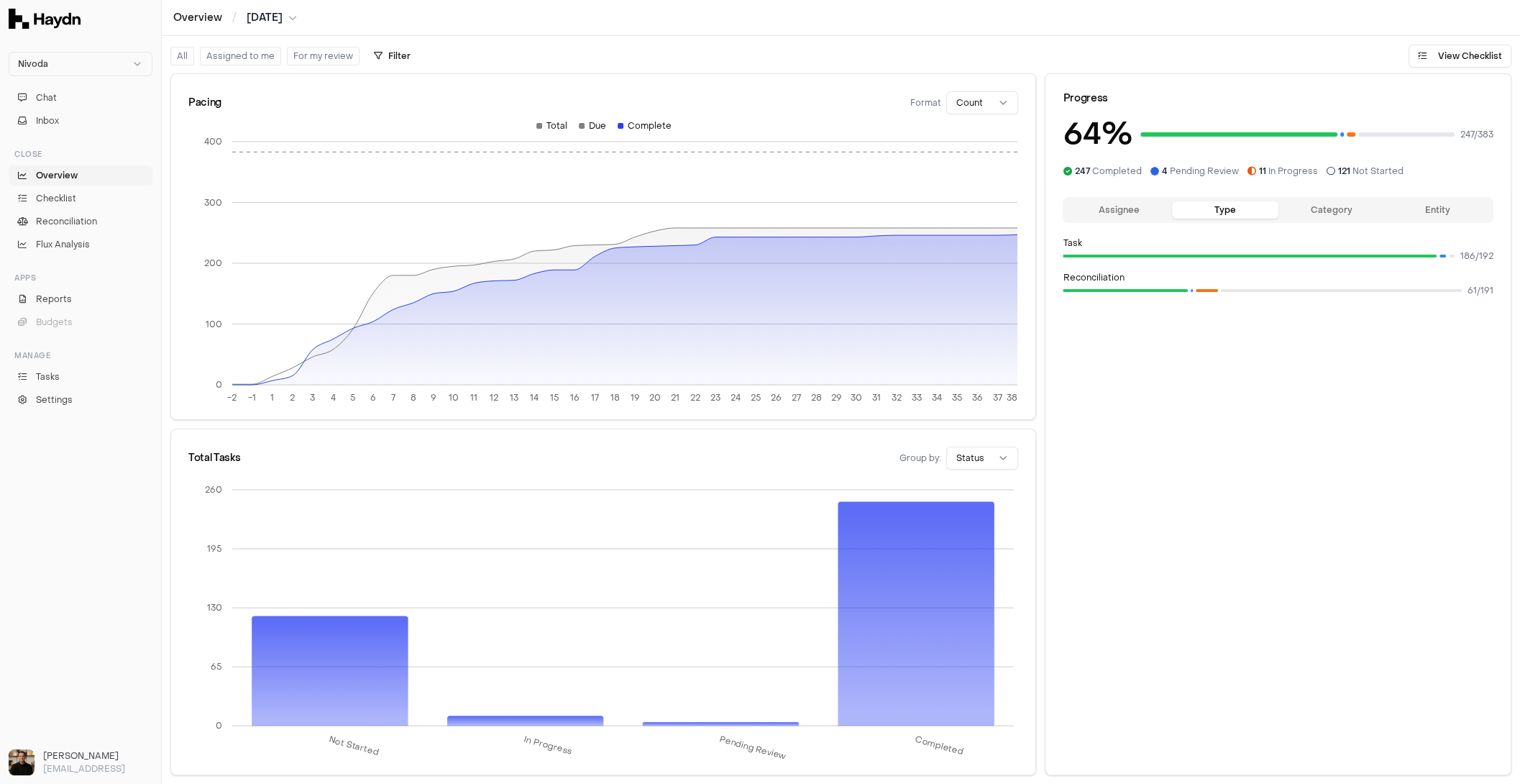
click at [1138, 221] on div "Assignee Type Category Entity" at bounding box center [1278, 209] width 431 height 26
click at [1117, 214] on button "Assignee" at bounding box center [1119, 210] width 106 height 18
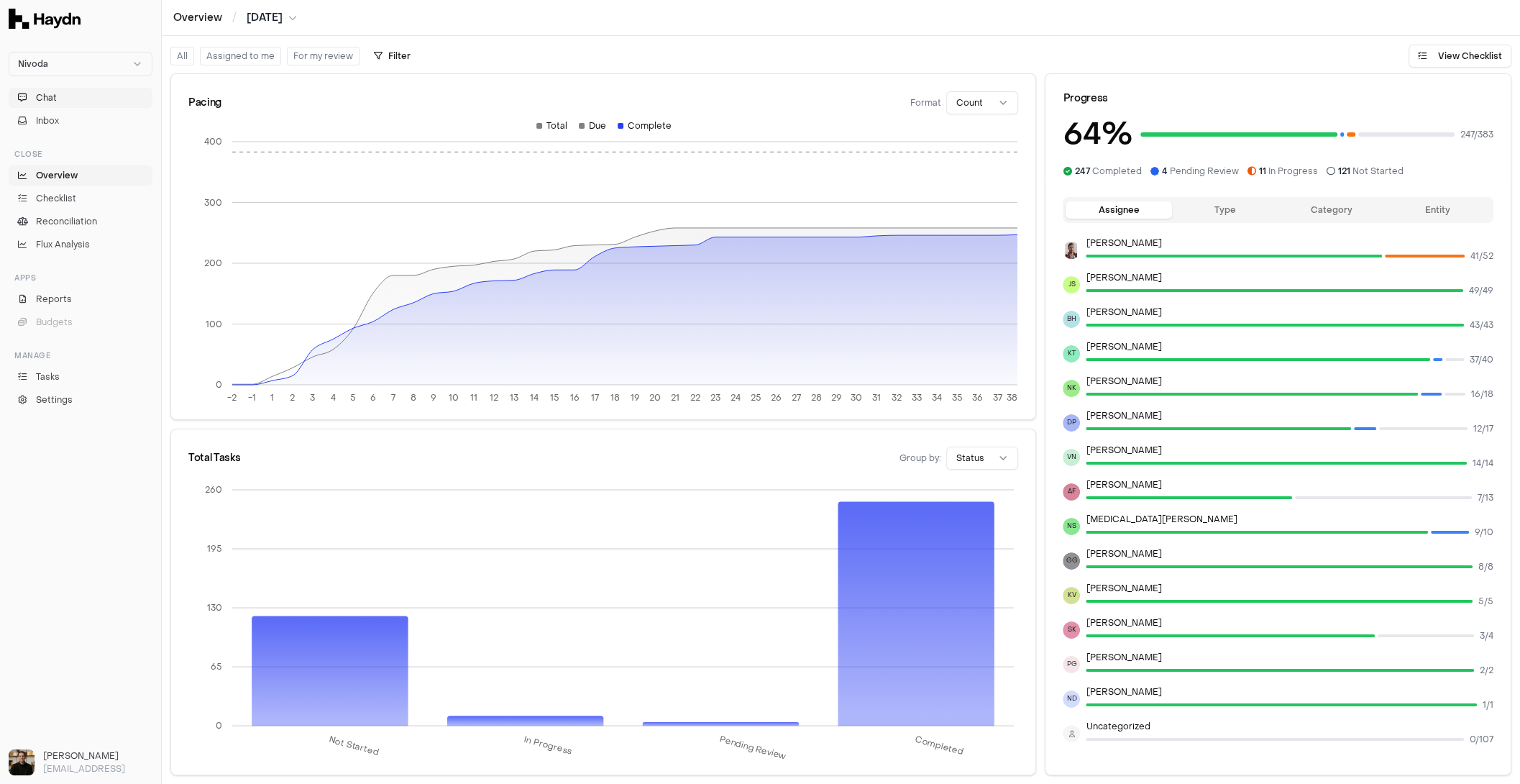
click at [78, 98] on button "Chat" at bounding box center [81, 97] width 144 height 20
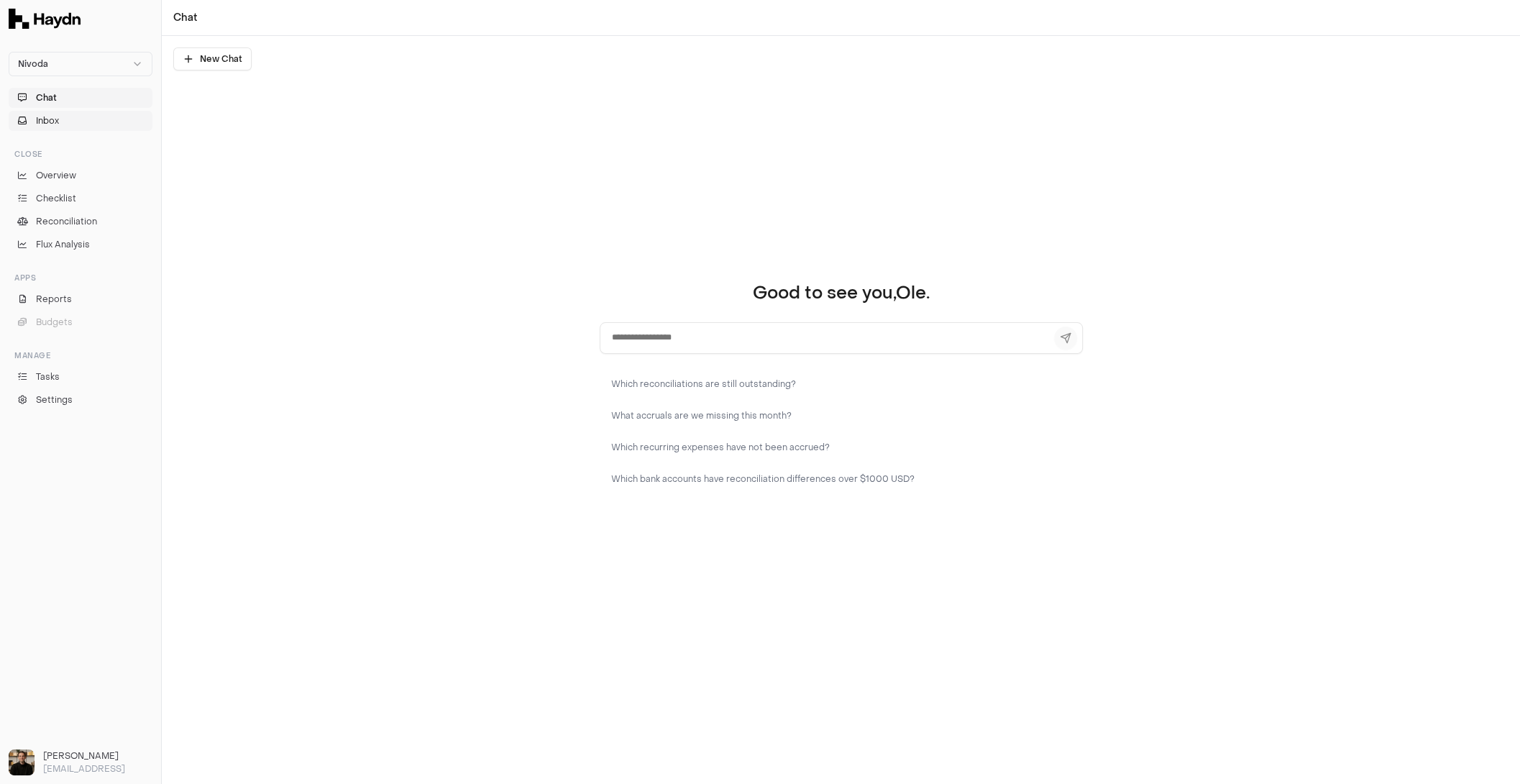
click at [71, 122] on button "Inbox" at bounding box center [81, 121] width 144 height 20
click at [77, 99] on button "Chat" at bounding box center [81, 97] width 144 height 20
click at [741, 378] on button "Which reconciliations are still outstanding?" at bounding box center [842, 384] width 483 height 26
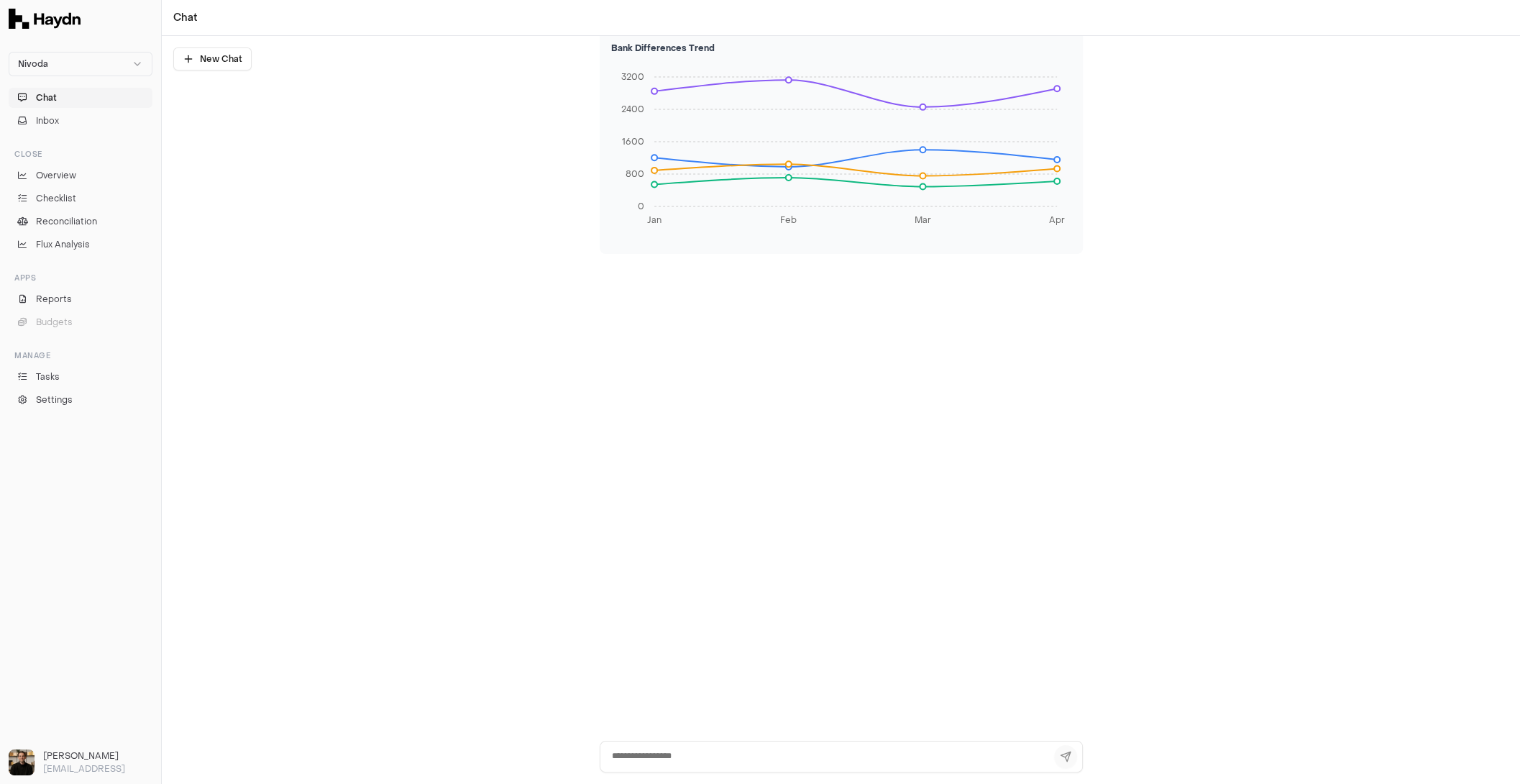
scroll to position [215, 0]
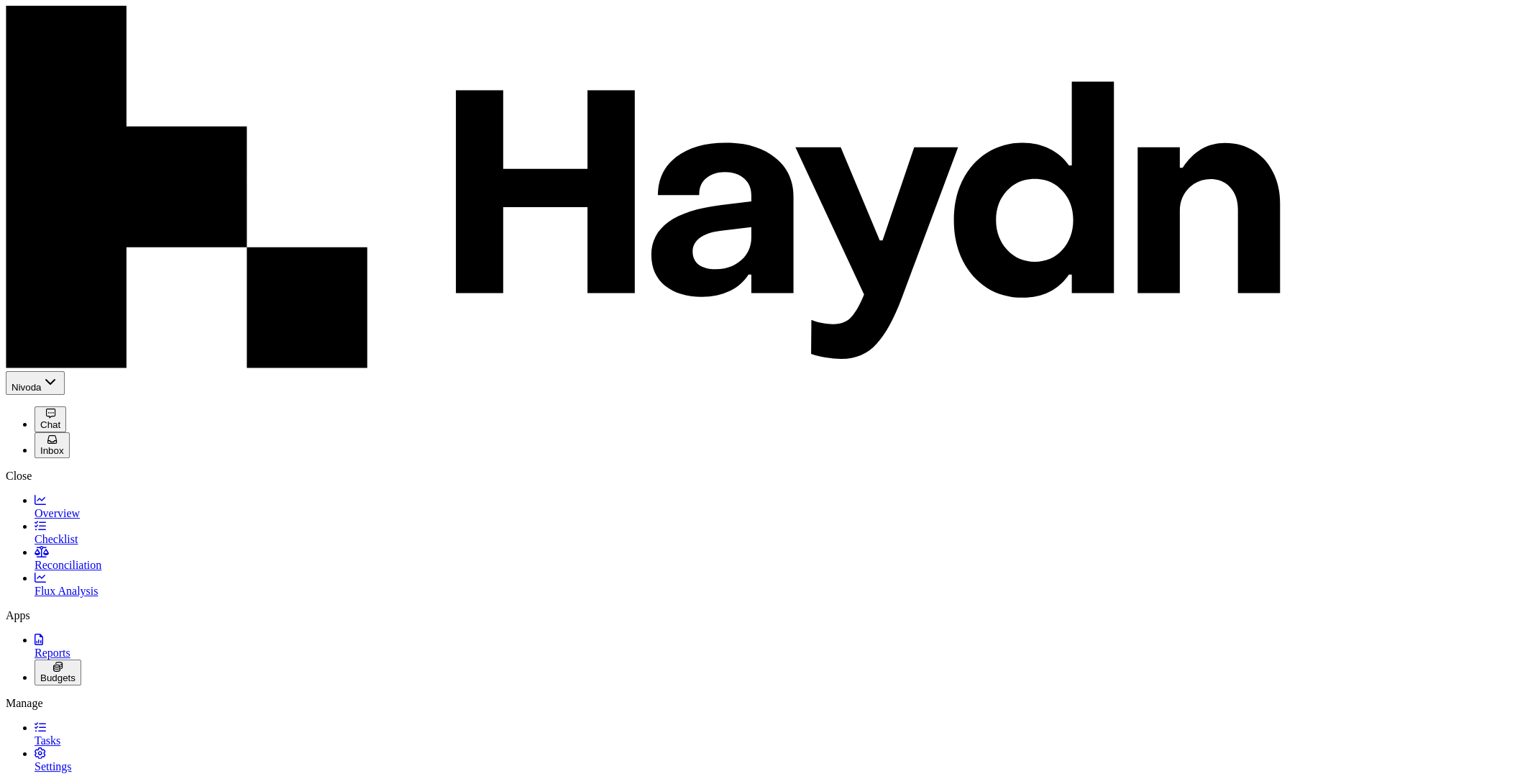
click at [54, 559] on span "Reconciliation" at bounding box center [67, 565] width 67 height 13
